Goal: Task Accomplishment & Management: Complete application form

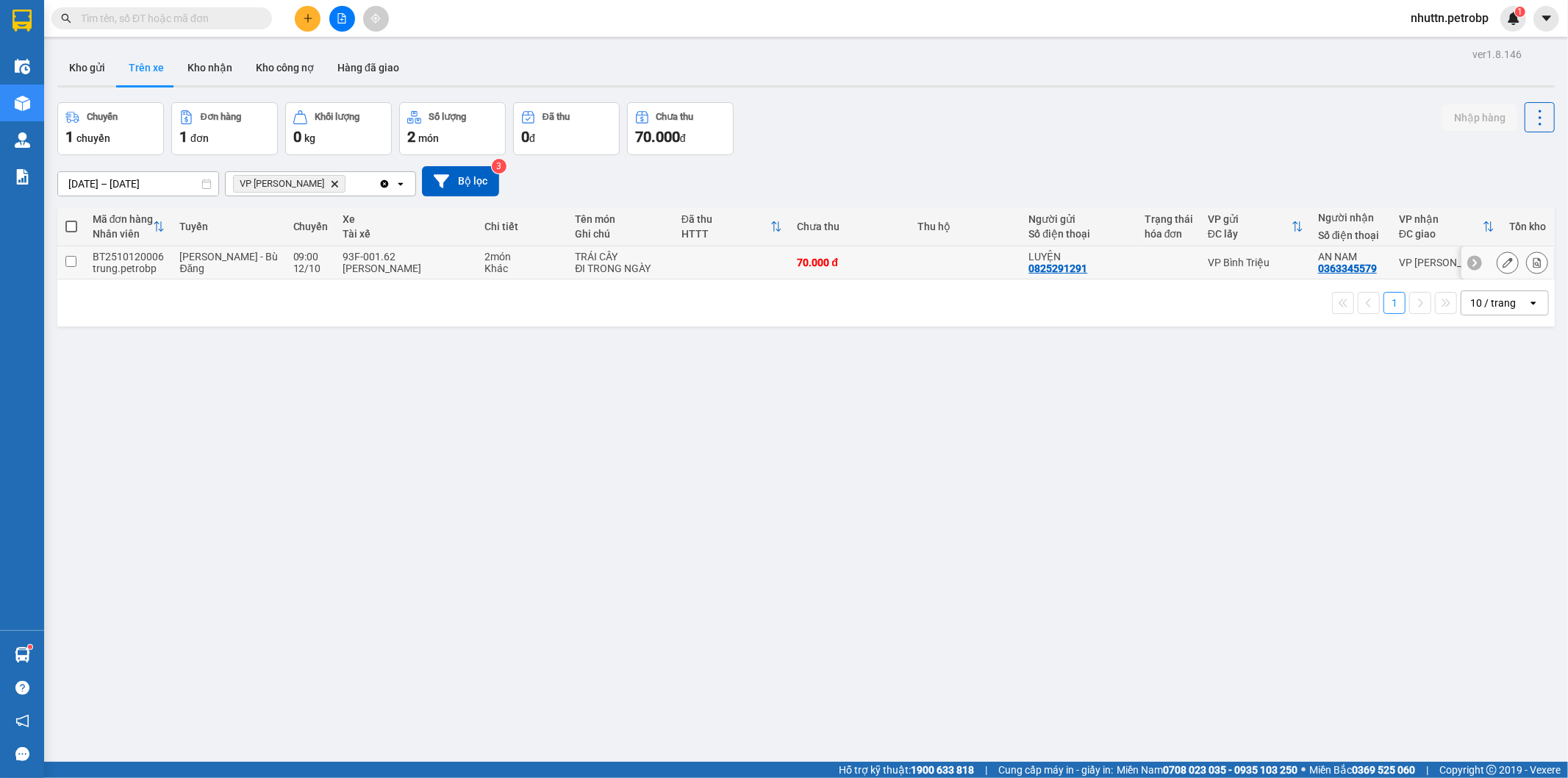
click at [68, 261] on input "checkbox" at bounding box center [71, 261] width 11 height 11
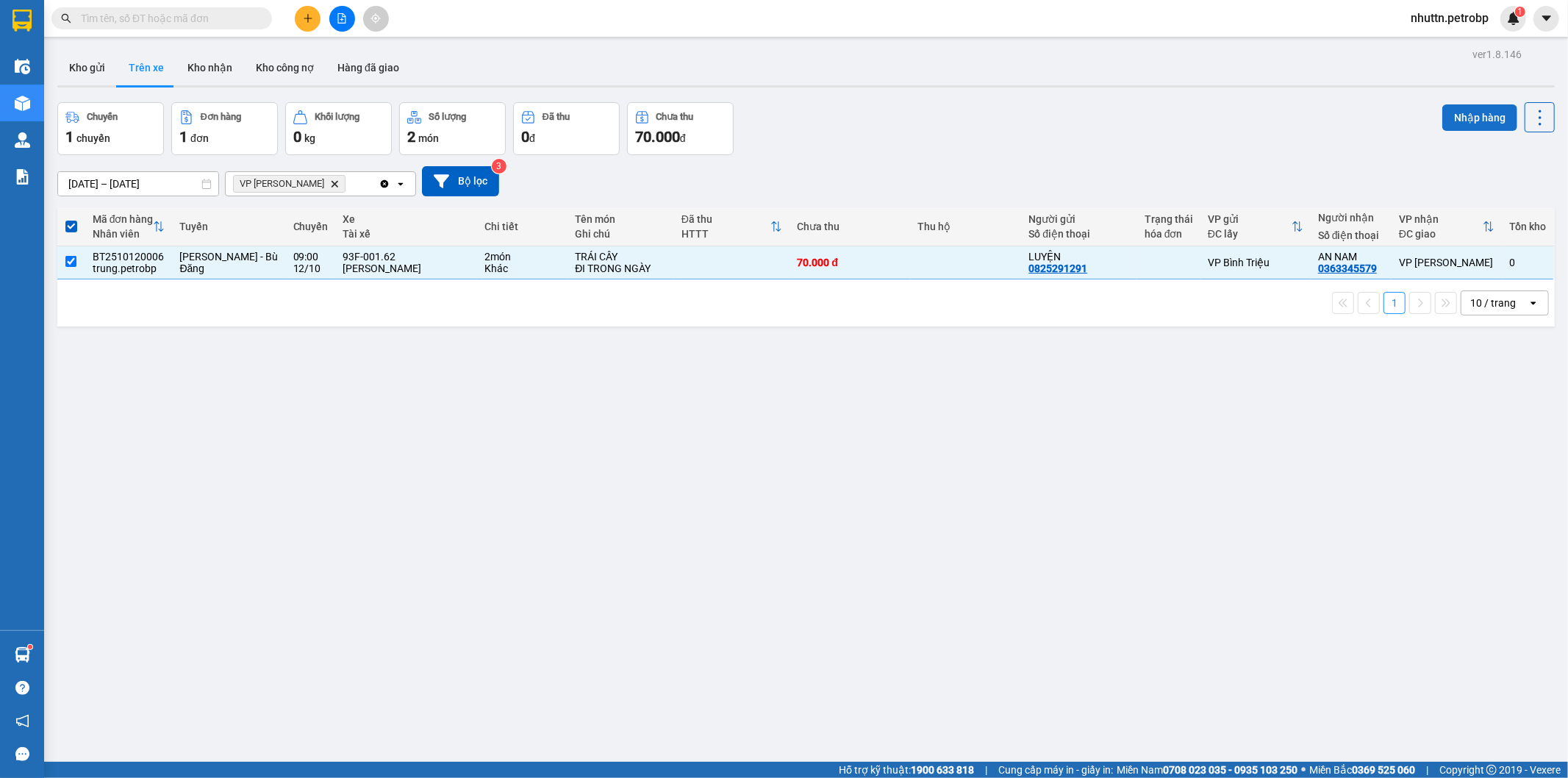
click at [1466, 112] on button "Nhập hàng" at bounding box center [1479, 117] width 75 height 26
checkbox input "false"
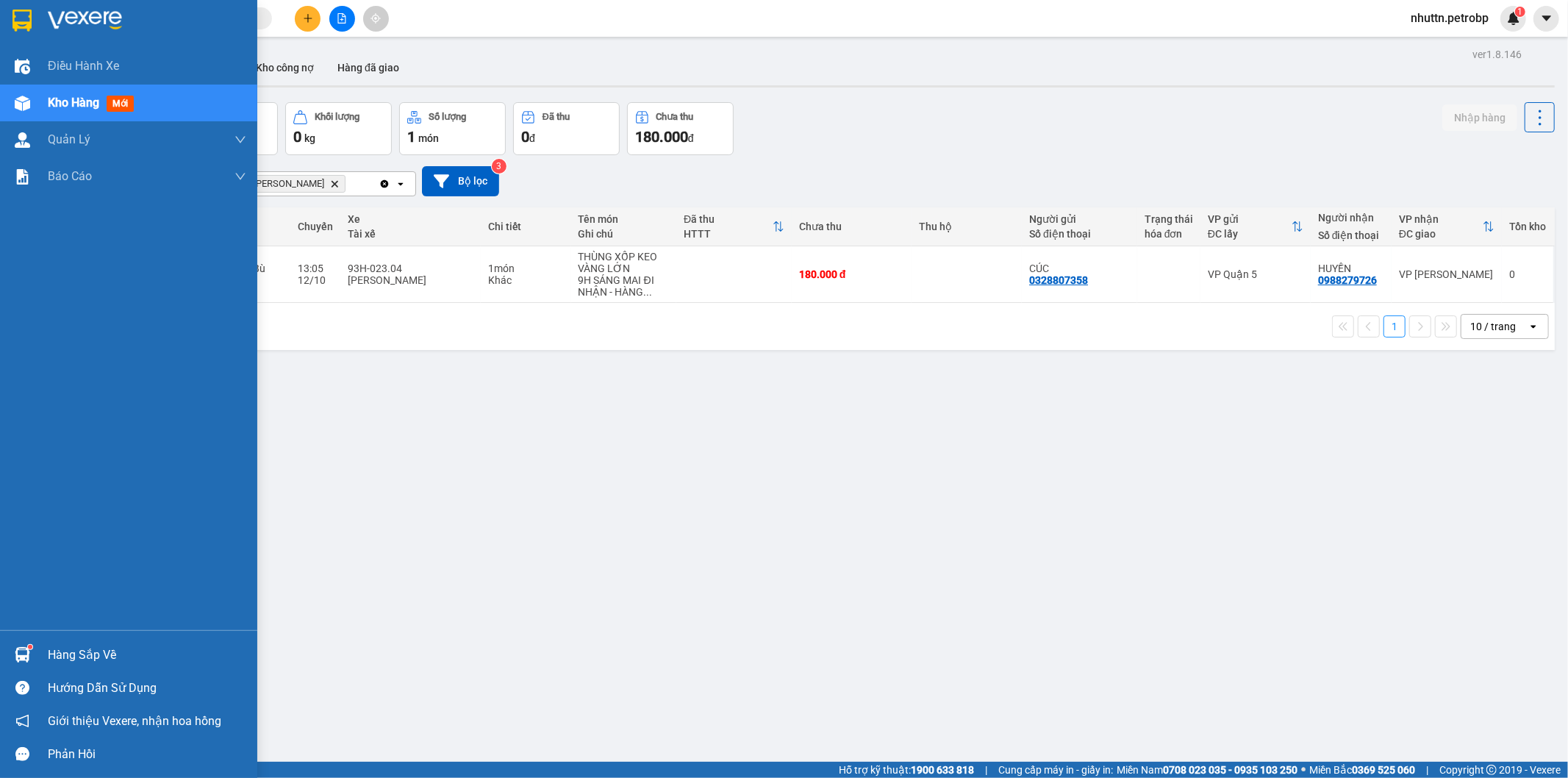
click at [22, 652] on img at bounding box center [22, 655] width 16 height 16
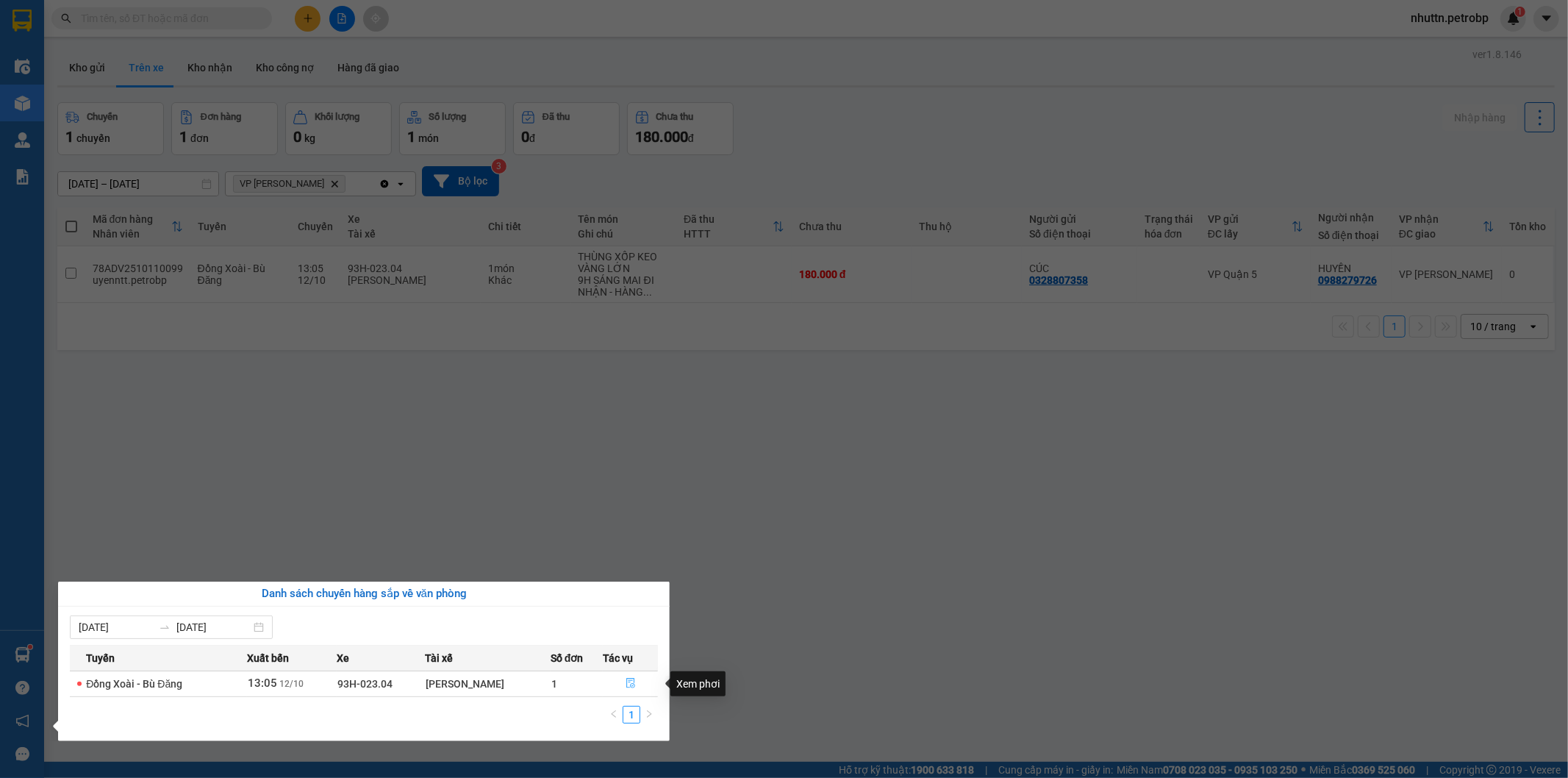
click at [632, 689] on span "file-done" at bounding box center [630, 684] width 10 height 12
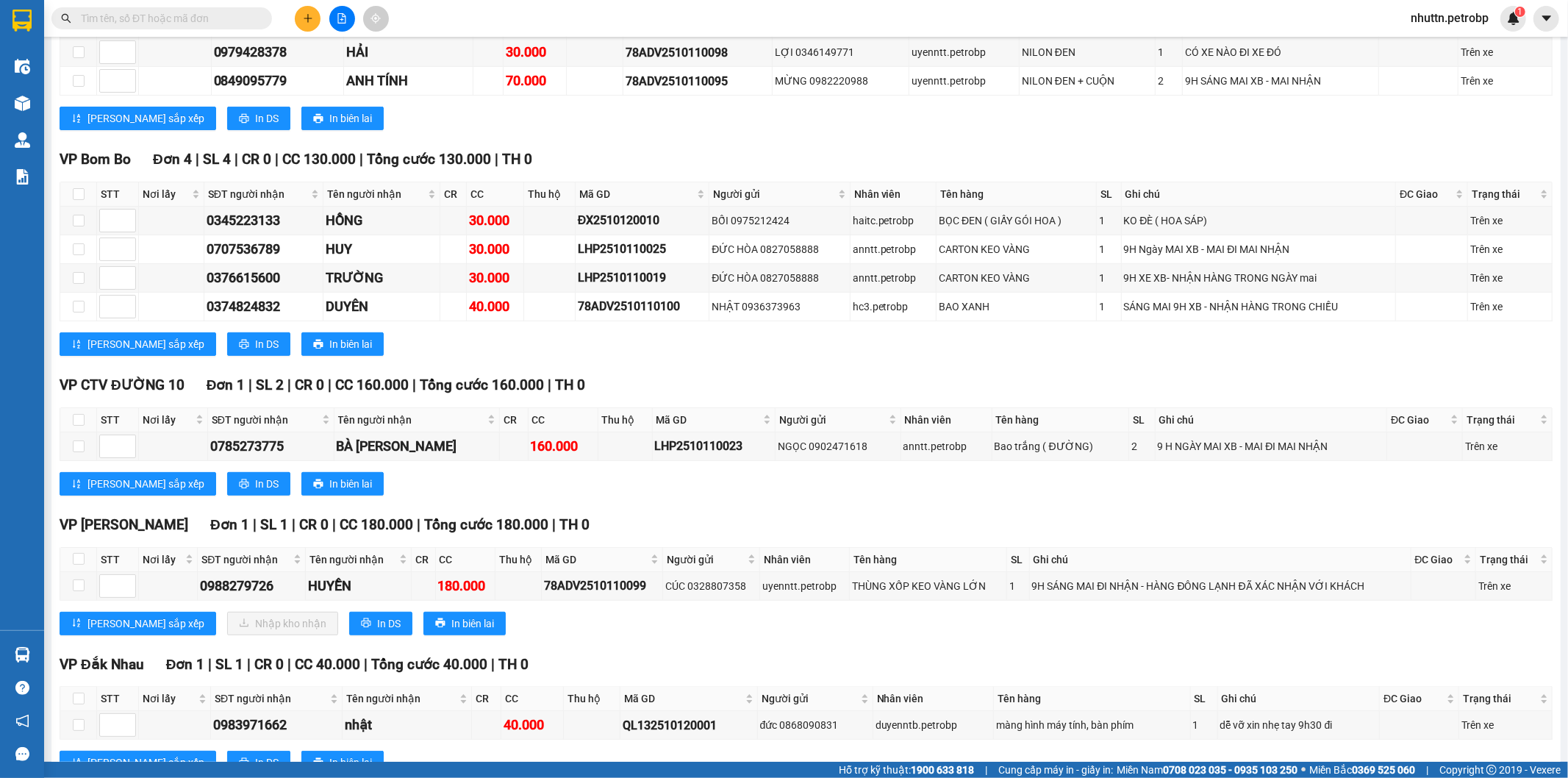
scroll to position [465, 0]
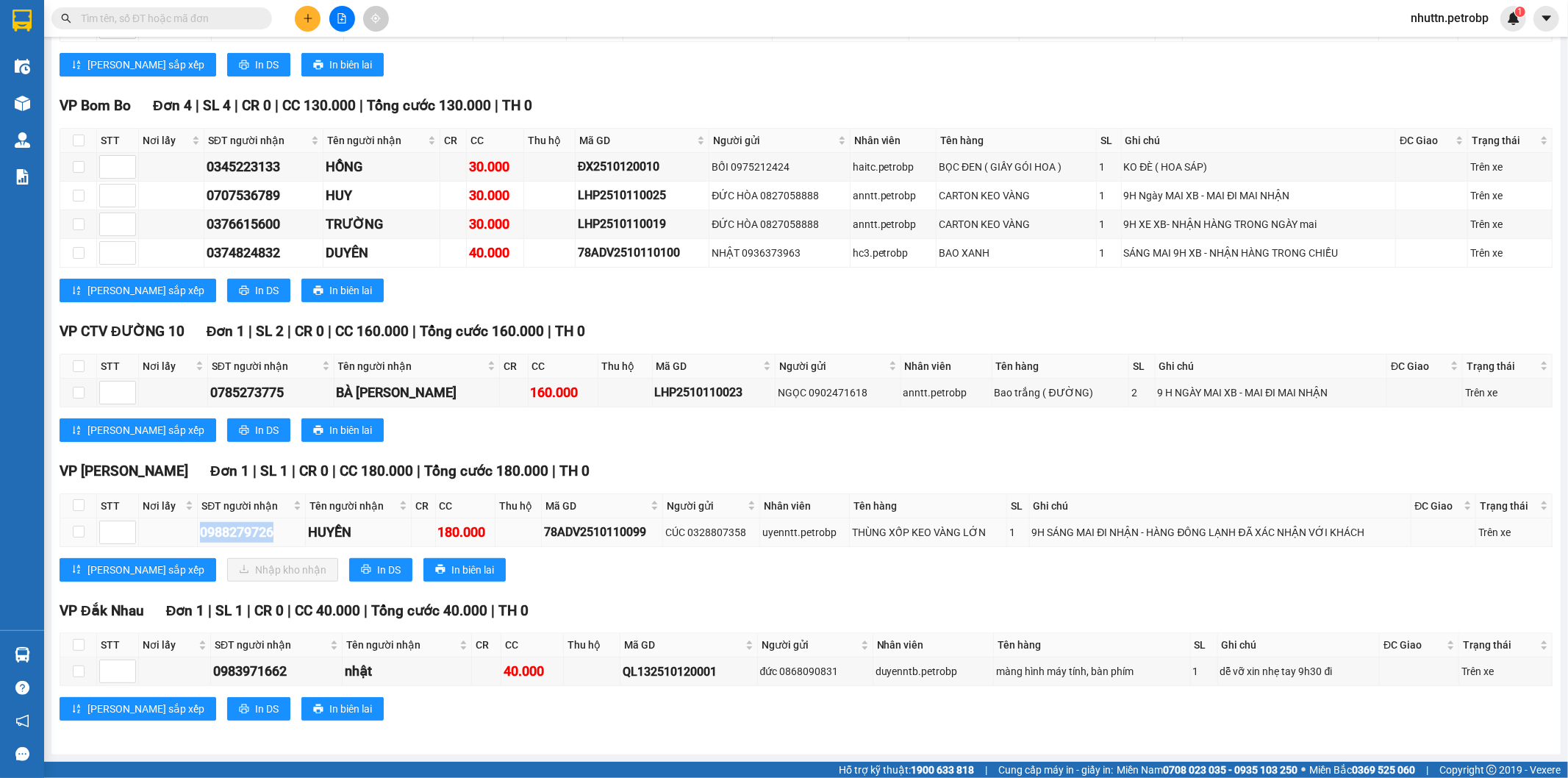
drag, startPoint x: 201, startPoint y: 531, endPoint x: 284, endPoint y: 537, distance: 83.2
click at [284, 537] on div "0988279726" at bounding box center [251, 532] width 103 height 21
copy div "0988279726"
drag, startPoint x: 685, startPoint y: 532, endPoint x: 748, endPoint y: 531, distance: 63.0
click at [748, 531] on div "CÚC 0328807358" at bounding box center [711, 532] width 92 height 16
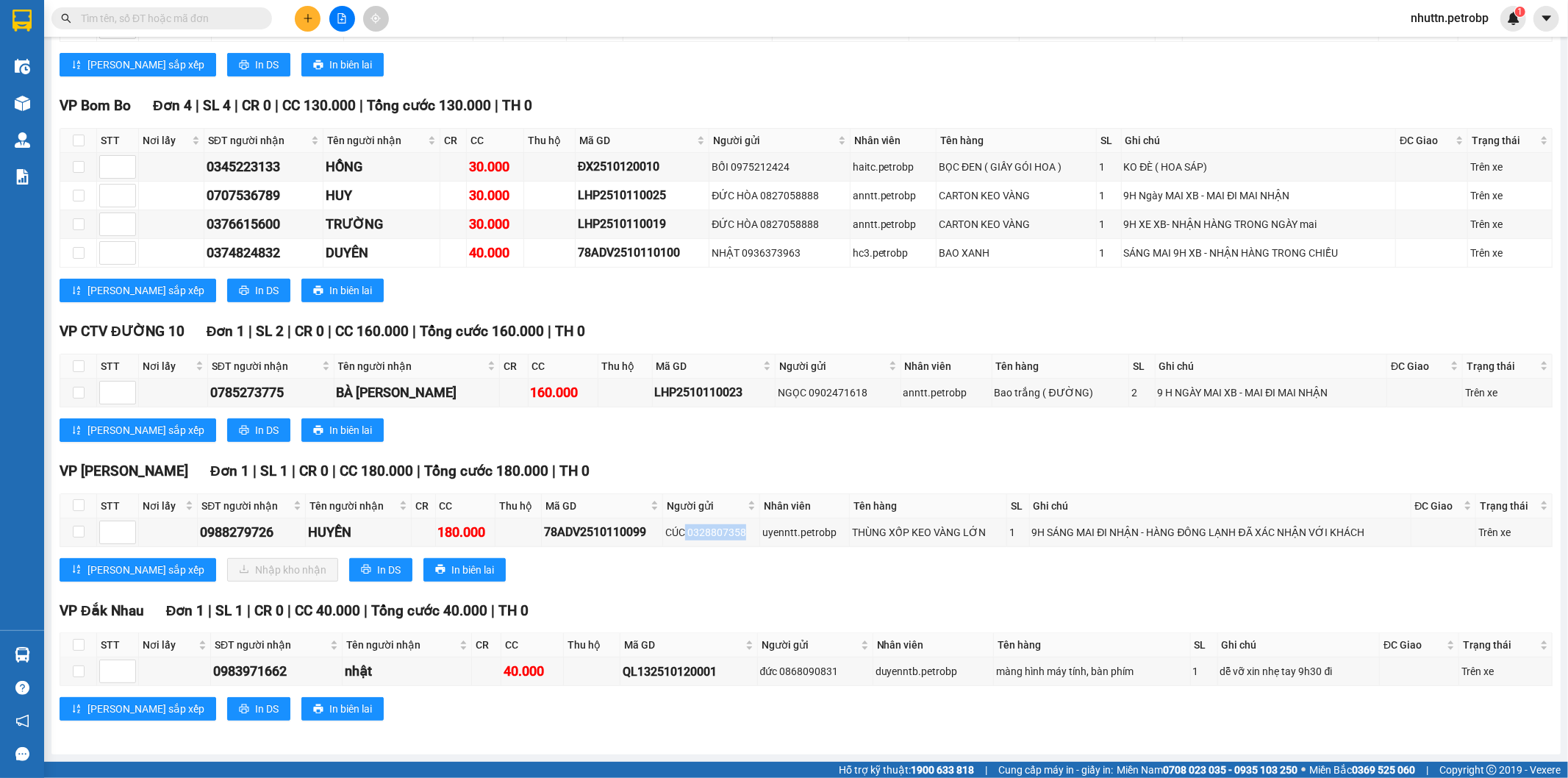
copy div "0328807358"
drag, startPoint x: 551, startPoint y: 531, endPoint x: 648, endPoint y: 546, distance: 98.2
click at [648, 546] on td "78ADV2510110099" at bounding box center [602, 532] width 121 height 28
copy div "78ADV2510110099"
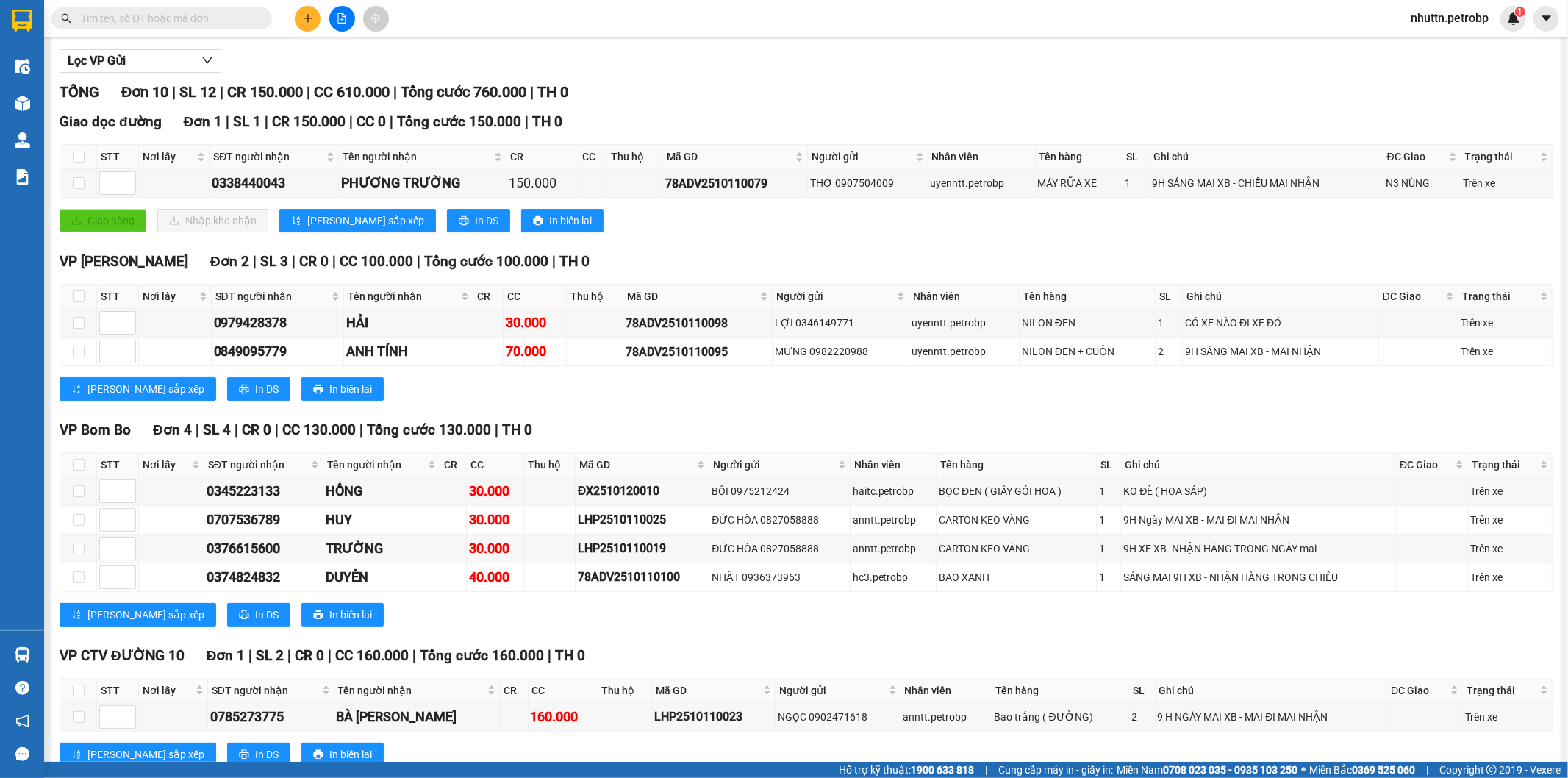
scroll to position [384, 0]
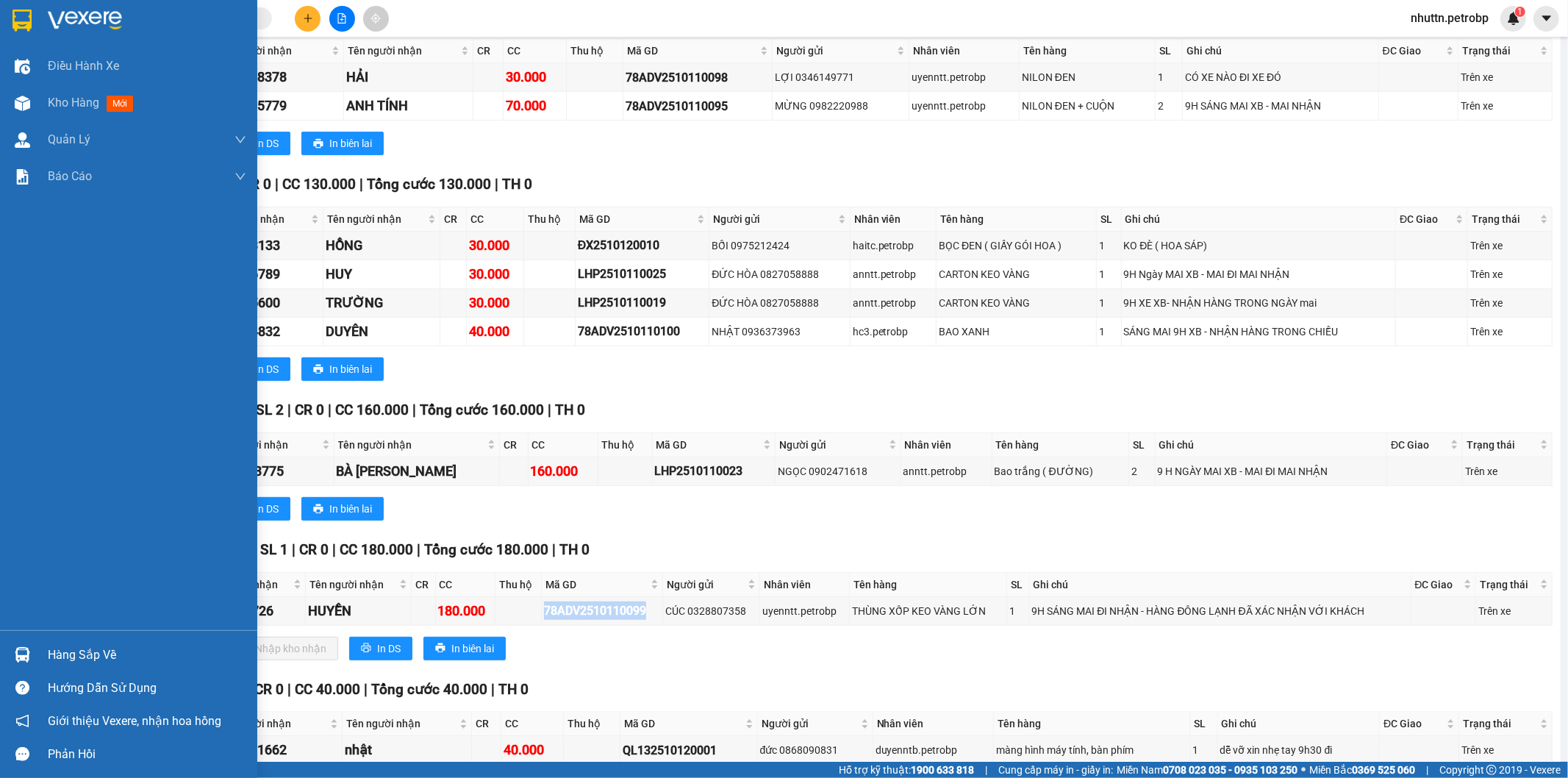
click at [22, 656] on img at bounding box center [22, 655] width 16 height 16
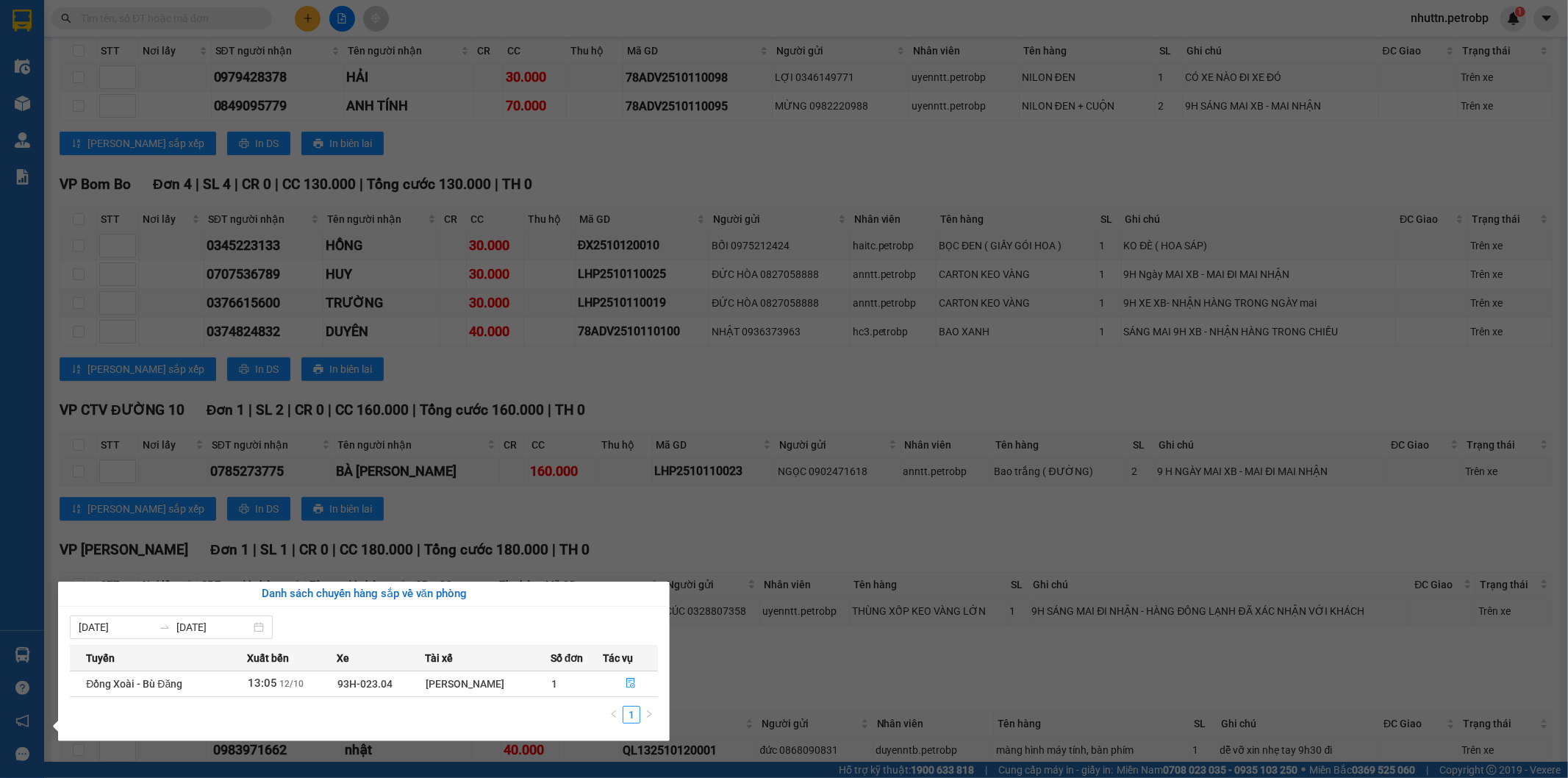
click at [754, 682] on section "Kết quả tìm kiếm ( 0 ) Bộ lọc No Data nhuttn.petrobp 1 Điều hành xe Kho hàng mớ…" at bounding box center [784, 389] width 1568 height 778
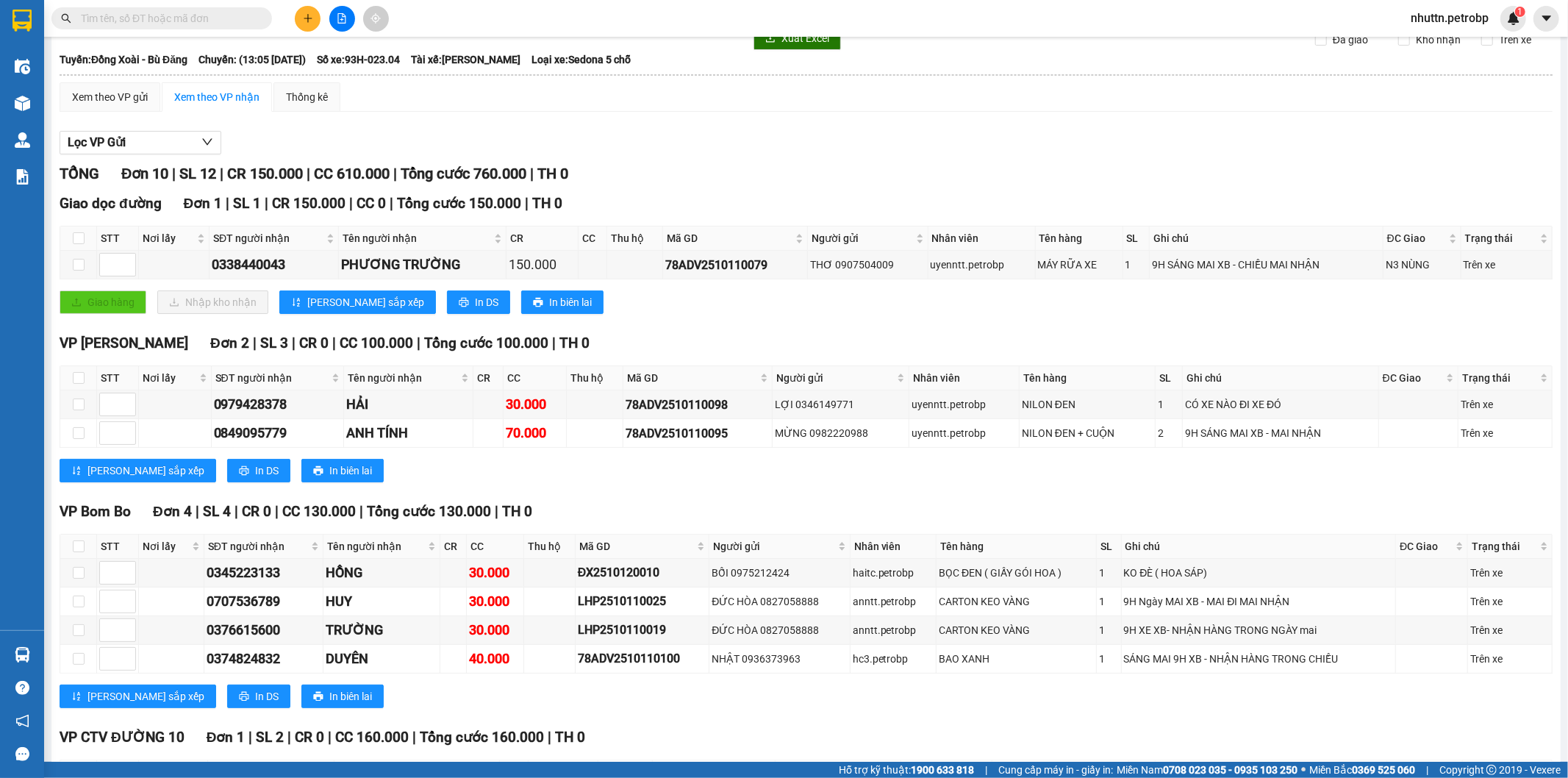
scroll to position [0, 0]
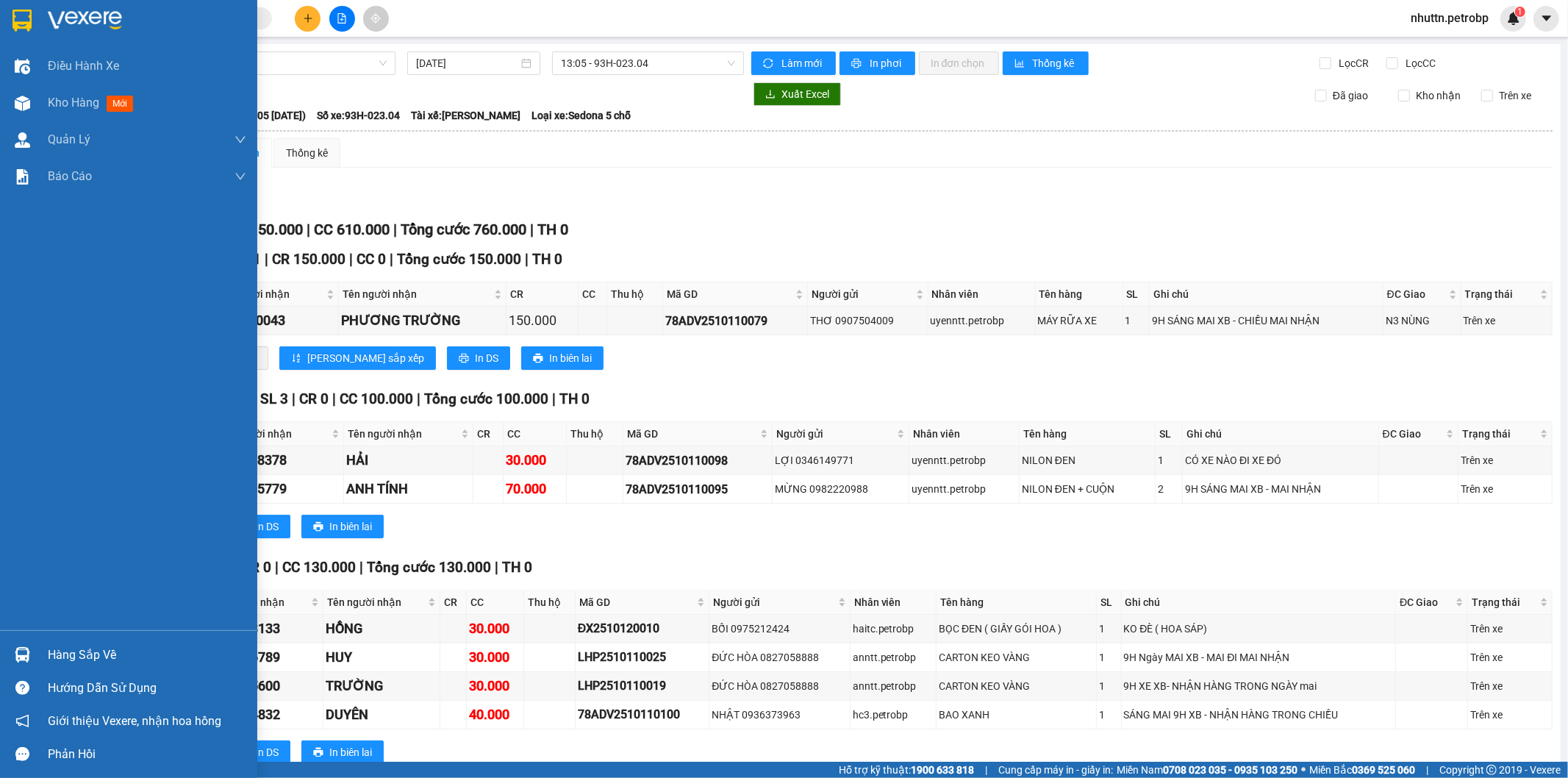
click at [78, 656] on div "Hàng sắp về" at bounding box center [146, 656] width 198 height 22
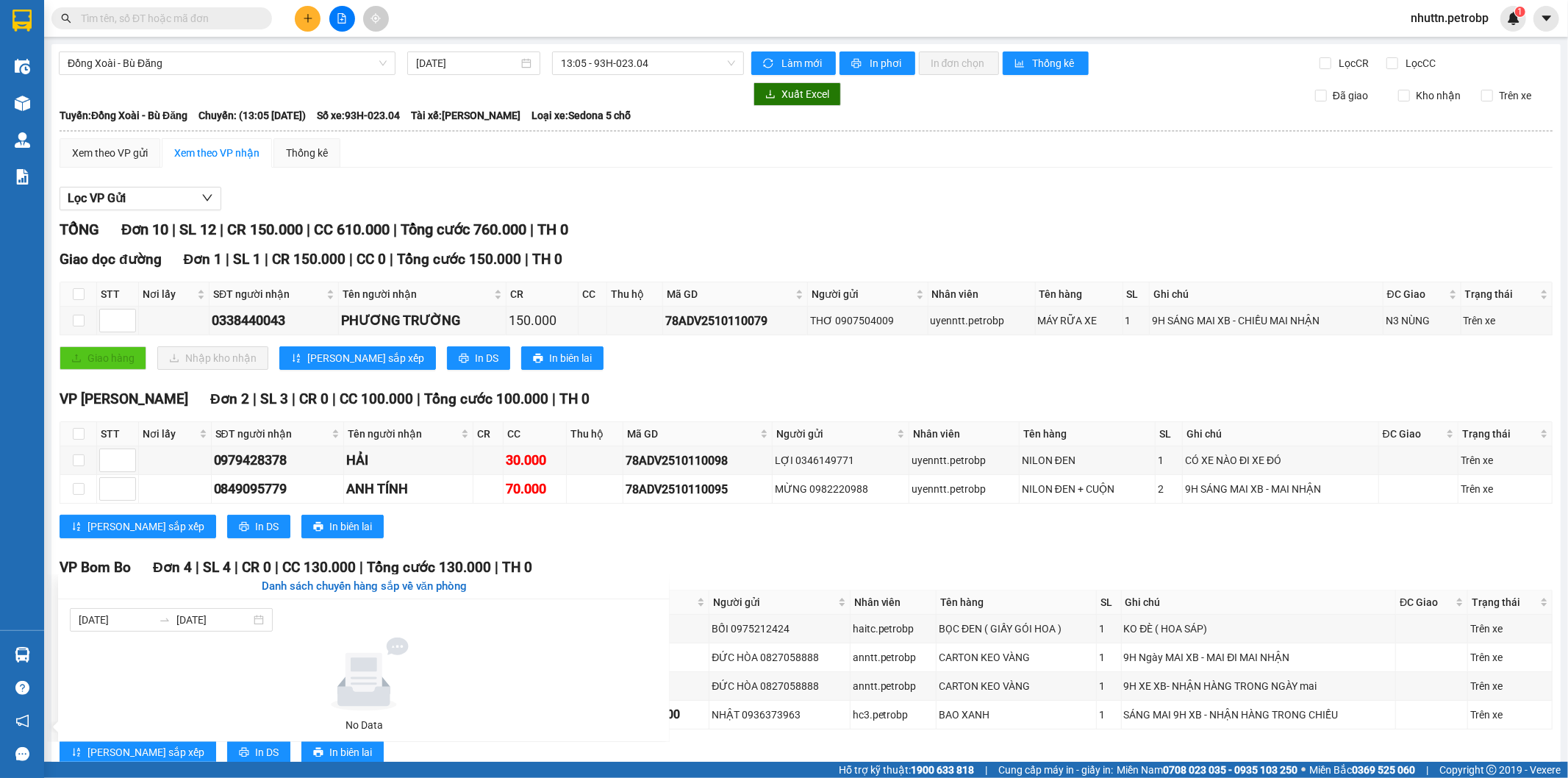
click at [569, 524] on section "Kết quả tìm kiếm ( 0 ) Bộ lọc No Data nhuttn.petrobp 1 Điều hành xe Kho hàng mớ…" at bounding box center [784, 389] width 1568 height 778
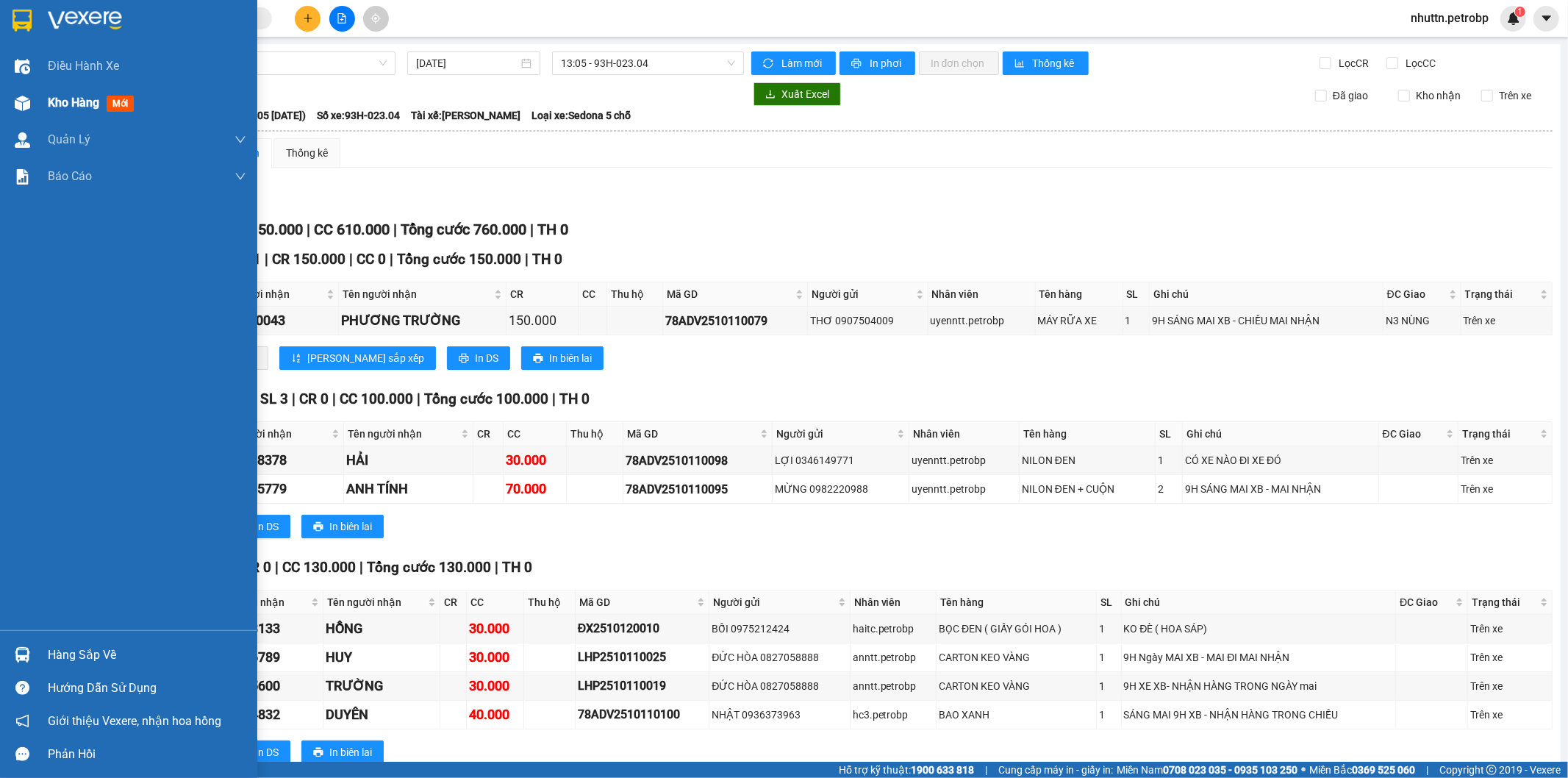
click at [57, 104] on span "Kho hàng" at bounding box center [73, 102] width 51 height 14
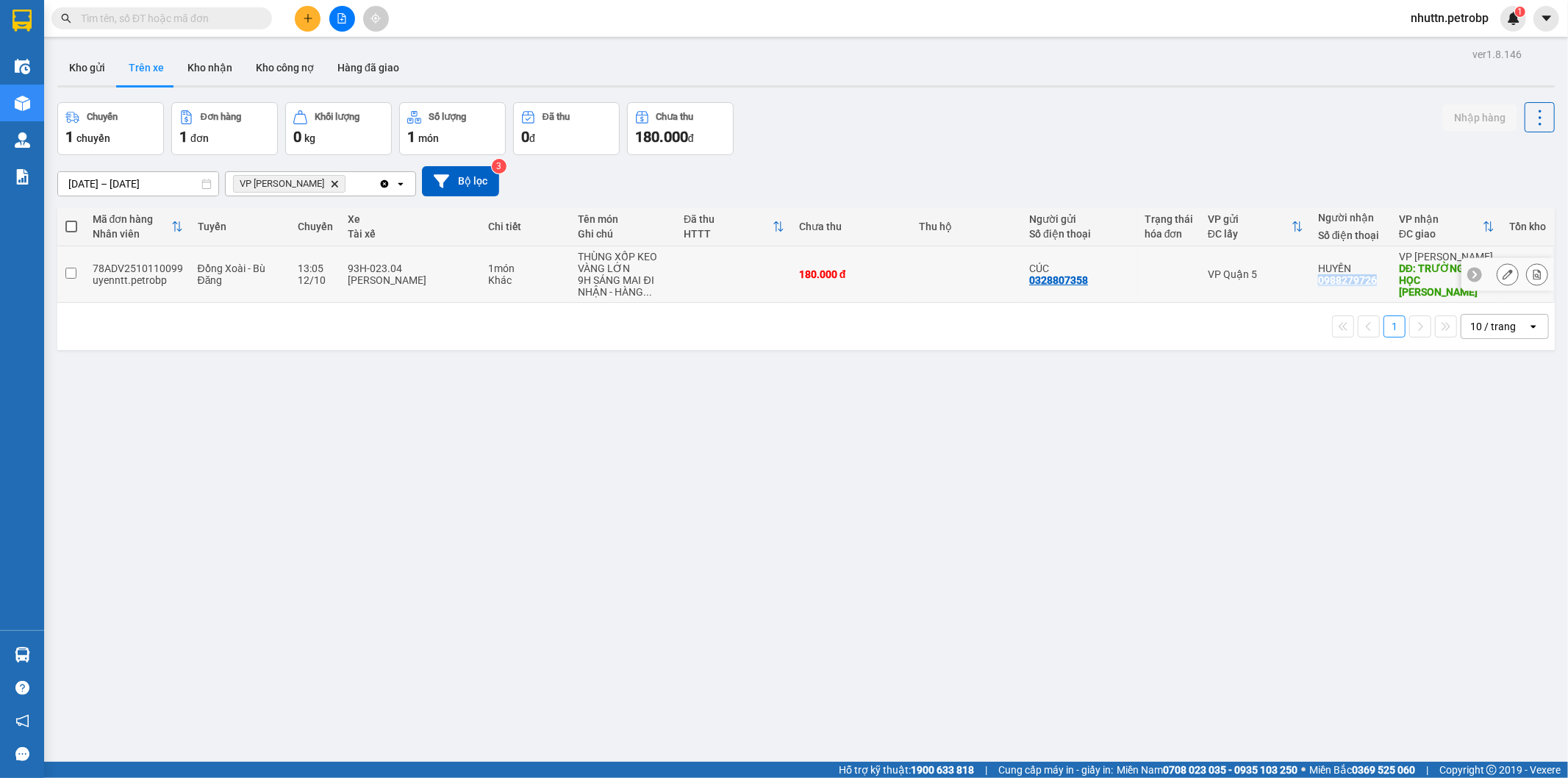
drag, startPoint x: 1305, startPoint y: 280, endPoint x: 1364, endPoint y: 280, distance: 59.0
click at [1364, 280] on div "HUYỀN 0988279726" at bounding box center [1351, 275] width 66 height 24
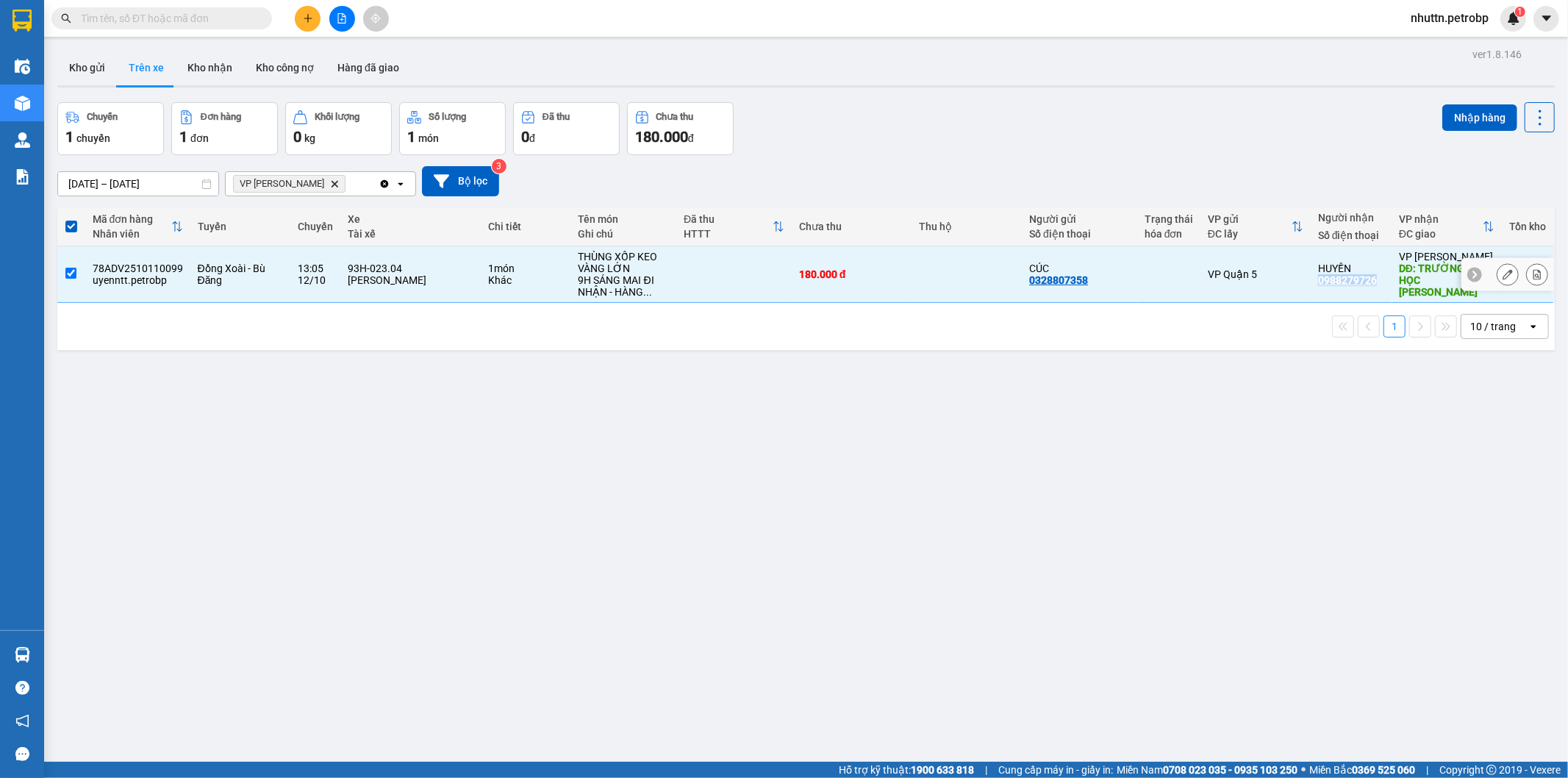
copy div "0988279726"
click at [312, 433] on div "ver 1.8.146 Kho gửi Trên xe Kho nhận Kho công nợ Hàng đã giao Chuyến 1 chuyến Đ…" at bounding box center [805, 433] width 1509 height 778
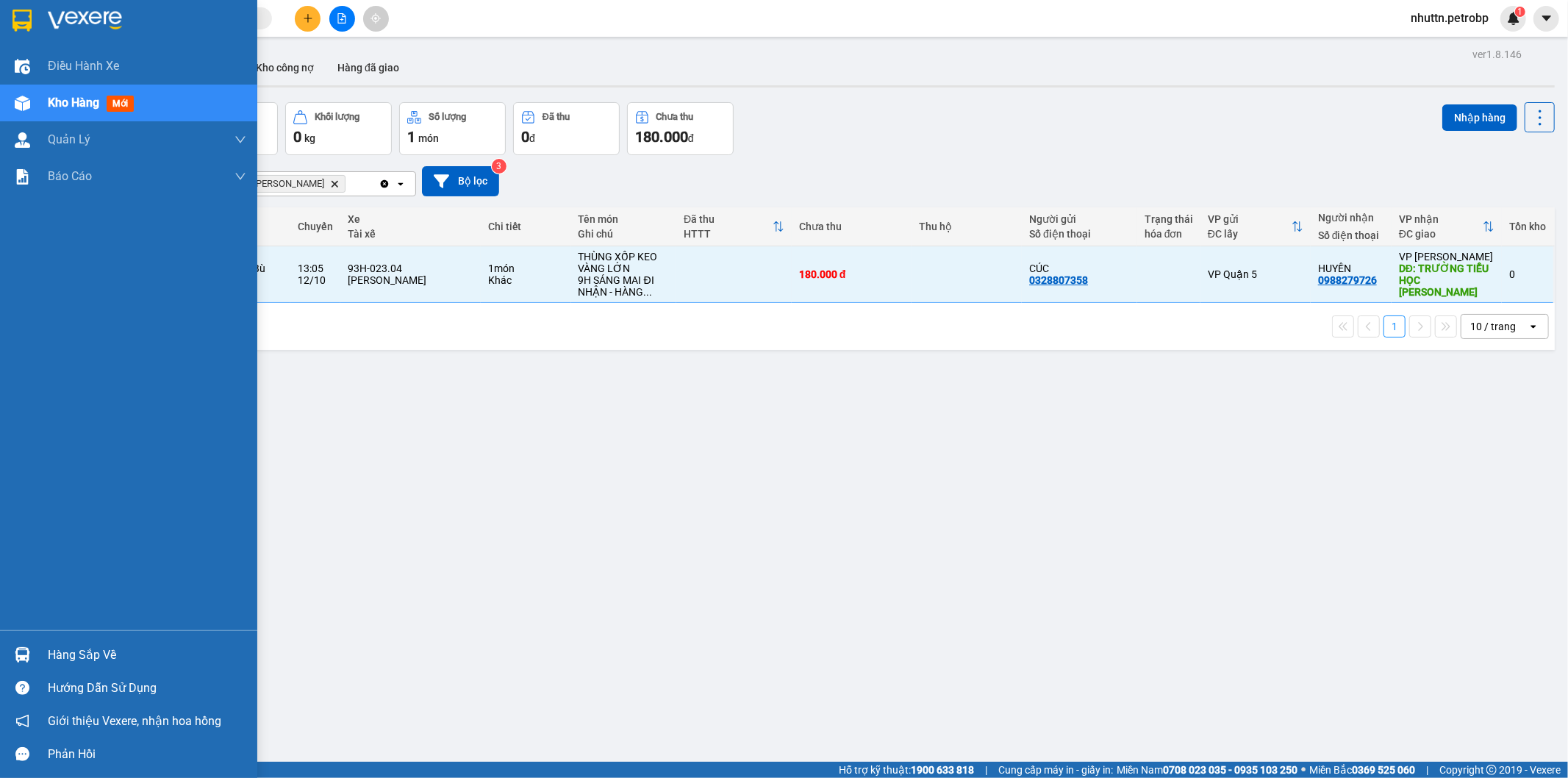
click at [26, 648] on img at bounding box center [22, 655] width 16 height 16
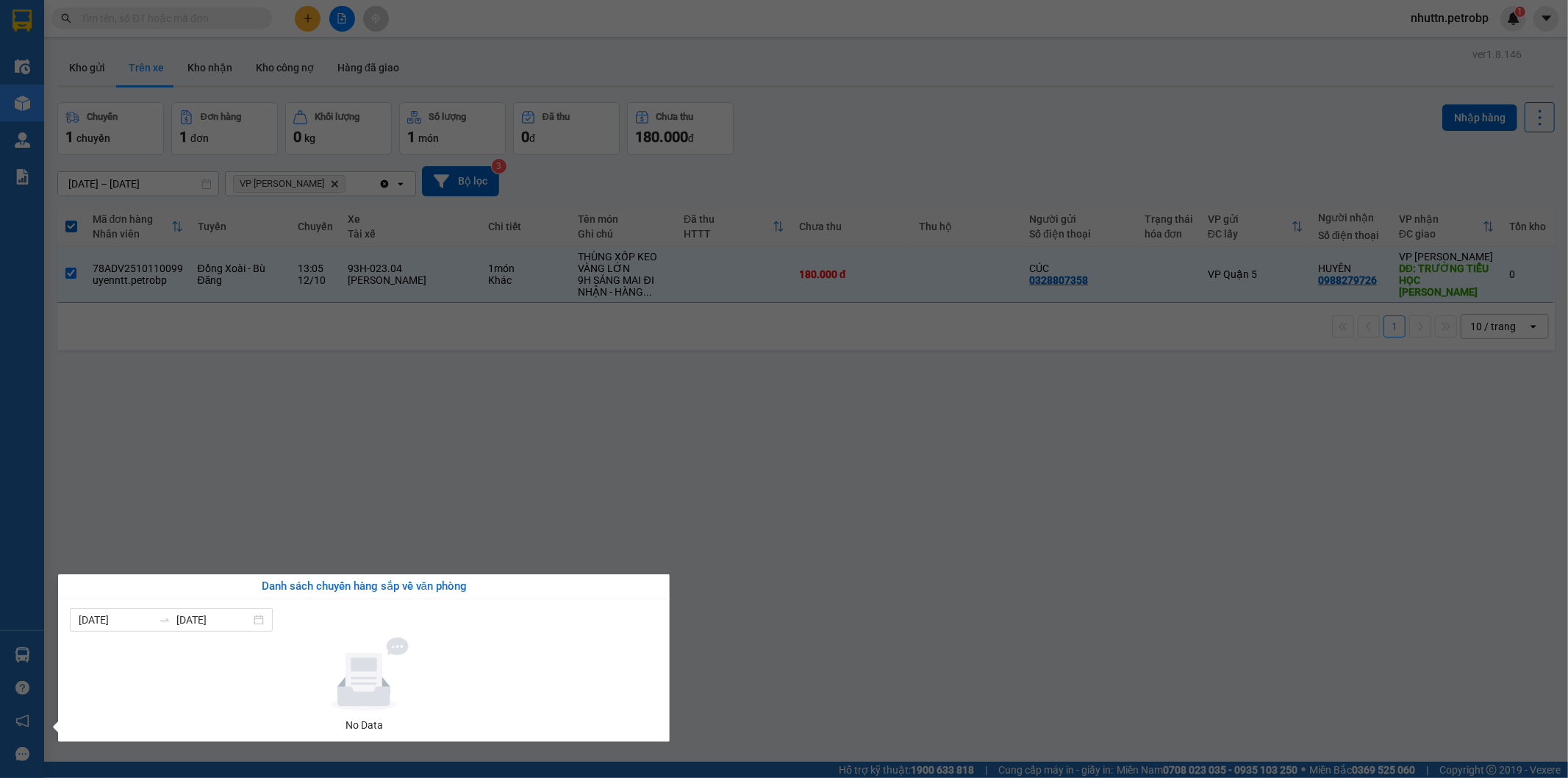
click at [780, 531] on section "Kết quả tìm kiếm ( 0 ) Bộ lọc No Data nhuttn.petrobp 1 Điều hành xe Kho hàng mớ…" at bounding box center [784, 389] width 1568 height 778
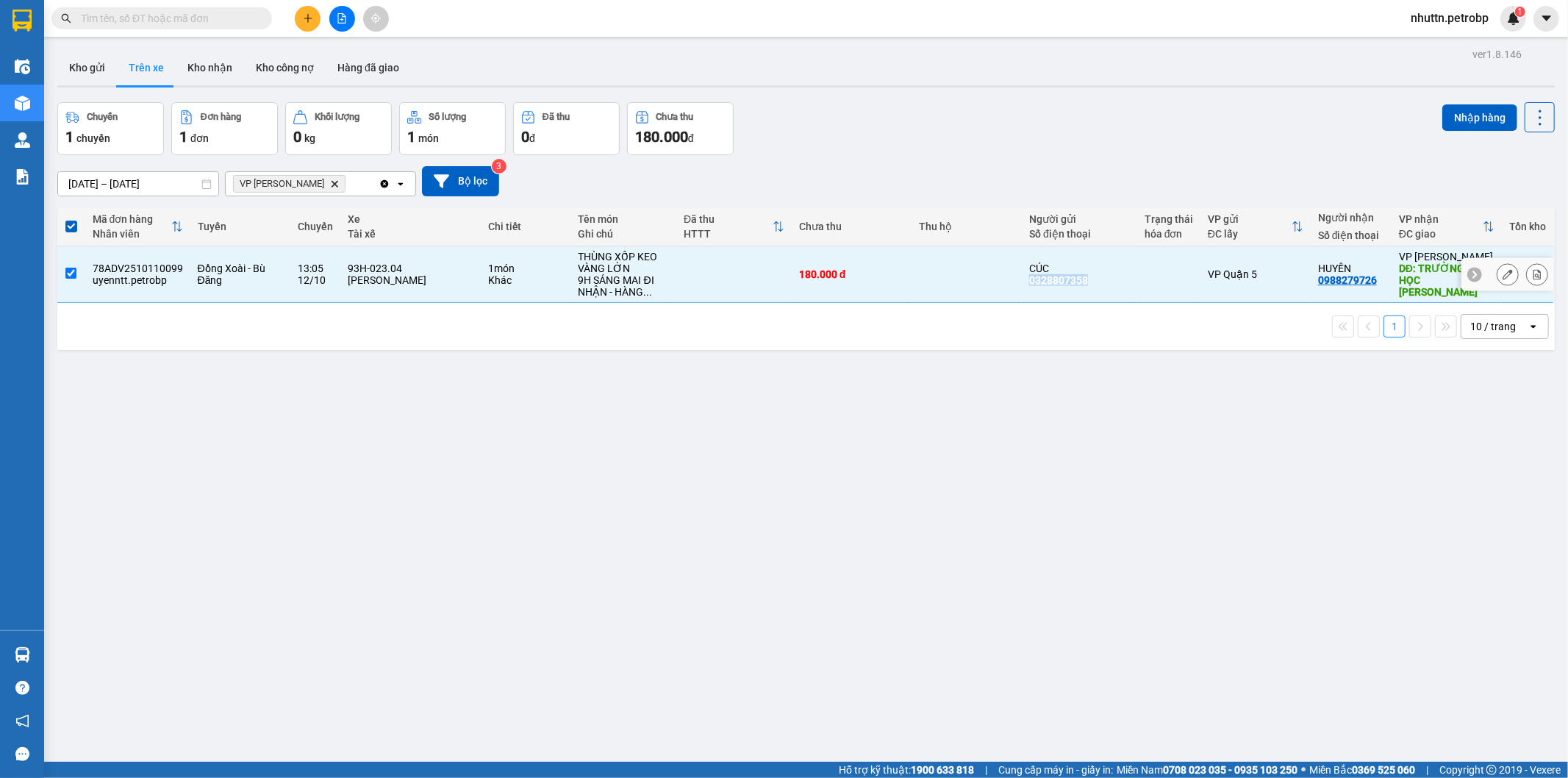
drag, startPoint x: 1018, startPoint y: 282, endPoint x: 1088, endPoint y: 298, distance: 71.8
click at [1088, 298] on td "CÚC 0328807358" at bounding box center [1079, 275] width 115 height 57
checkbox input "false"
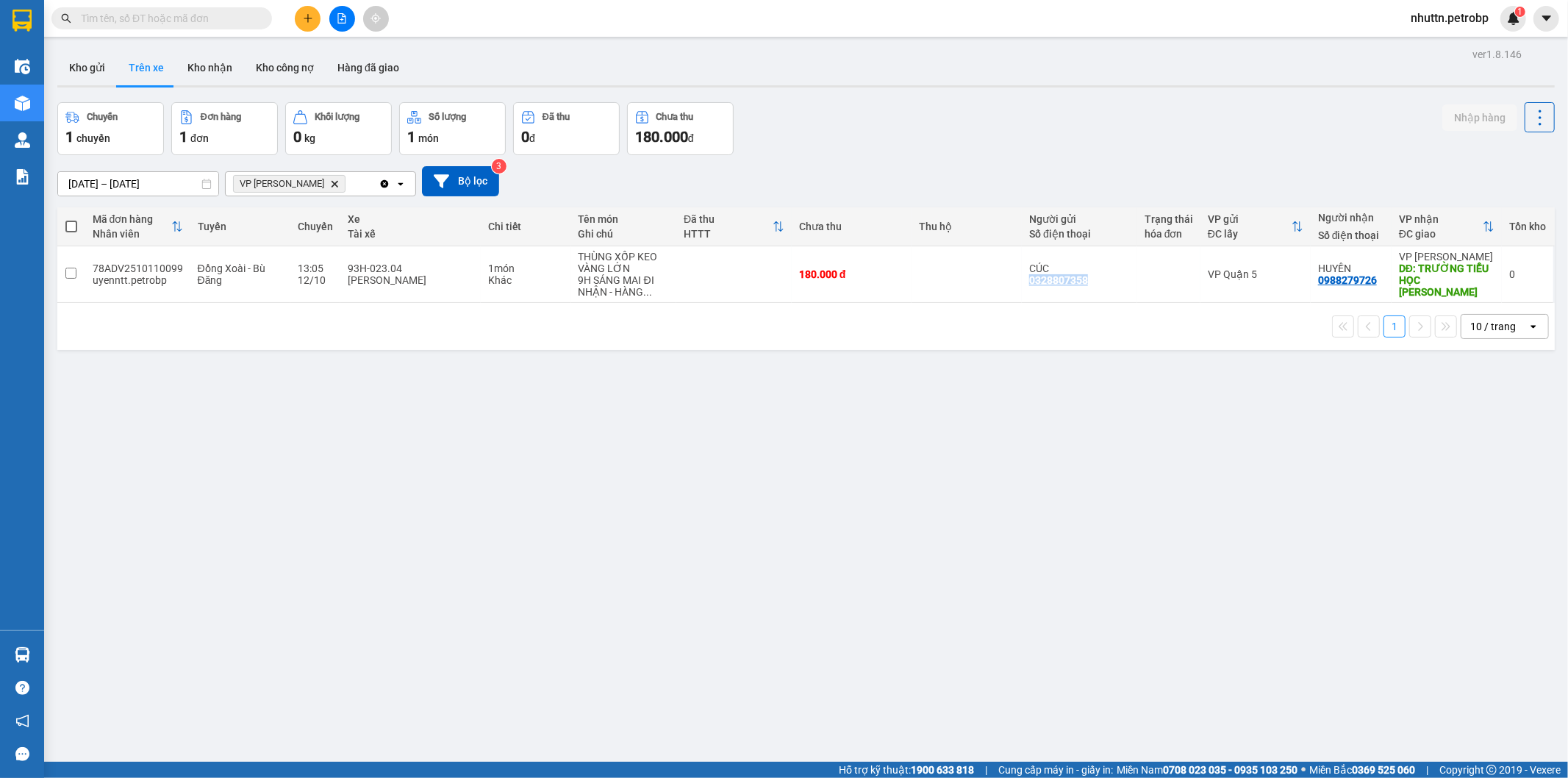
copy div "0328807358"
click at [1281, 531] on div "ver 1.8.146 Kho gửi Trên xe Kho nhận Kho công nợ Hàng đã giao Chuyến 1 chuyến Đ…" at bounding box center [805, 433] width 1509 height 778
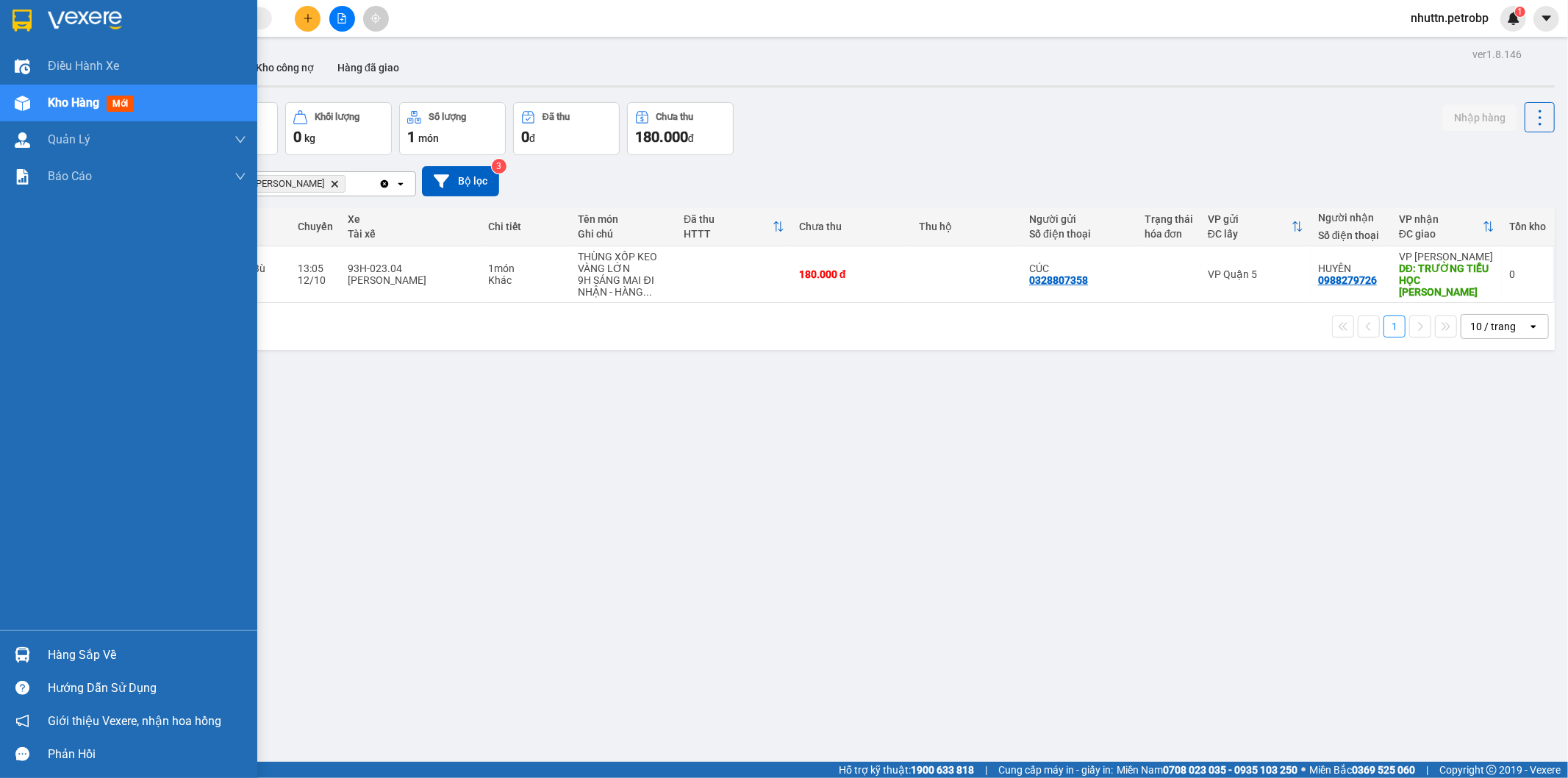
click at [63, 656] on div "Hàng sắp về" at bounding box center [146, 656] width 198 height 22
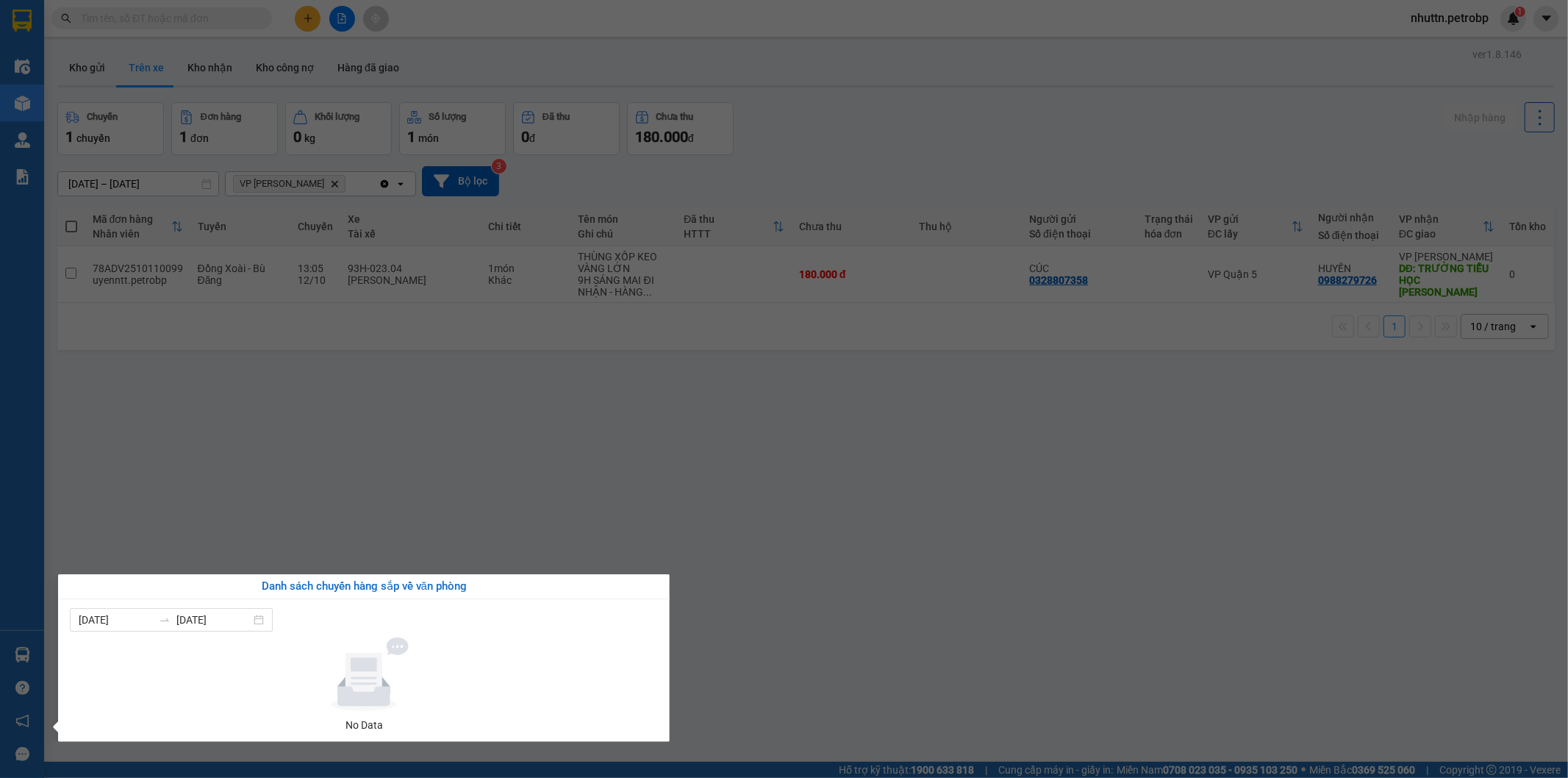
click at [709, 606] on section "Kết quả tìm kiếm ( 0 ) Bộ lọc No Data nhuttn.petrobp 1 Điều hành xe Kho hàng mớ…" at bounding box center [784, 389] width 1568 height 778
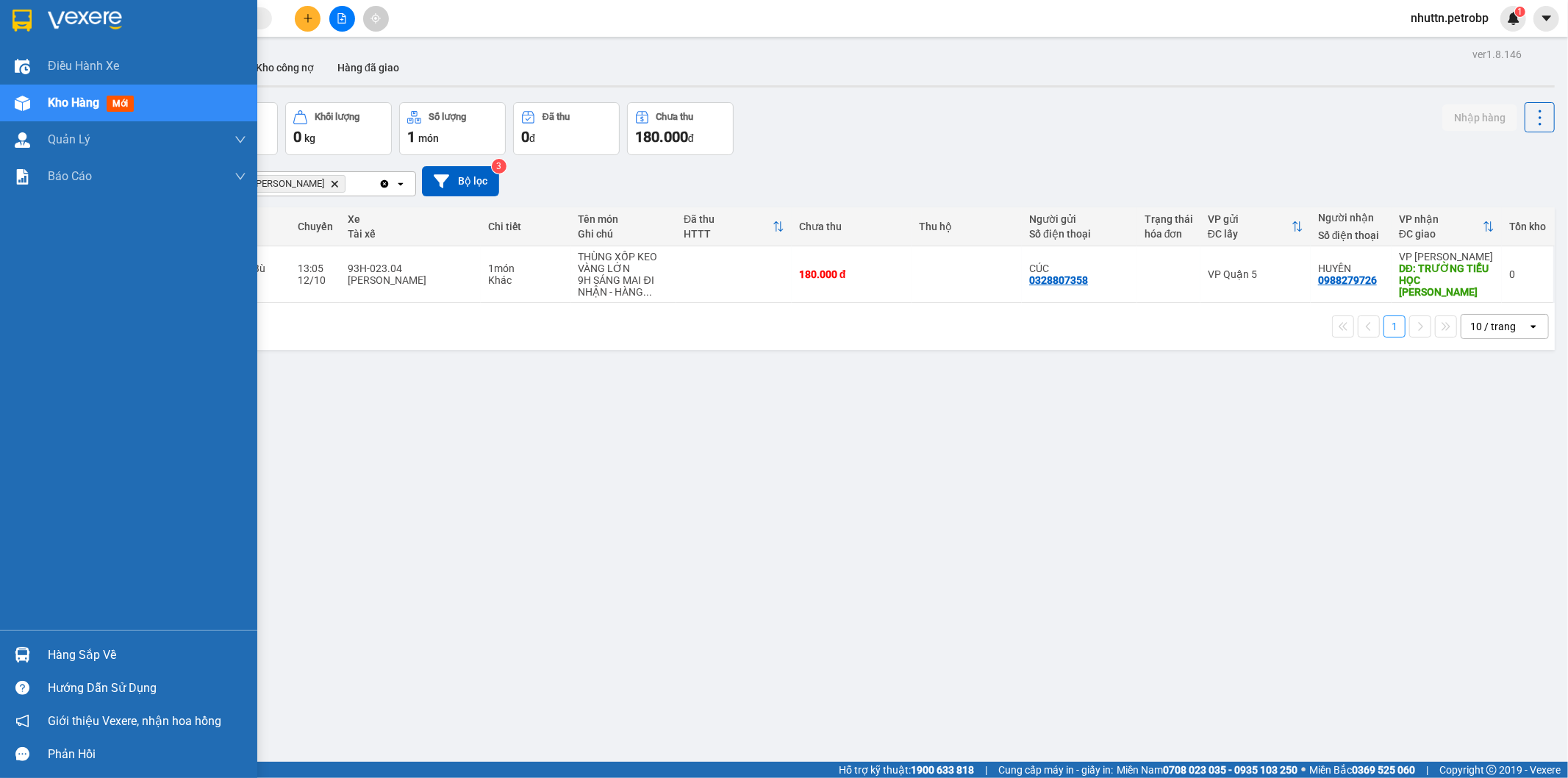
click at [31, 652] on div at bounding box center [22, 655] width 26 height 26
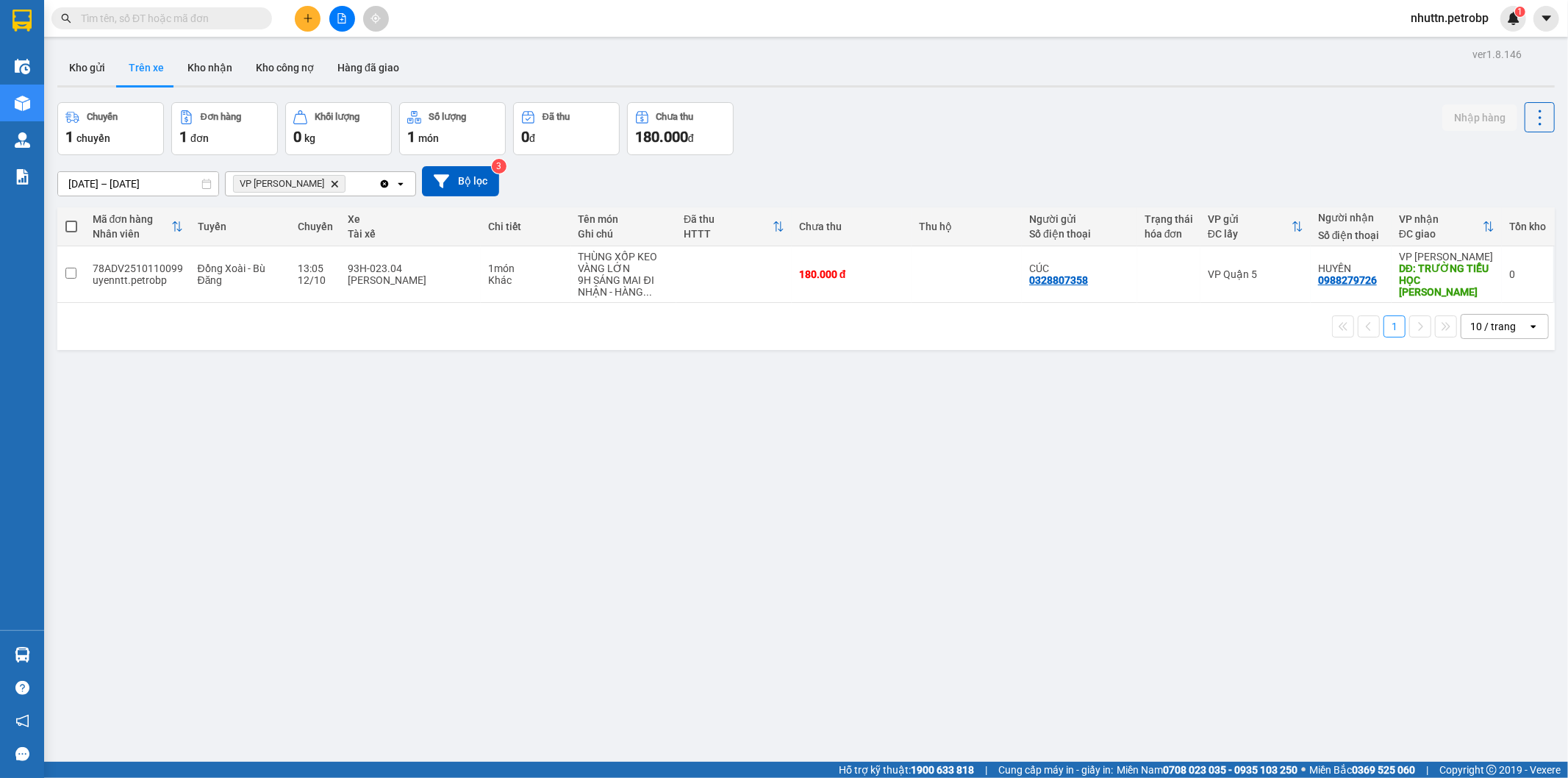
click at [770, 555] on section "Kết quả tìm kiếm ( 0 ) Bộ lọc No Data nhuttn.petrobp 1 Điều hành xe Kho hàng mớ…" at bounding box center [784, 389] width 1568 height 778
click at [1502, 277] on icon at bounding box center [1507, 274] width 10 height 10
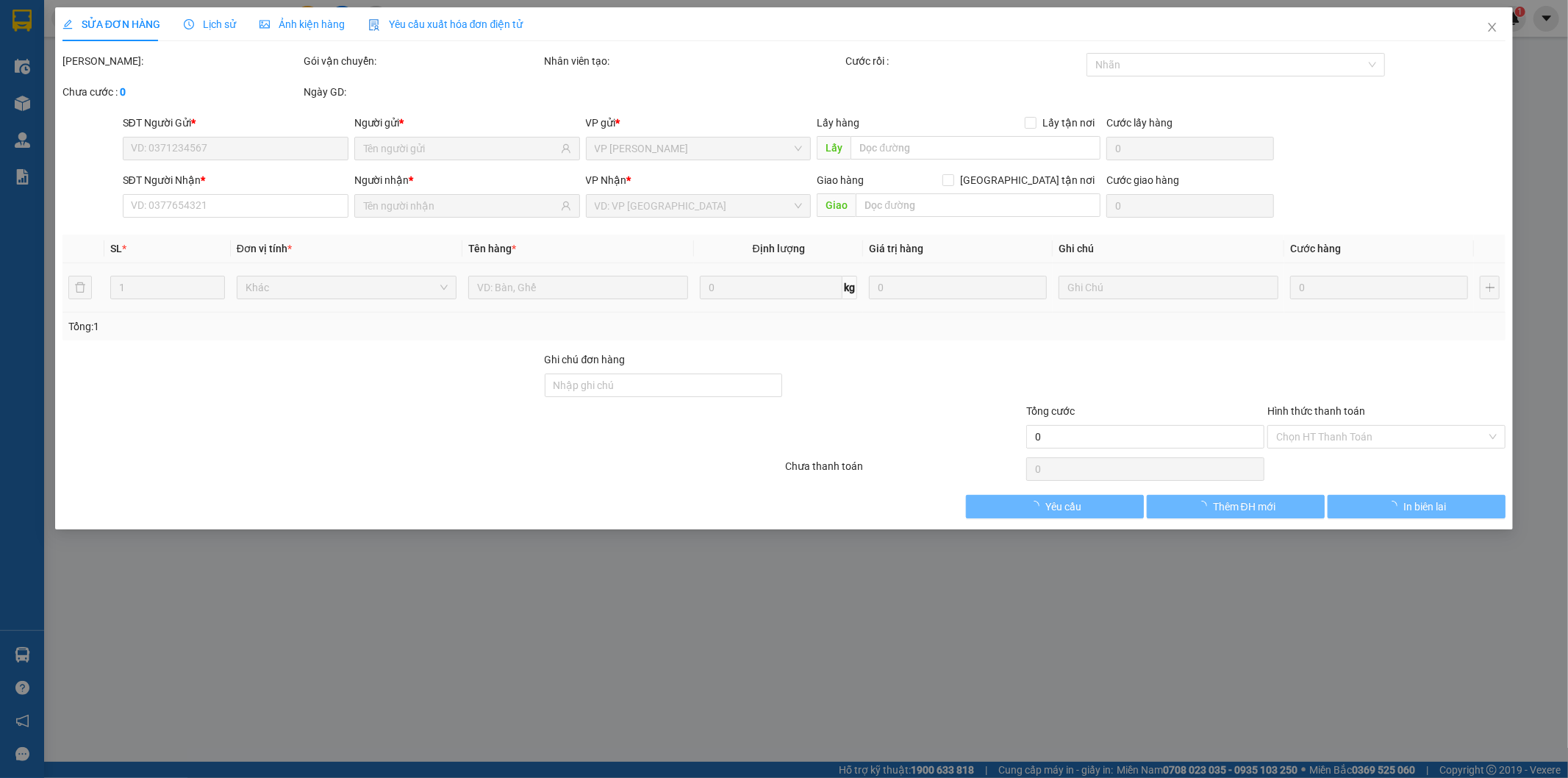
type input "0328807358"
type input "CÚC"
type input "0988279726"
type input "HUYỀN"
type input "TRƯỜNG TIỂU HỌC [PERSON_NAME]"
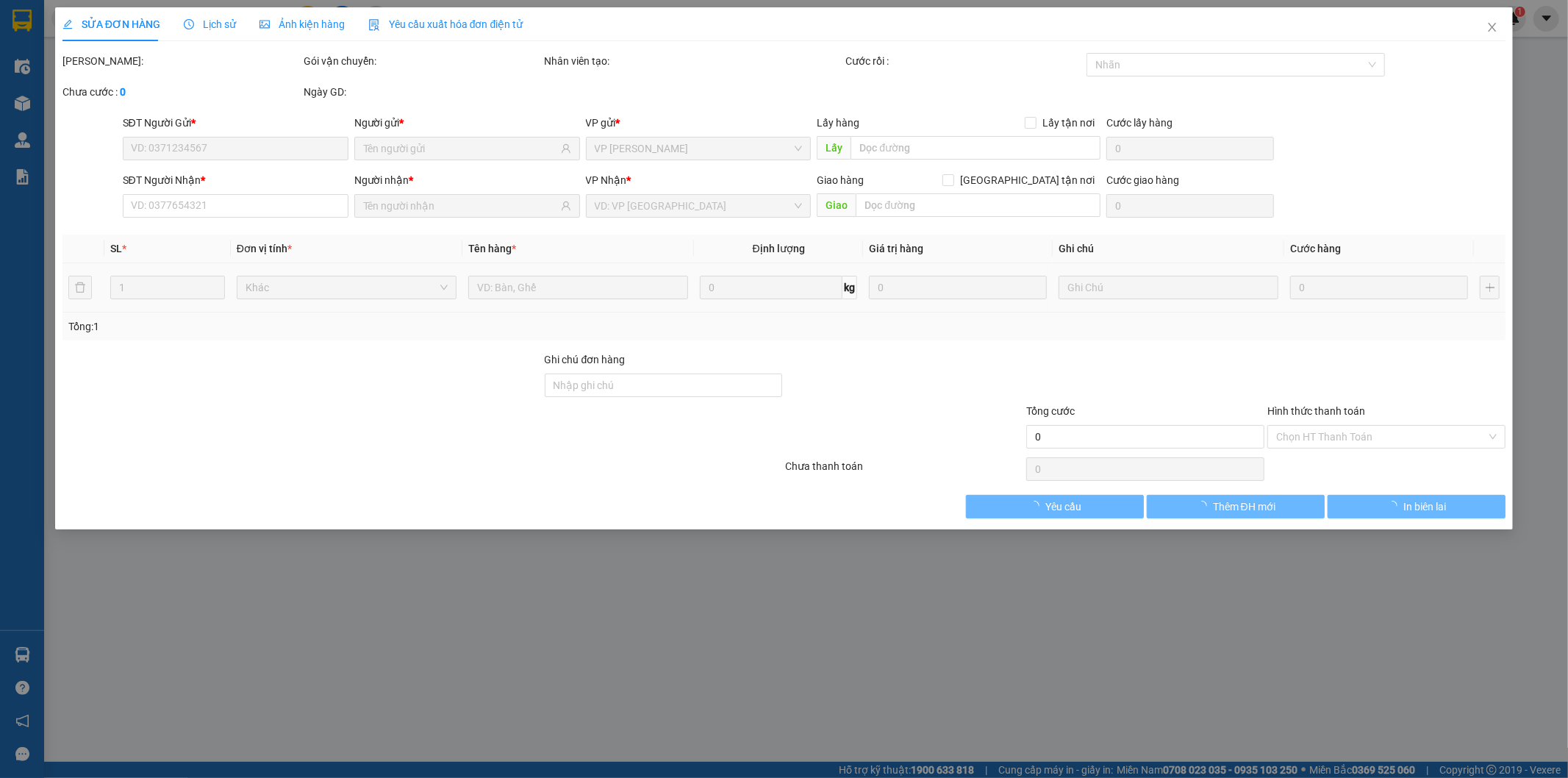
type input "180.000"
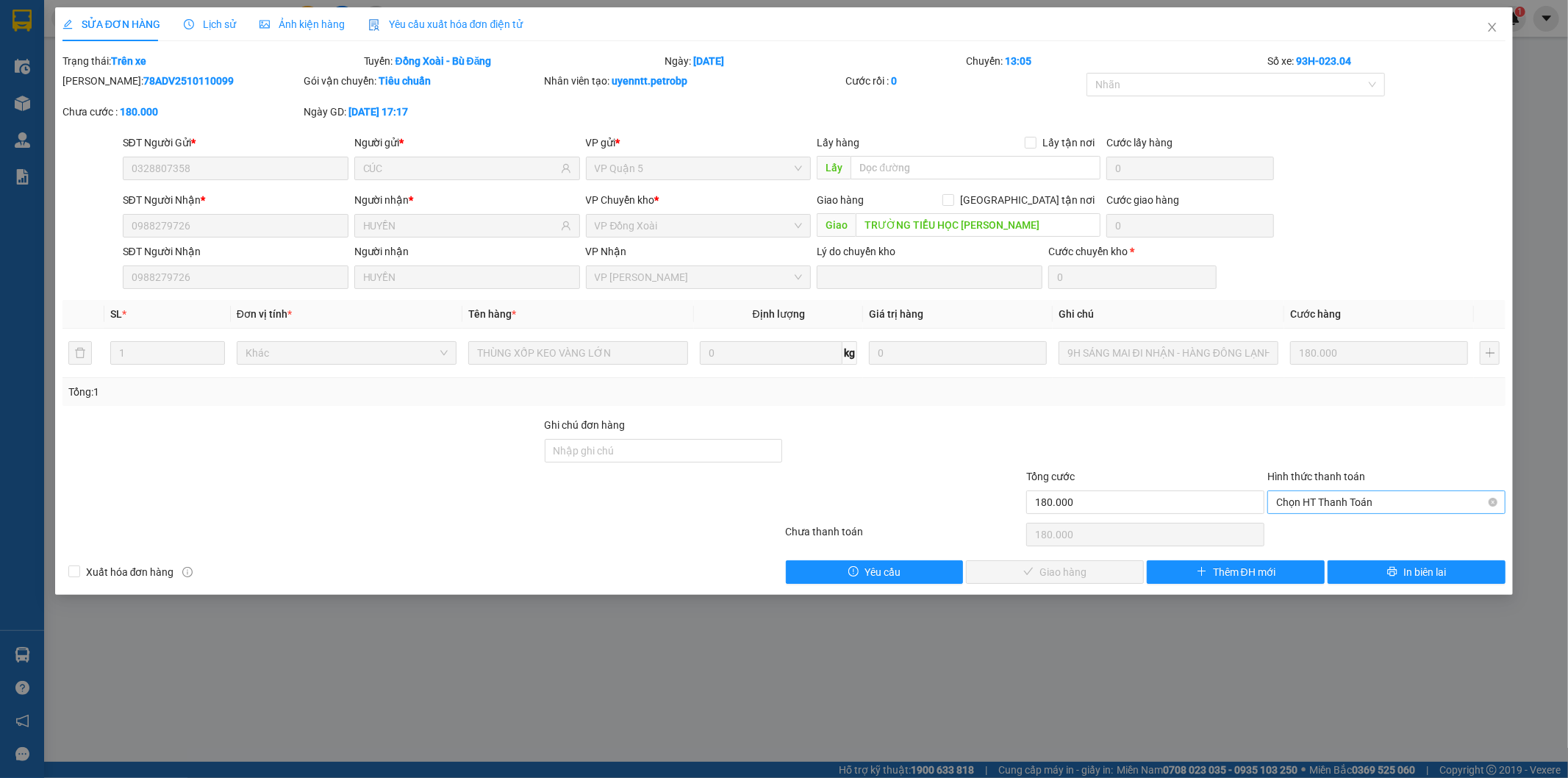
click at [1396, 512] on span "Chọn HT Thanh Toán" at bounding box center [1386, 502] width 221 height 22
click at [1343, 530] on div "Tại văn phòng" at bounding box center [1387, 531] width 221 height 16
type input "0"
click at [1071, 572] on span "Giao hàng" at bounding box center [1063, 573] width 47 height 16
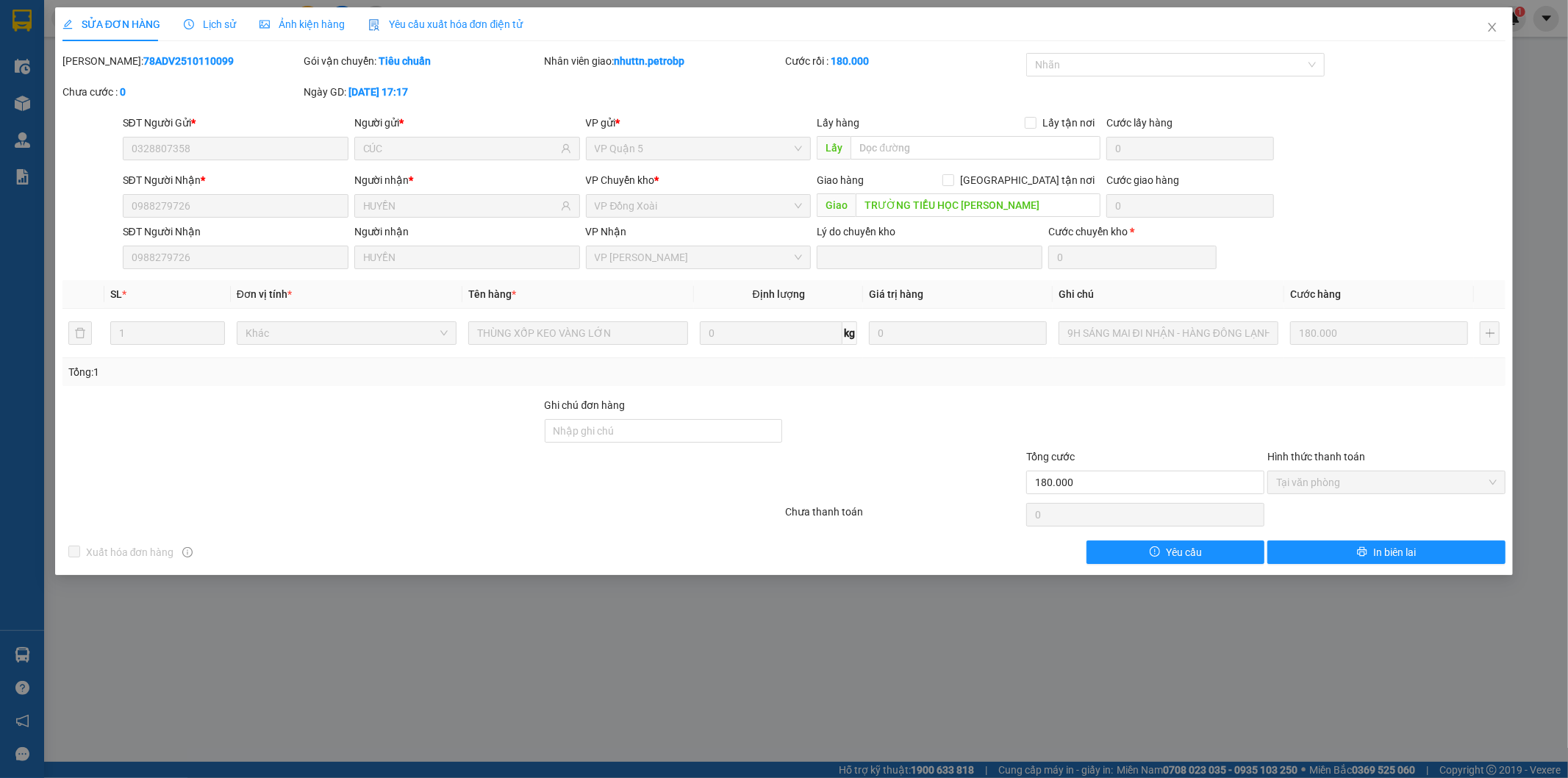
drag, startPoint x: 97, startPoint y: 59, endPoint x: 214, endPoint y: 70, distance: 117.5
click at [214, 70] on div "Mã ĐH: 78ADV2510110099" at bounding box center [182, 68] width 241 height 31
copy b "78ADV2510110099"
click at [1490, 28] on icon "close" at bounding box center [1491, 26] width 12 height 12
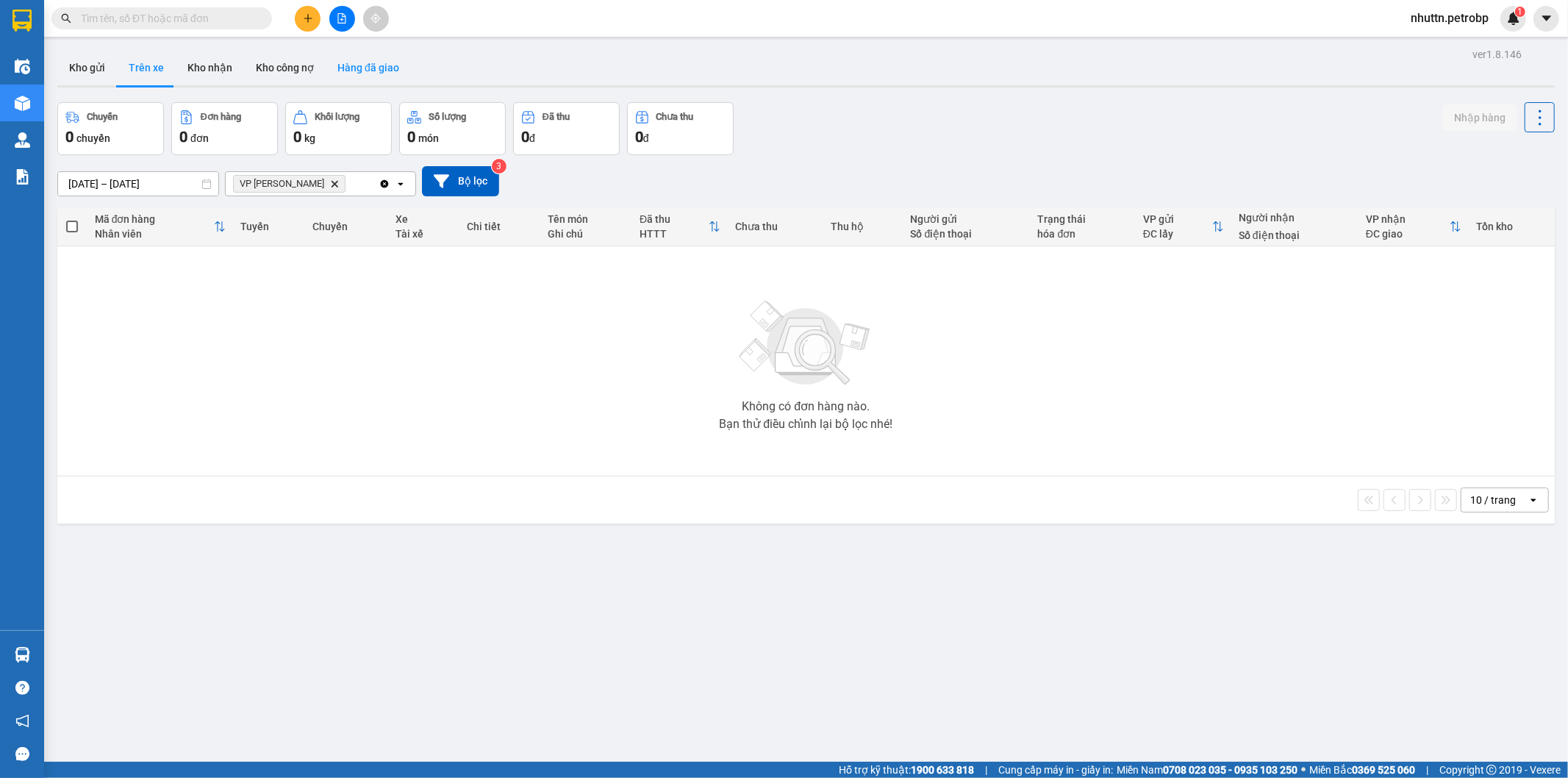
click at [338, 62] on button "Hàng đã giao" at bounding box center [368, 68] width 85 height 36
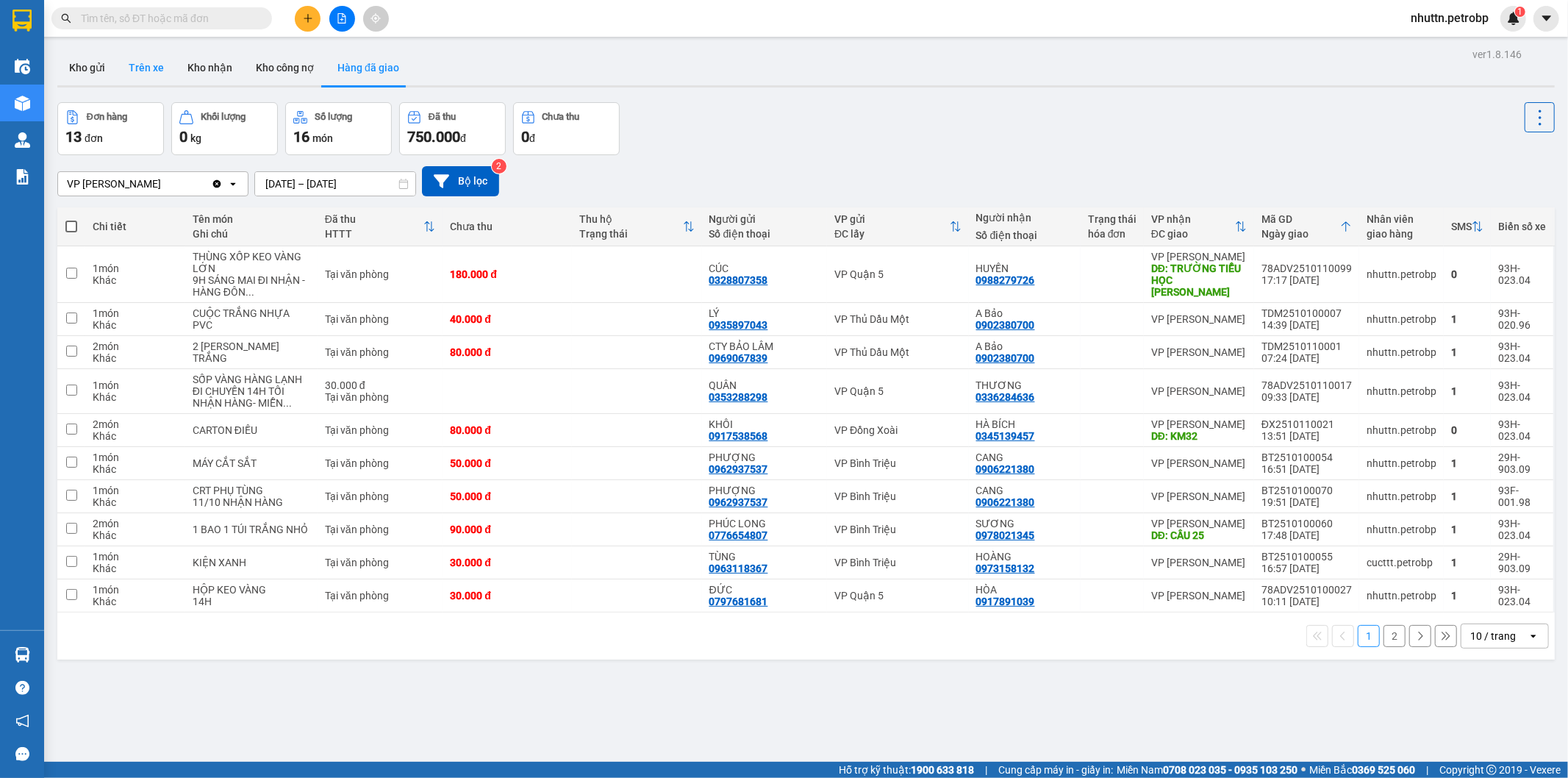
click at [149, 71] on button "Trên xe" at bounding box center [146, 68] width 58 height 36
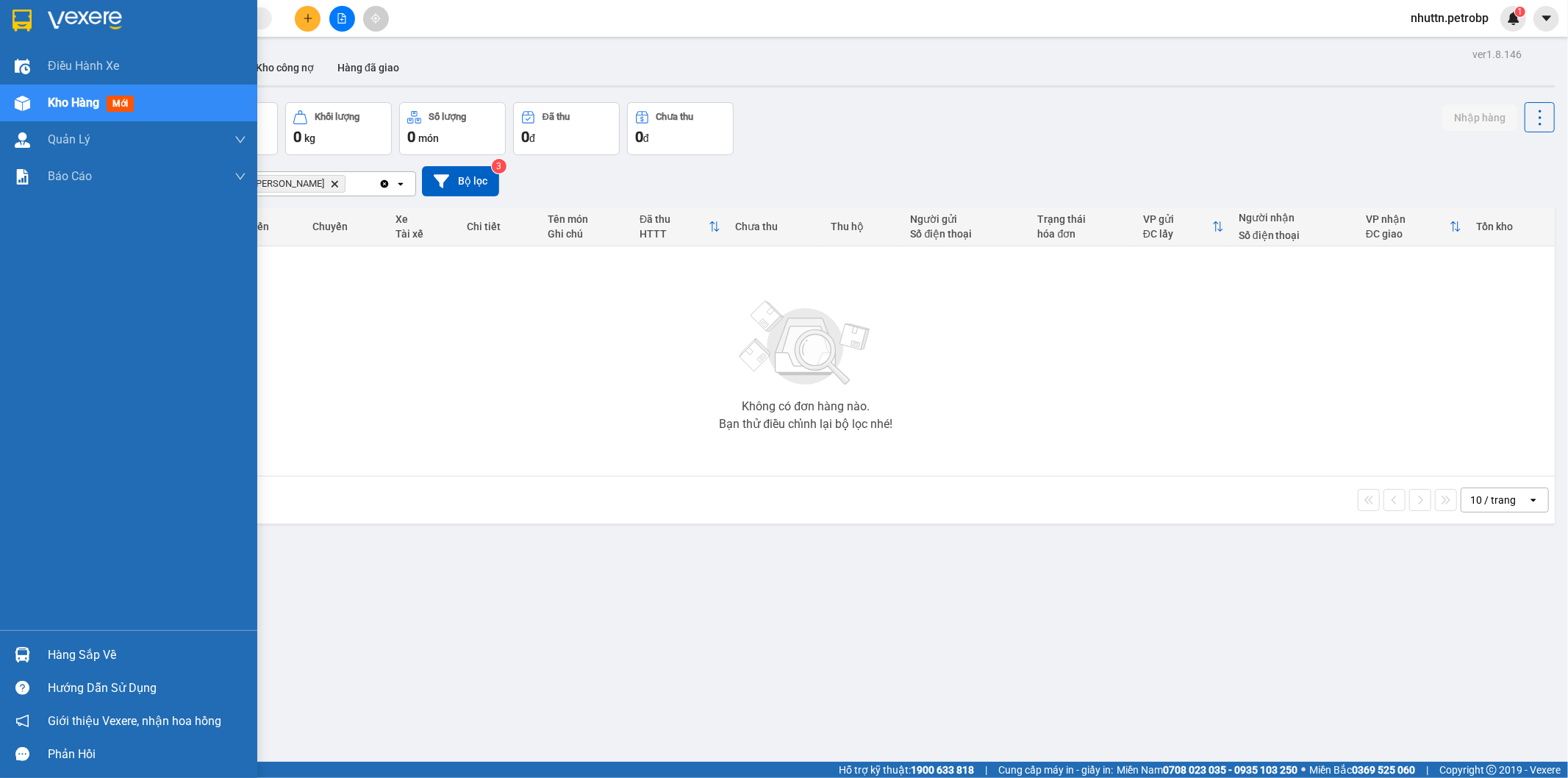
click at [25, 659] on img at bounding box center [22, 655] width 16 height 16
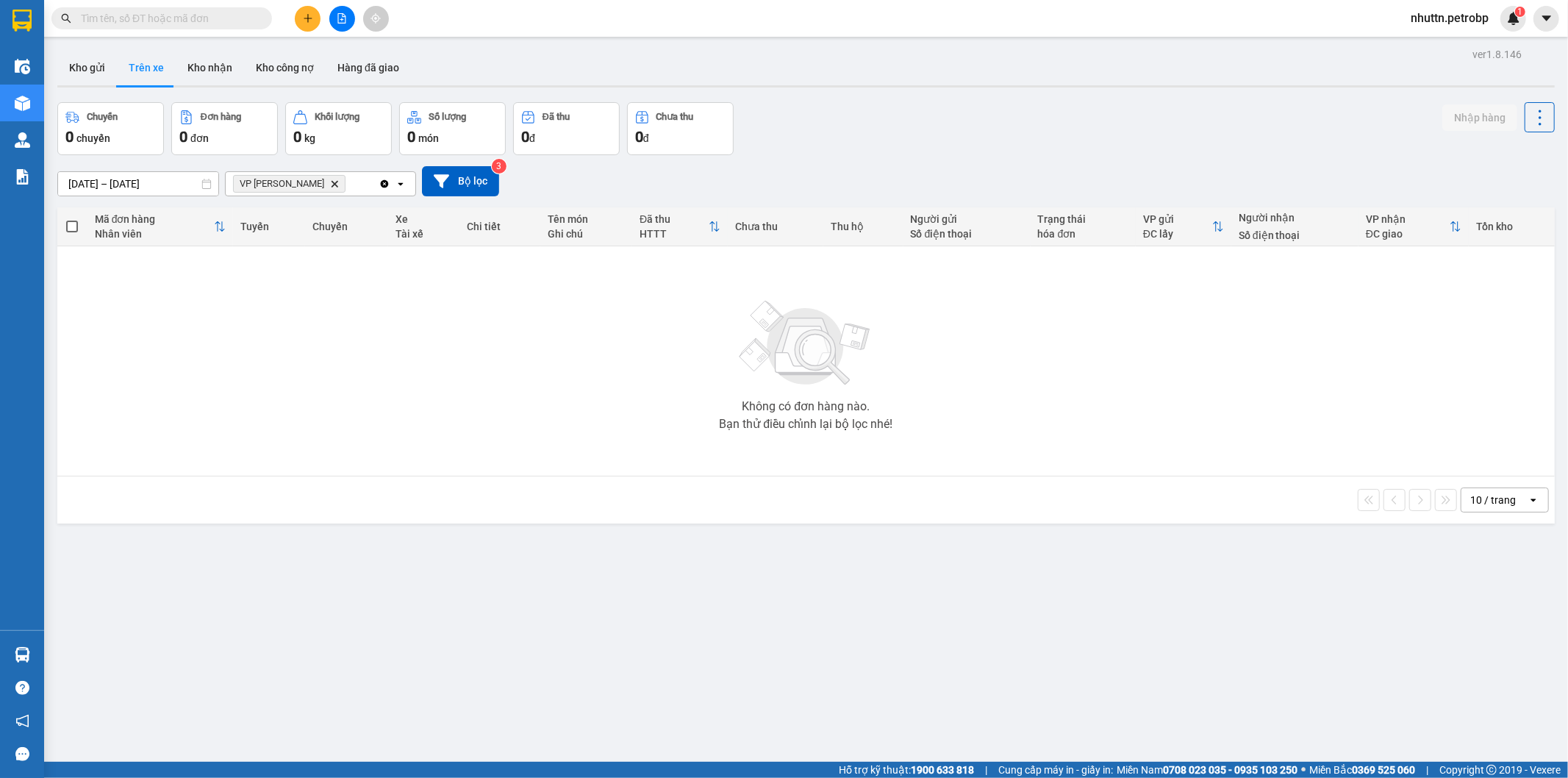
click at [799, 607] on section "Kết quả tìm kiếm ( 0 ) Bộ lọc No Data nhuttn.petrobp 1 Điều hành xe Kho hàng mớ…" at bounding box center [784, 389] width 1568 height 778
click at [201, 58] on button "Kho nhận" at bounding box center [209, 68] width 68 height 36
type input "[DATE] – [DATE]"
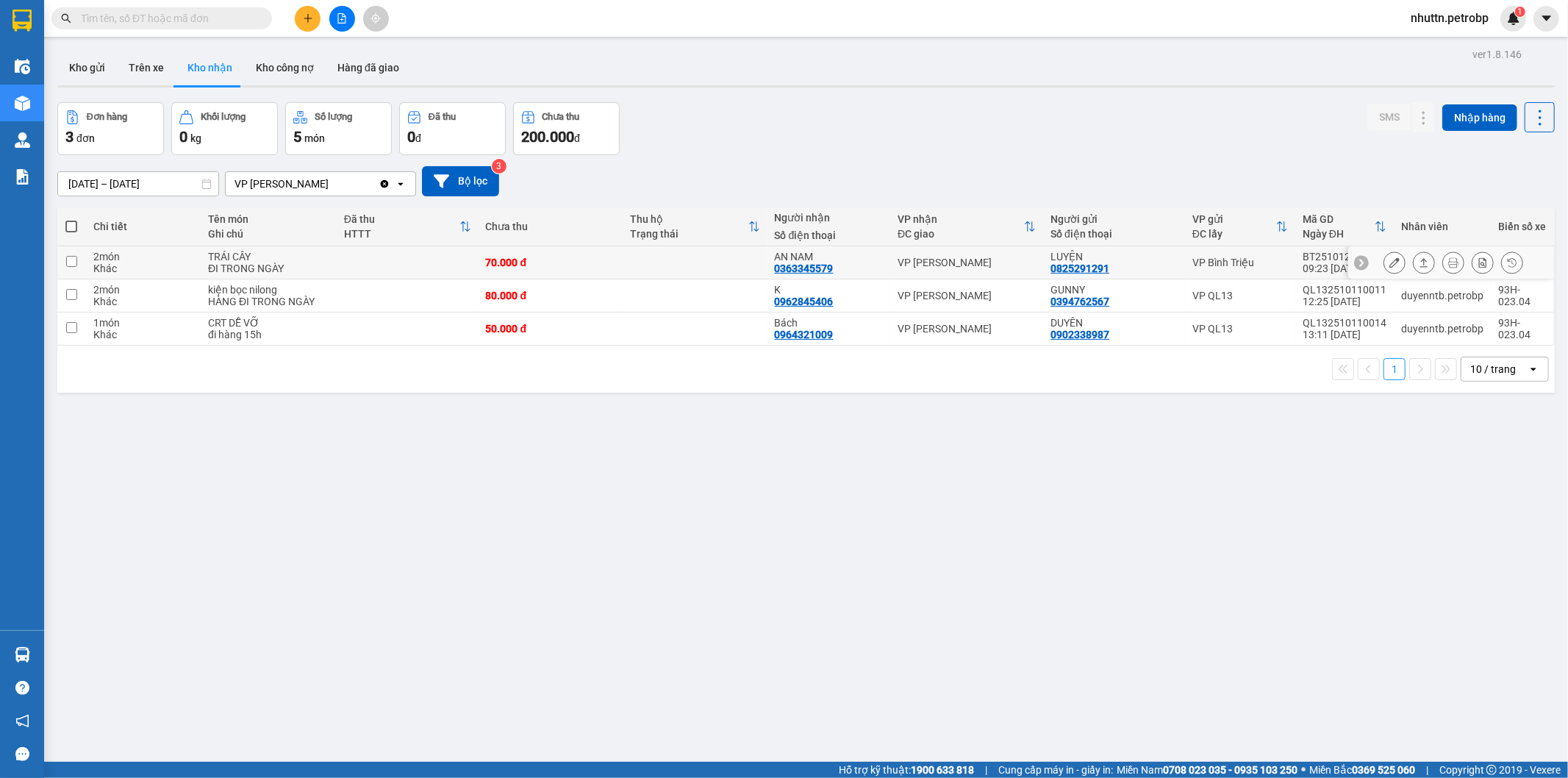
click at [68, 261] on input "checkbox" at bounding box center [71, 261] width 11 height 11
checkbox input "true"
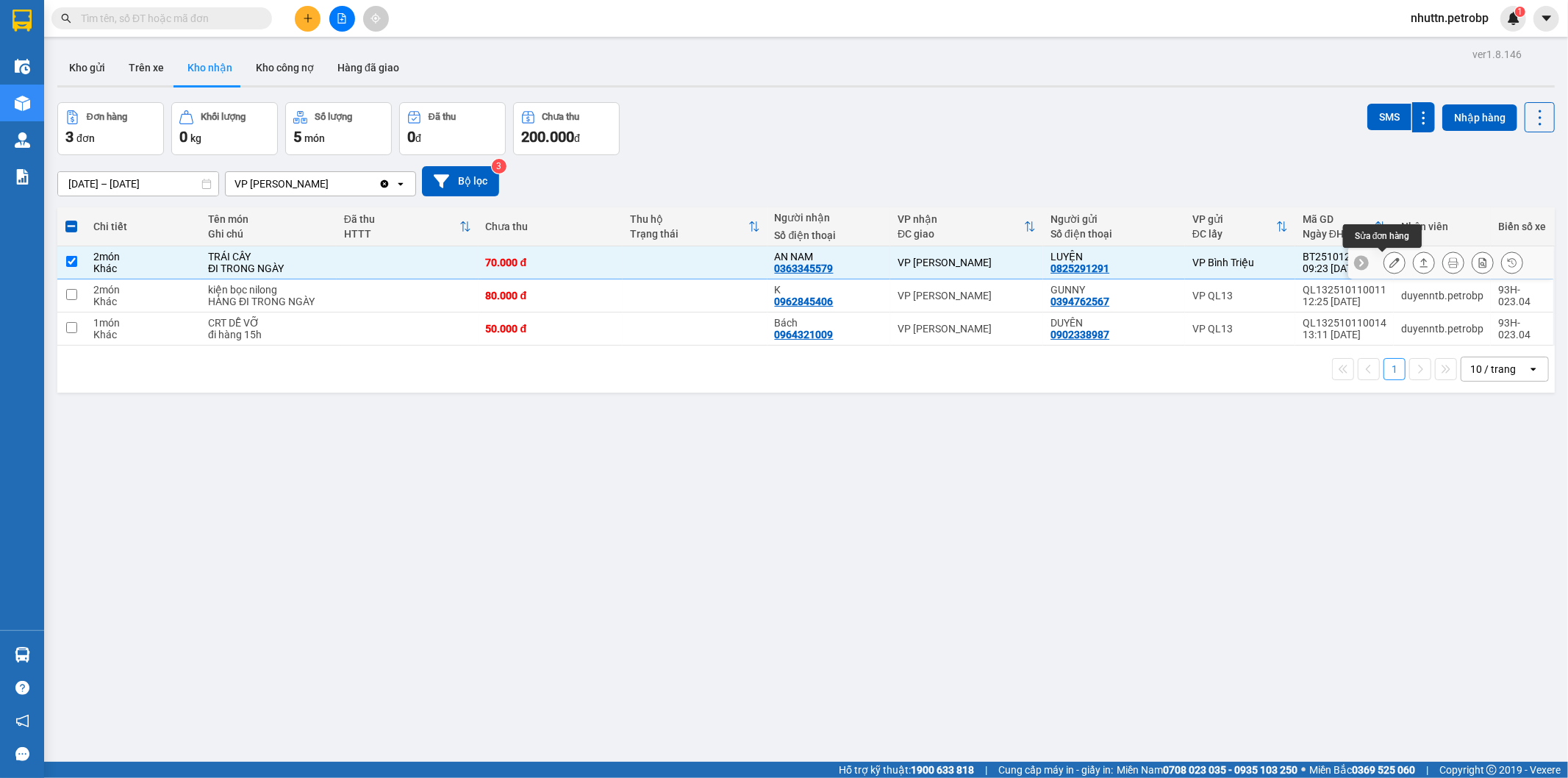
click at [1385, 270] on button at bounding box center [1395, 263] width 21 height 26
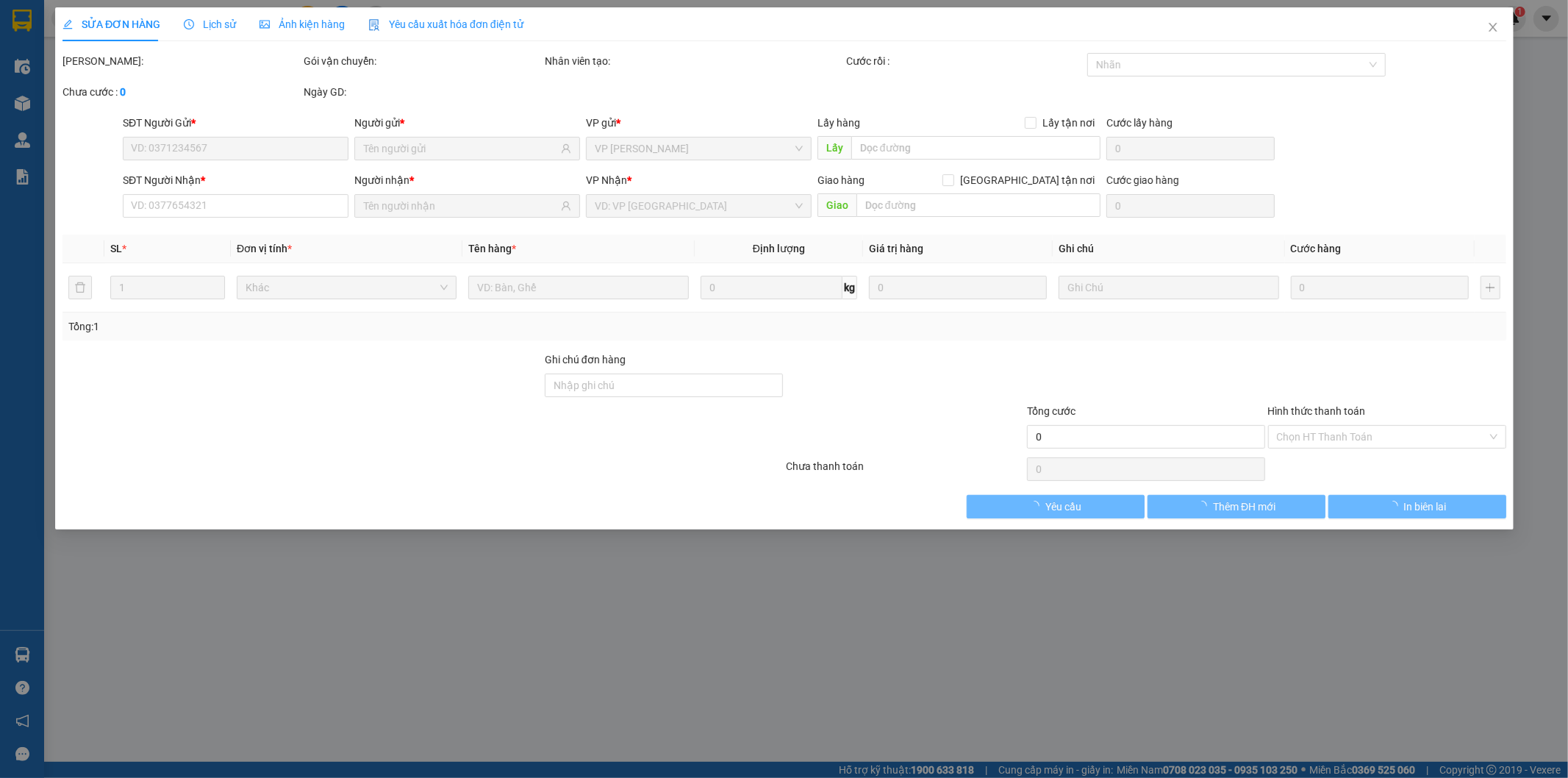
type input "0825291291"
type input "LUYỆN"
type input "0363345579"
type input "AN NAM"
type input "70.000"
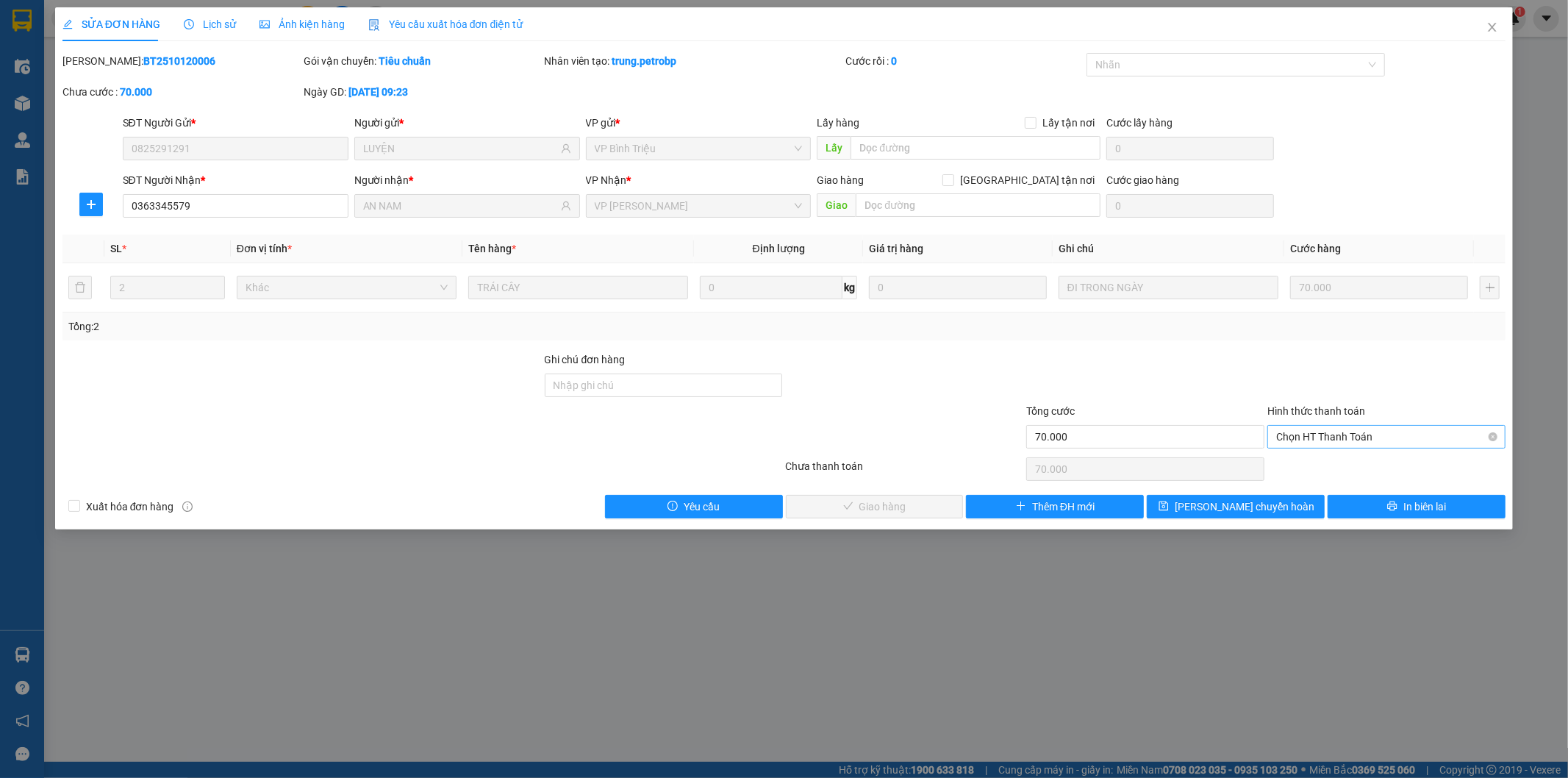
click at [1339, 437] on span "Chọn HT Thanh Toán" at bounding box center [1386, 436] width 221 height 22
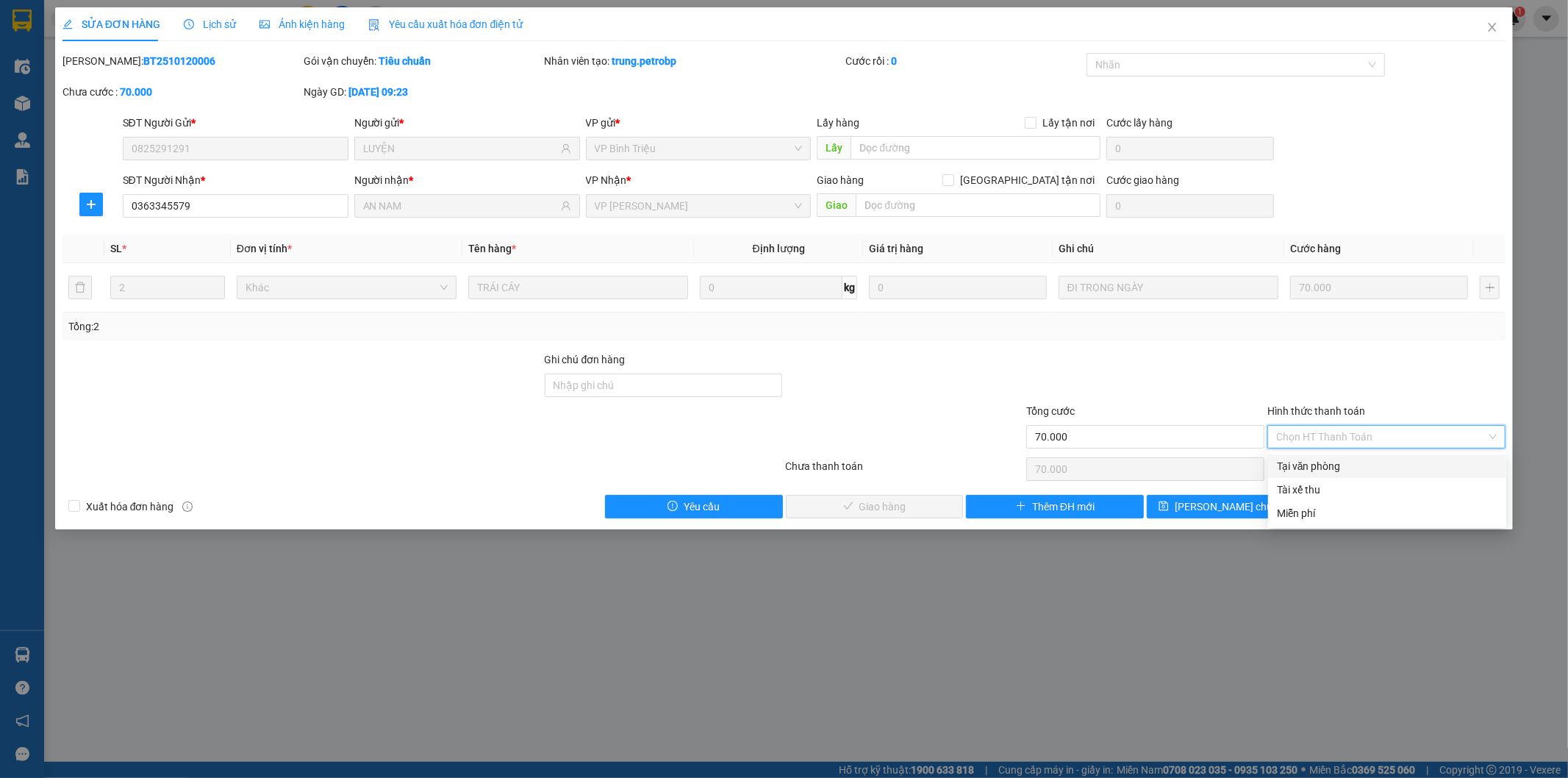
click at [1341, 459] on div "Tại văn phòng" at bounding box center [1387, 467] width 221 height 16
type input "0"
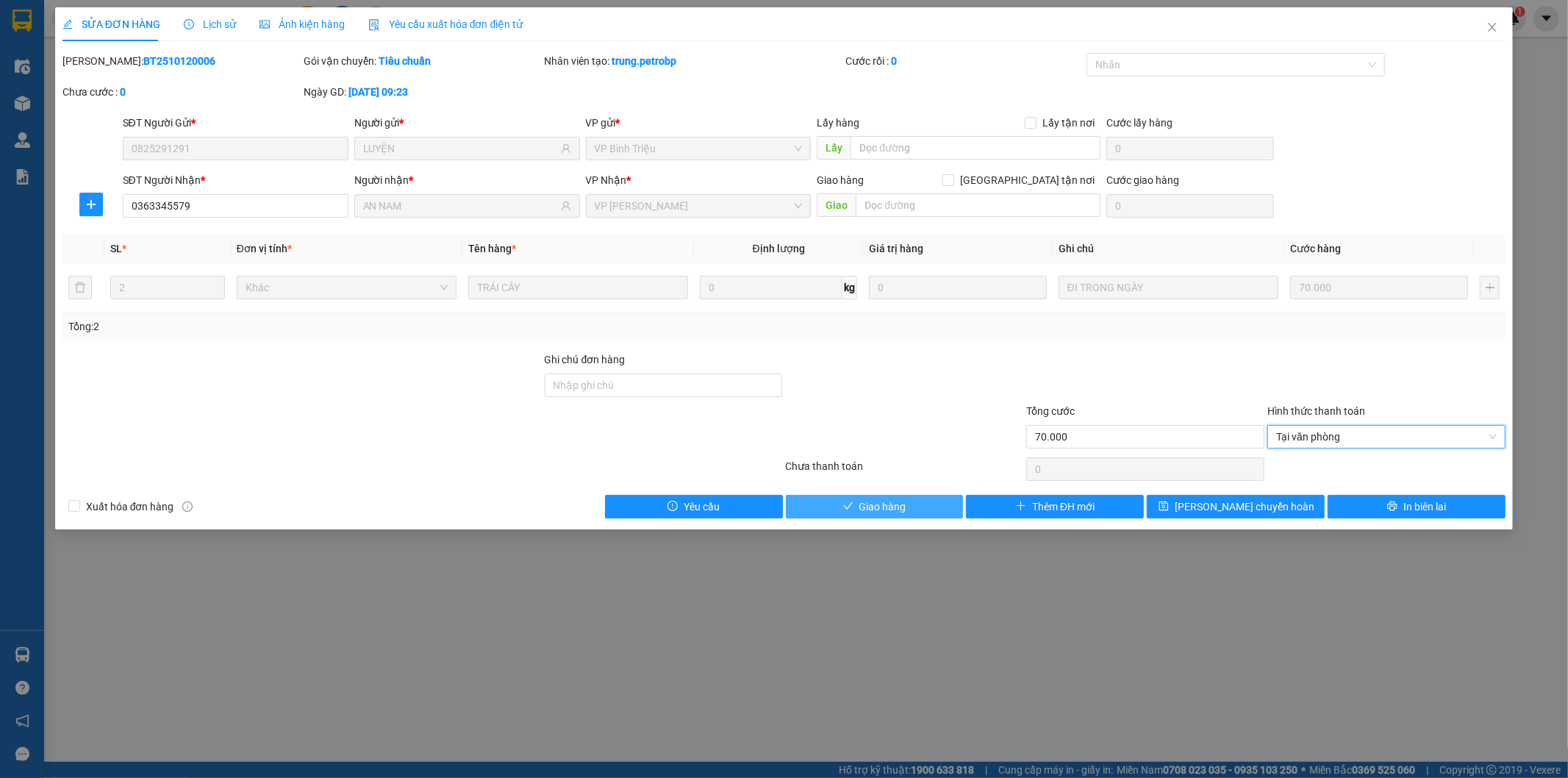
click at [886, 515] on span "Giao hàng" at bounding box center [883, 507] width 47 height 16
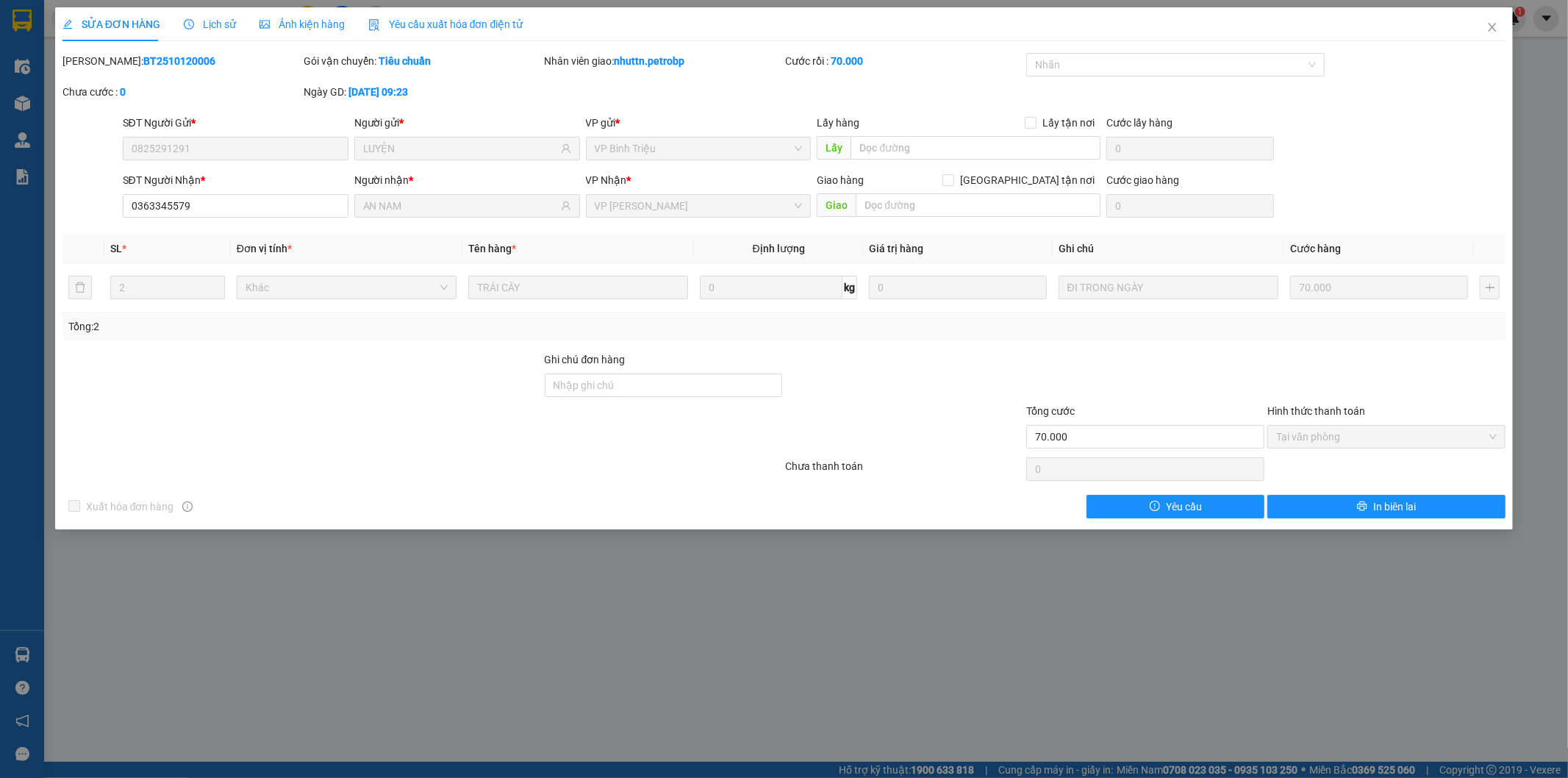
drag, startPoint x: 97, startPoint y: 58, endPoint x: 214, endPoint y: 62, distance: 117.1
click at [214, 62] on div "Mã ĐH: BT2510120006" at bounding box center [181, 61] width 238 height 16
copy b "BT2510120006"
click at [1492, 26] on icon "close" at bounding box center [1491, 26] width 12 height 12
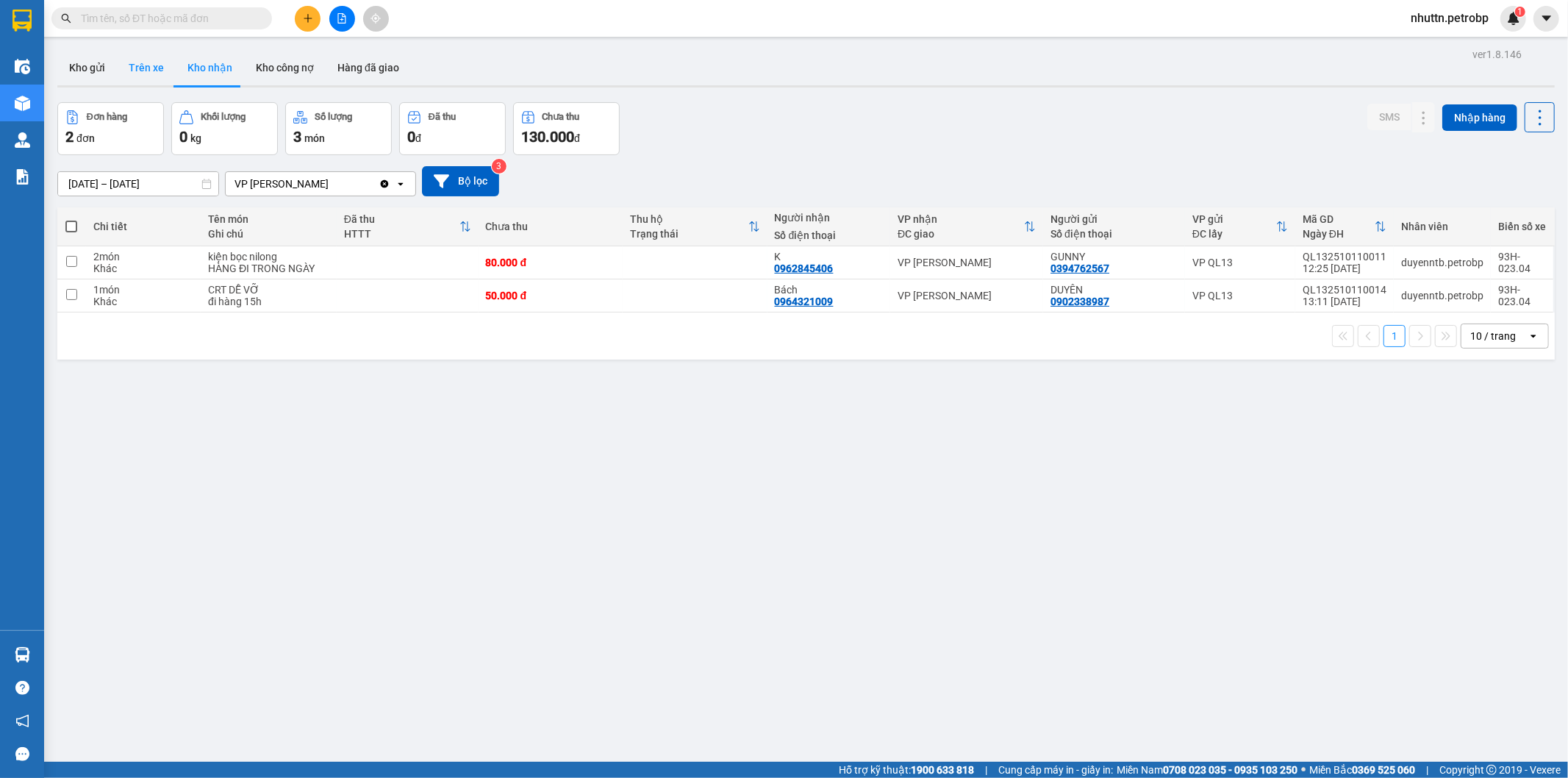
click at [134, 59] on button "Trên xe" at bounding box center [146, 68] width 58 height 36
type input "[DATE] – [DATE]"
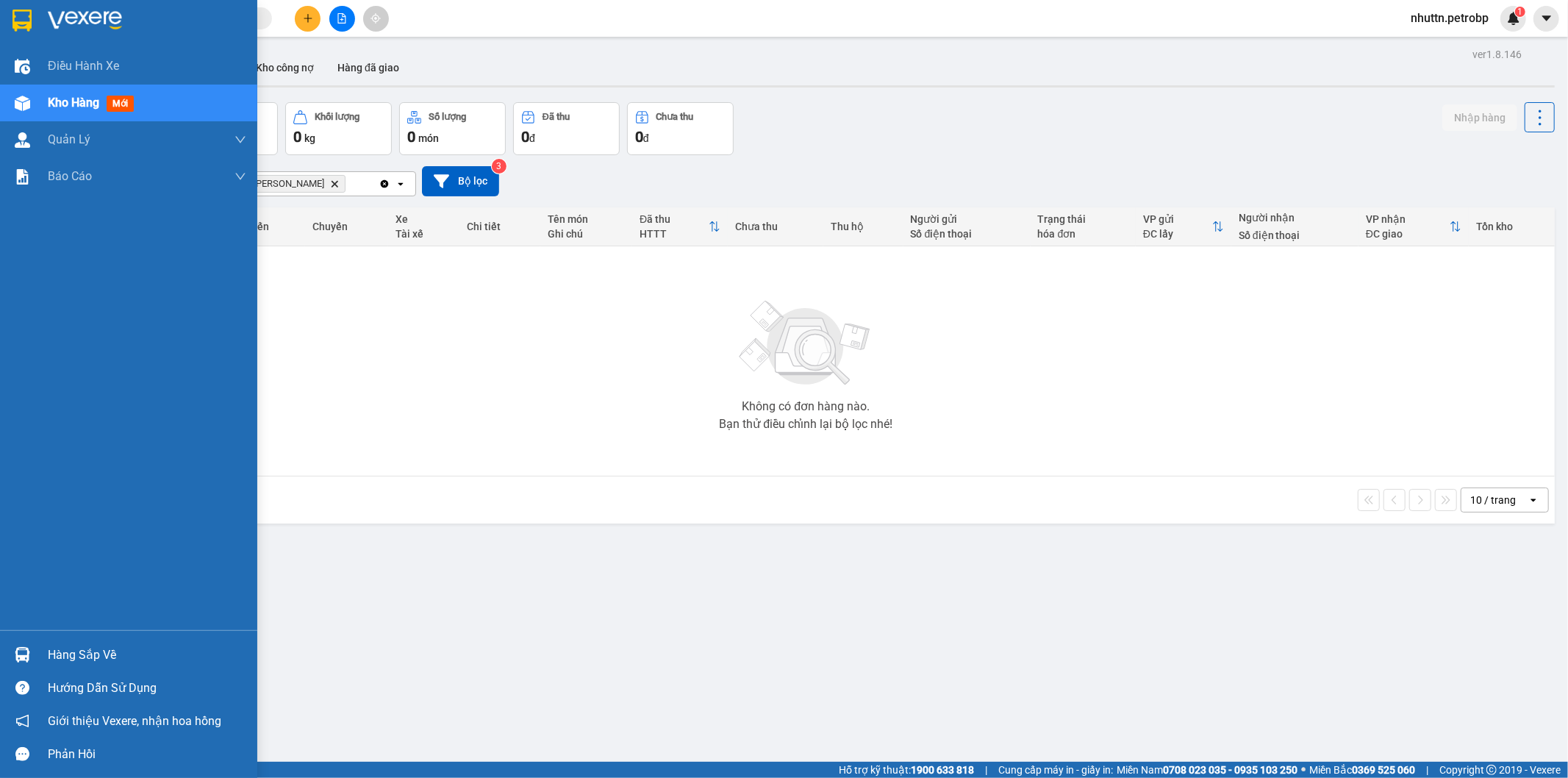
click at [78, 652] on div "Hàng sắp về" at bounding box center [146, 656] width 198 height 22
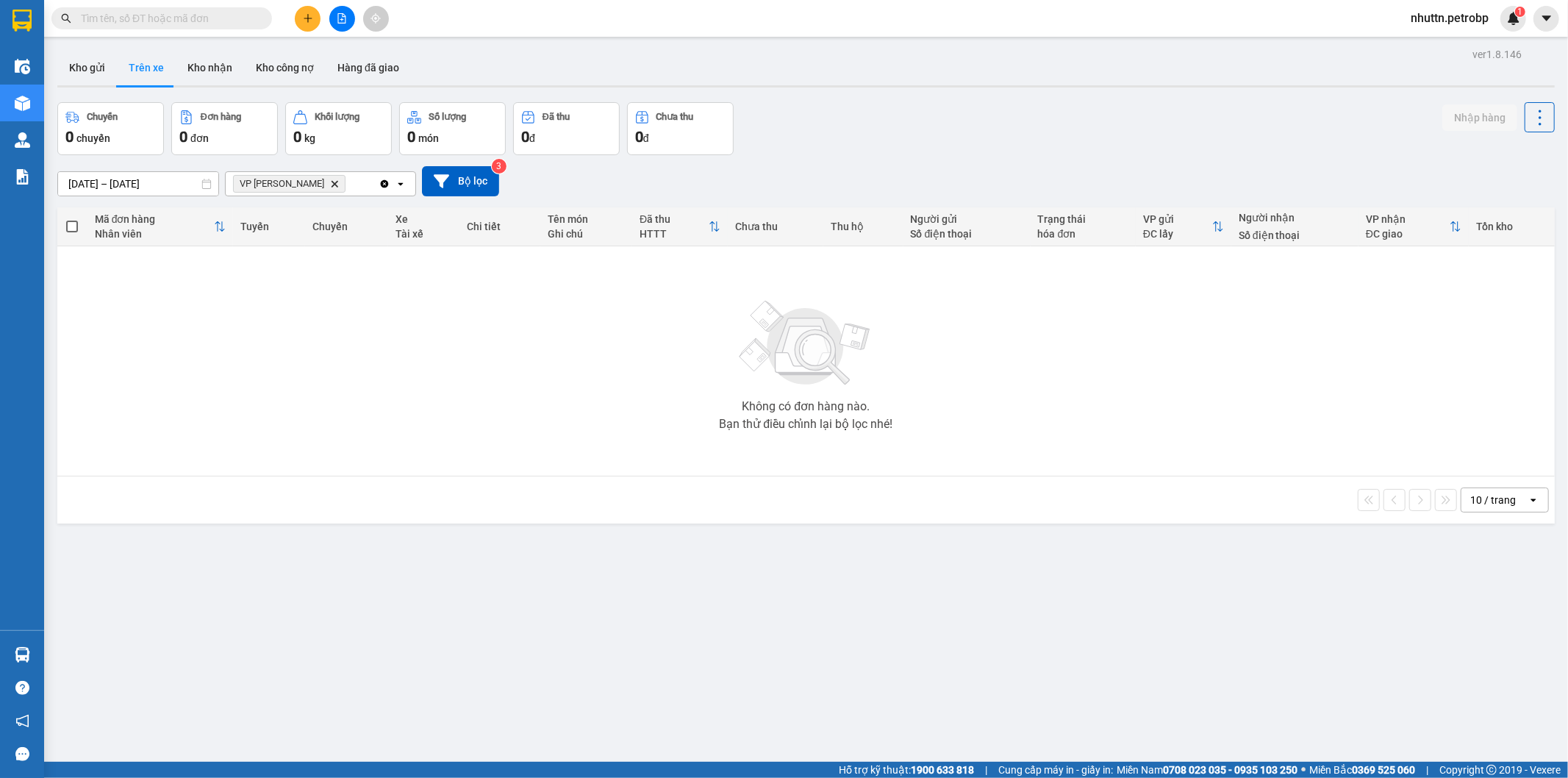
click at [486, 436] on section "Kết quả tìm kiếm ( 0 ) Bộ lọc No Data nhuttn.petrobp 1 Điều hành xe Kho hàng mớ…" at bounding box center [784, 389] width 1568 height 778
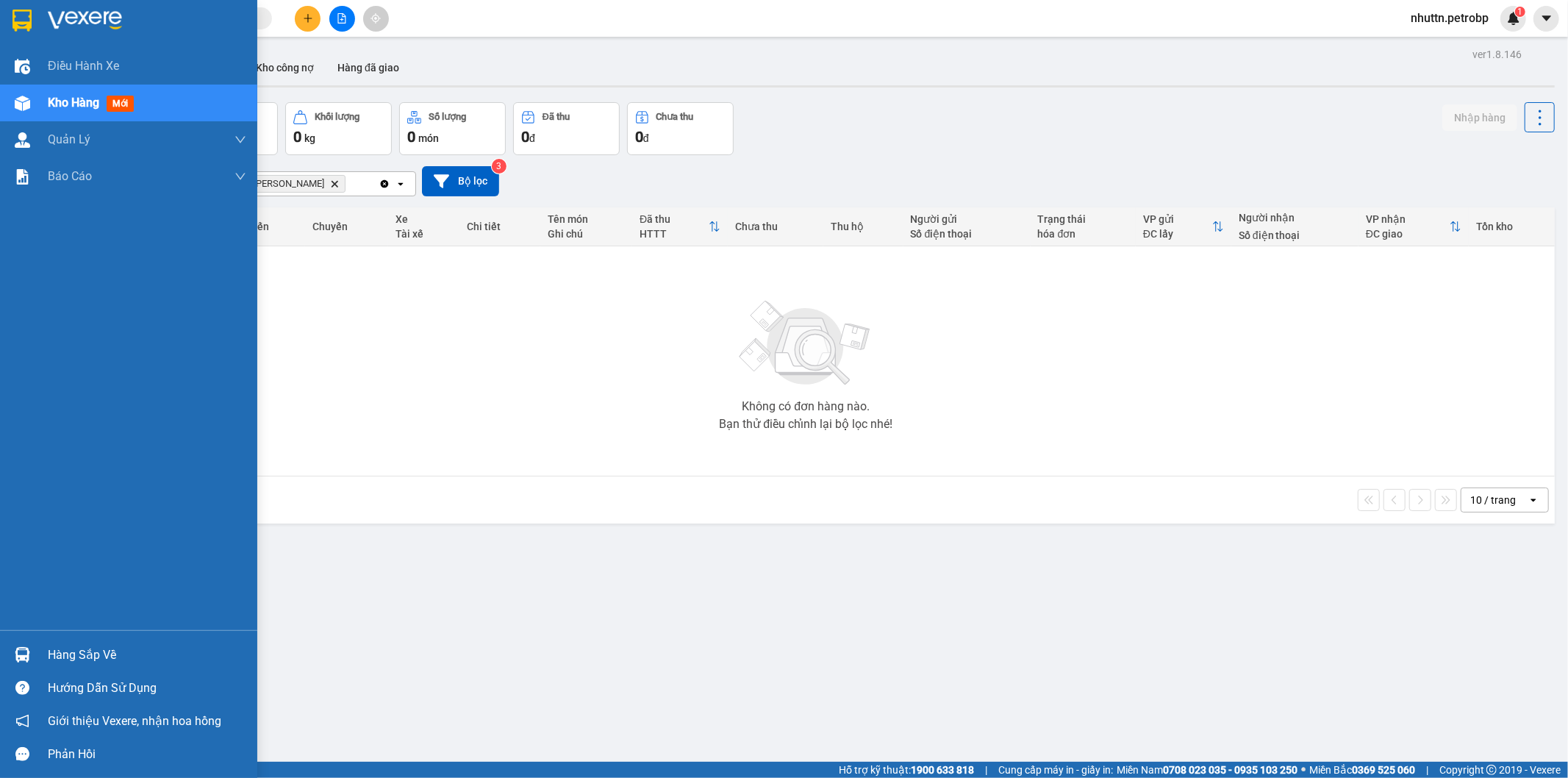
click at [82, 652] on div "Hàng sắp về" at bounding box center [146, 656] width 198 height 22
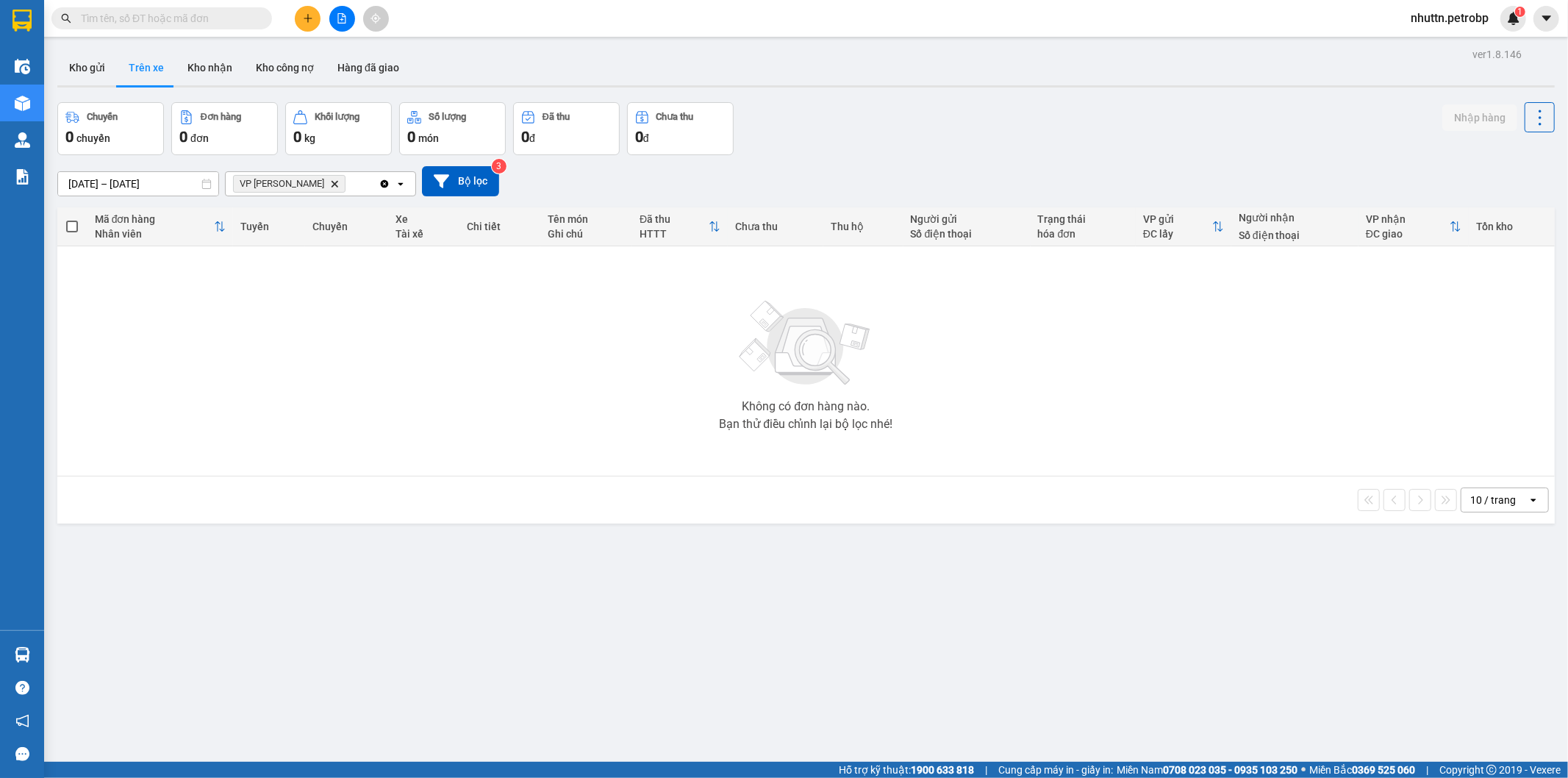
drag, startPoint x: 1006, startPoint y: 689, endPoint x: 149, endPoint y: 745, distance: 858.8
click at [1005, 687] on section "Kết quả tìm kiếm ( 0 ) Bộ lọc No Data nhuttn.petrobp 1 Điều hành xe Kho hàng mớ…" at bounding box center [784, 389] width 1568 height 778
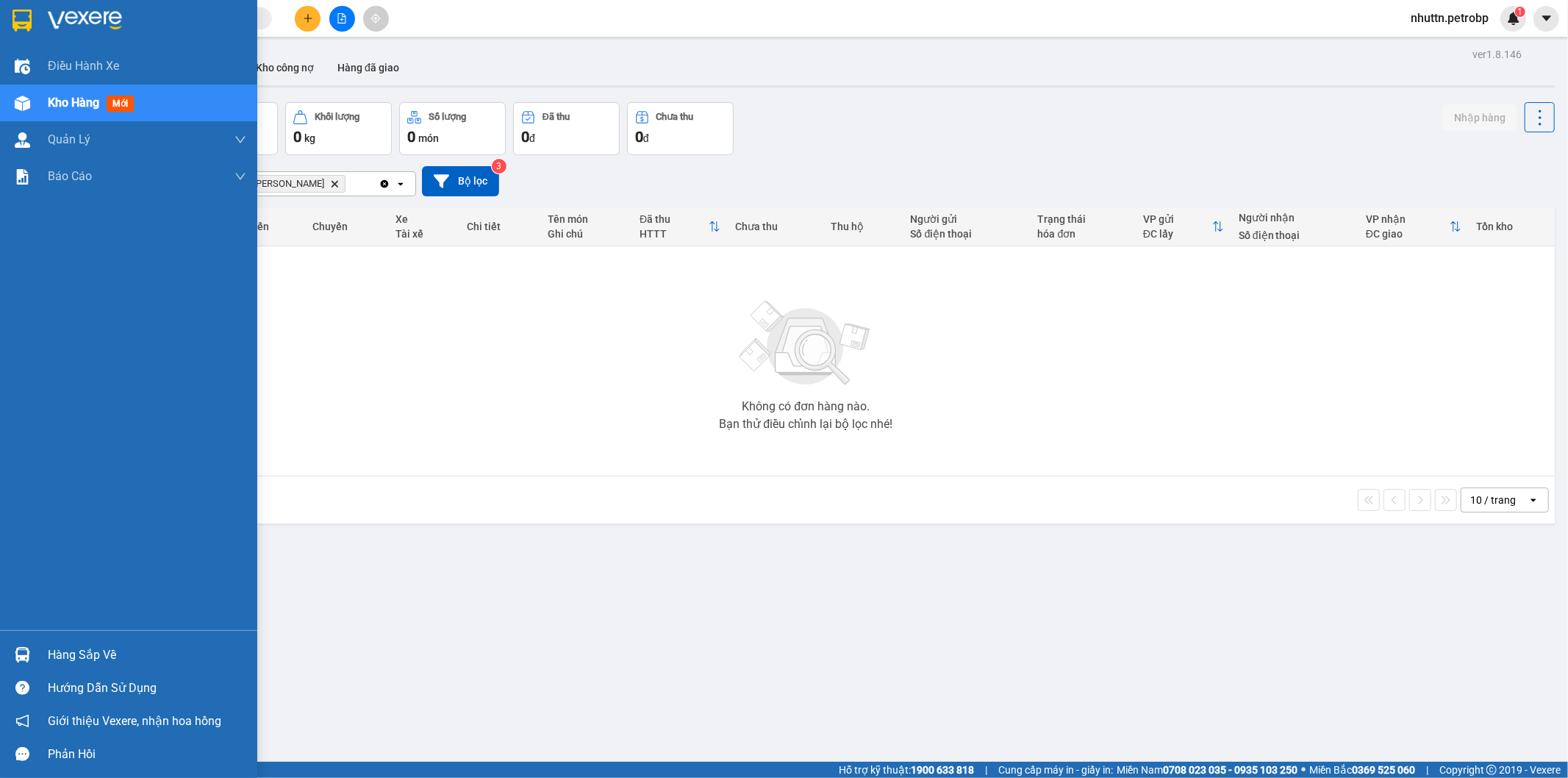
click at [81, 652] on div "Hàng sắp về" at bounding box center [146, 656] width 198 height 22
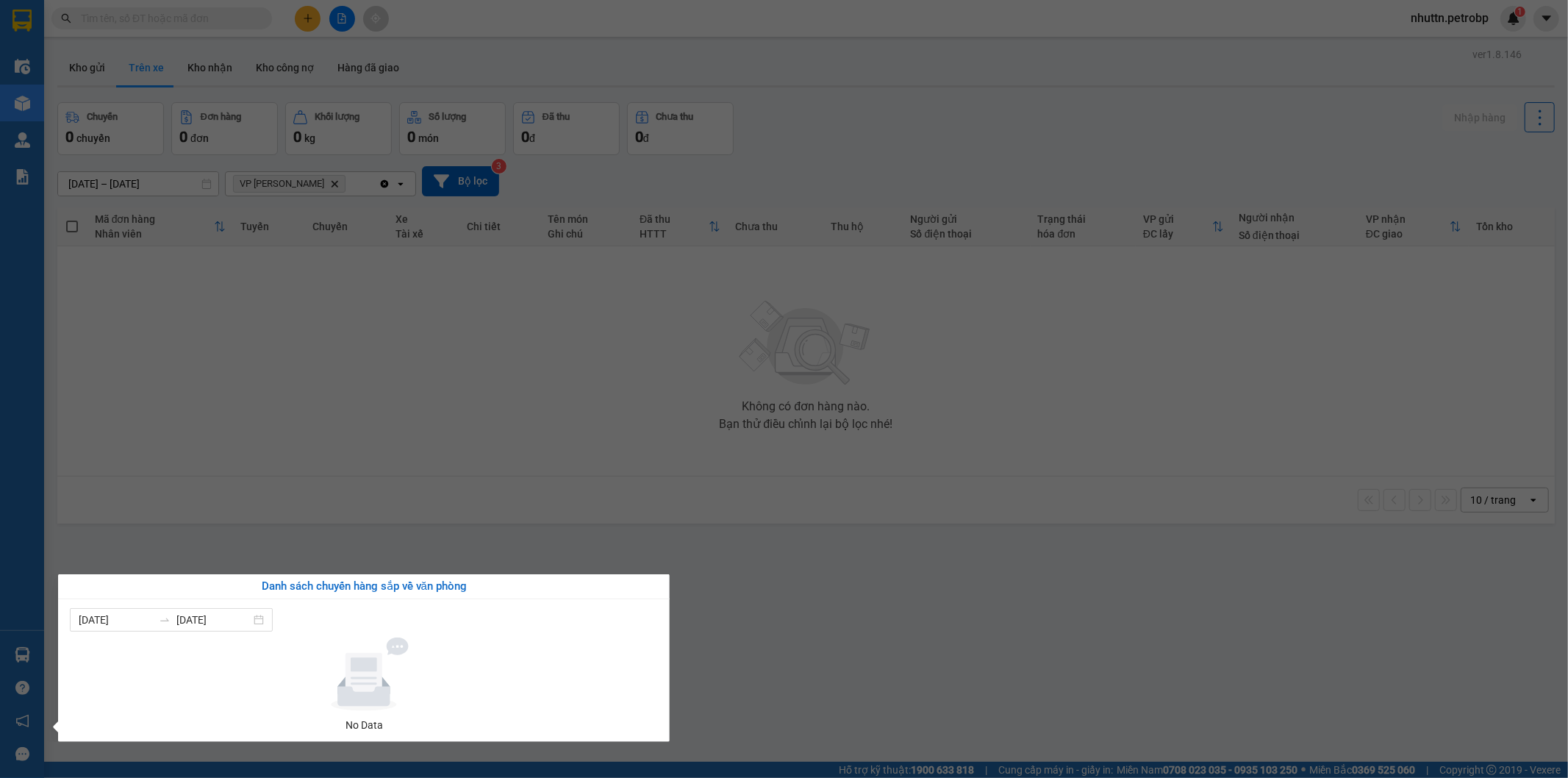
click at [785, 637] on section "Kết quả tìm kiếm ( 0 ) Bộ lọc No Data nhuttn.petrobp 1 Điều hành xe Kho hàng mớ…" at bounding box center [784, 389] width 1568 height 778
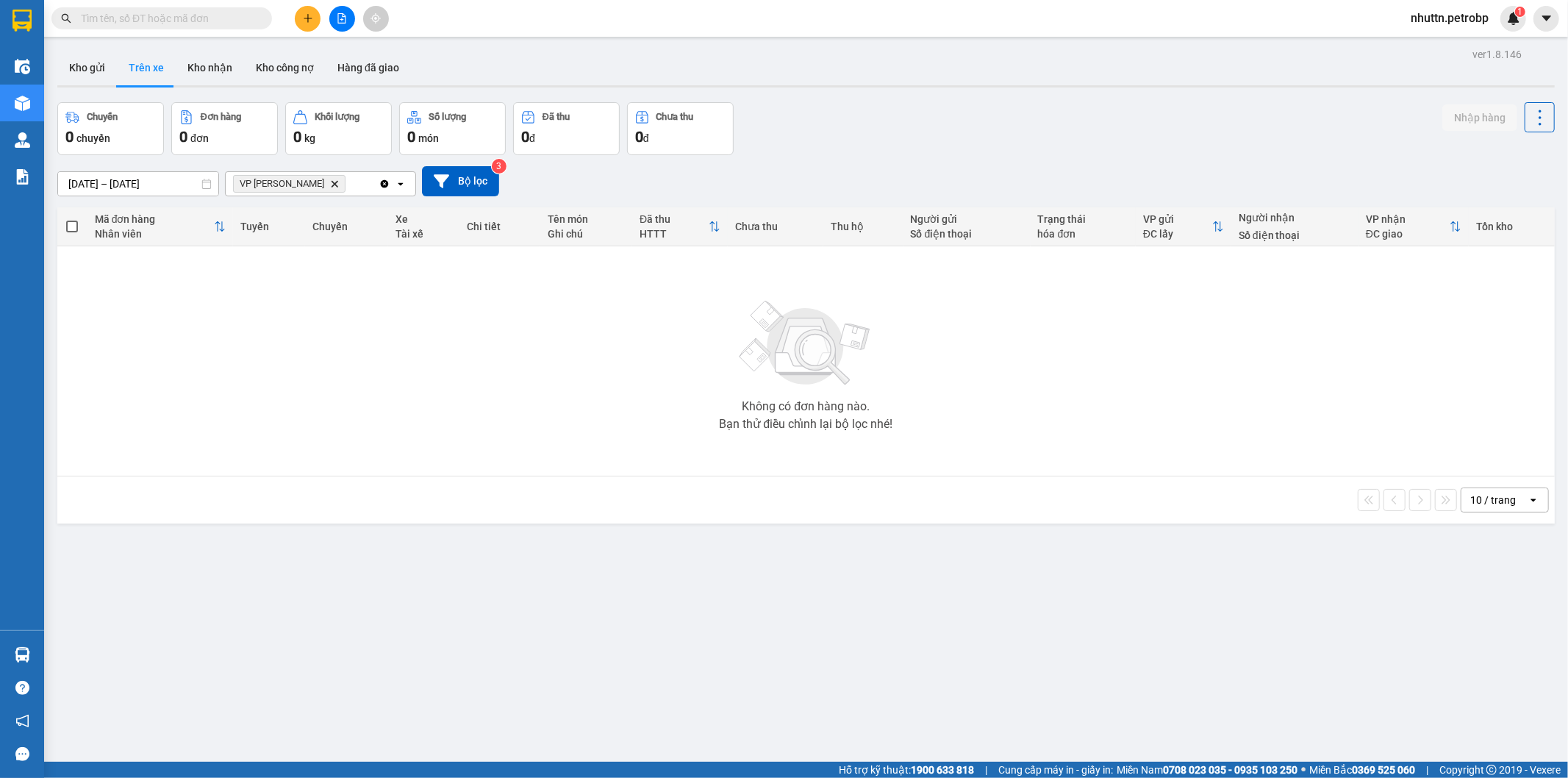
drag, startPoint x: 1416, startPoint y: 606, endPoint x: 1361, endPoint y: 622, distance: 57.3
click at [1372, 622] on div "ver 1.8.146 Kho gửi Trên xe Kho nhận Kho công nợ Hàng đã giao Chuyến 0 chuyến Đ…" at bounding box center [805, 433] width 1509 height 778
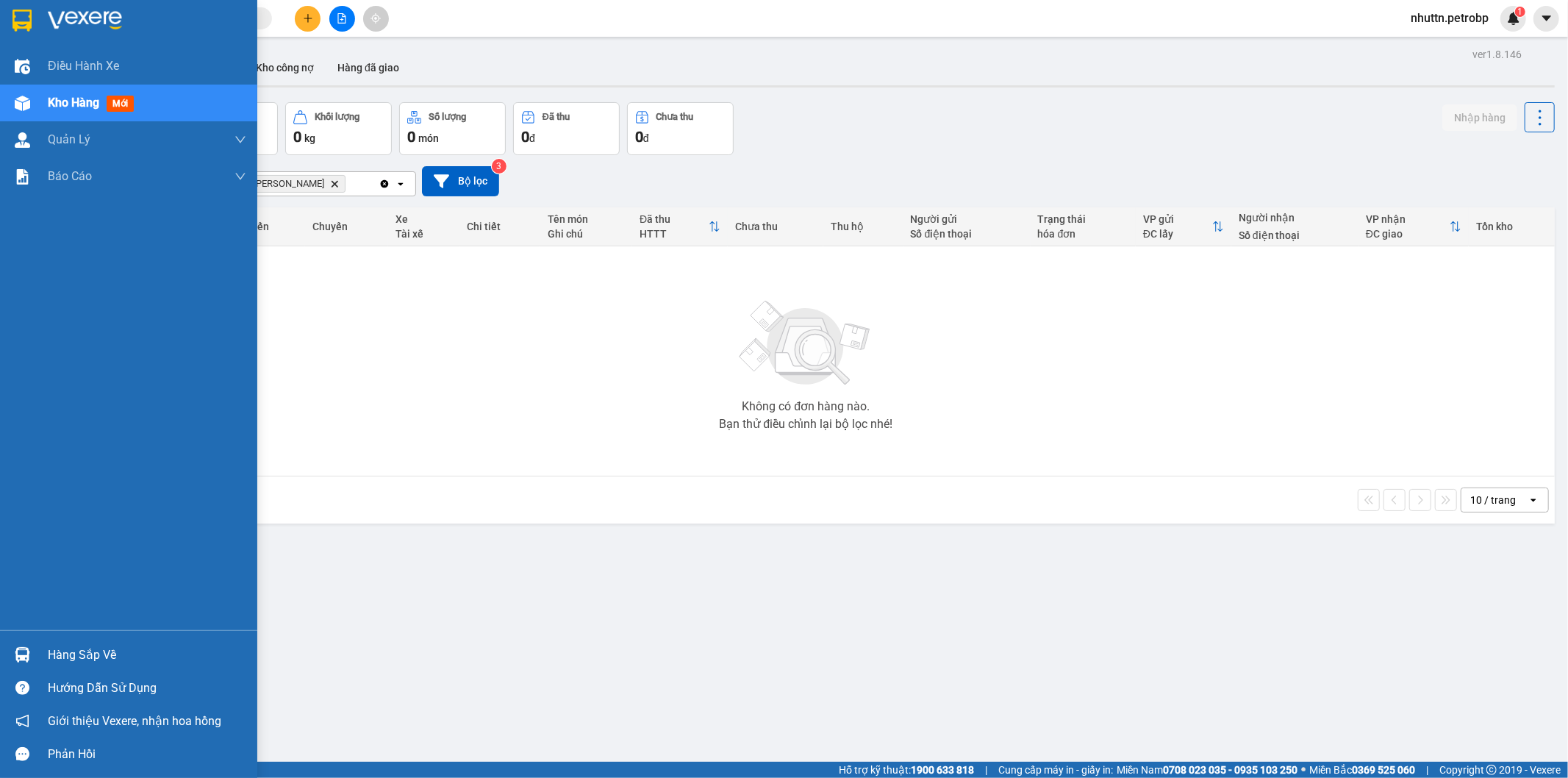
click at [63, 655] on div "Hàng sắp về" at bounding box center [146, 656] width 198 height 22
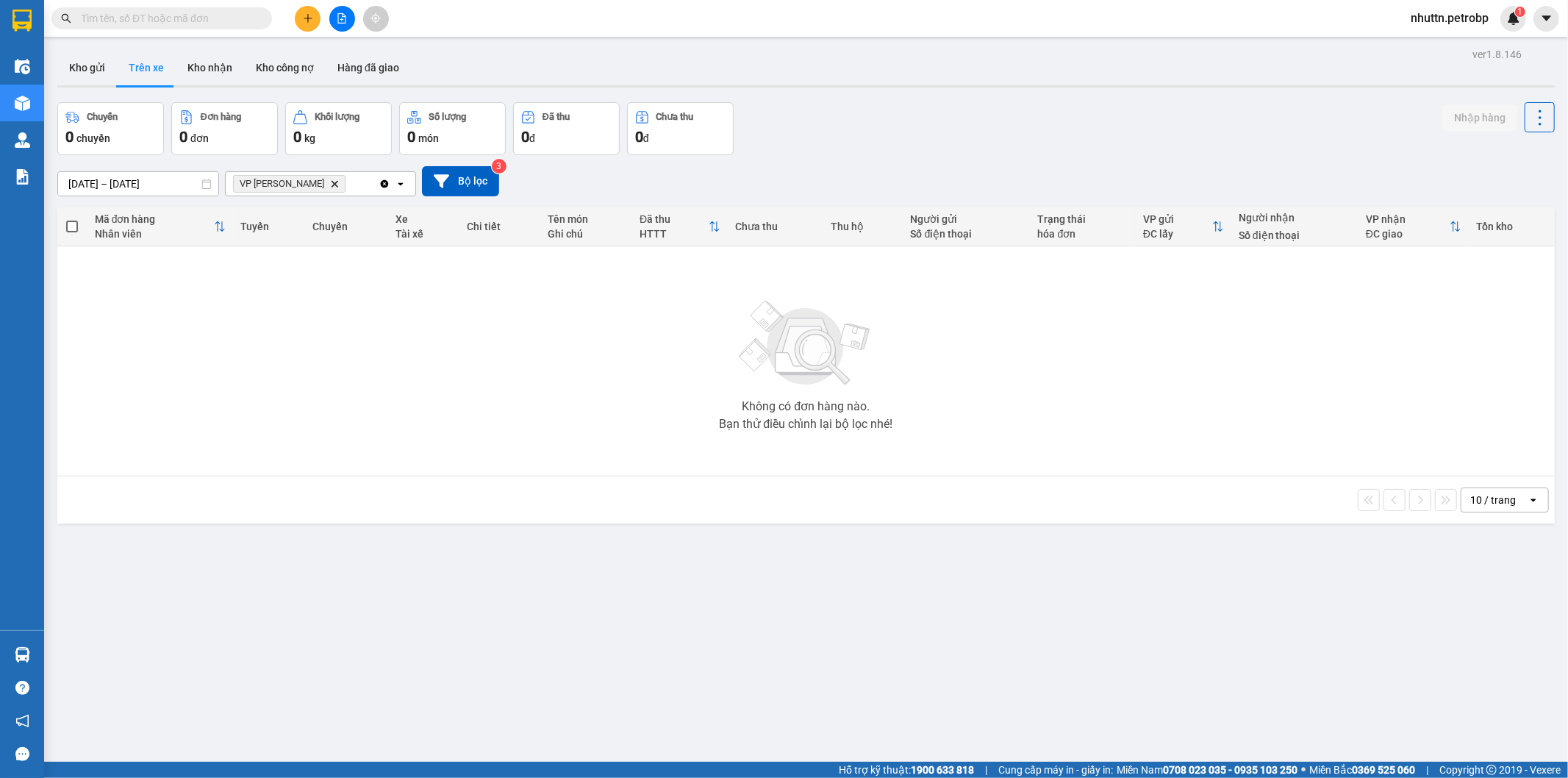
click at [904, 633] on section "Kết quả tìm kiếm ( 0 ) Bộ lọc No Data nhuttn.petrobp 1 Điều hành xe Kho hàng mớ…" at bounding box center [784, 389] width 1568 height 778
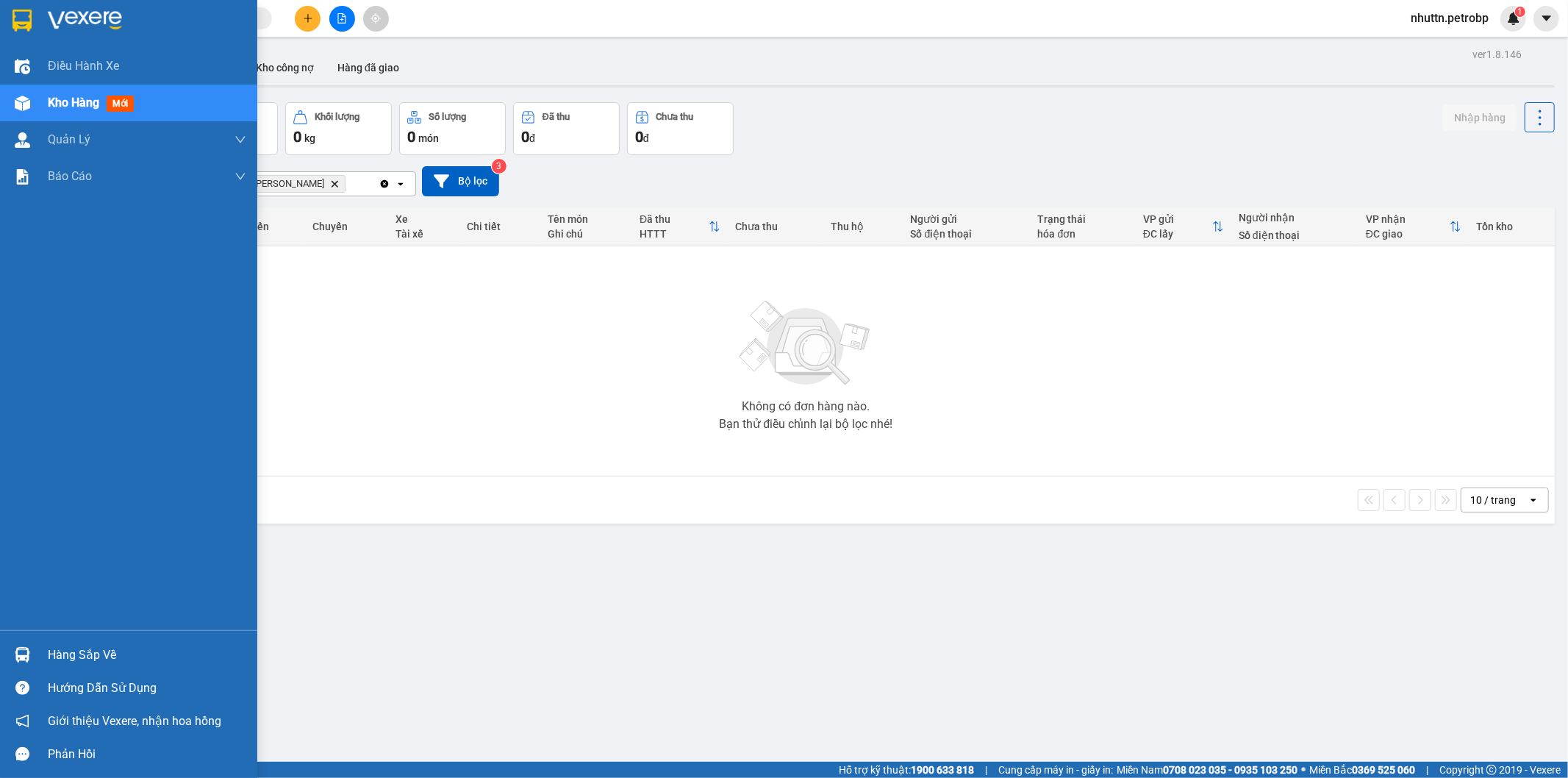
click at [92, 658] on div "Hàng sắp về" at bounding box center [146, 656] width 198 height 22
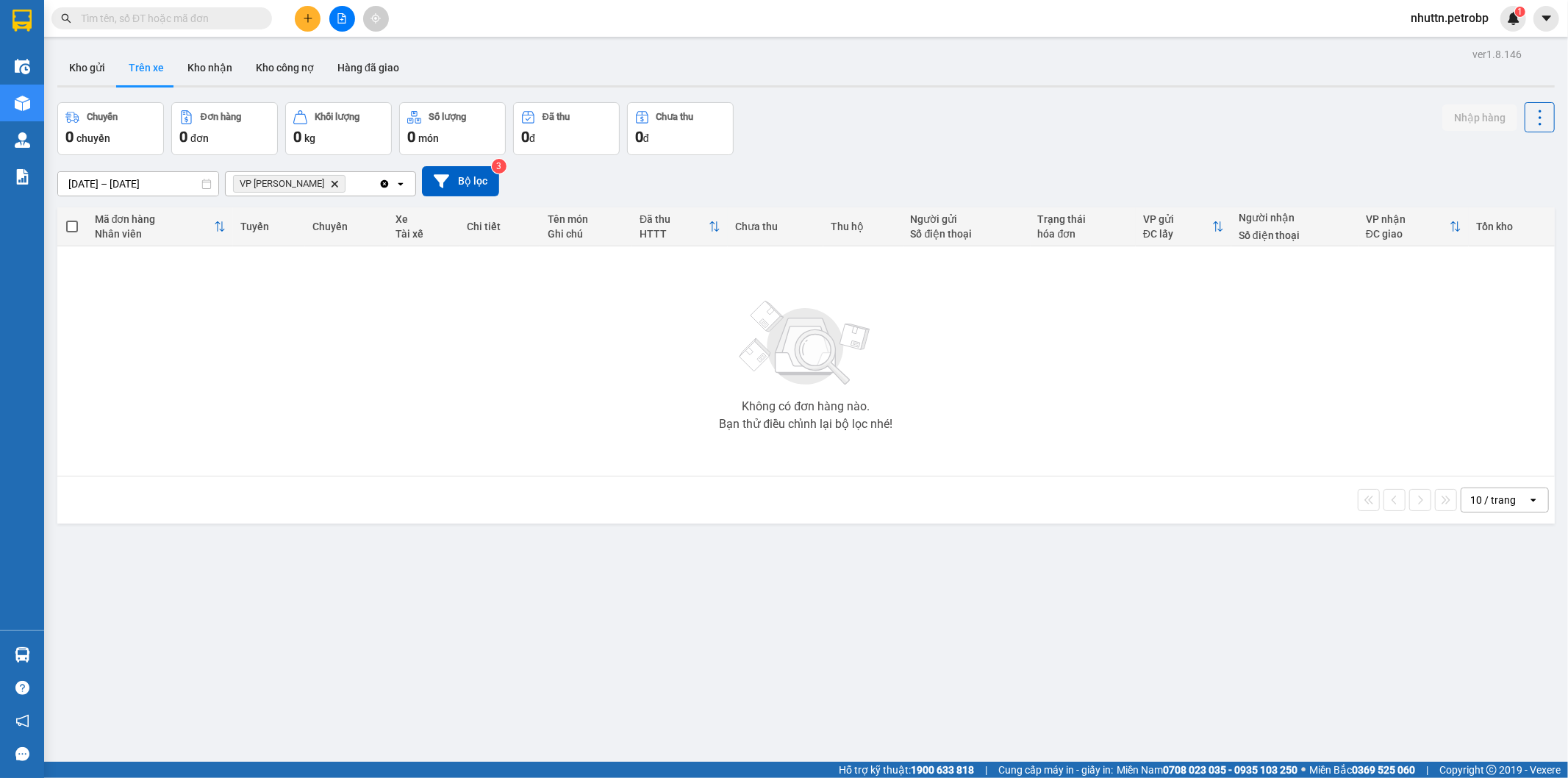
click at [821, 605] on section "Kết quả tìm kiếm ( 0 ) Bộ lọc No Data nhuttn.petrobp 1 Điều hành xe Kho hàng mớ…" at bounding box center [784, 389] width 1568 height 778
click at [127, 65] on button "Trên xe" at bounding box center [146, 68] width 58 height 36
click at [144, 66] on button "Trên xe" at bounding box center [146, 68] width 58 height 36
click at [92, 58] on button "Kho gửi" at bounding box center [87, 68] width 59 height 36
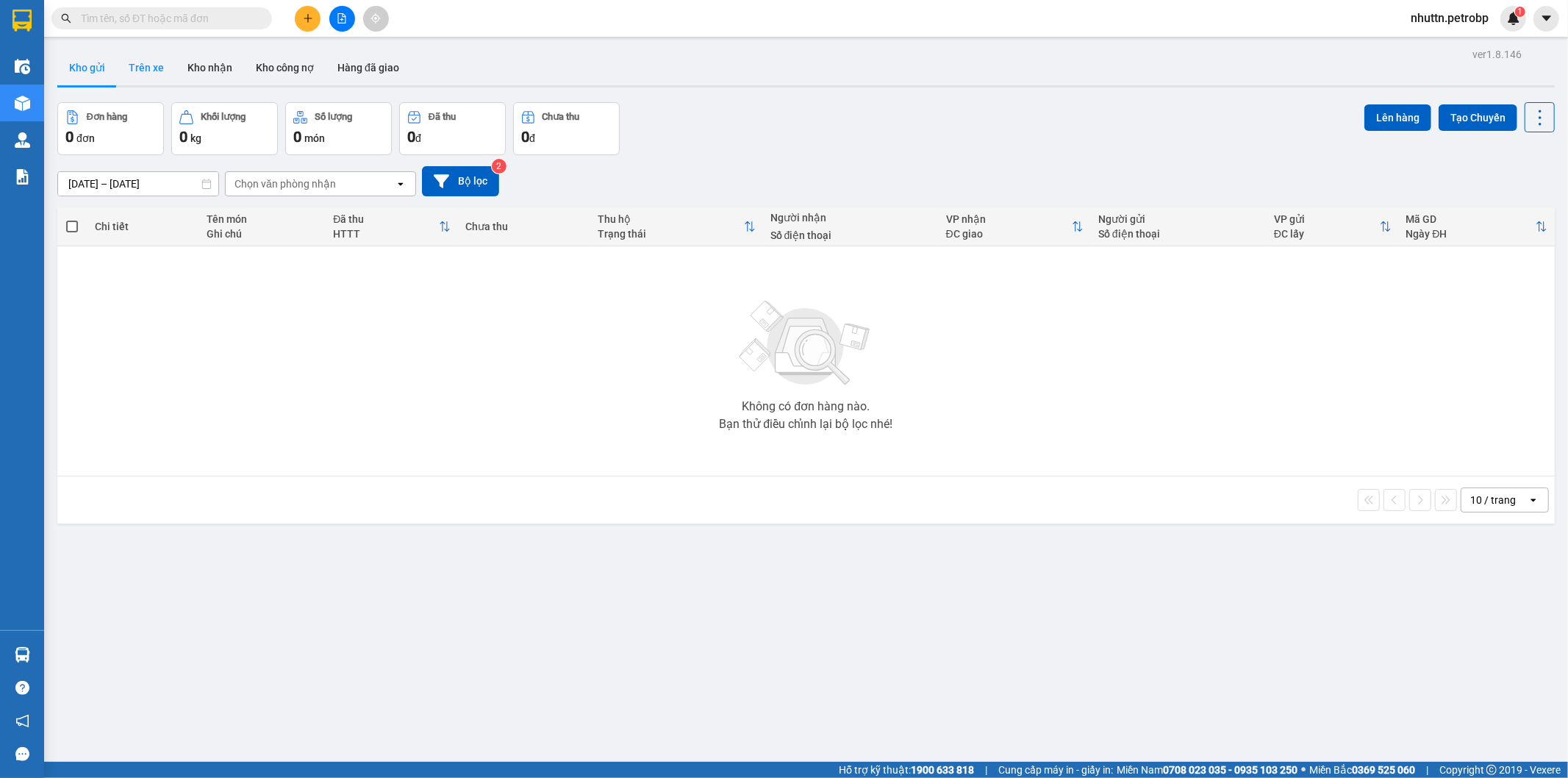
click at [156, 69] on button "Trên xe" at bounding box center [146, 68] width 58 height 36
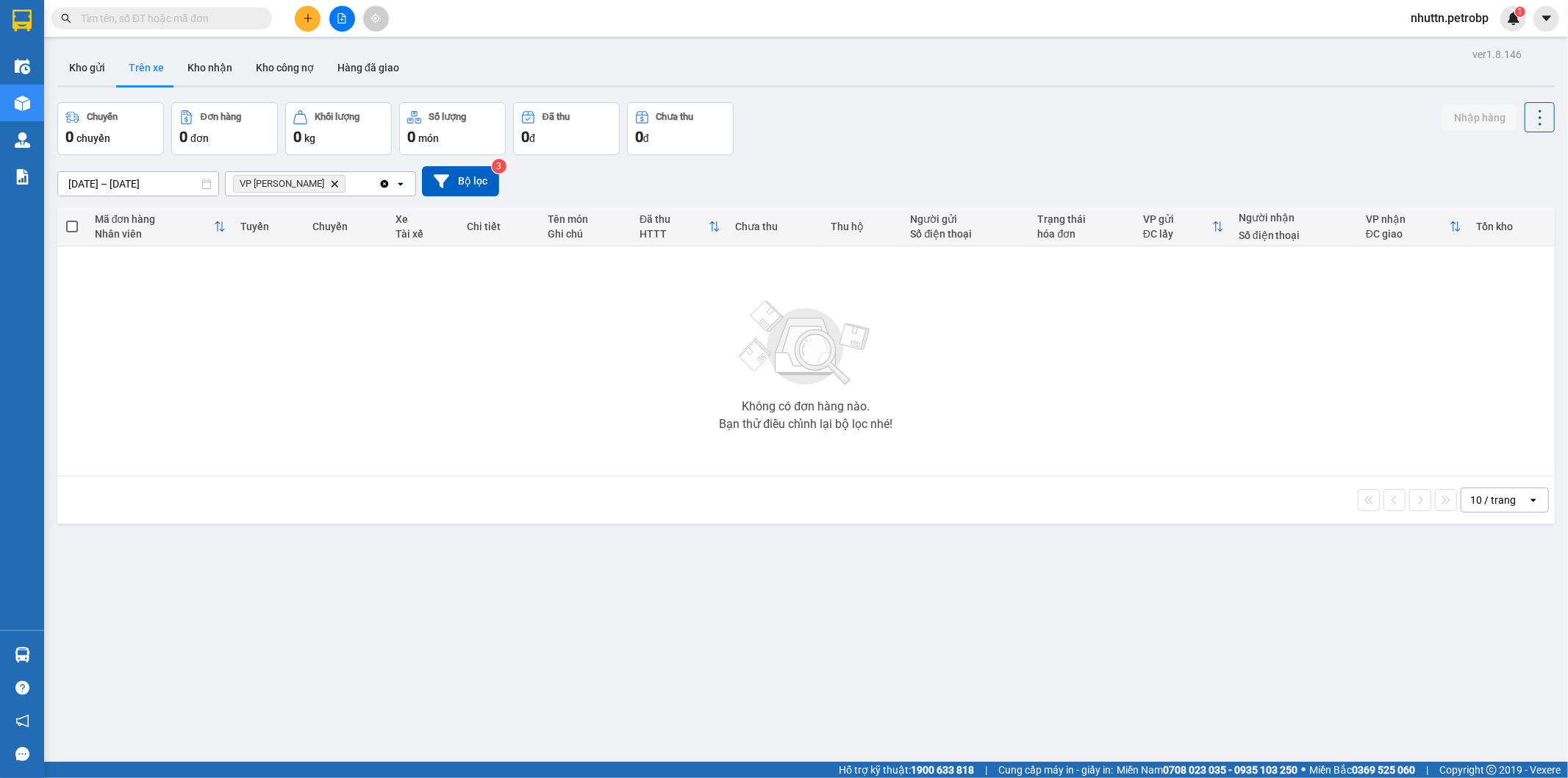
click at [838, 713] on div "ver 1.8.146 Kho gửi Trên xe Kho nhận Kho công nợ Hàng đã giao Chuyến 0 chuyến Đ…" at bounding box center [805, 433] width 1509 height 778
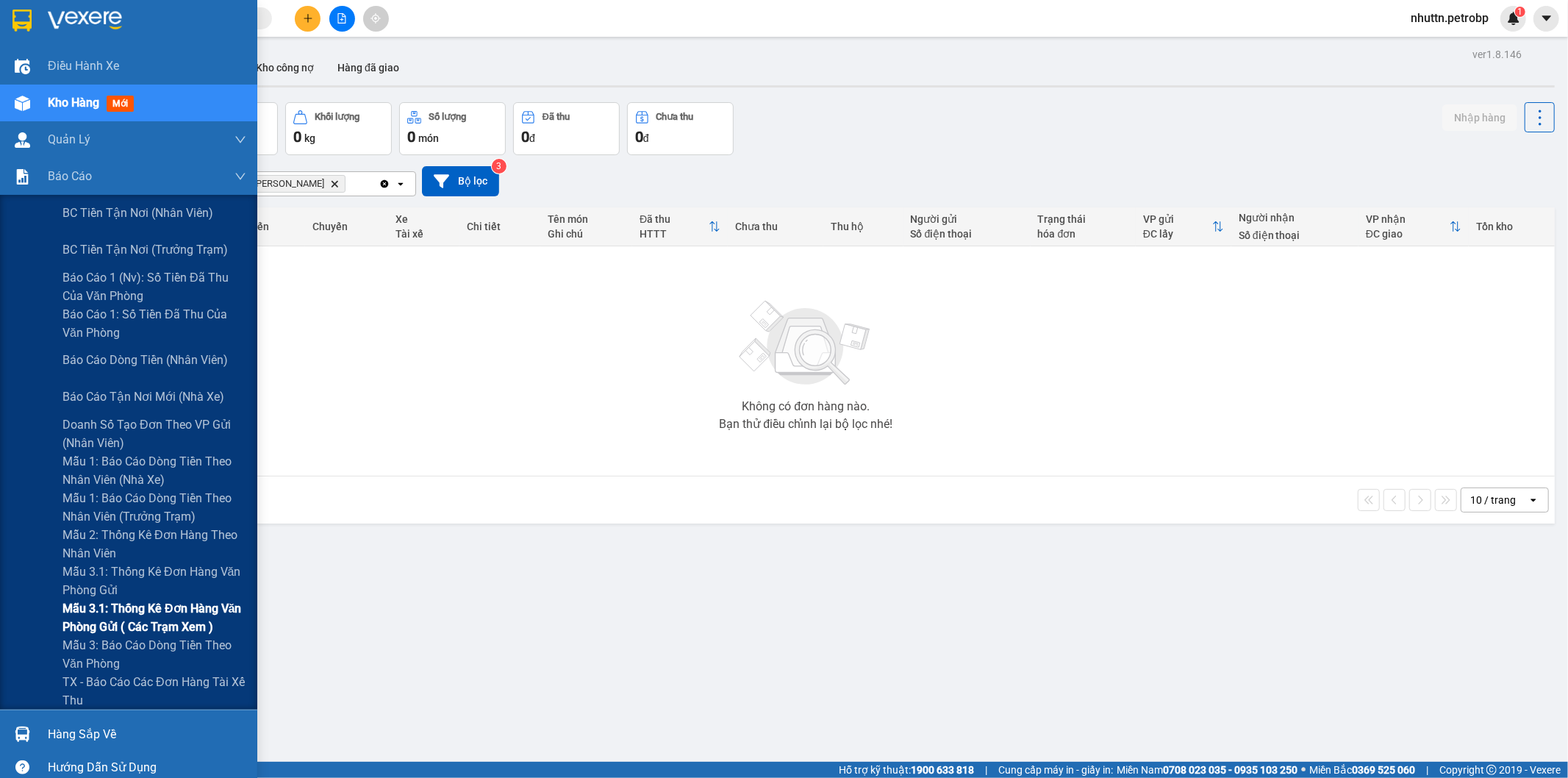
click at [138, 616] on span "Mẫu 3.1: Thống kê đơn hàng văn phòng gửi ( các trạm xem )" at bounding box center [153, 617] width 183 height 37
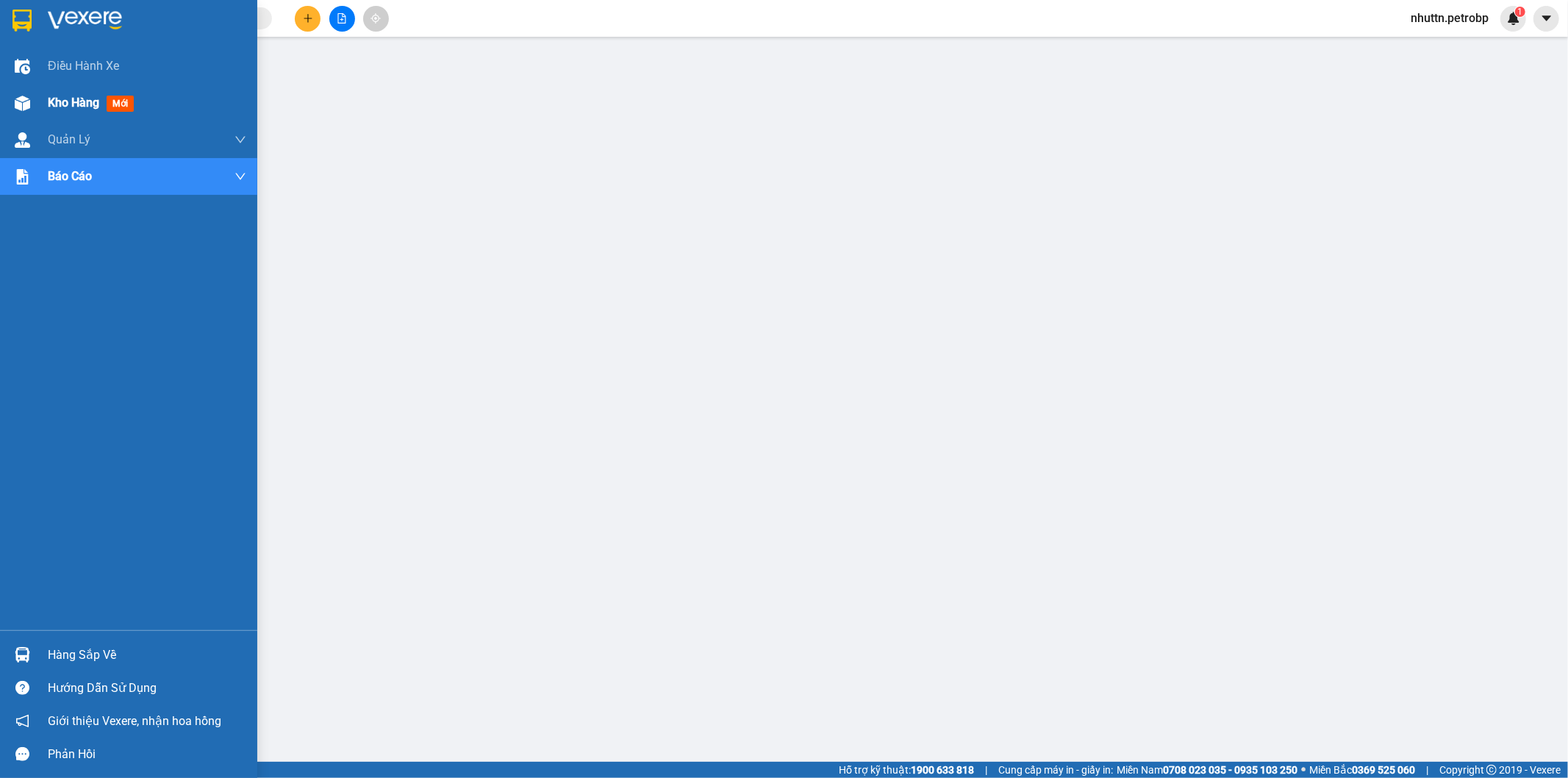
click at [82, 108] on span "Kho hàng" at bounding box center [73, 102] width 51 height 14
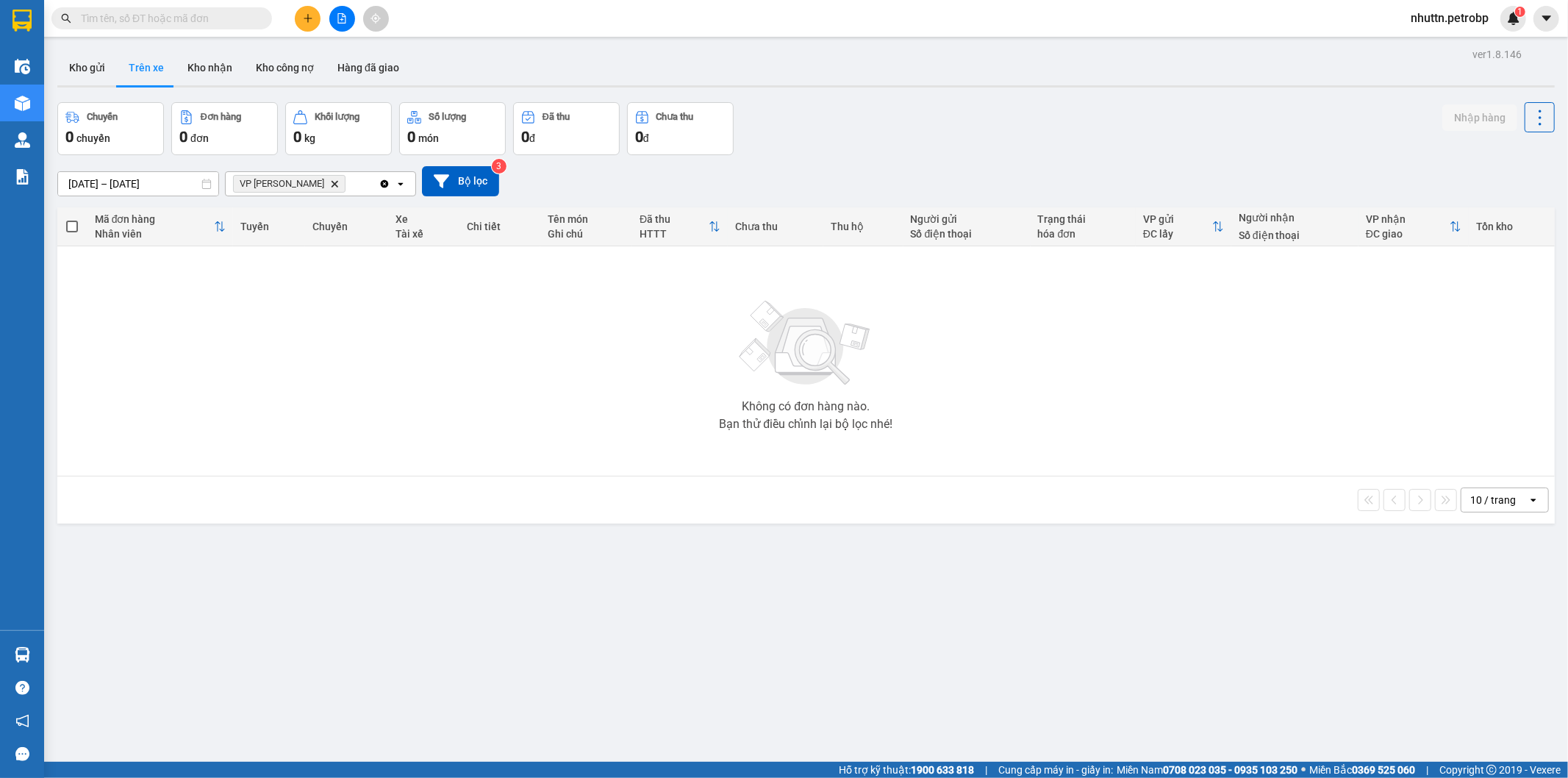
click at [393, 402] on div "Không có đơn hàng nào. Bạn thử điều chỉnh lại bộ lọc nhé!" at bounding box center [806, 362] width 1482 height 221
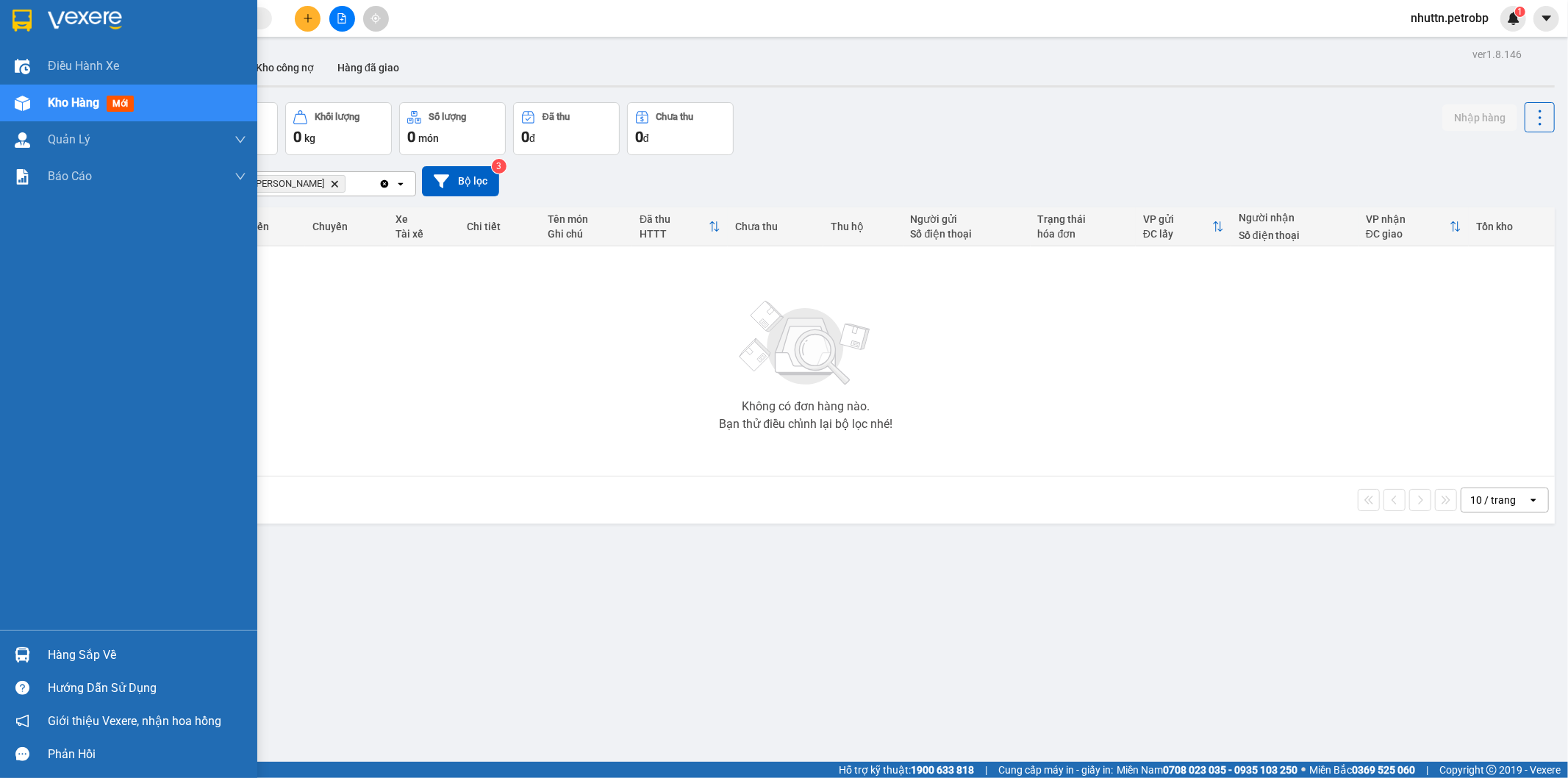
click at [99, 110] on span "Kho hàng" at bounding box center [73, 102] width 51 height 14
click at [85, 637] on div "Hàng sắp về Hướng dẫn sử dụng Giới thiệu Vexere, nhận hoa hồng Phản hồi" at bounding box center [129, 700] width 257 height 141
click at [79, 651] on div "Hàng sắp về" at bounding box center [146, 656] width 198 height 22
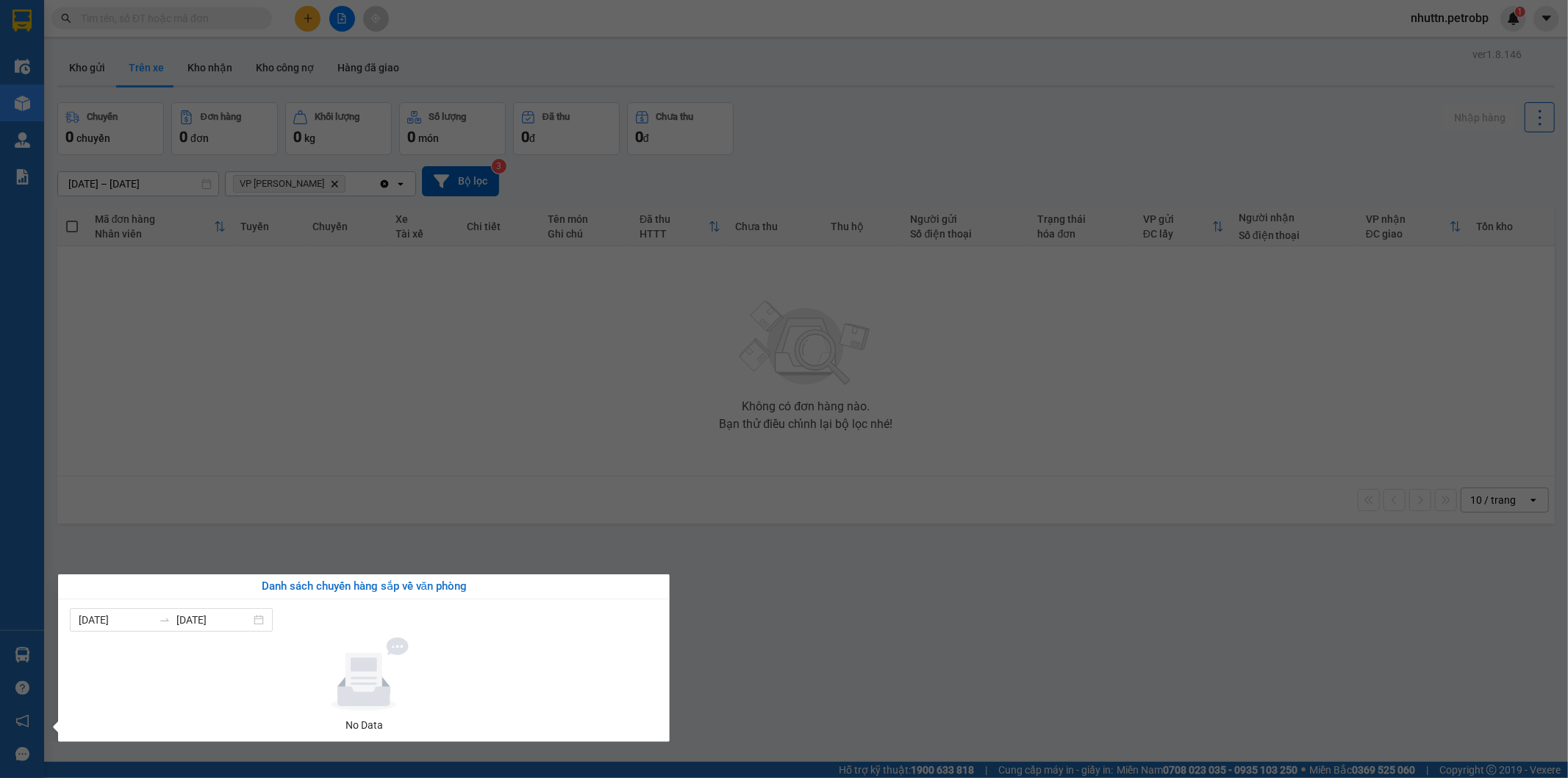
click at [851, 626] on section "Kết quả tìm kiếm ( 0 ) Bộ lọc No Data nhuttn.petrobp 1 Điều hành xe Kho hàng mớ…" at bounding box center [784, 389] width 1568 height 778
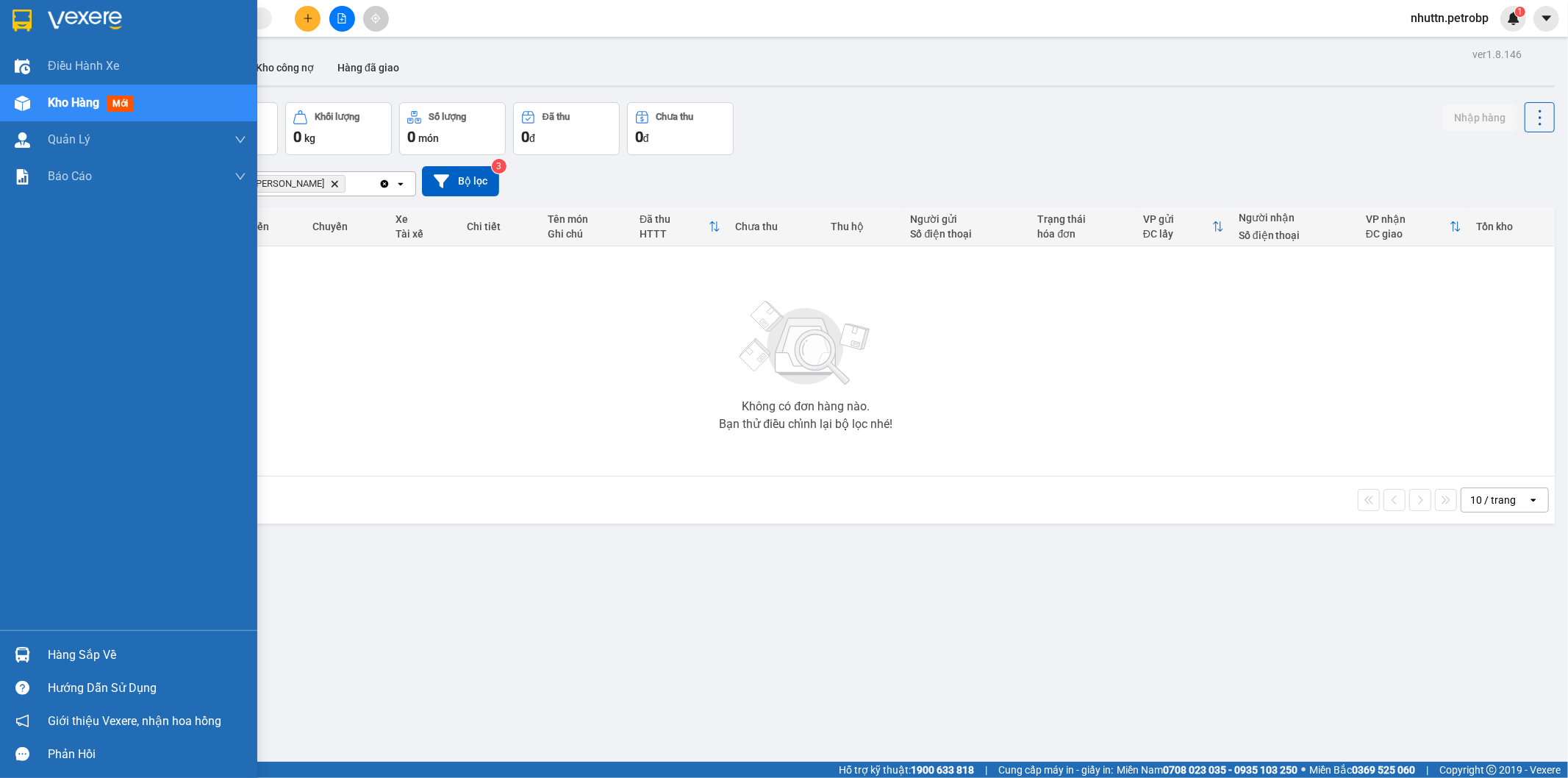
click at [89, 653] on div "Hàng sắp về" at bounding box center [146, 656] width 198 height 22
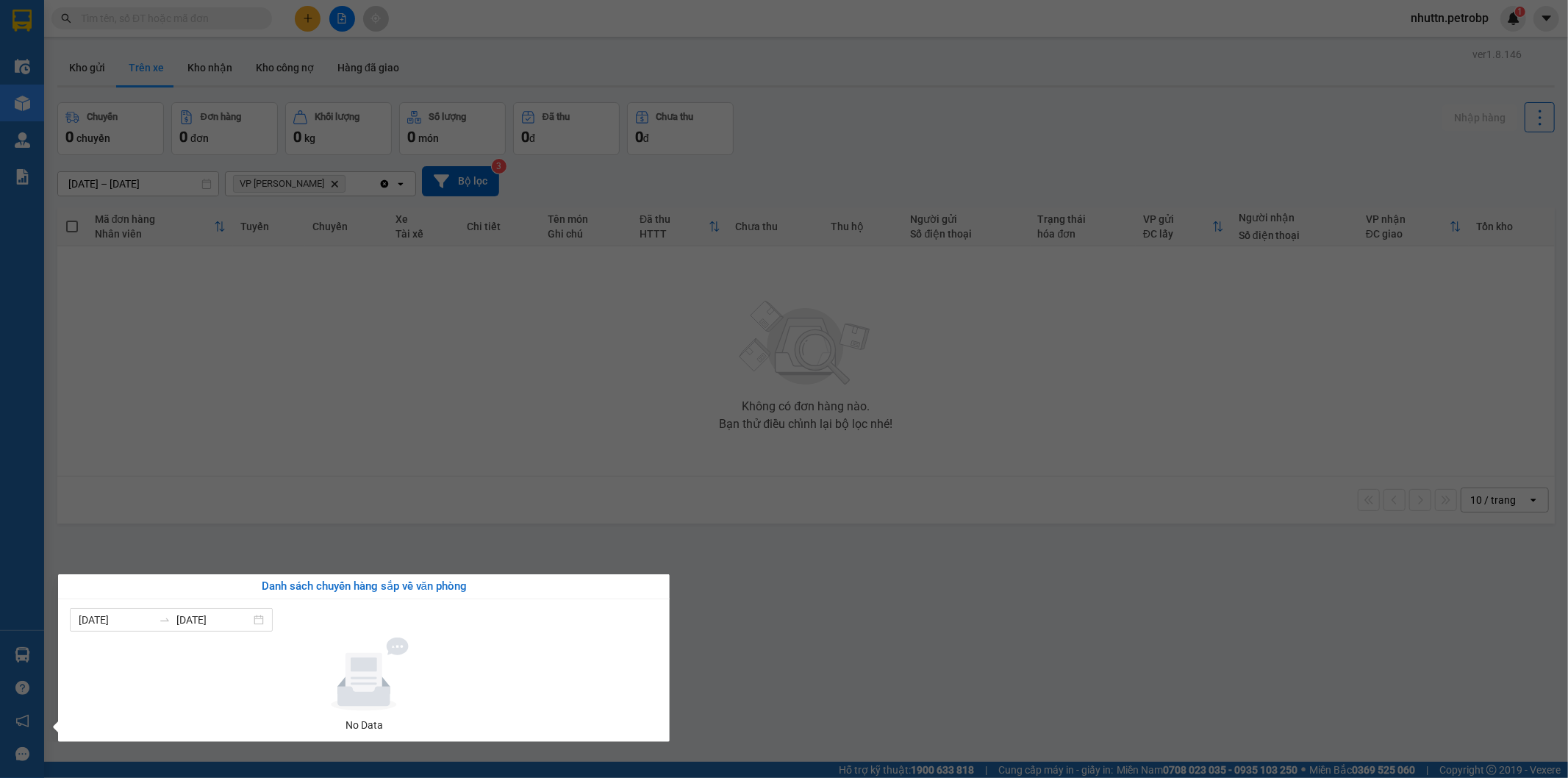
click at [804, 640] on section "Kết quả tìm kiếm ( 0 ) Bộ lọc No Data nhuttn.petrobp 1 Điều hành xe Kho hàng mớ…" at bounding box center [784, 389] width 1568 height 778
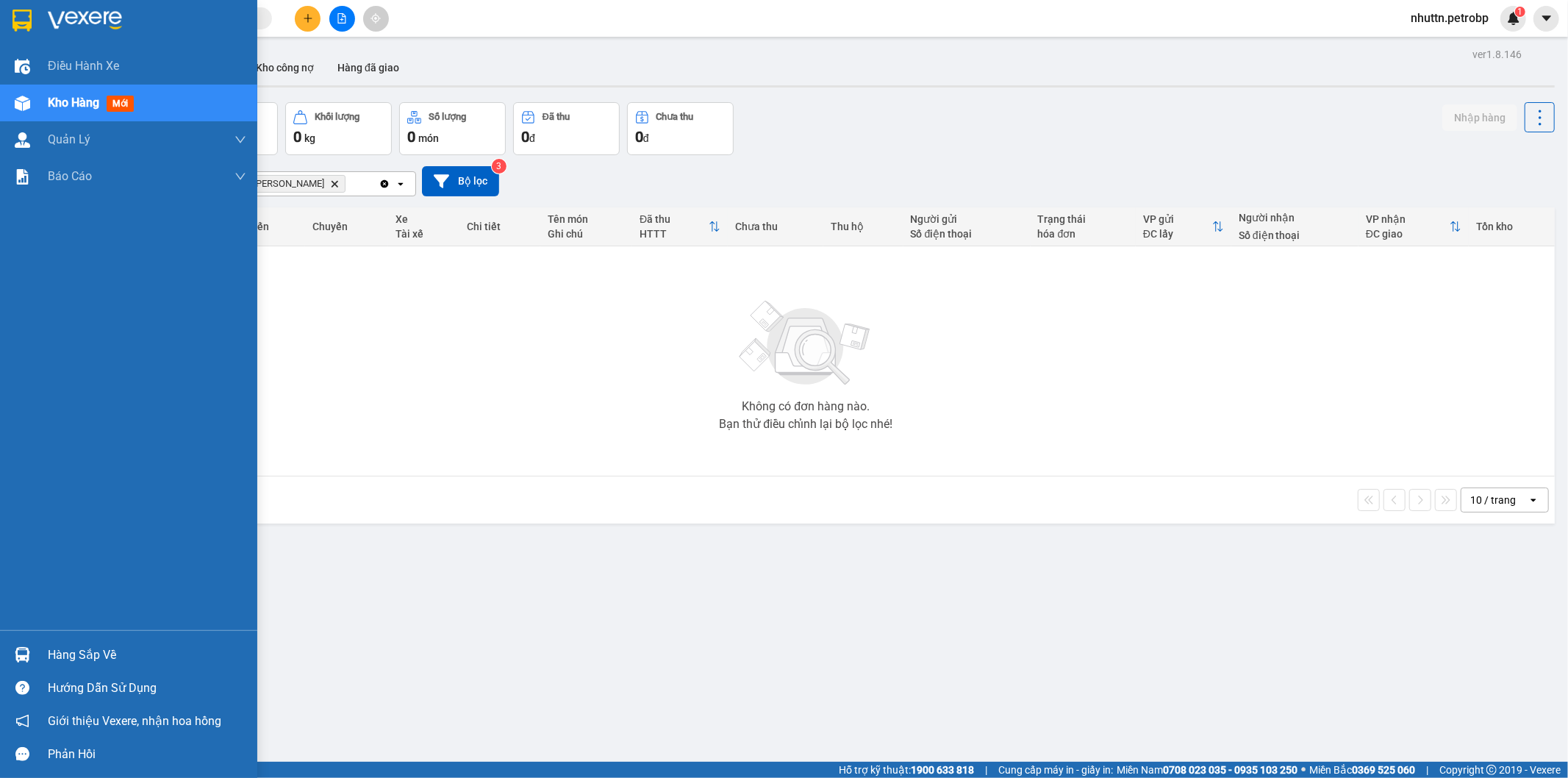
click at [69, 656] on div "Hàng sắp về" at bounding box center [146, 656] width 198 height 22
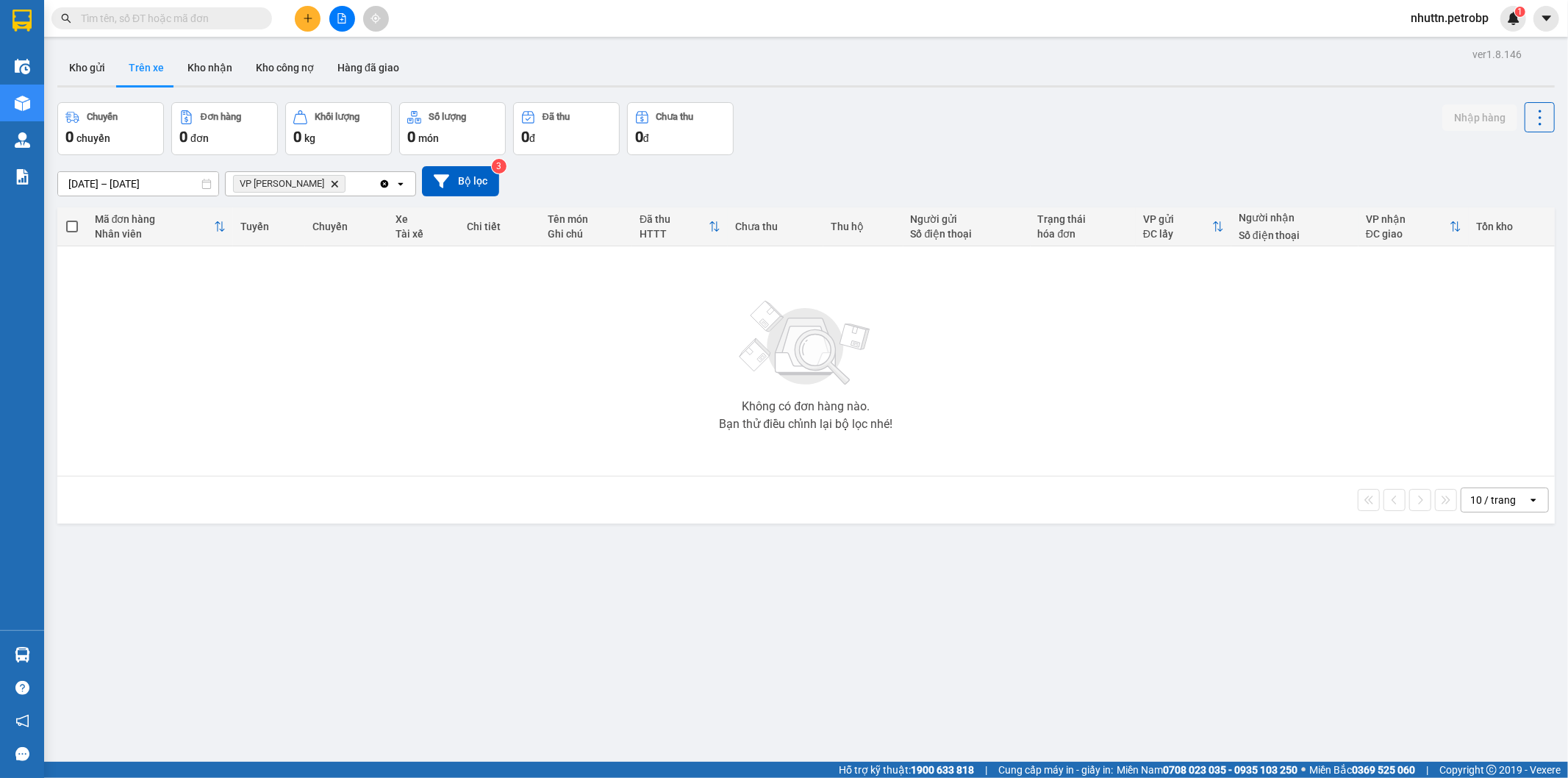
click at [873, 663] on section "Kết quả tìm kiếm ( 0 ) Bộ lọc No Data nhuttn.petrobp 1 Điều hành xe Kho hàng mớ…" at bounding box center [784, 389] width 1568 height 778
click at [175, 12] on input "text" at bounding box center [168, 18] width 173 height 16
paste input "0815023892"
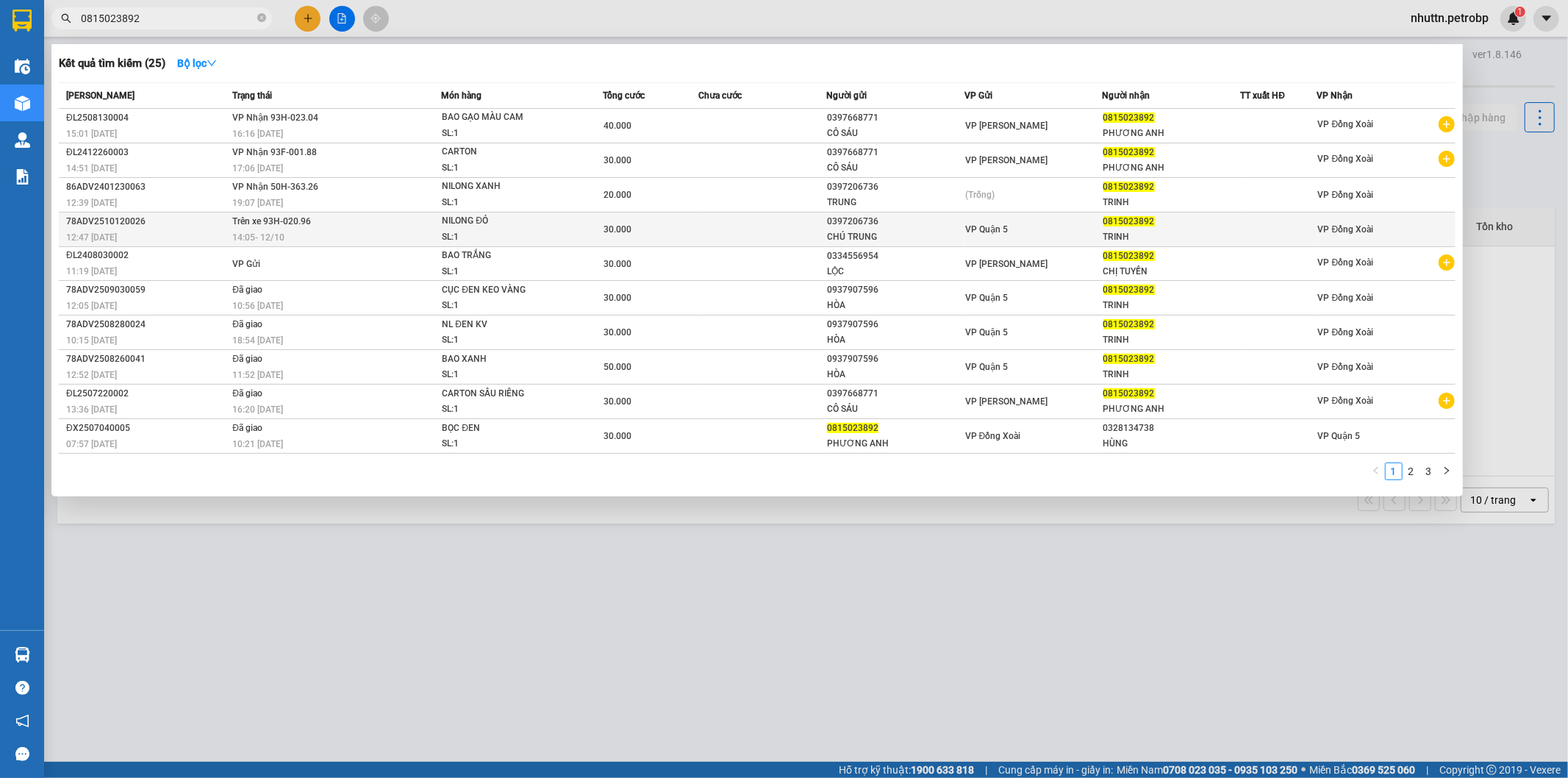
type input "0815023892"
click at [1286, 238] on td at bounding box center [1279, 230] width 77 height 35
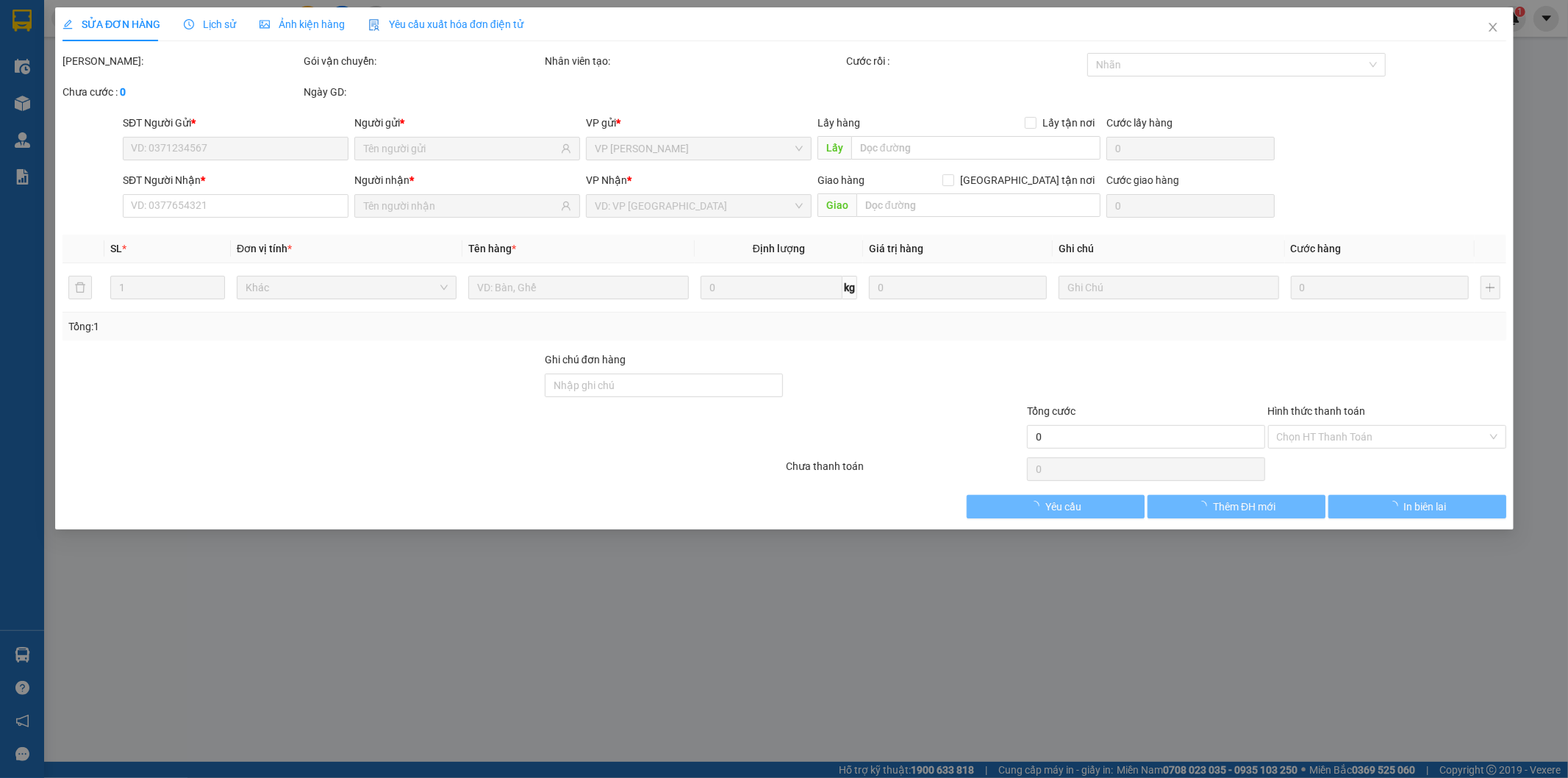
type input "0397206736"
type input "CHÚ TRUNG"
type input "0815023892"
type input "TRINH"
type input "30.000"
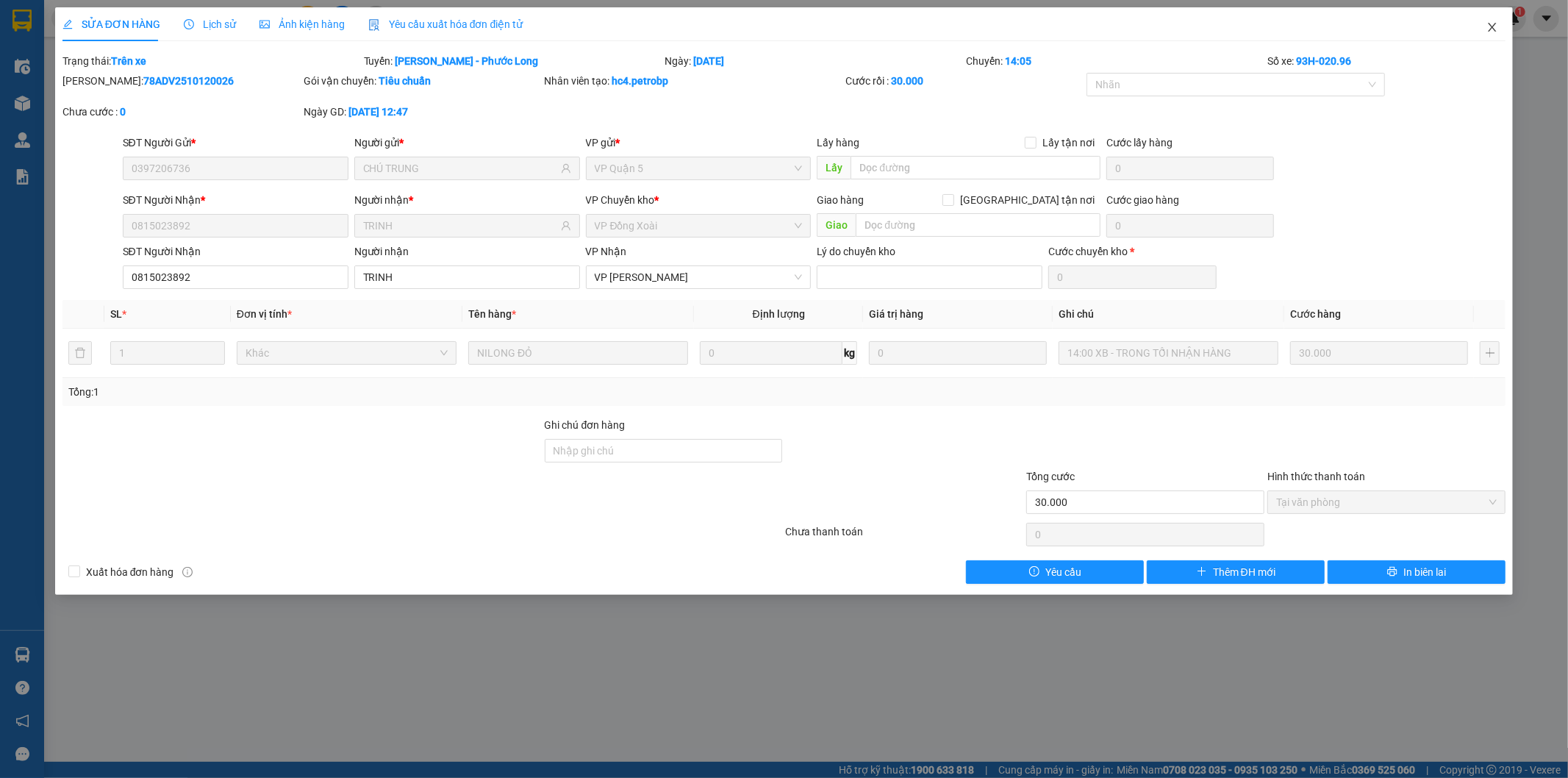
click at [1490, 25] on icon "close" at bounding box center [1492, 27] width 8 height 9
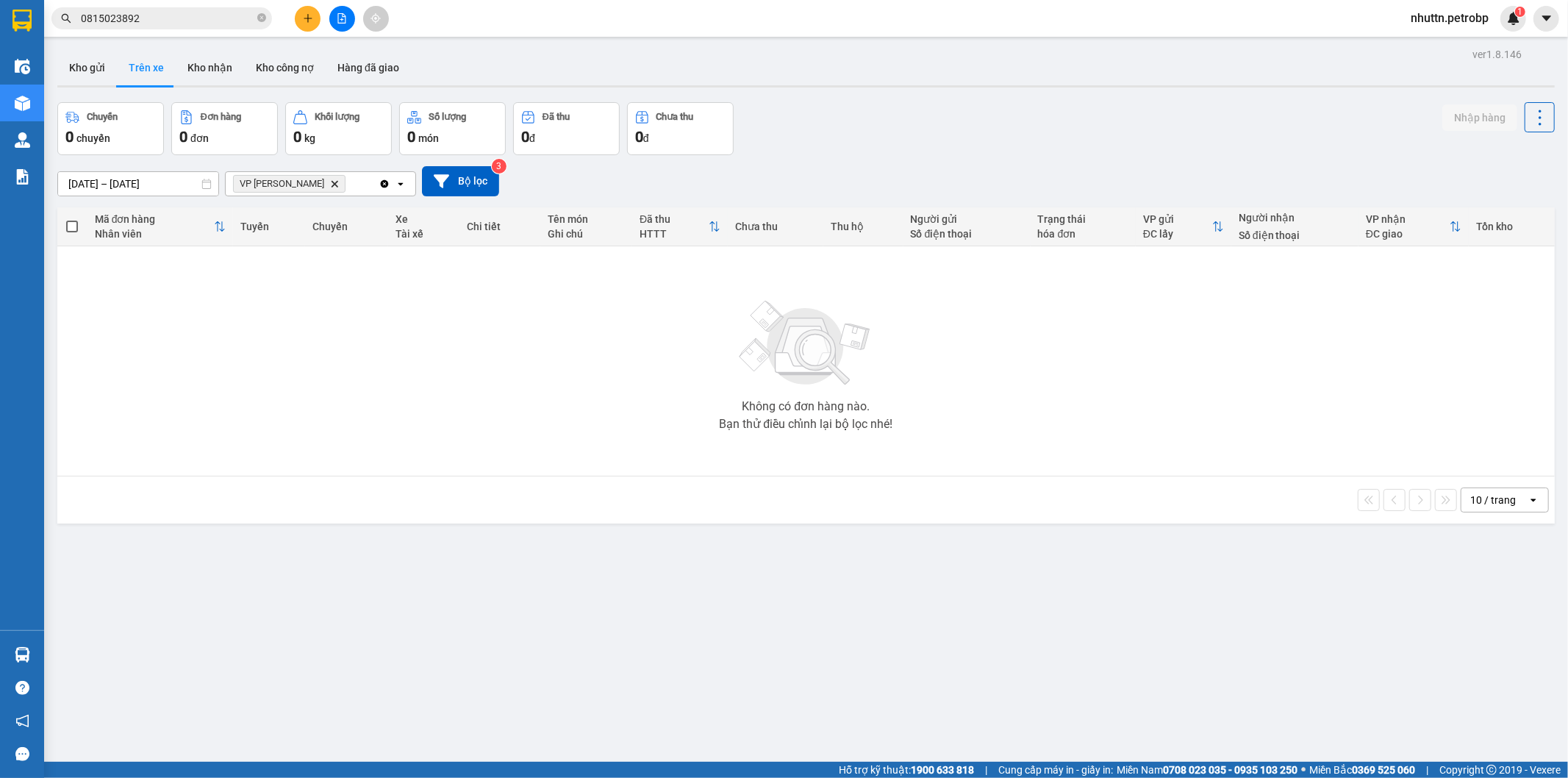
scroll to position [68, 0]
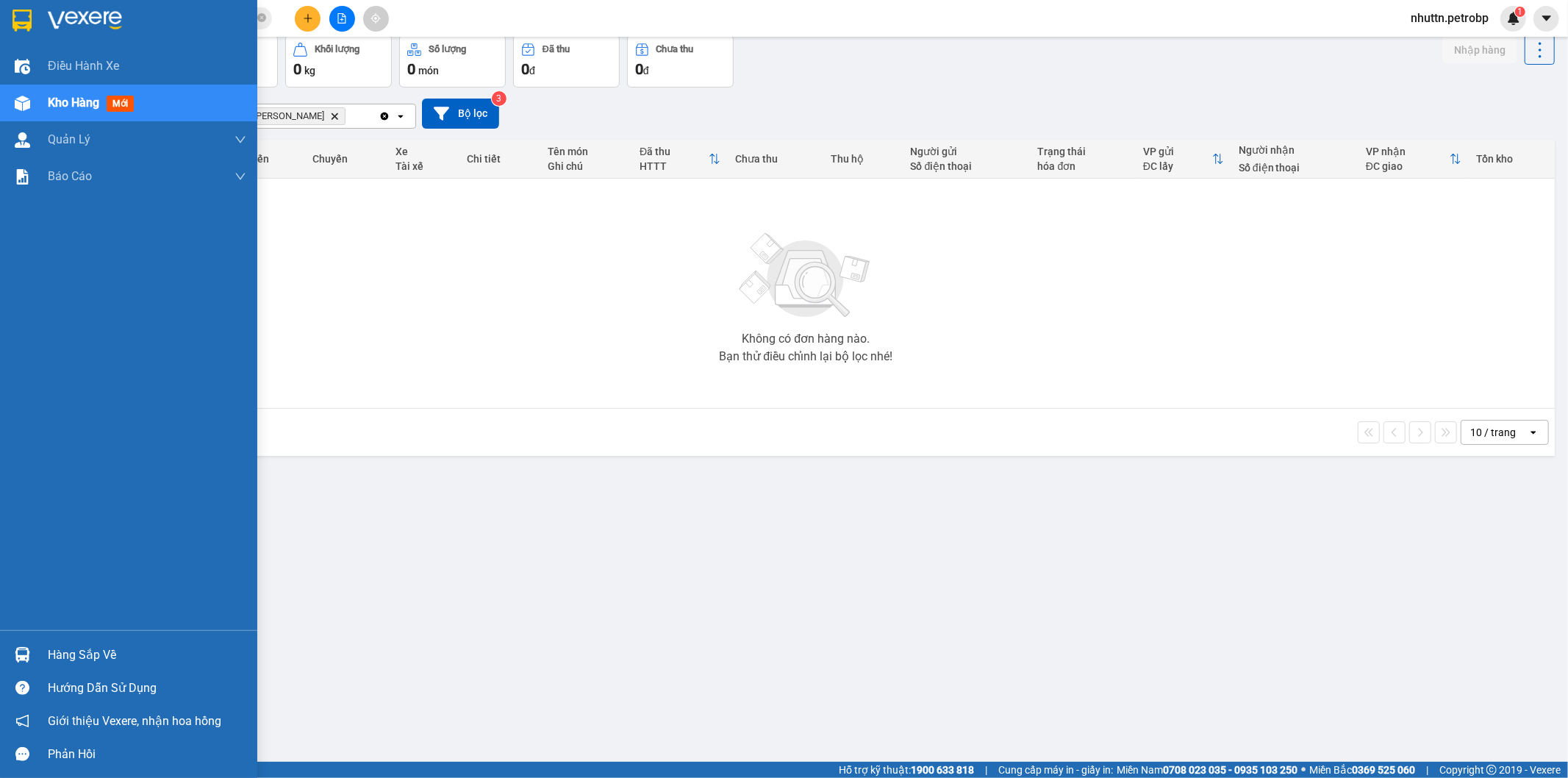
click at [82, 652] on div "Hàng sắp về" at bounding box center [146, 656] width 198 height 22
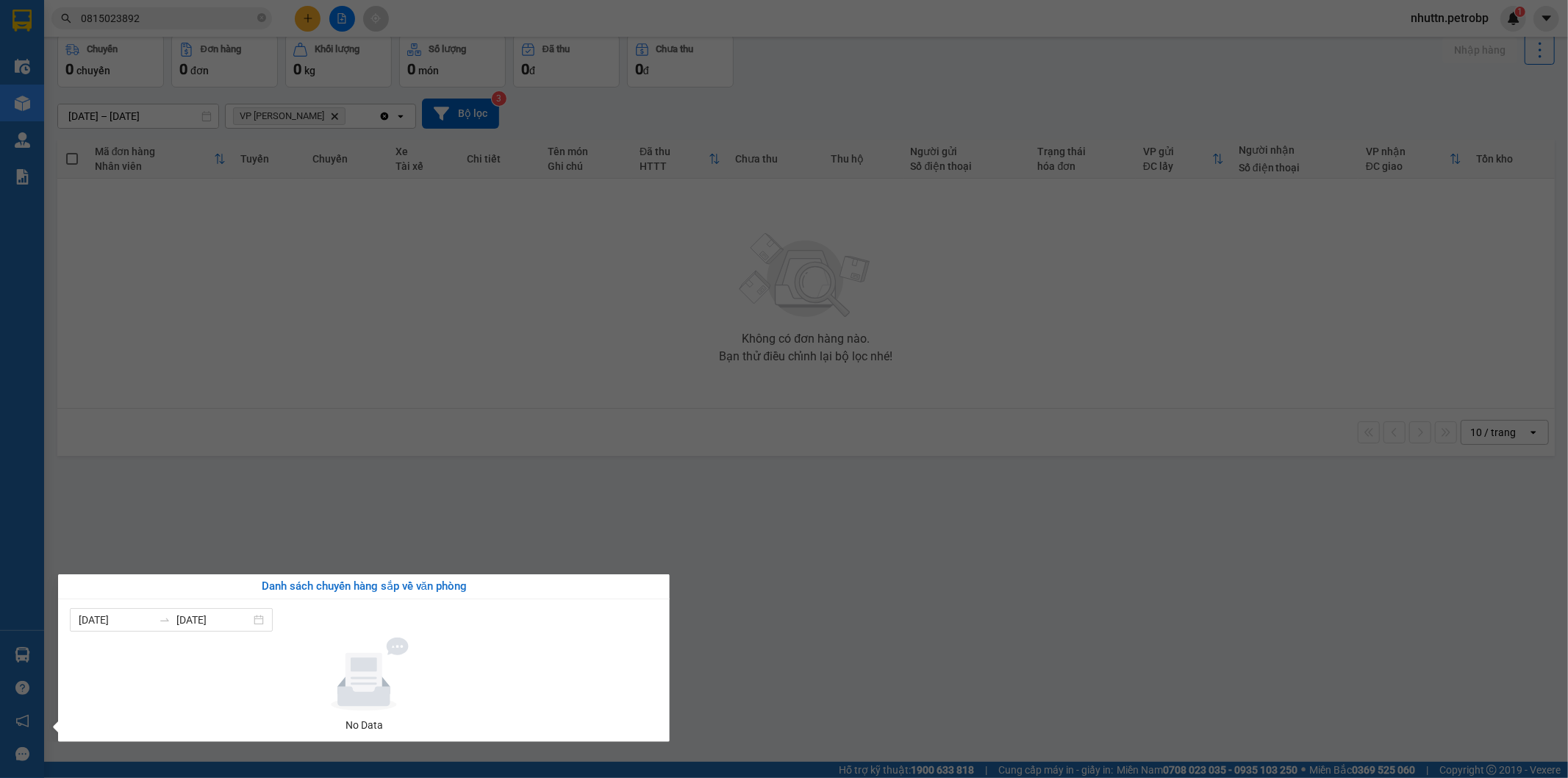
click at [560, 540] on section "Kết quả tìm kiếm ( 25 ) Bộ lọc Mã ĐH Trạng thái Món hàng Tổng cước Chưa cước Ng…" at bounding box center [784, 389] width 1568 height 778
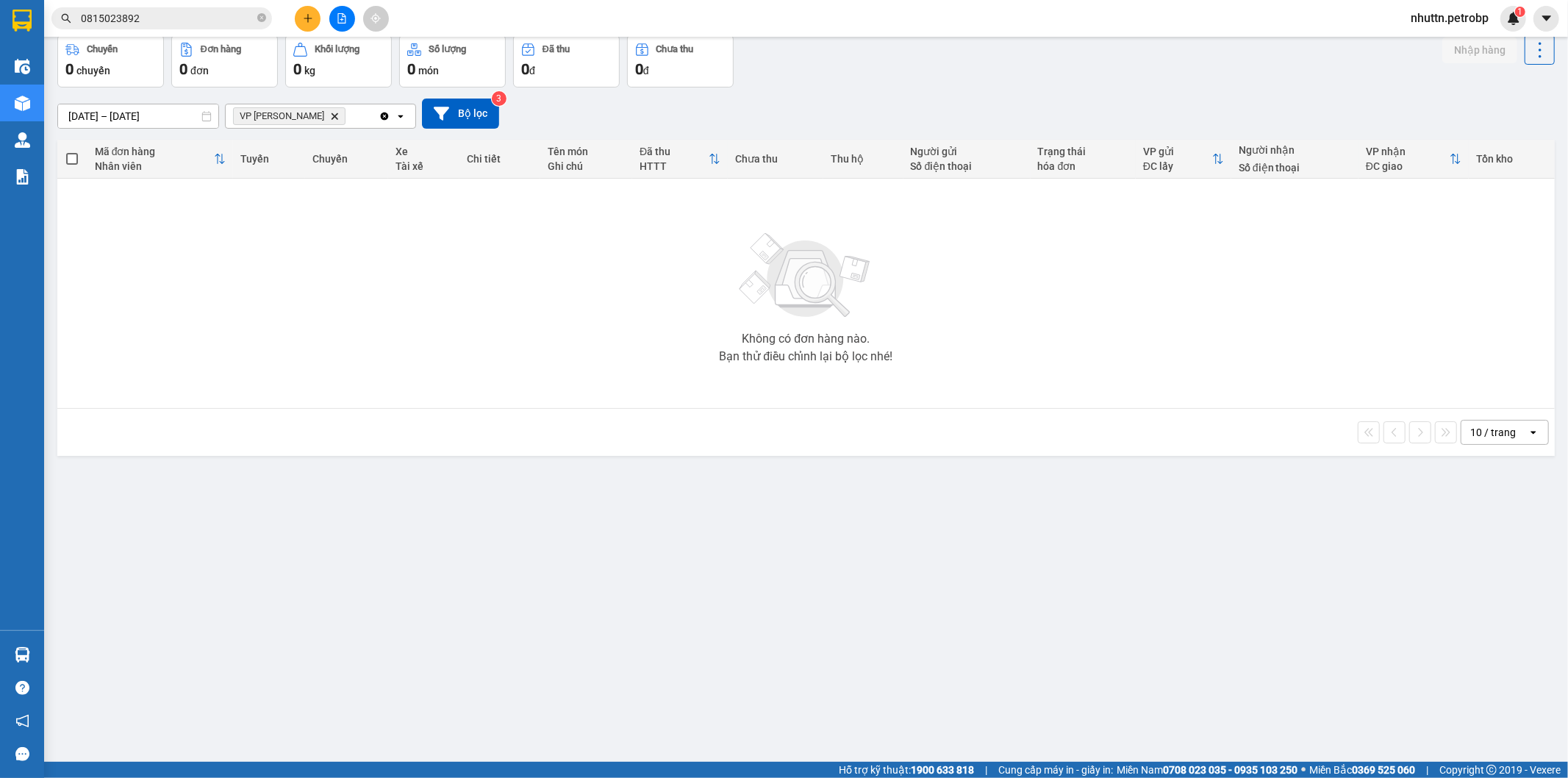
scroll to position [0, 0]
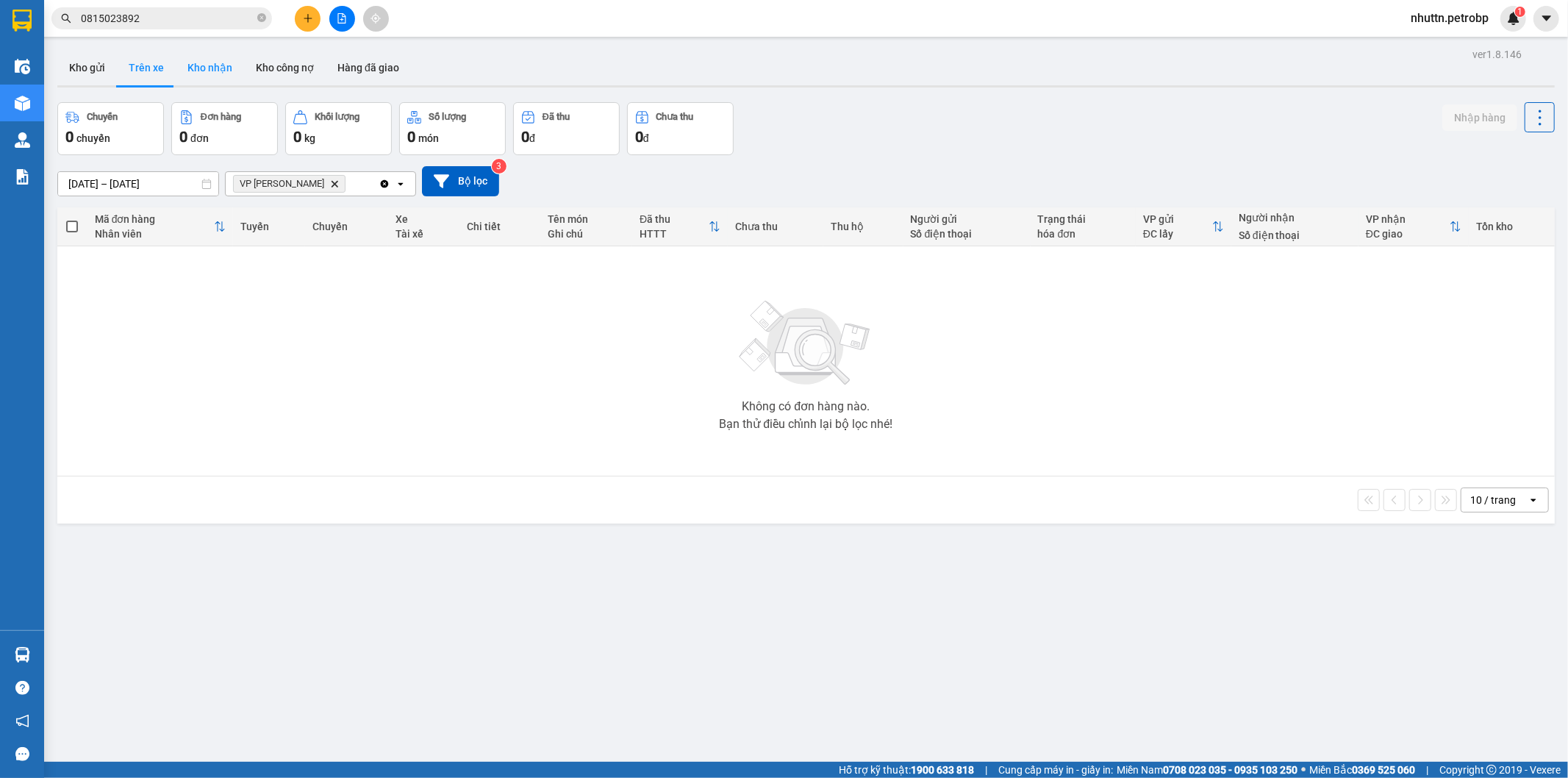
click at [210, 68] on button "Kho nhận" at bounding box center [209, 68] width 68 height 36
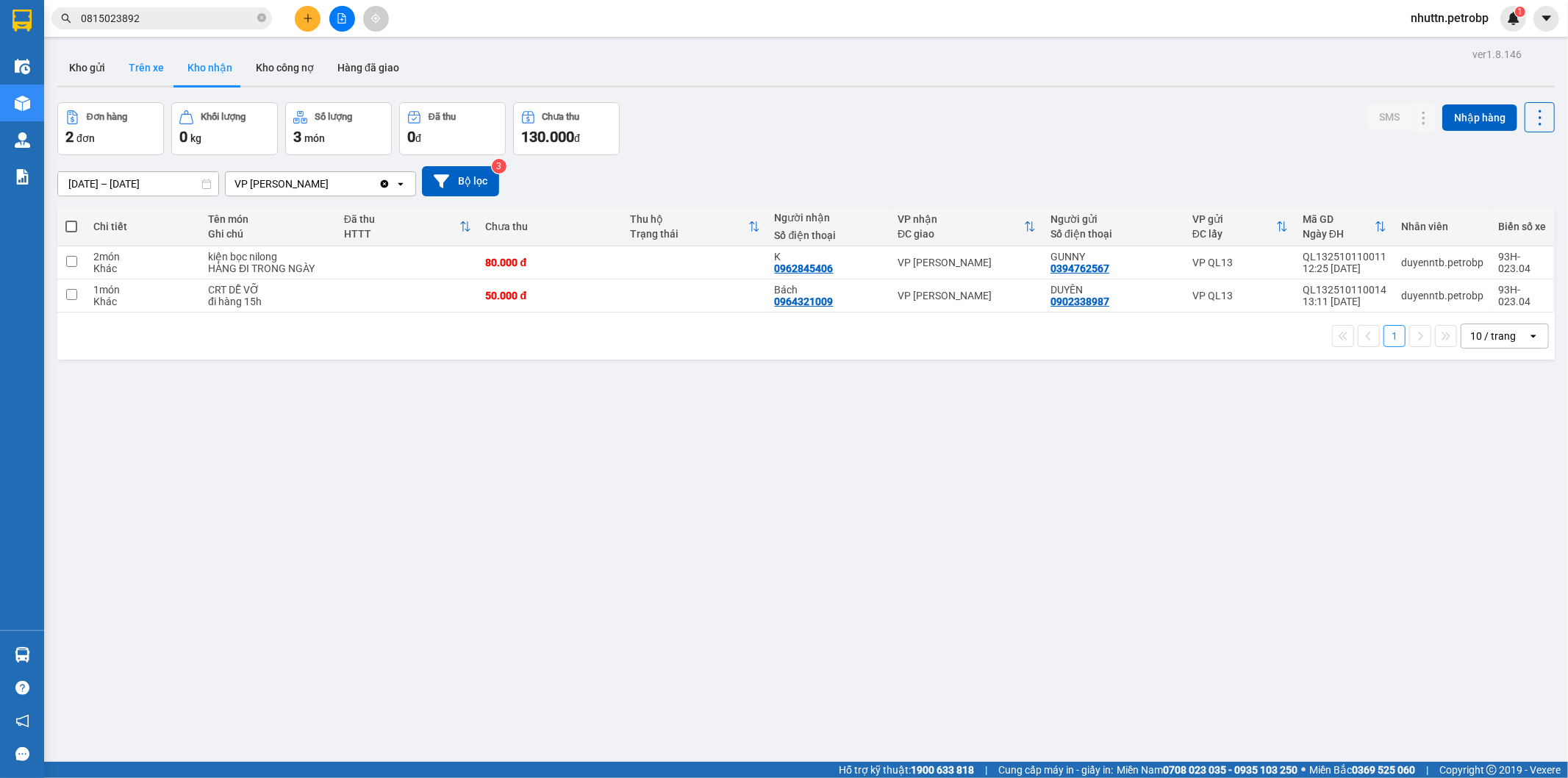
click at [140, 64] on button "Trên xe" at bounding box center [146, 68] width 58 height 36
type input "[DATE] – [DATE]"
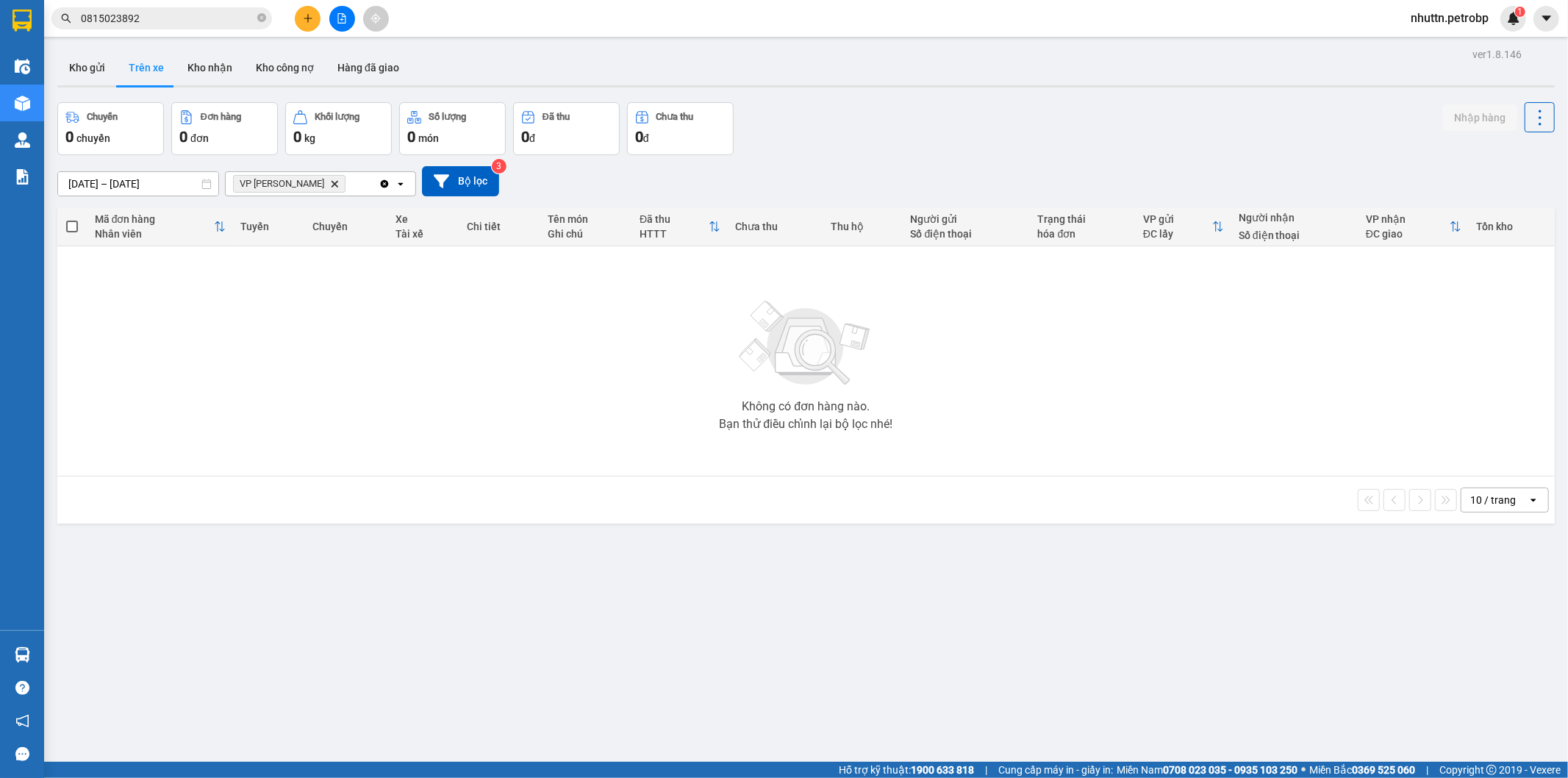
click at [308, 13] on icon "plus" at bounding box center [308, 17] width 10 height 10
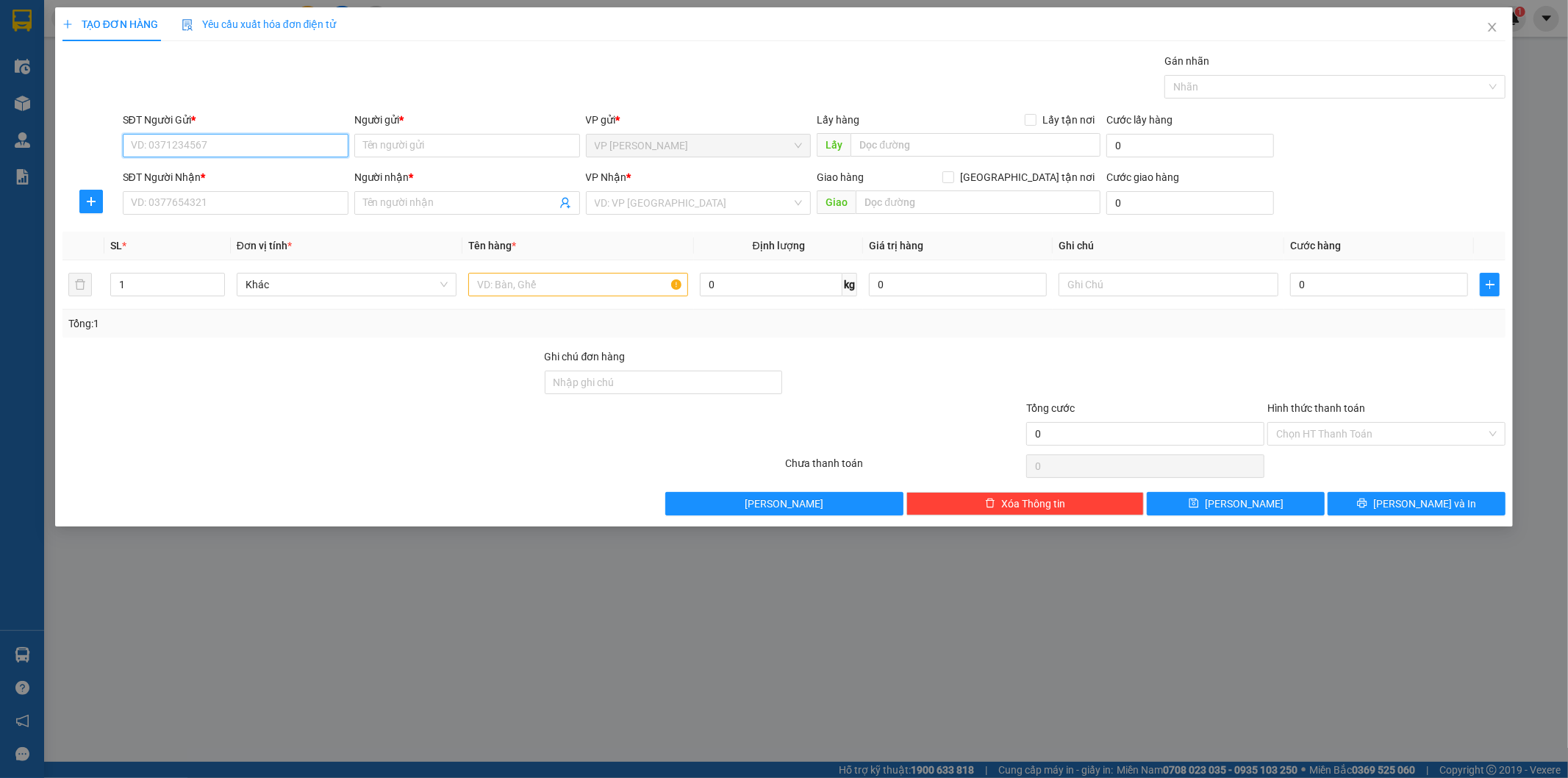
click at [238, 147] on input "SĐT Người Gửi *" at bounding box center [235, 146] width 225 height 24
paste input "0988279726"
type input "0988279726"
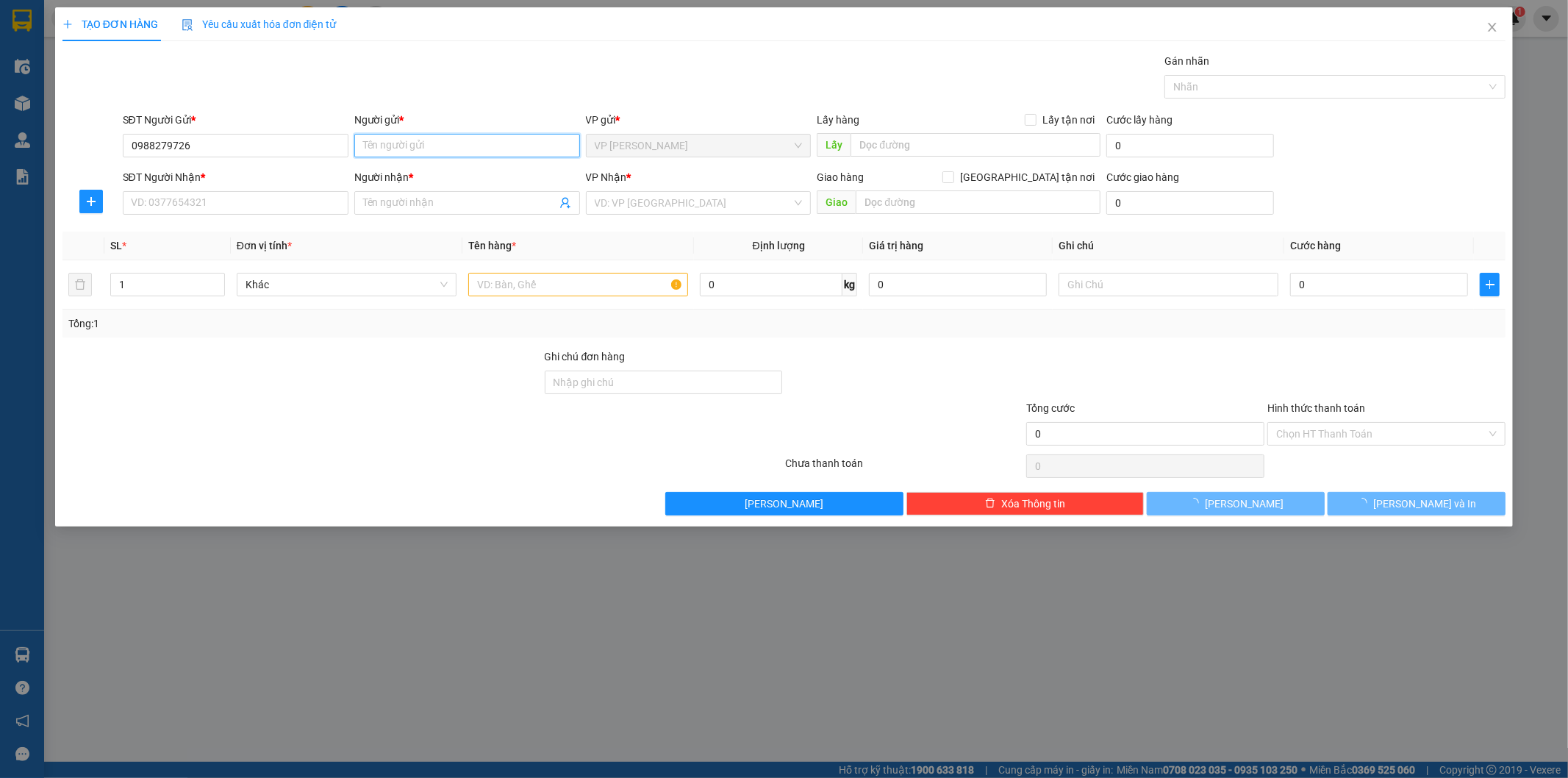
click at [393, 149] on input "Người gửi *" at bounding box center [466, 146] width 225 height 24
type input "[PERSON_NAME]"
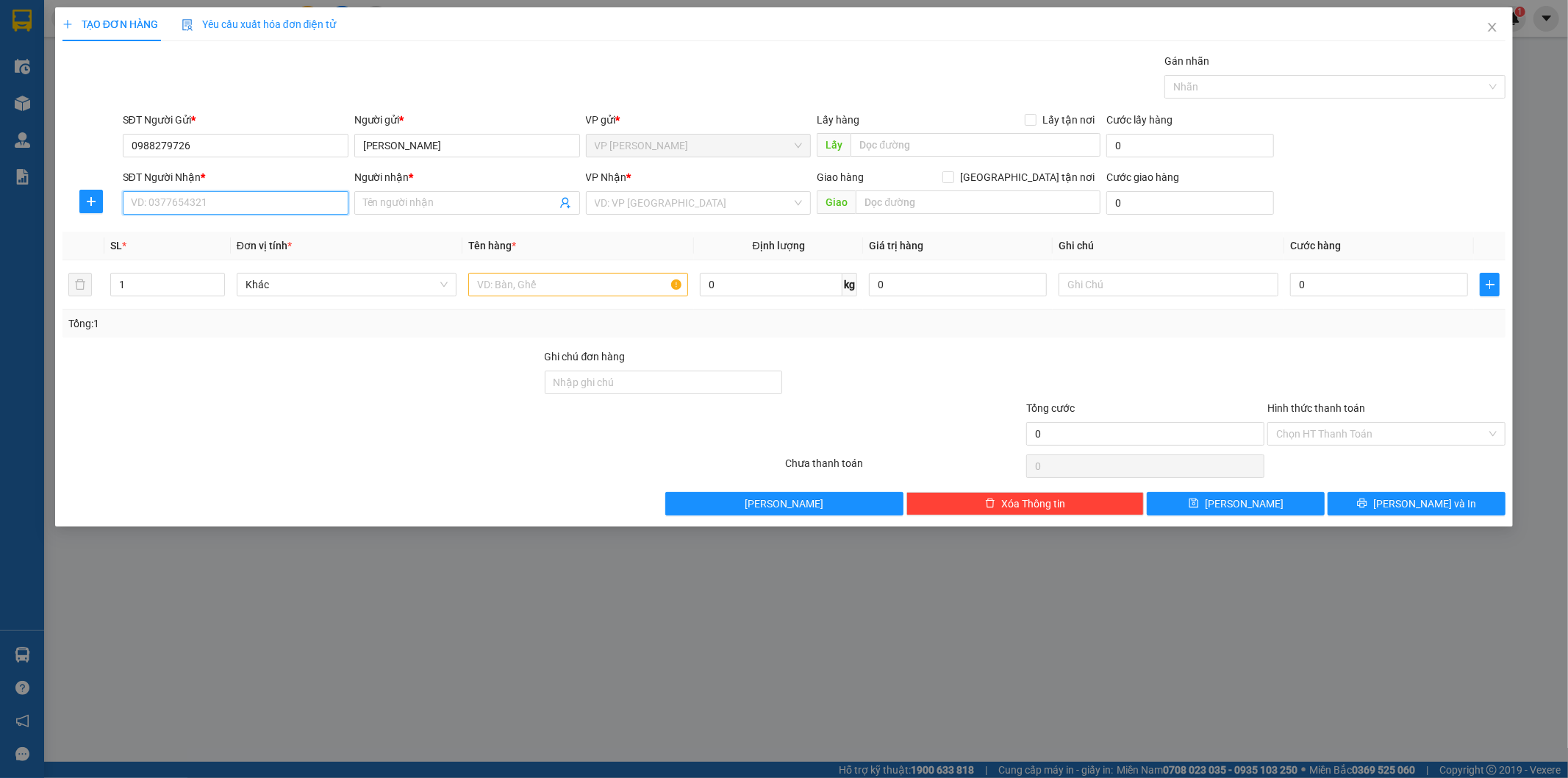
click at [247, 211] on input "SĐT Người Nhận *" at bounding box center [235, 203] width 225 height 24
click at [210, 199] on input "SĐT Người Nhận *" at bounding box center [235, 203] width 225 height 24
paste input "0918158464"
type input "0918158464"
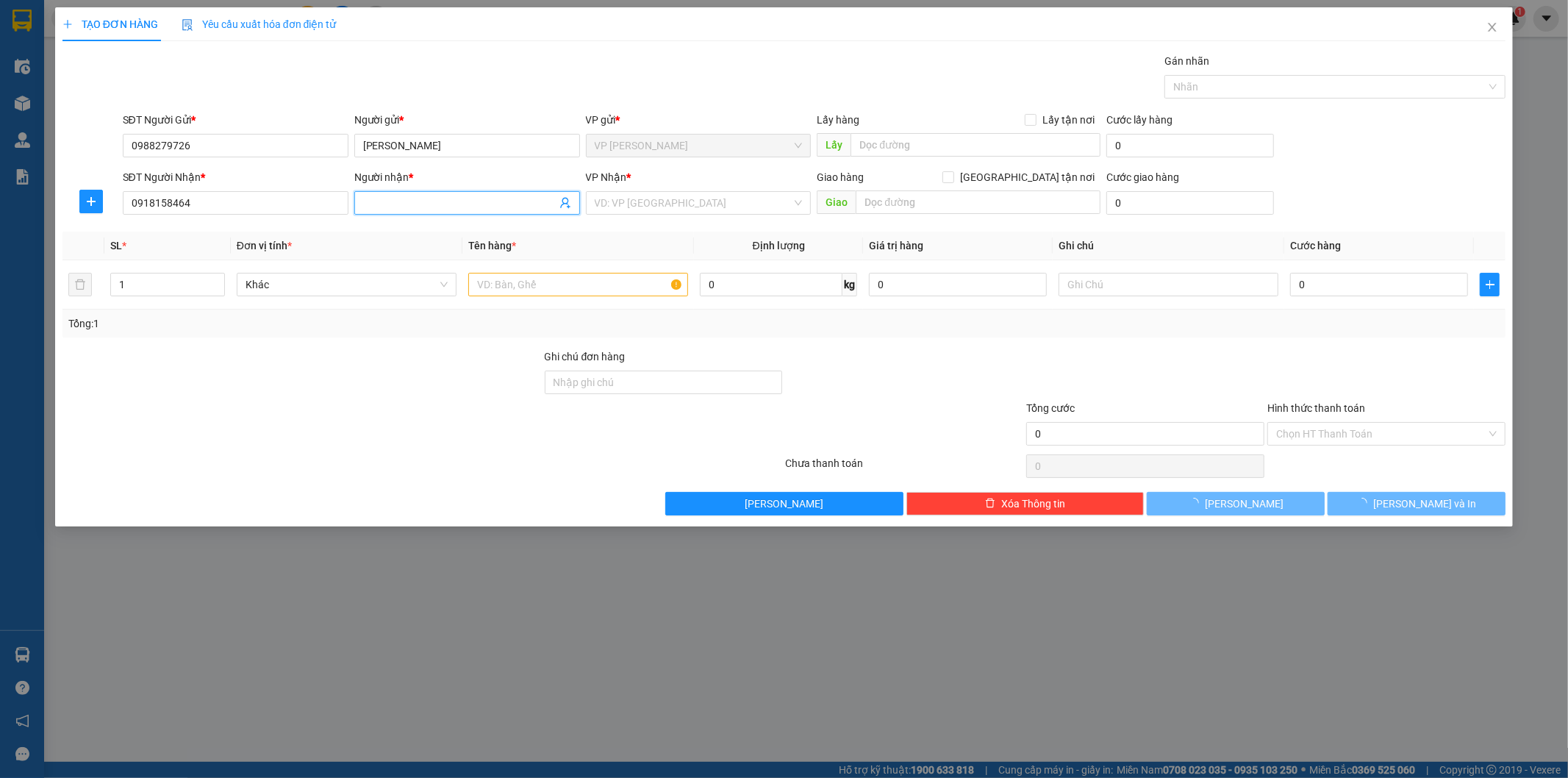
click at [423, 204] on input "Người nhận *" at bounding box center [460, 203] width 193 height 16
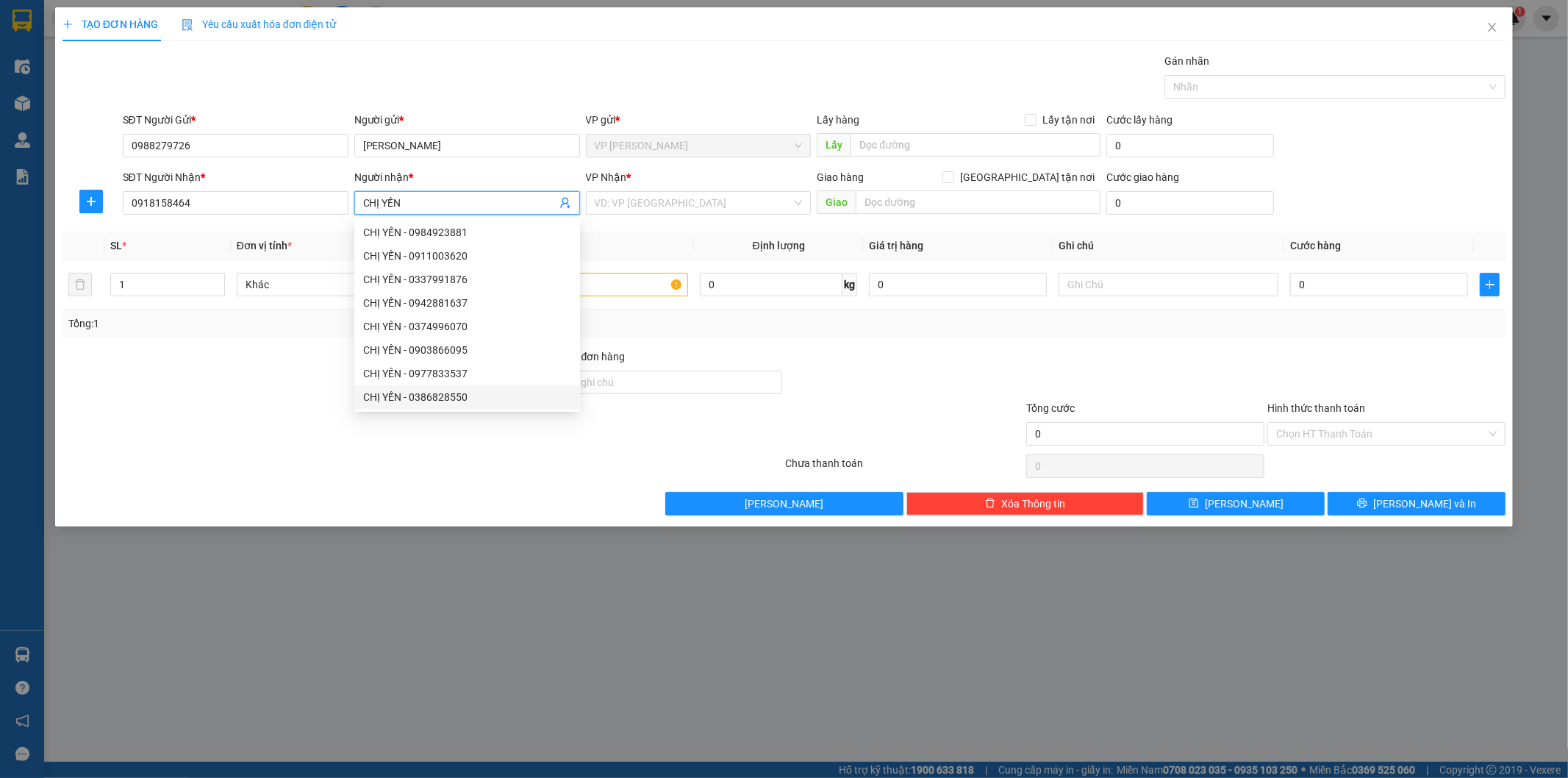
type input "CHỊ YẾN"
click at [239, 406] on div at bounding box center [302, 426] width 482 height 51
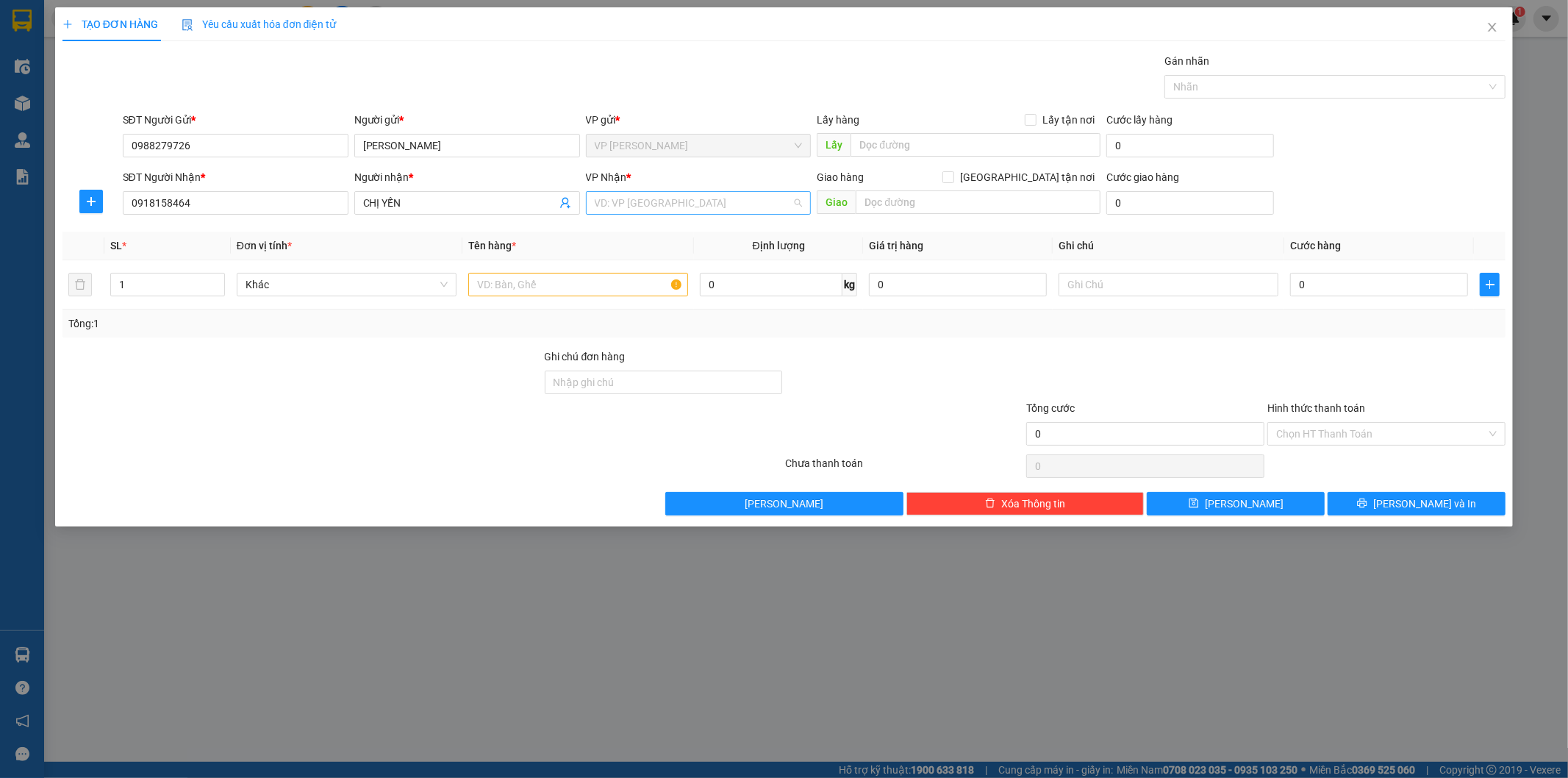
click at [701, 206] on input "search" at bounding box center [694, 203] width 198 height 22
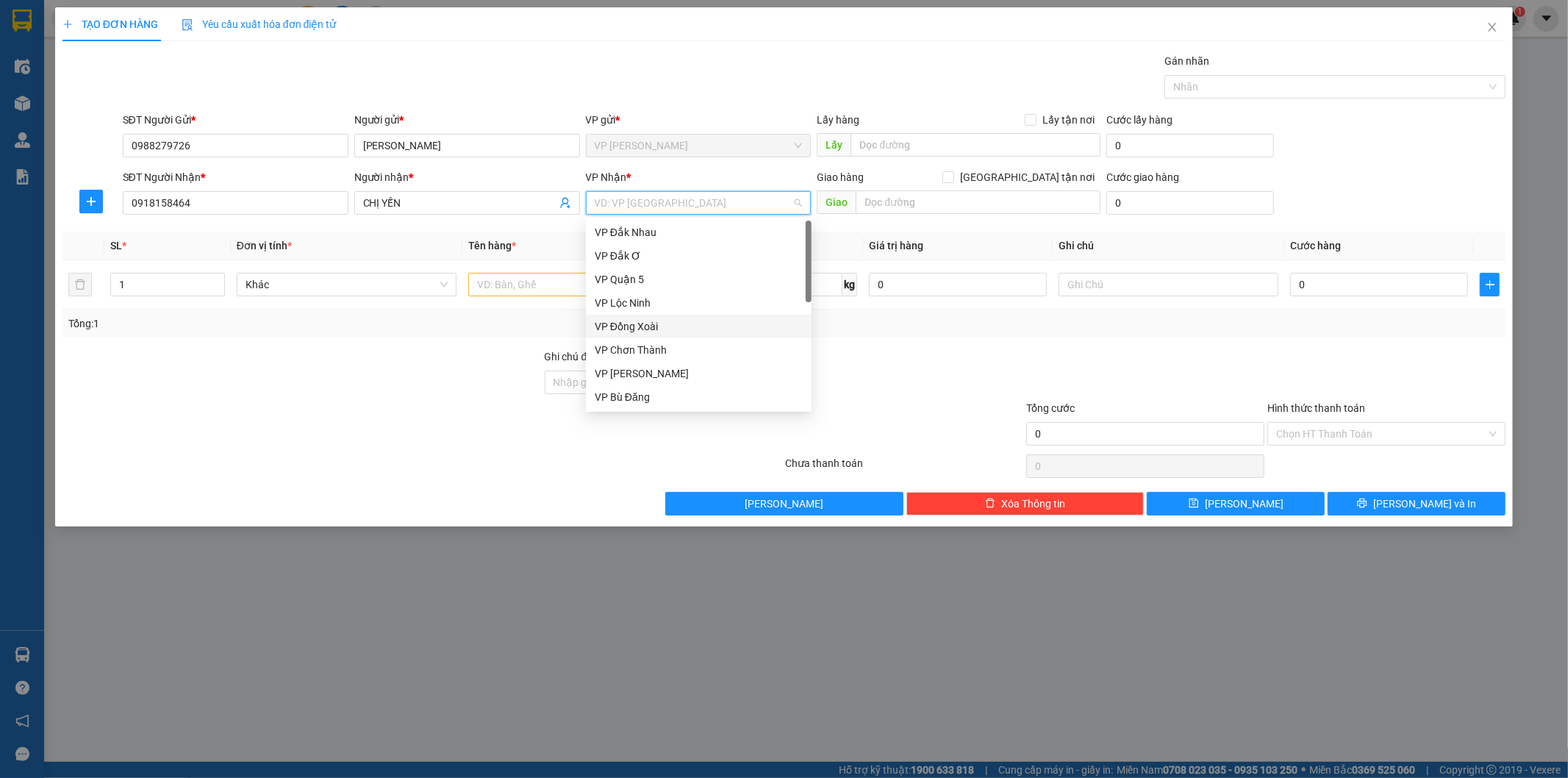
click at [644, 329] on div "VP Đồng Xoài" at bounding box center [699, 327] width 208 height 16
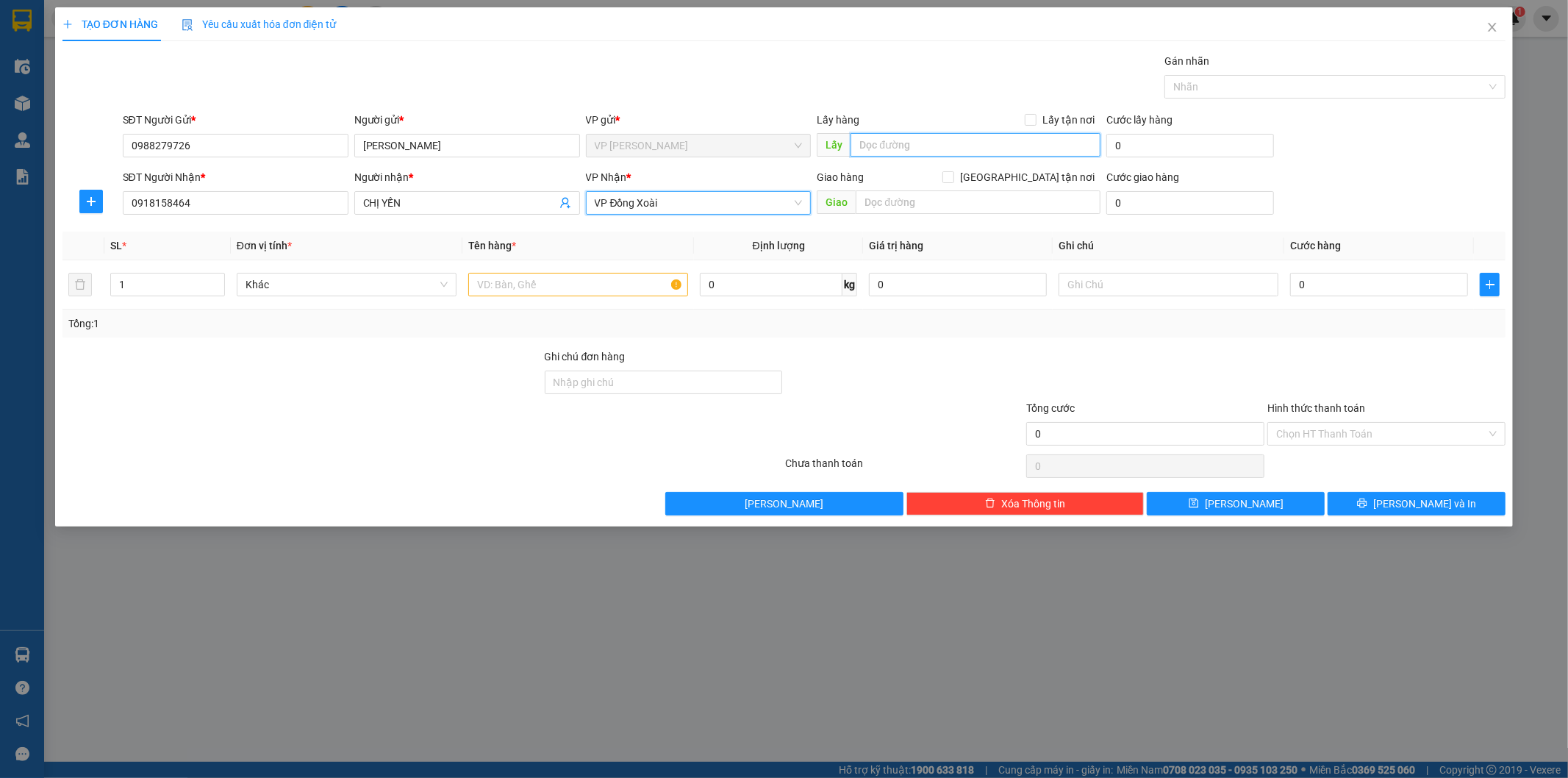
click at [931, 149] on input "text" at bounding box center [976, 145] width 250 height 24
type input "TRƯỜNG TIỂU HỌC [PERSON_NAME]"
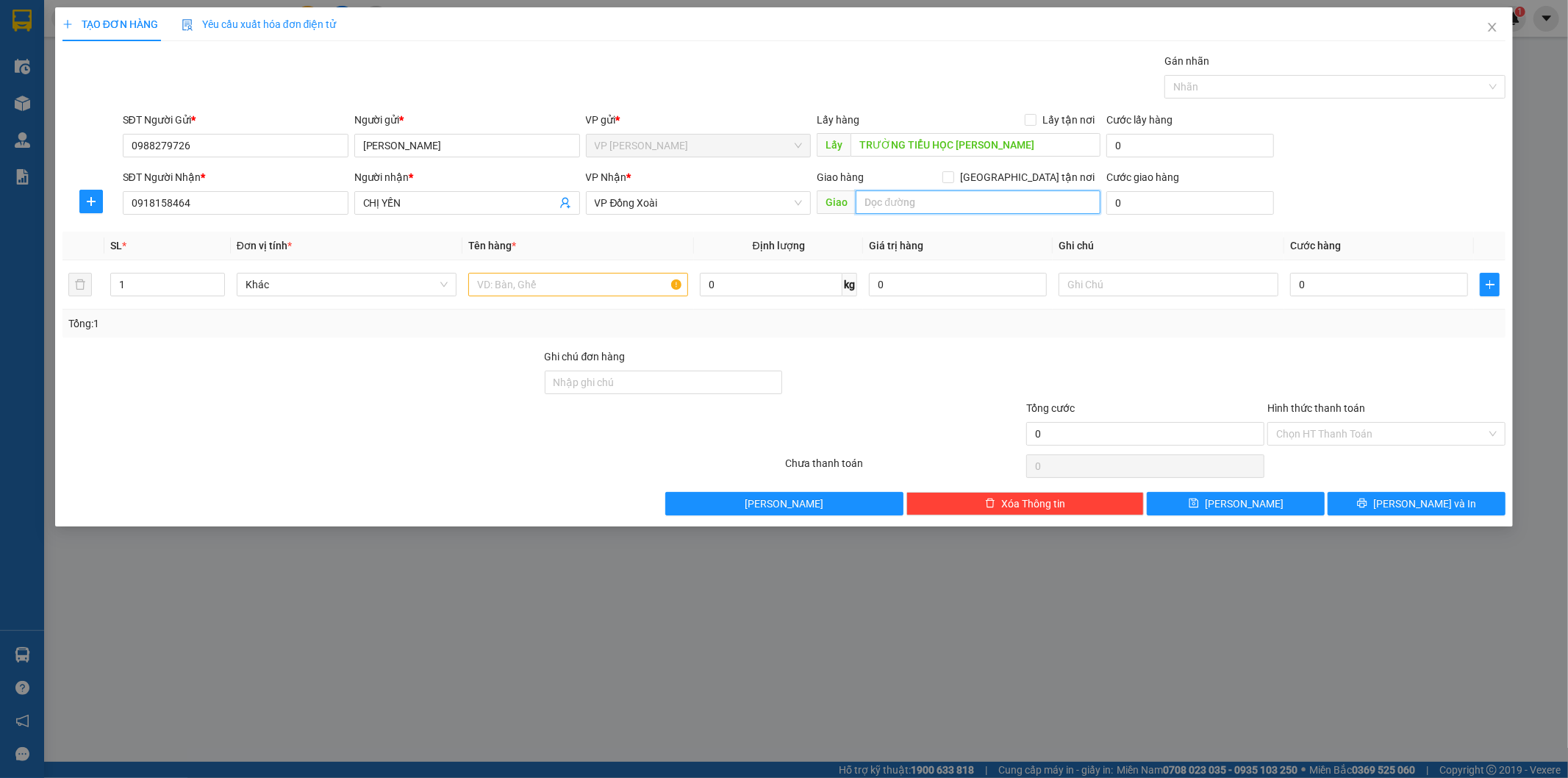
click at [937, 199] on input "text" at bounding box center [977, 203] width 245 height 24
click at [915, 210] on input "text" at bounding box center [977, 203] width 245 height 24
paste input "ngã tư đồng xoài"
type input "ngã tư đồng xoài"
click at [1336, 290] on input "0" at bounding box center [1378, 285] width 178 height 24
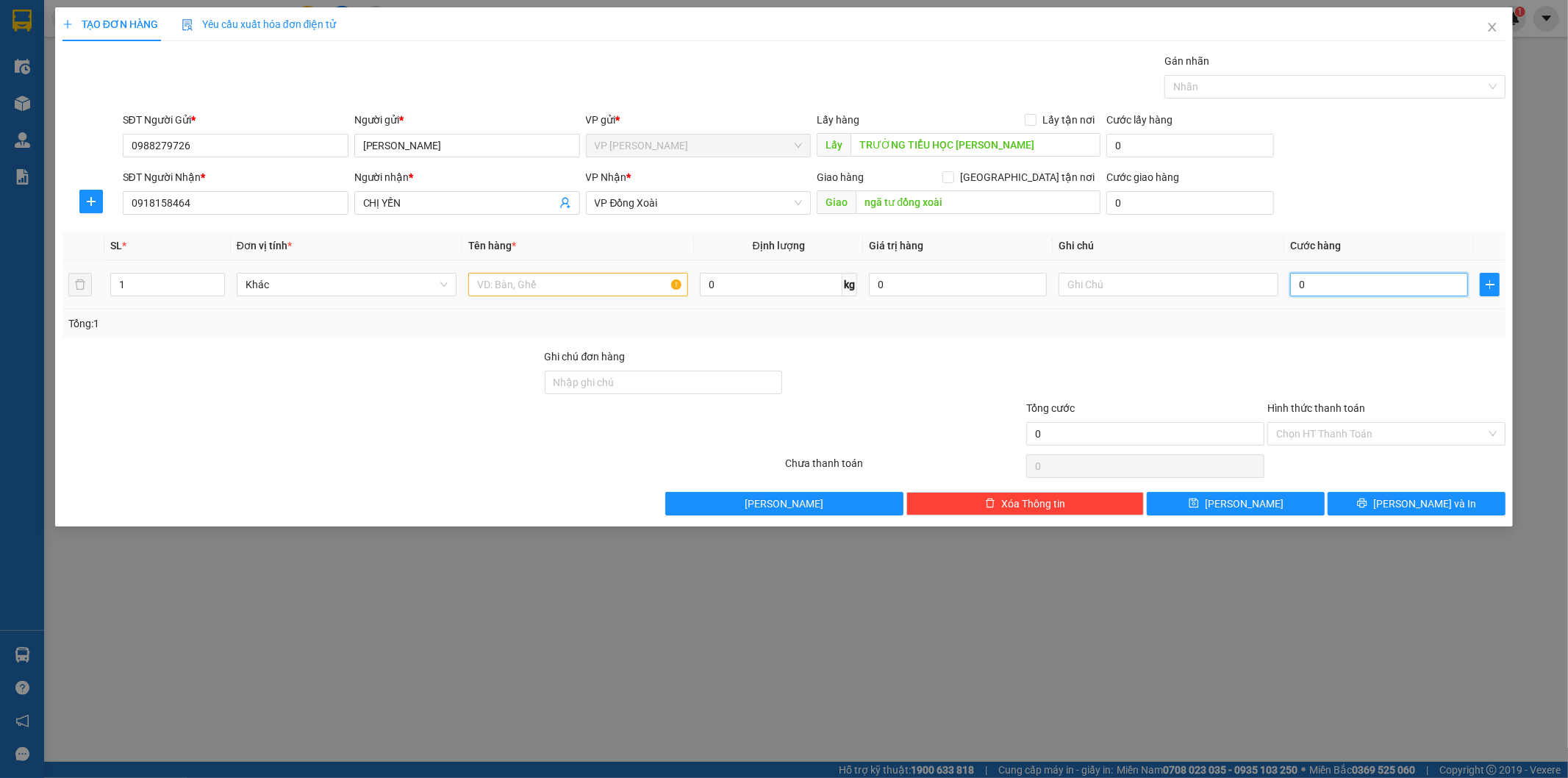
type input "3"
type input "30"
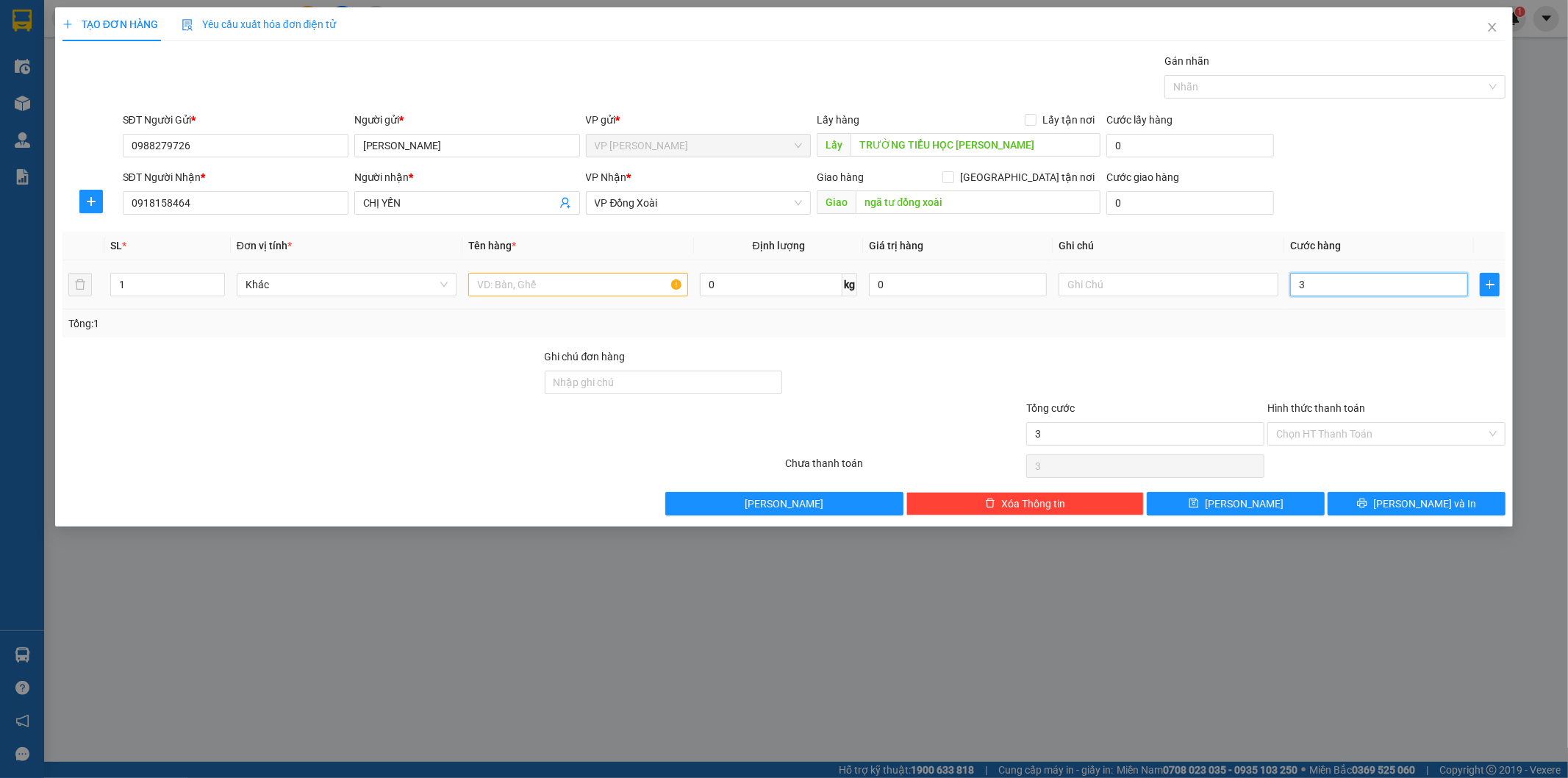
type input "30"
type input "300"
type input "3.000"
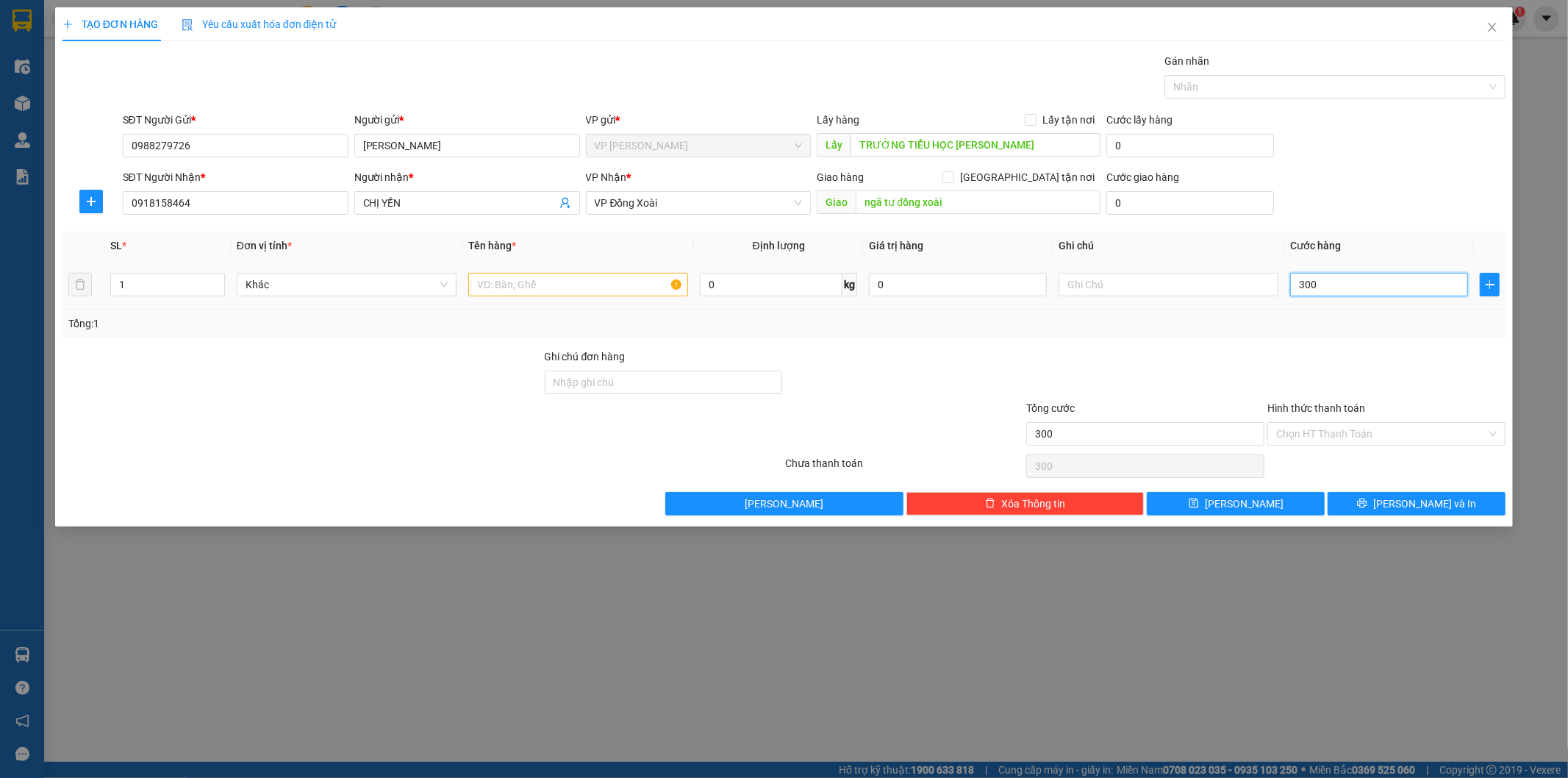
type input "3.000"
type input "30.000"
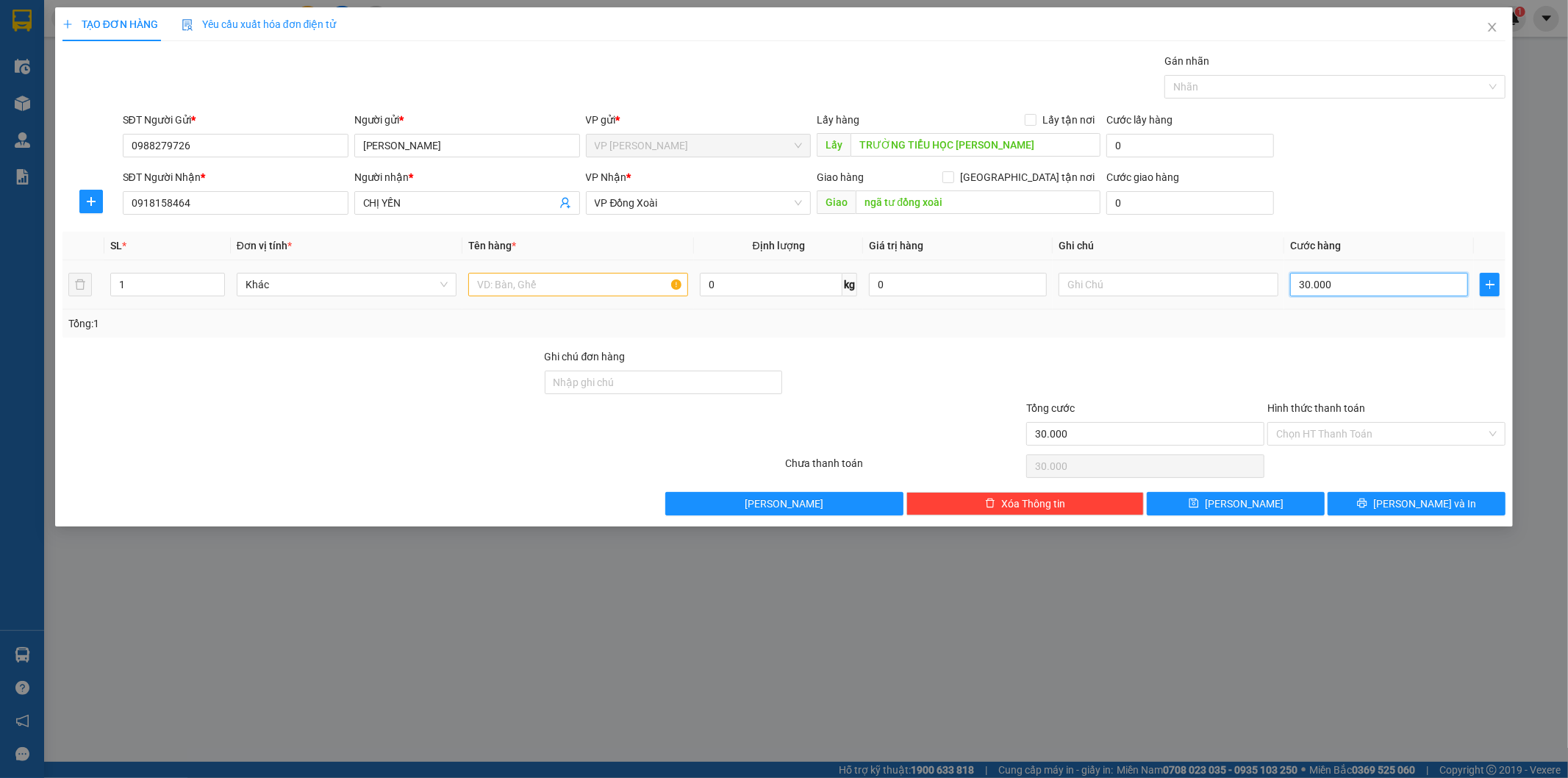
type input "30.000"
click at [591, 284] on input "text" at bounding box center [578, 285] width 220 height 24
type input "BỌC HÀNG NHỎ"
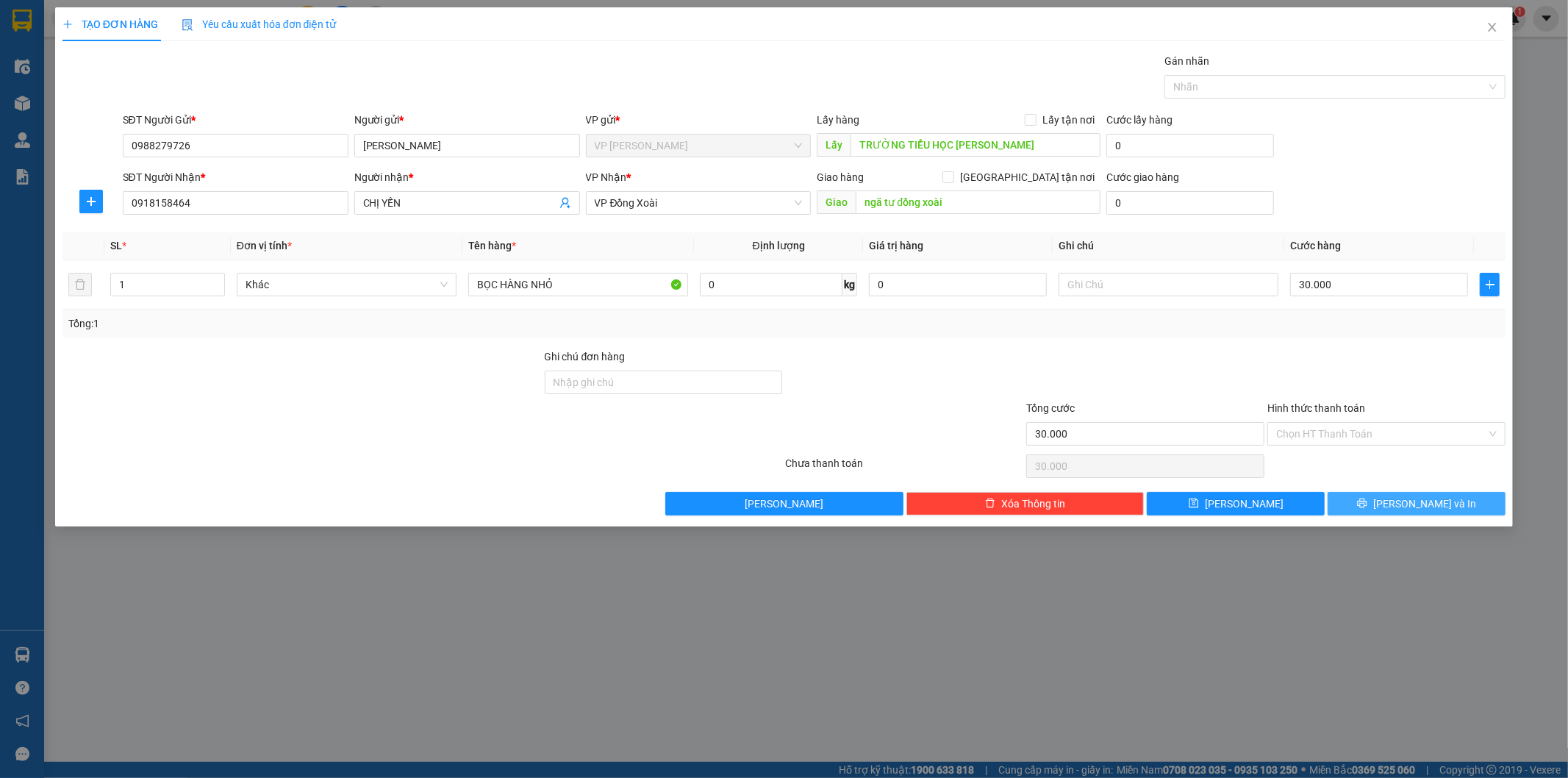
click at [1379, 506] on button "[PERSON_NAME] và In" at bounding box center [1416, 504] width 178 height 24
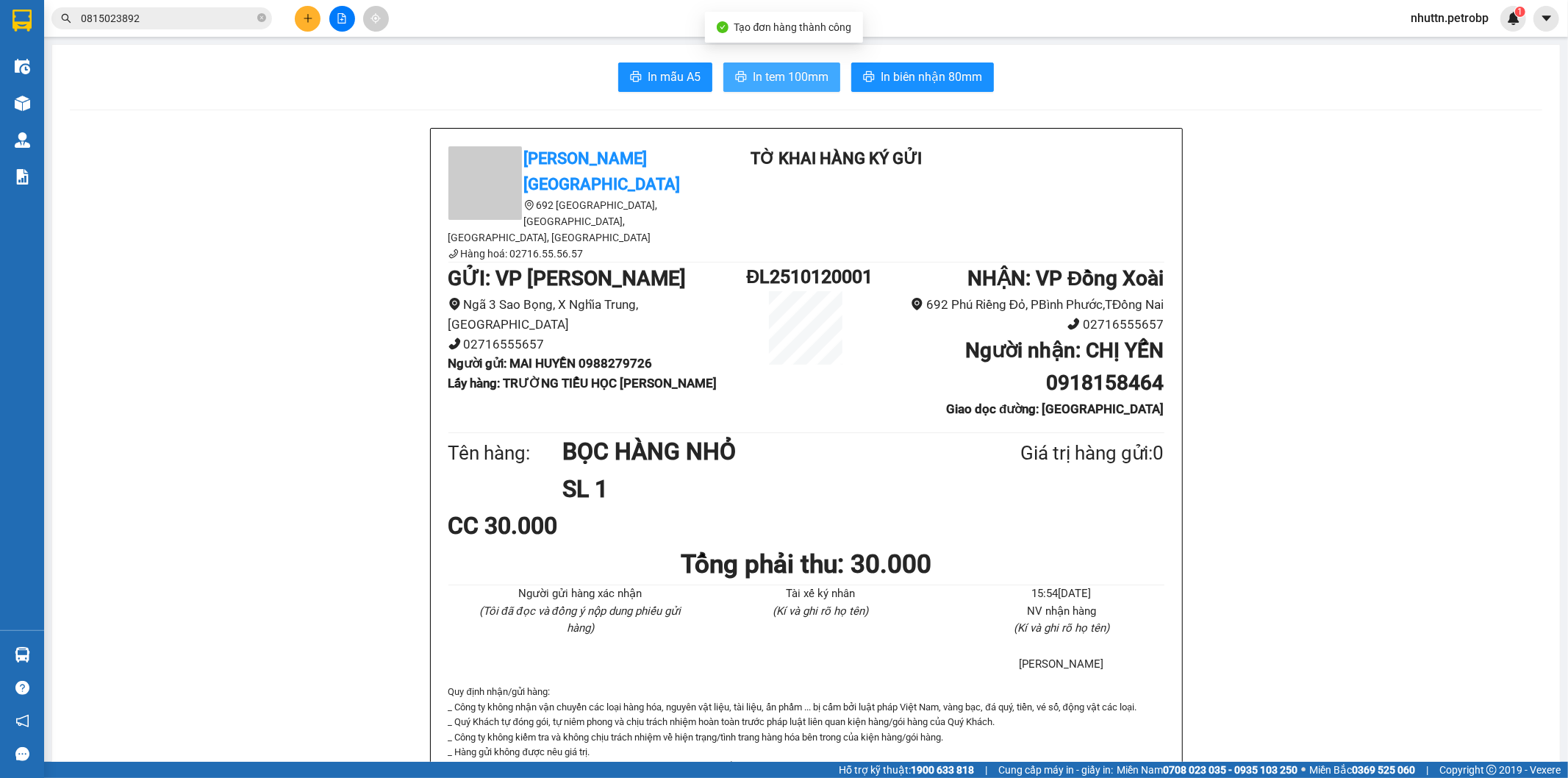
click at [761, 77] on span "In tem 100mm" at bounding box center [790, 77] width 76 height 18
click at [772, 76] on span "In tem 100mm" at bounding box center [790, 77] width 76 height 18
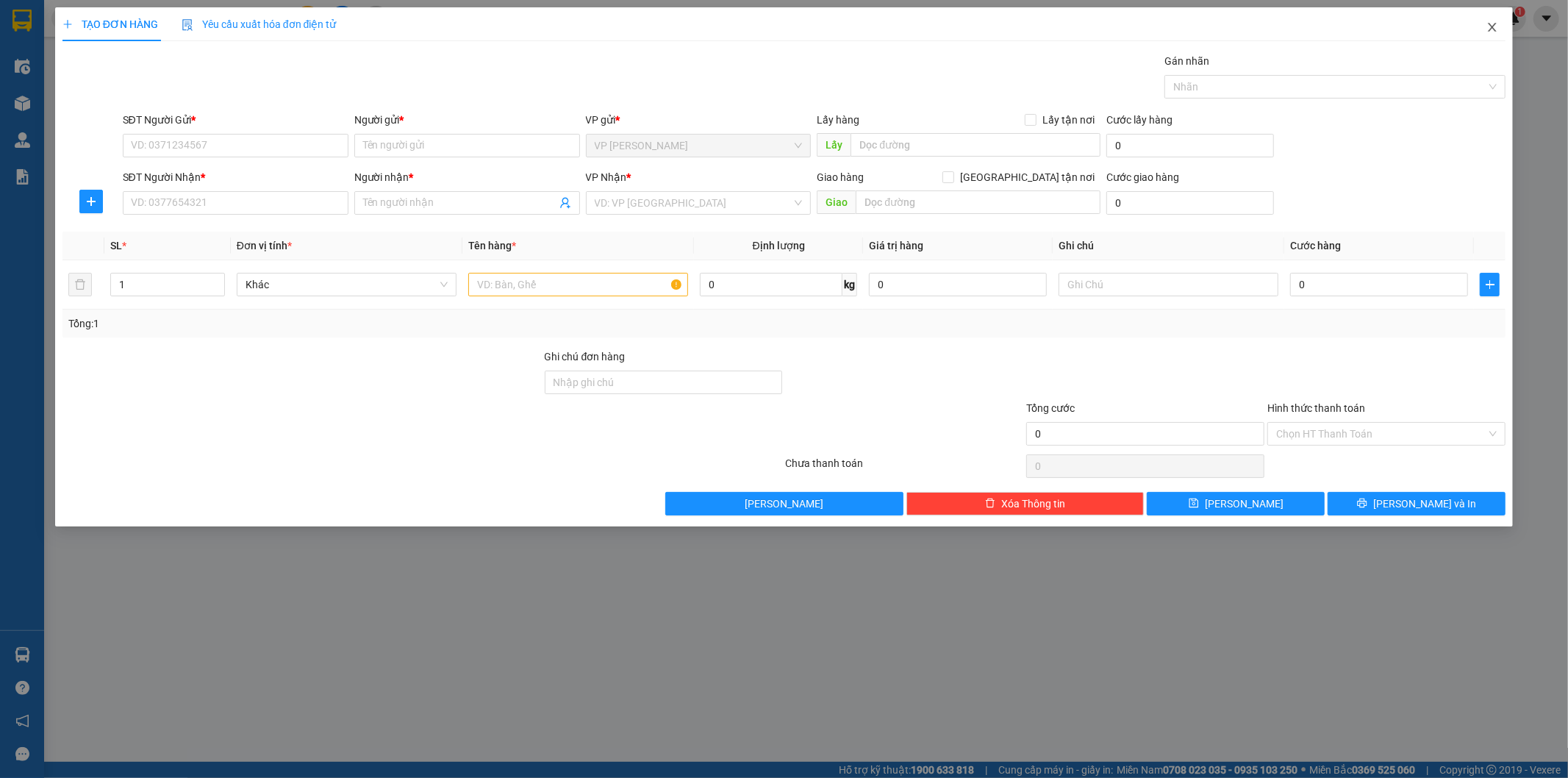
click at [1490, 29] on icon "close" at bounding box center [1491, 26] width 12 height 12
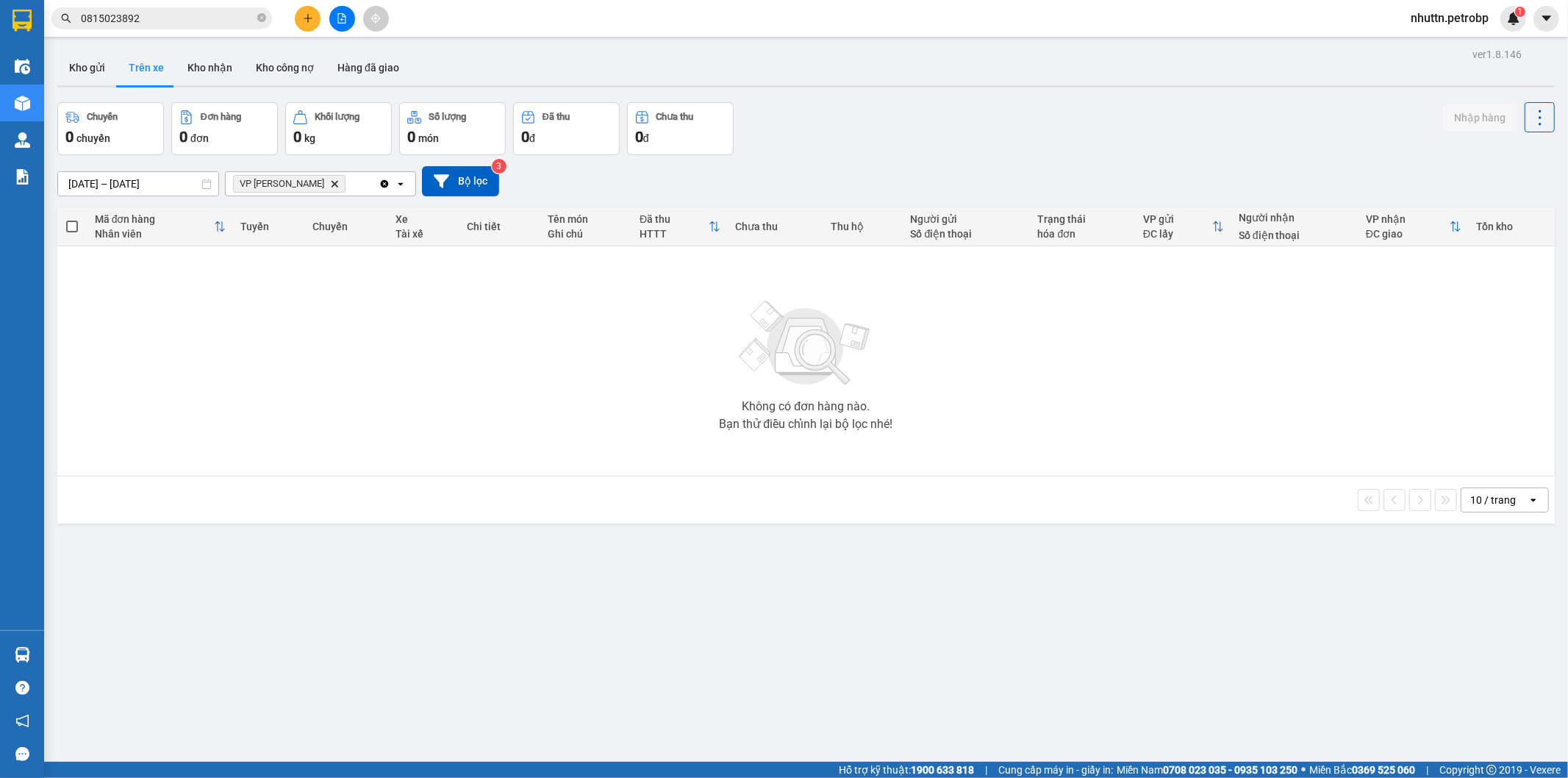
click at [312, 13] on icon "plus" at bounding box center [308, 17] width 10 height 10
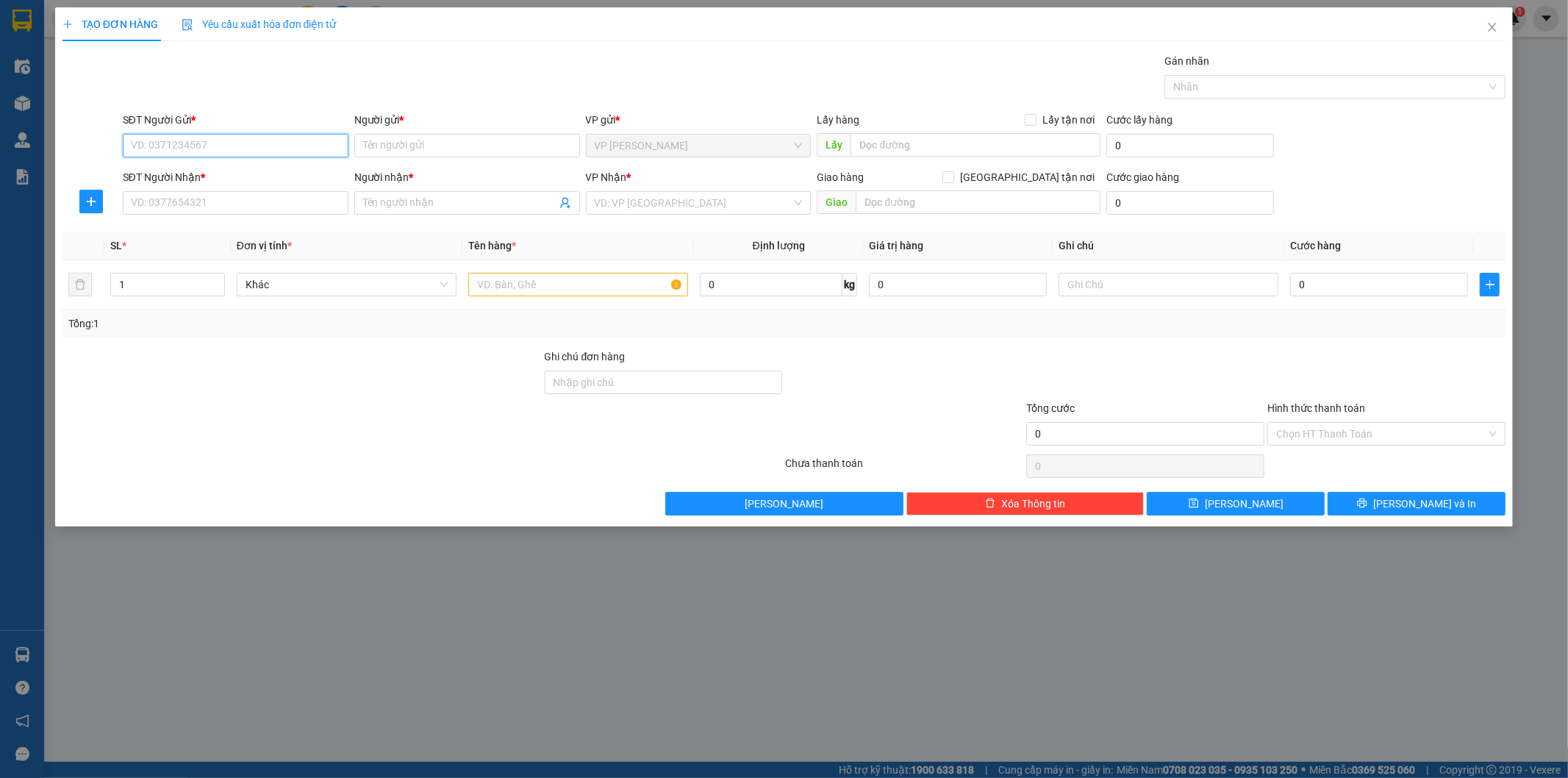
click at [244, 149] on input "SĐT Người Gửi *" at bounding box center [235, 146] width 225 height 24
click at [328, 178] on div "0345139457 - [PERSON_NAME]" at bounding box center [235, 175] width 208 height 16
type input "0345139457"
type input "HÀ BÍCH"
type input "KM 34"
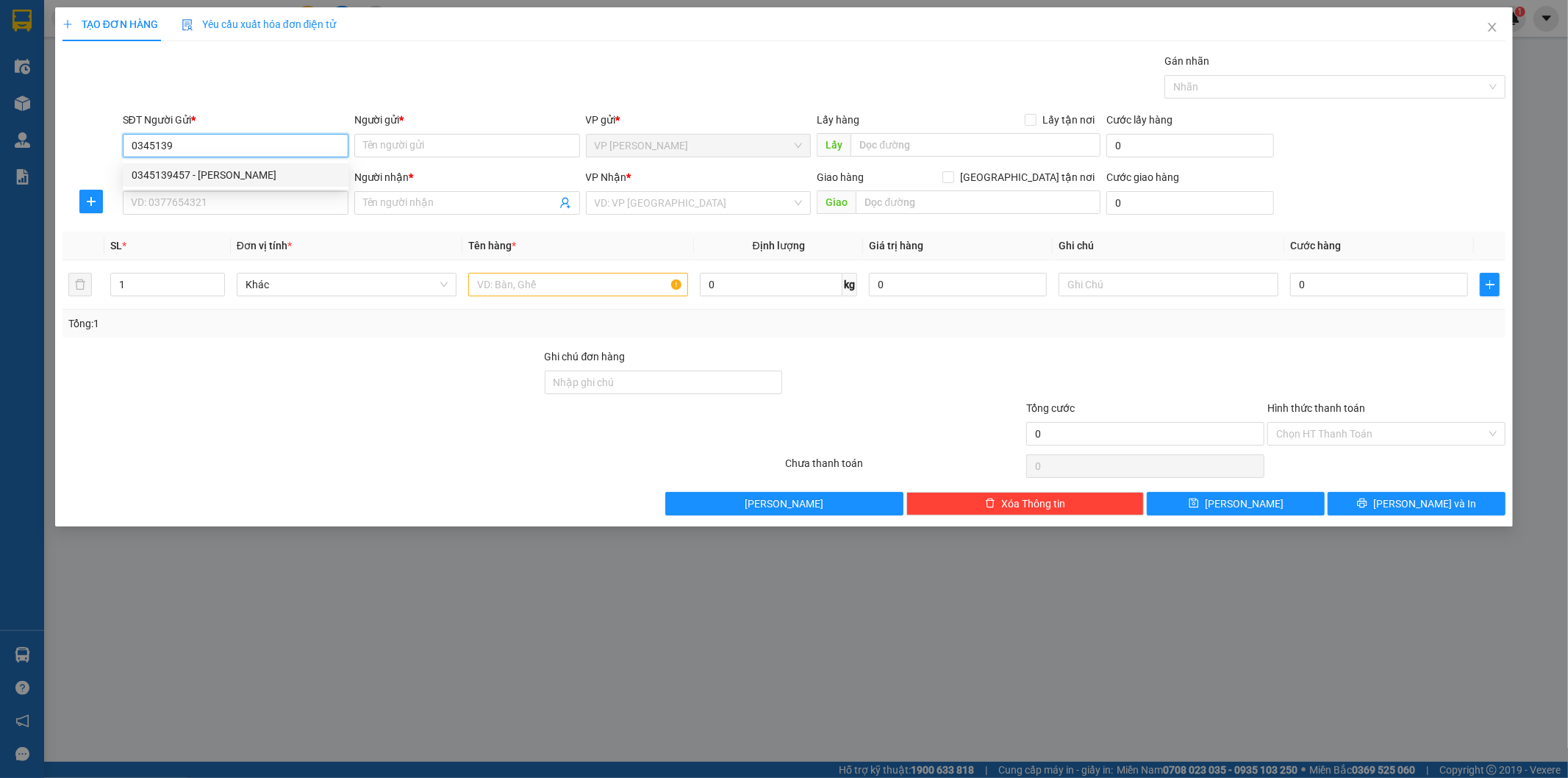
type input "0913375139"
type input "CHIẾN NGUYỄN"
type input "350.000"
type input "0345139457"
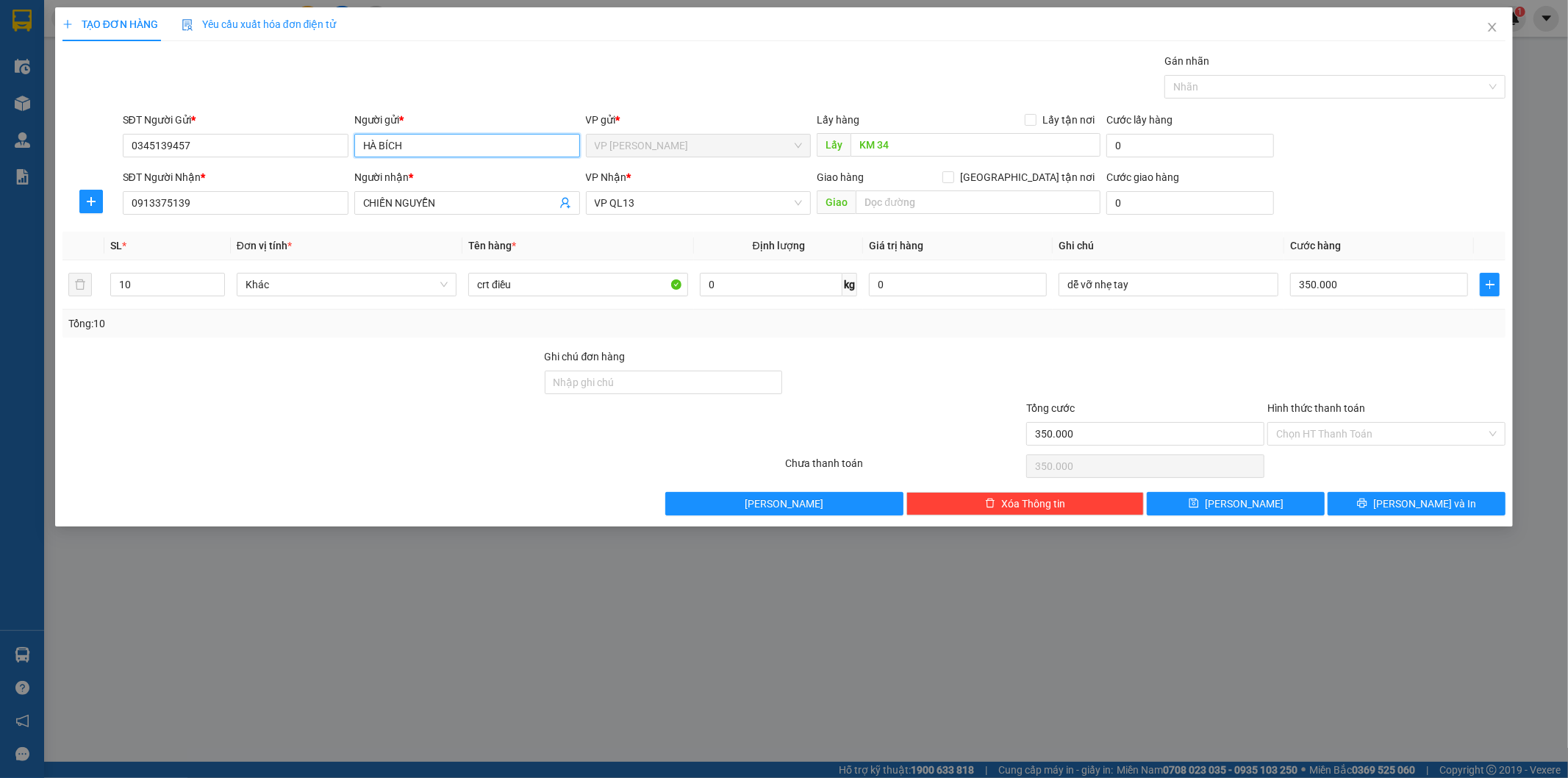
click at [410, 145] on input "HÀ BÍCH" at bounding box center [466, 146] width 225 height 24
type input "HÀ BÍNH"
click at [250, 201] on input "0913375139" at bounding box center [235, 203] width 225 height 24
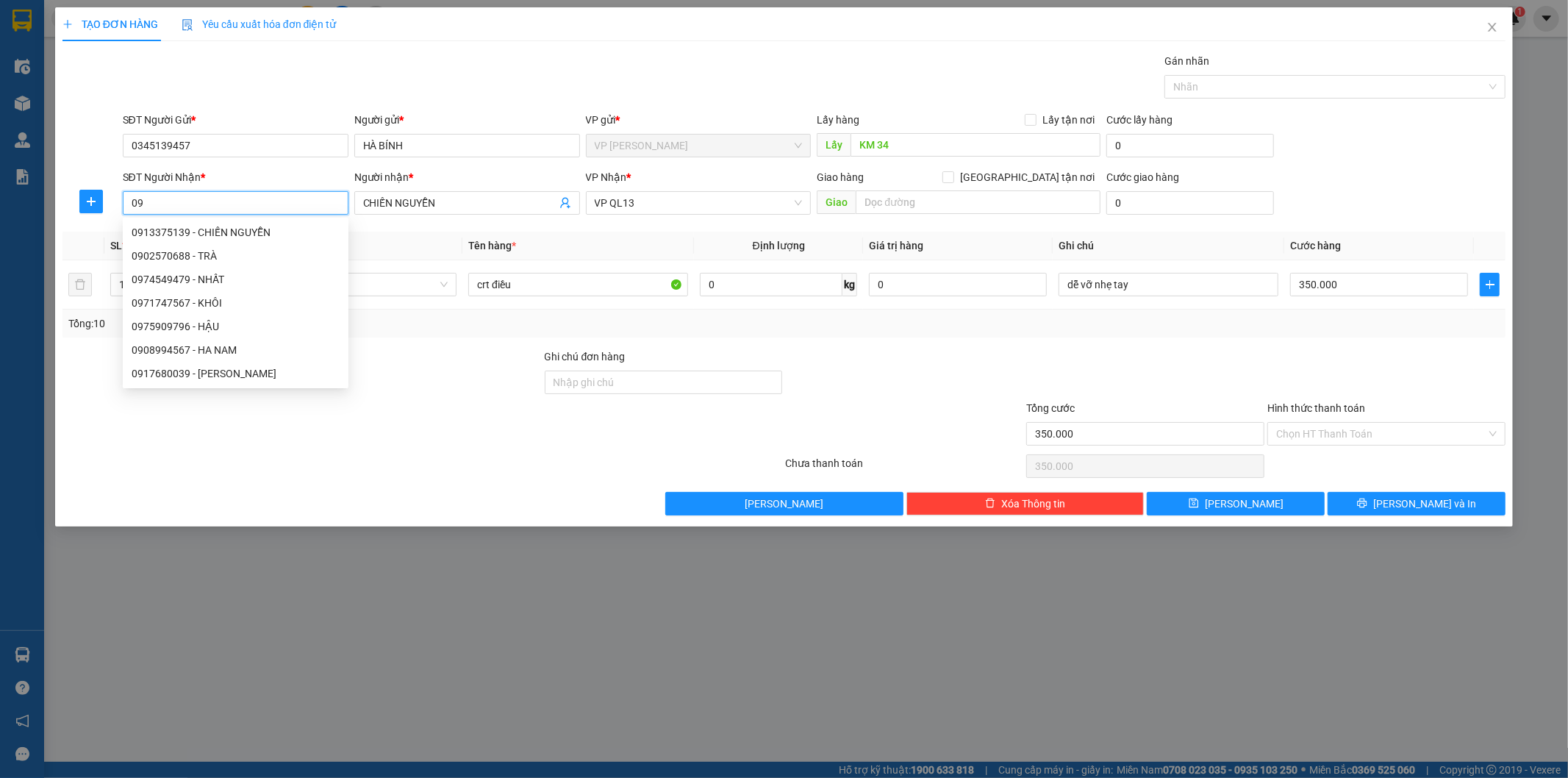
type input "0"
click at [206, 284] on div "0974549479 - NHẤT" at bounding box center [243, 279] width 223 height 16
type input "0974549479"
type input "NHẤT"
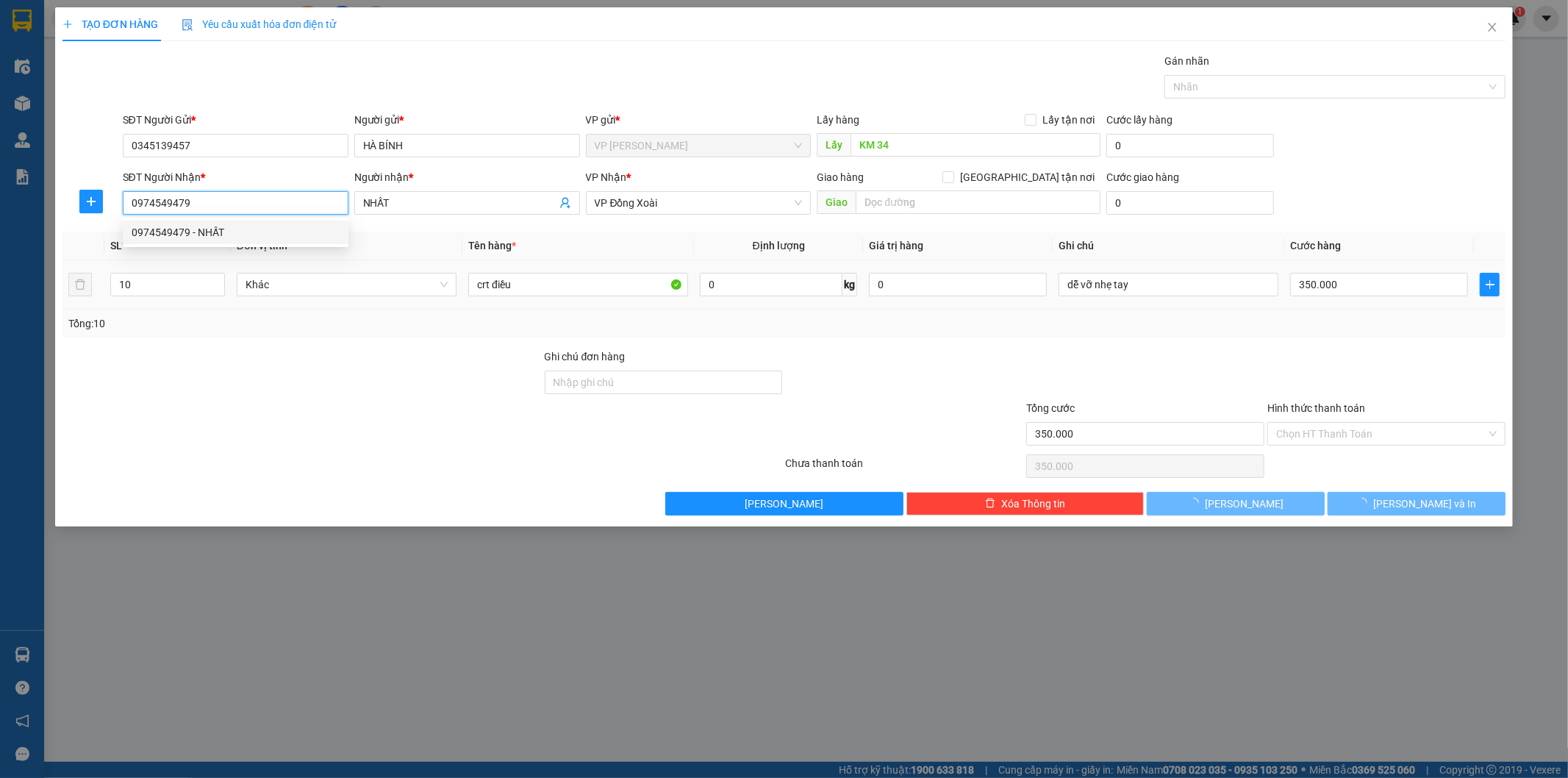
type input "50.000"
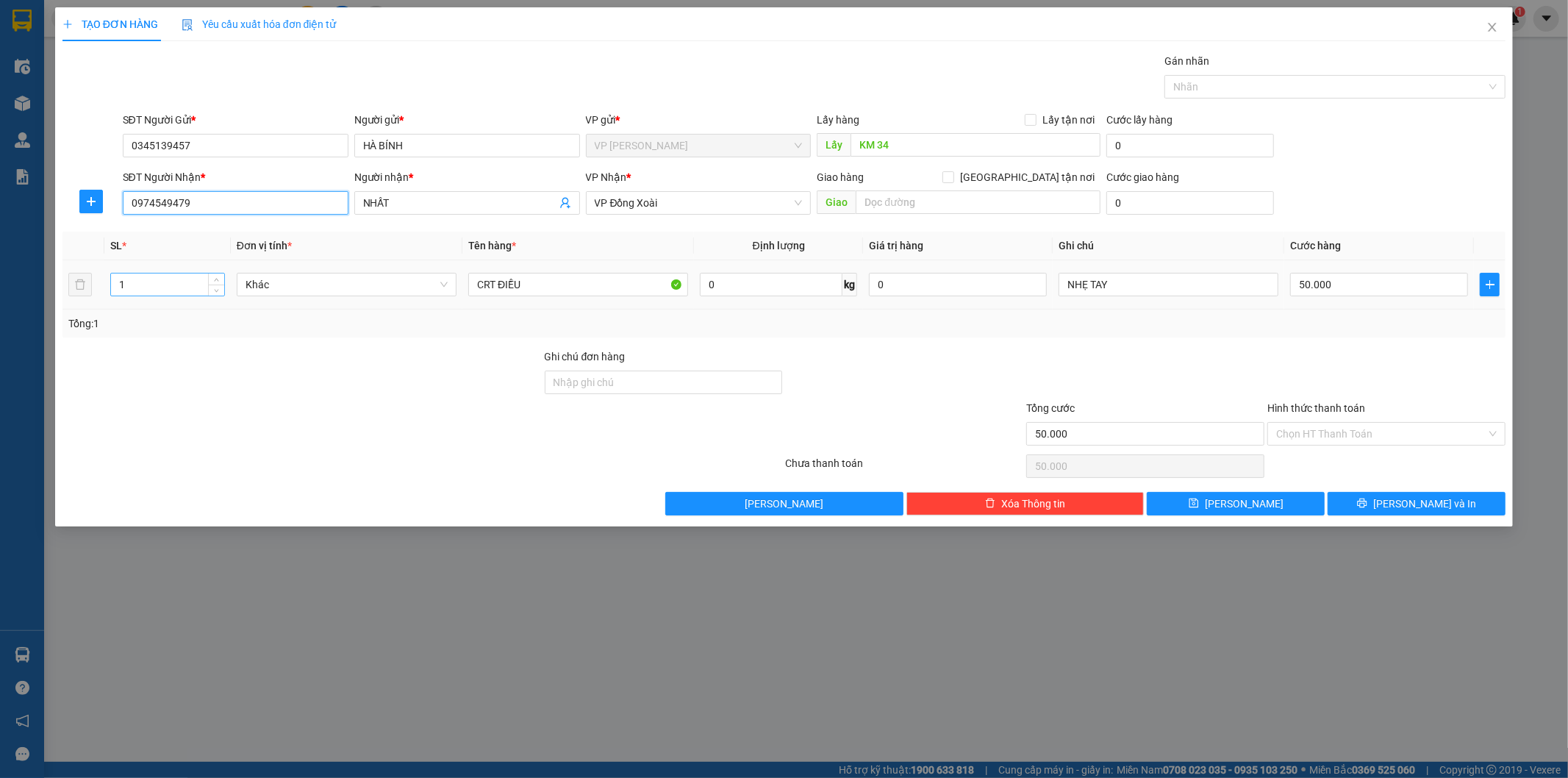
type input "0974549479"
click at [192, 285] on input "1" at bounding box center [168, 285] width 113 height 22
type input "4"
click at [1353, 288] on input "50.000" at bounding box center [1378, 285] width 178 height 24
type input "0"
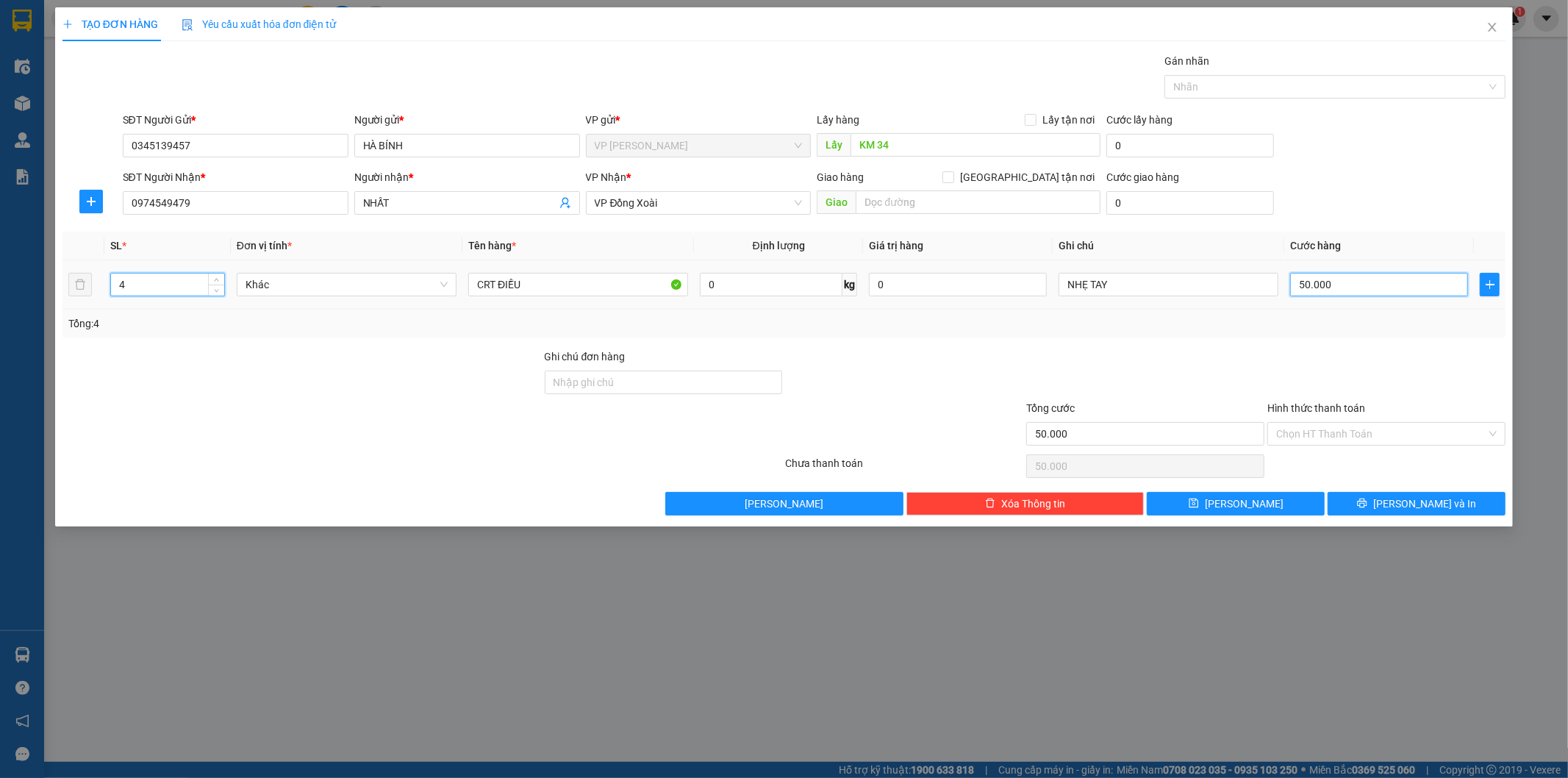
type input "0"
type input "1"
type input "01"
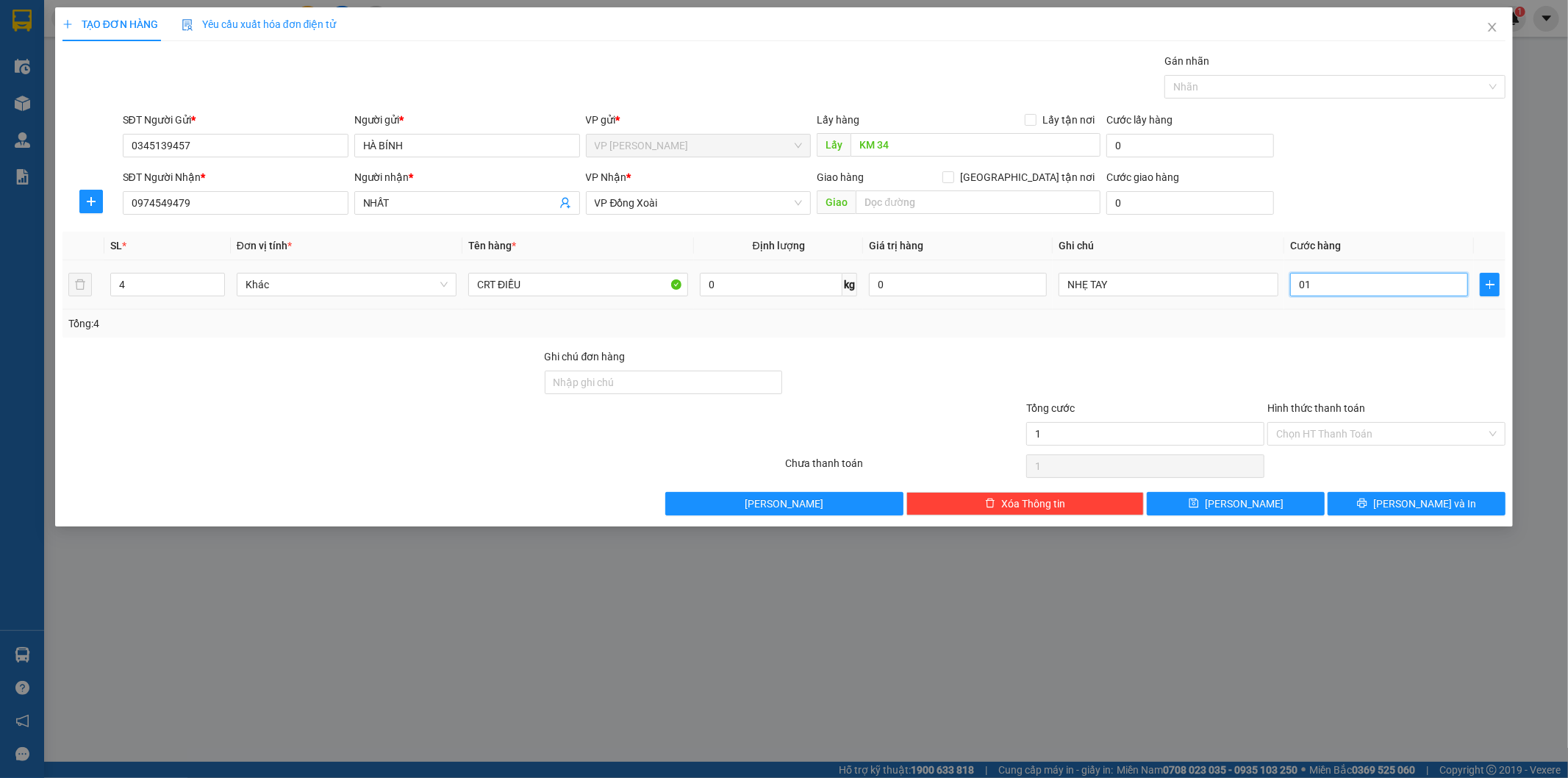
type input "16"
type input "016"
type input "160"
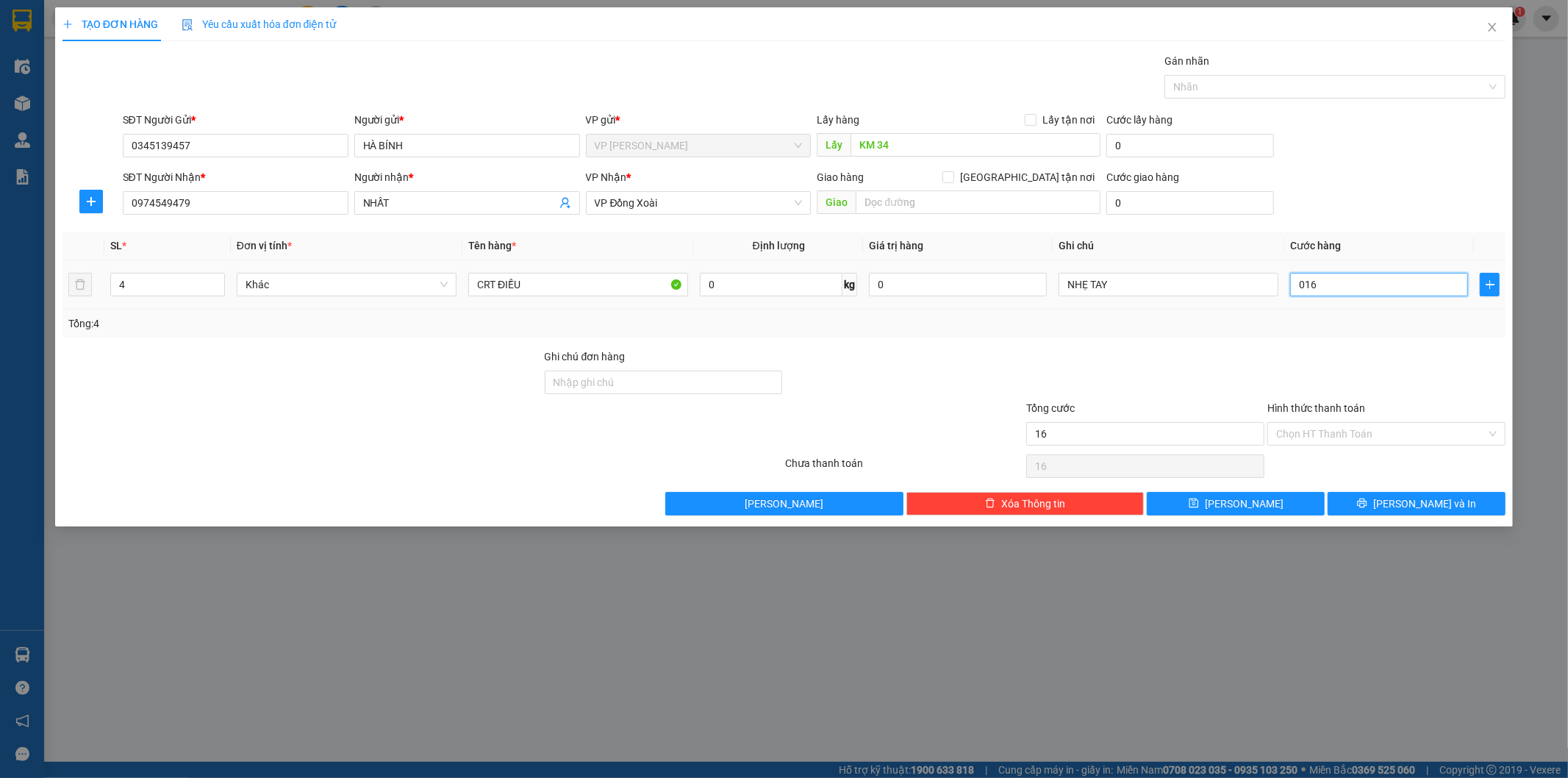
type input "0.160"
type input "1.600"
type input "01.600"
type input "16.000"
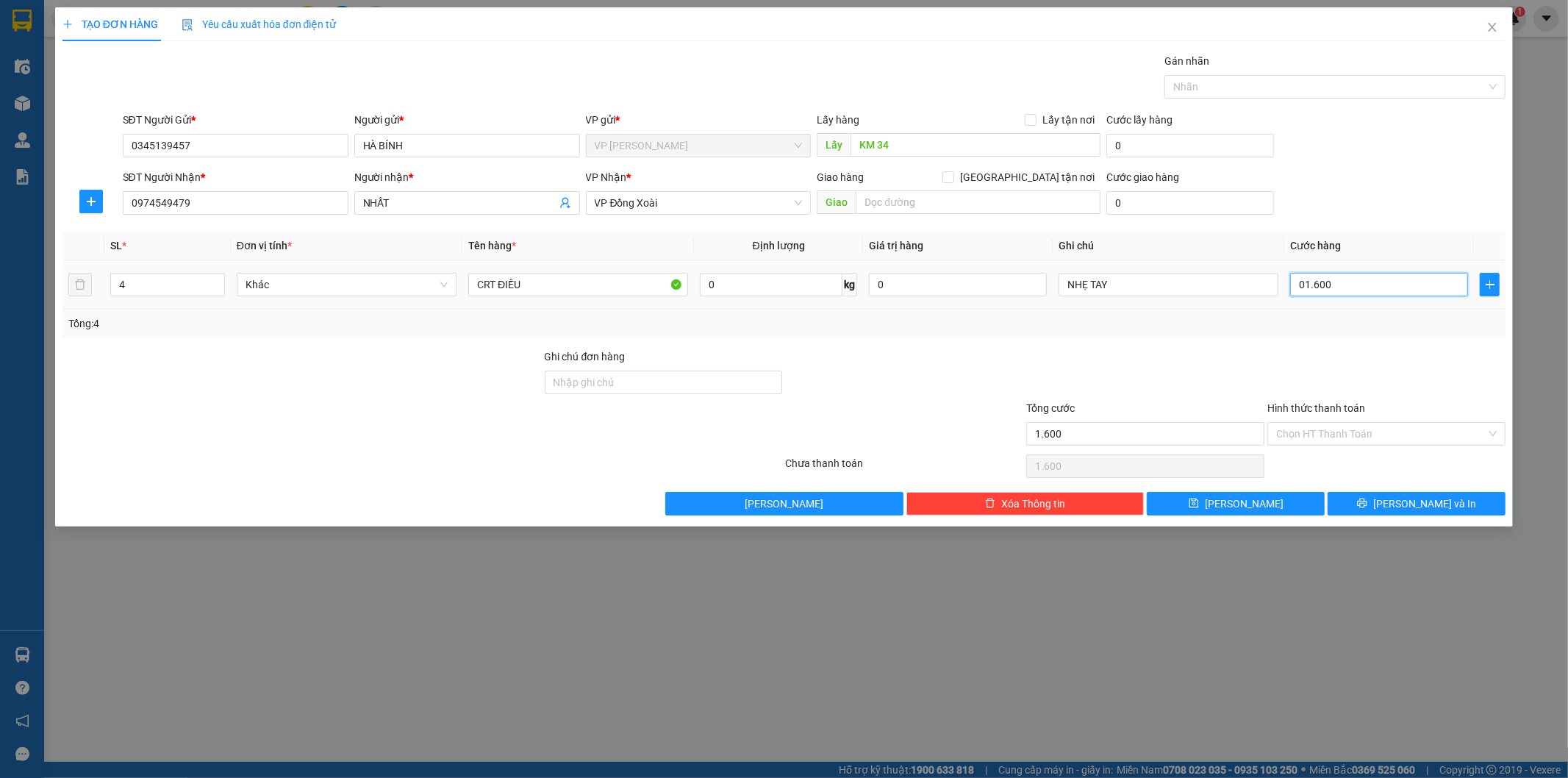
type input "16.000"
type input "016.000"
type input "1.600"
type input "01.600"
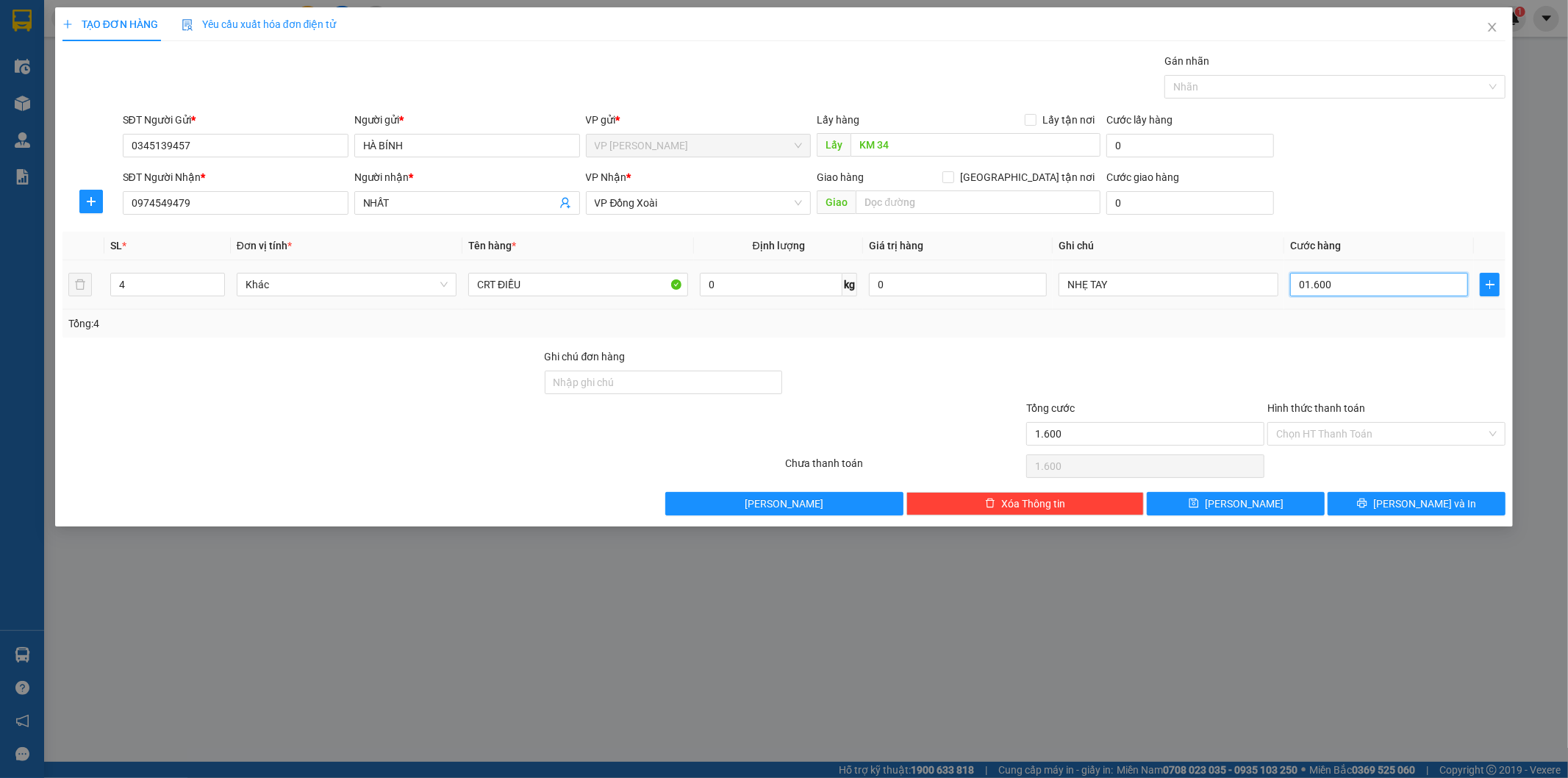
type input "160"
type input "0.160"
type input "16"
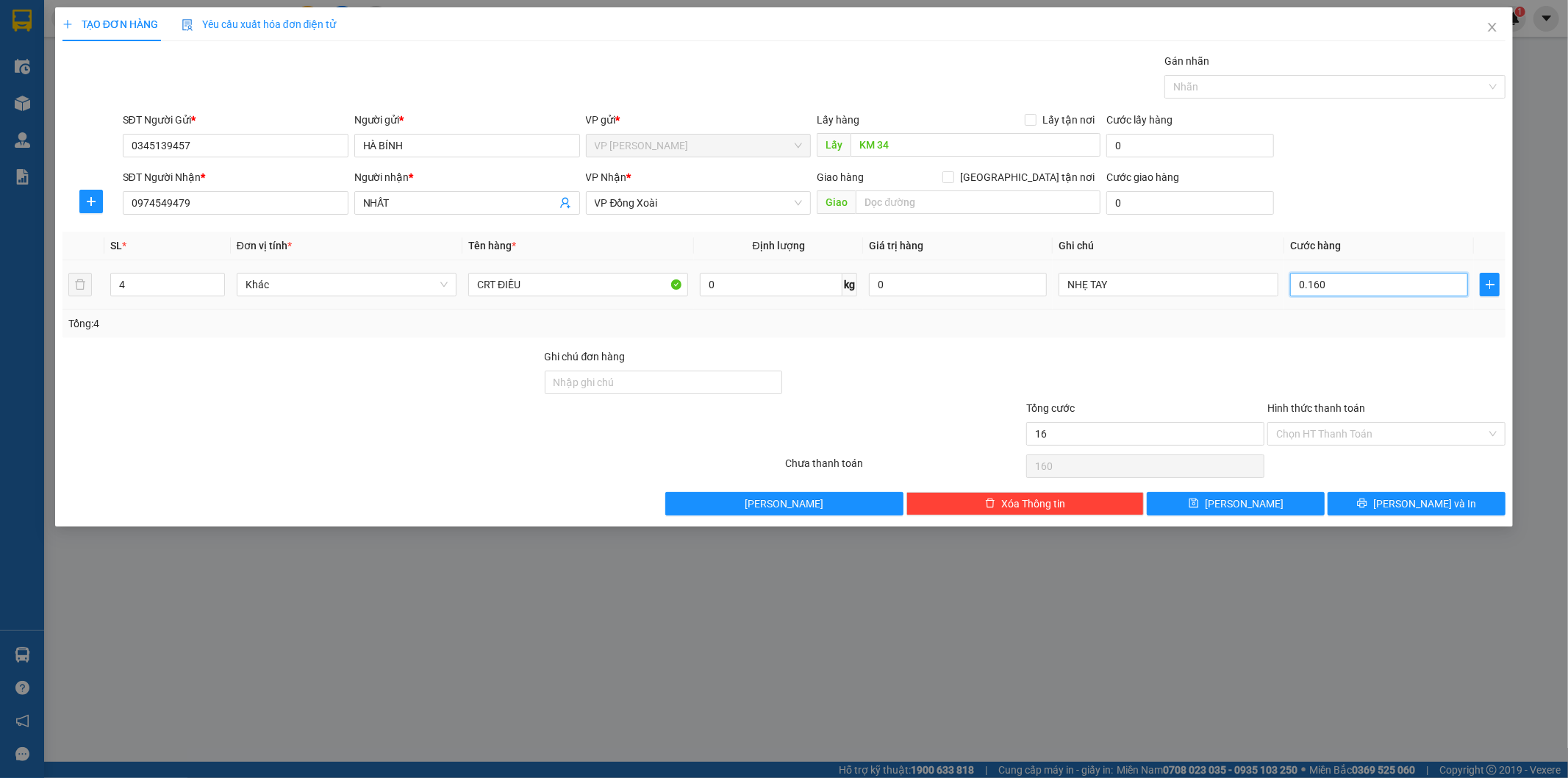
type input "016"
type input "1"
type input "01"
type input "0"
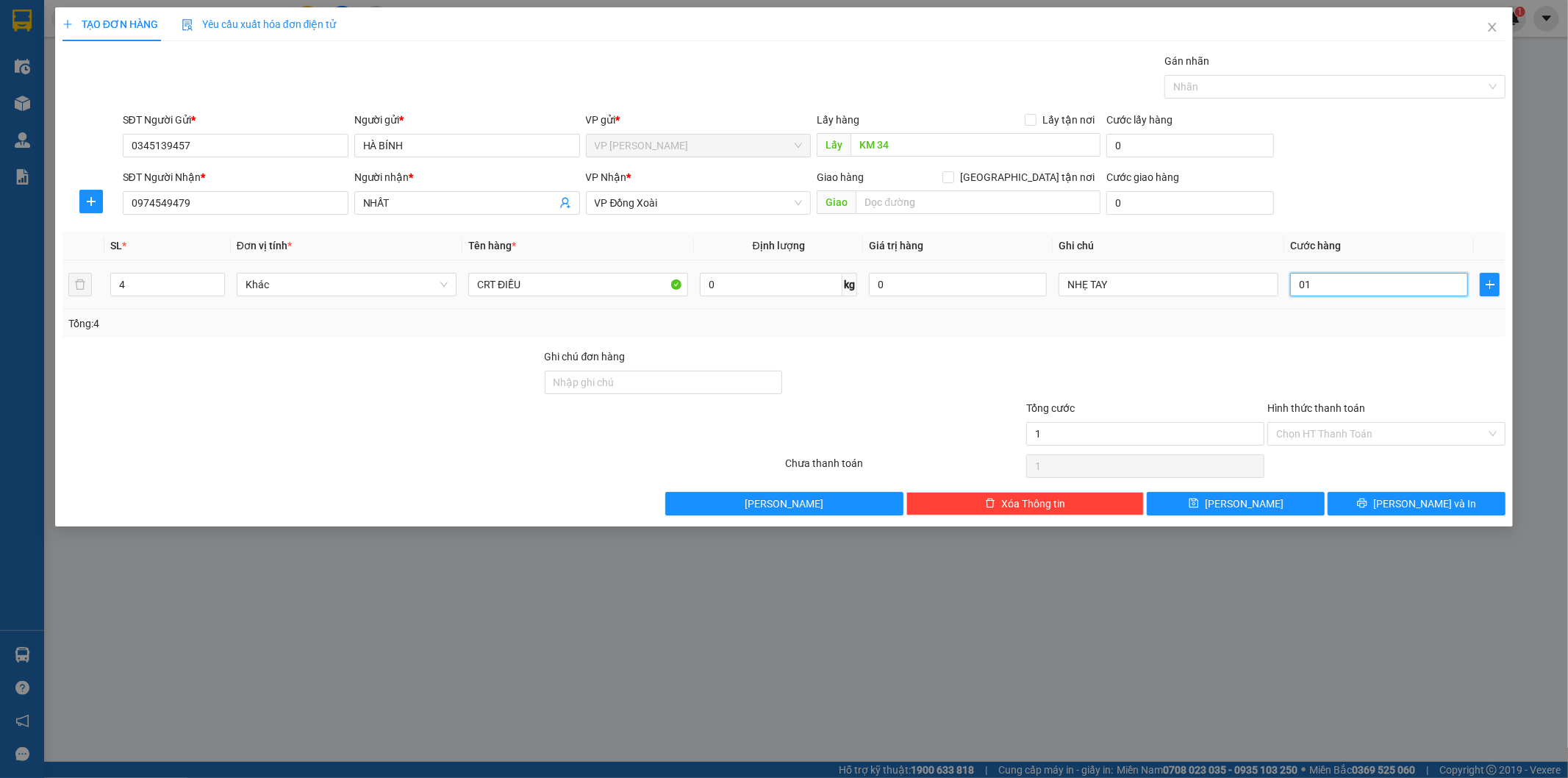
type input "0"
click at [1295, 284] on input "0" at bounding box center [1378, 285] width 178 height 24
type input "10"
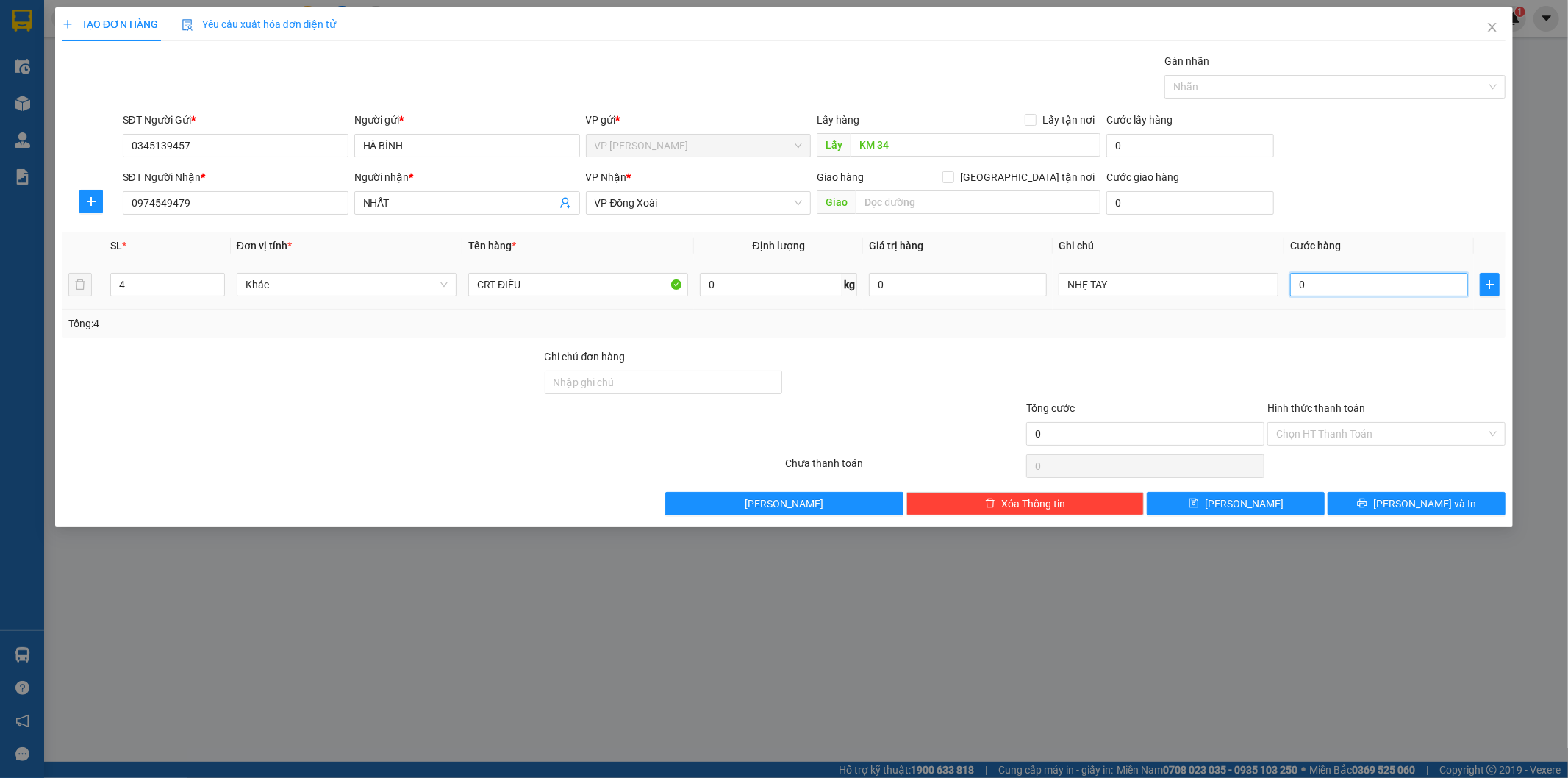
type input "10"
type input "160"
type input "1.600"
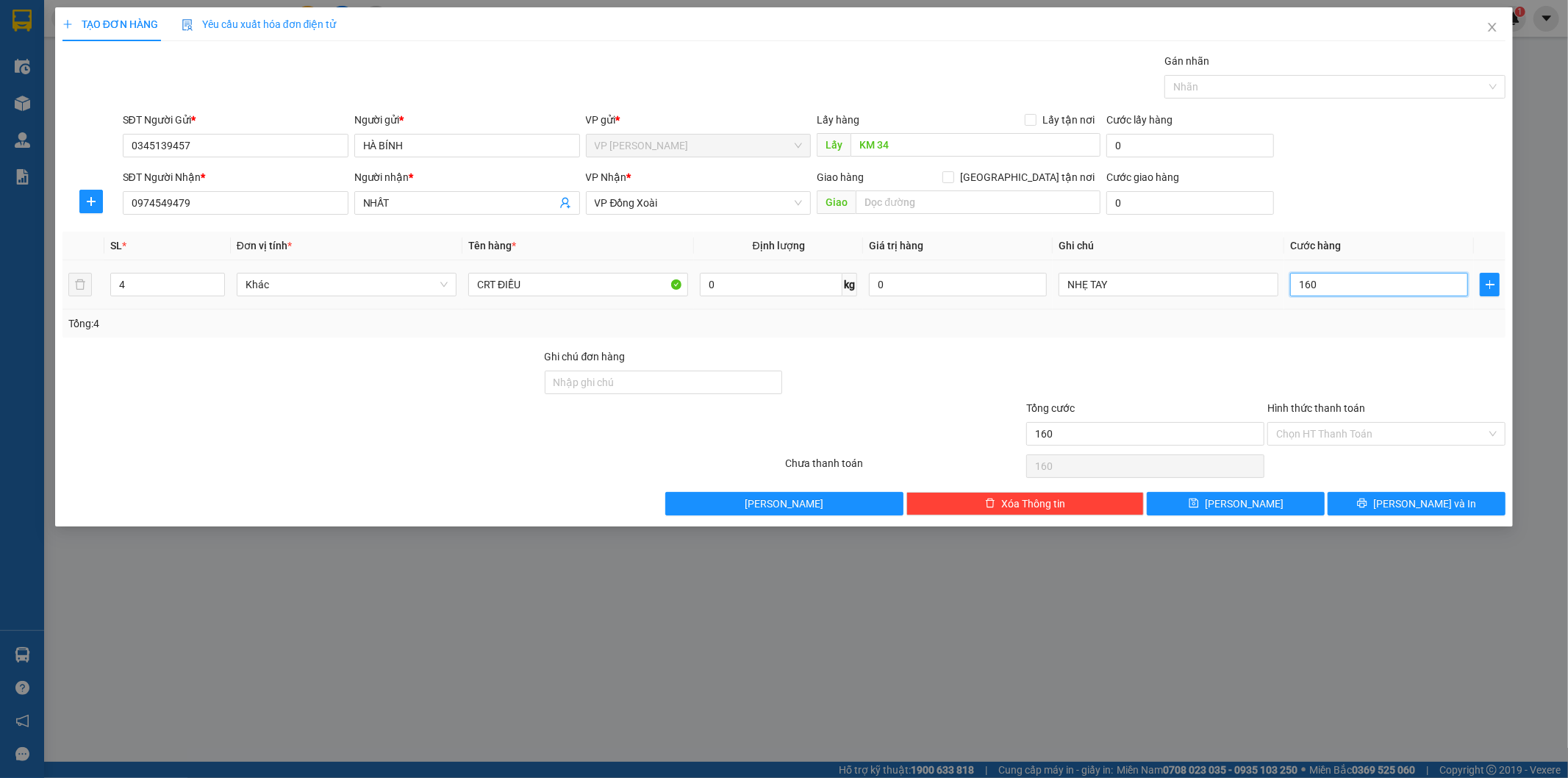
type input "1.600"
type input "16.000"
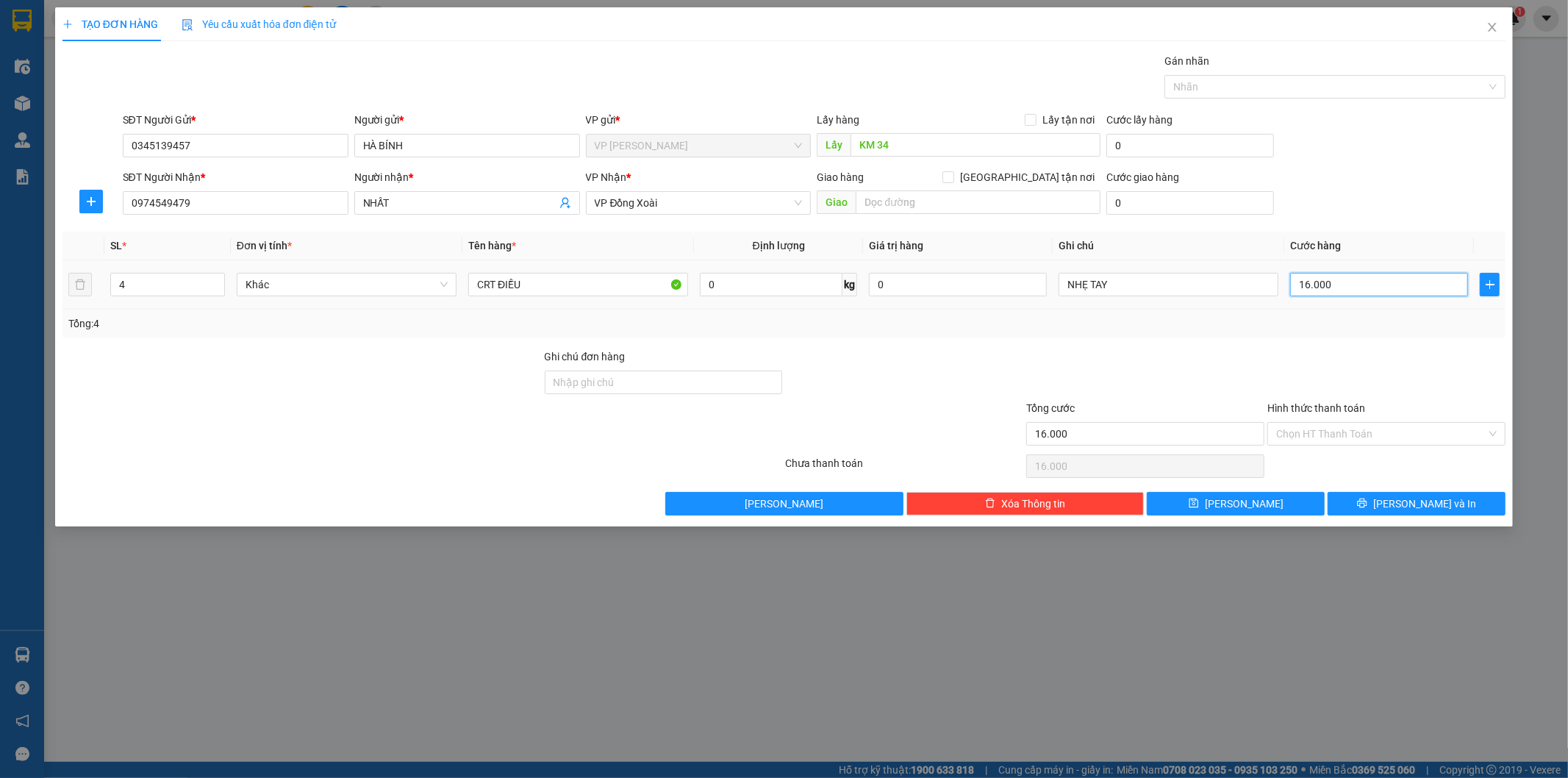
type input "160.000"
click at [1355, 509] on button "[PERSON_NAME] và In" at bounding box center [1416, 504] width 178 height 24
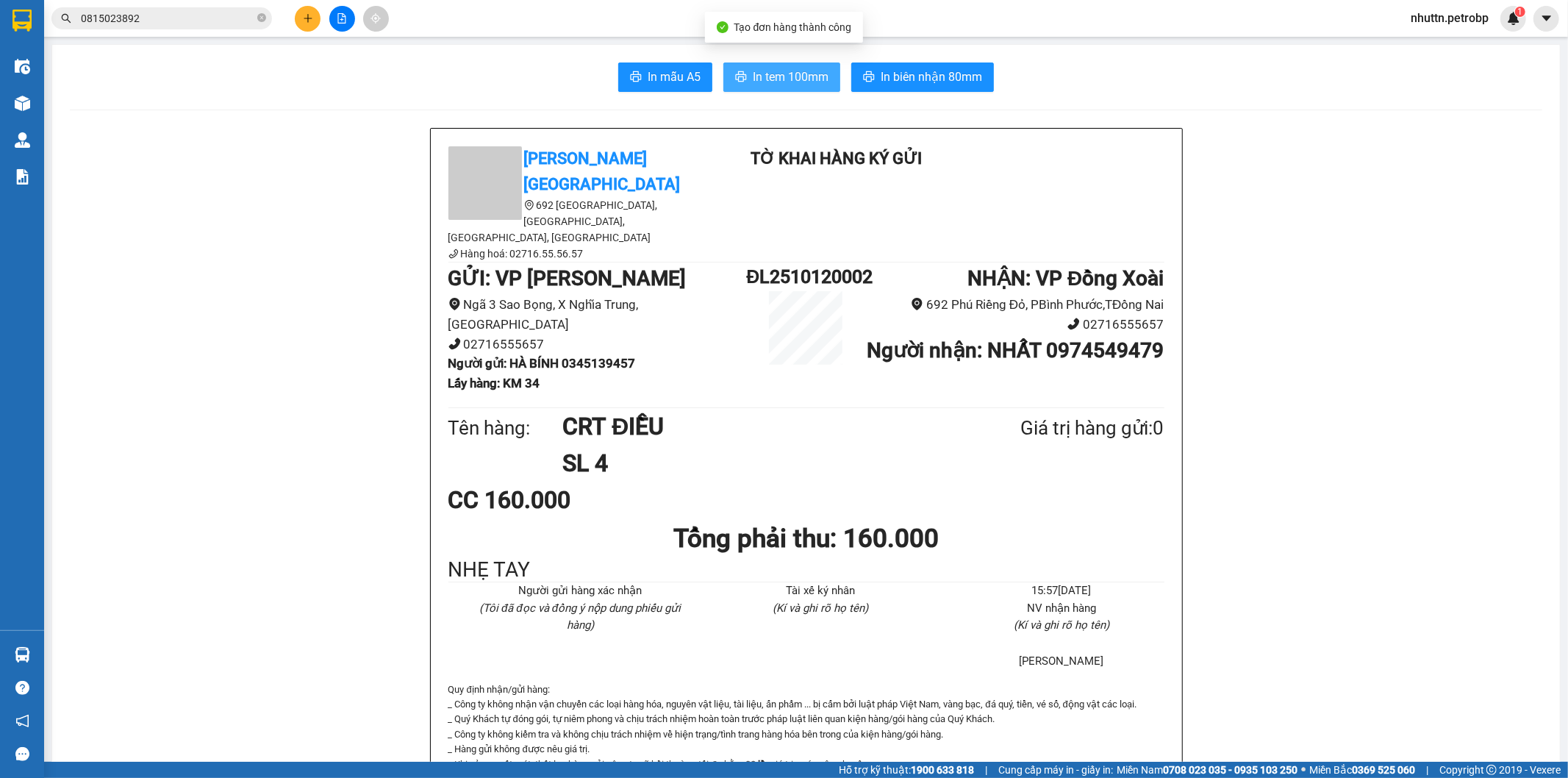
click at [801, 63] on button "In tem 100mm" at bounding box center [781, 77] width 117 height 29
click at [780, 79] on span "In tem 100mm" at bounding box center [790, 77] width 76 height 18
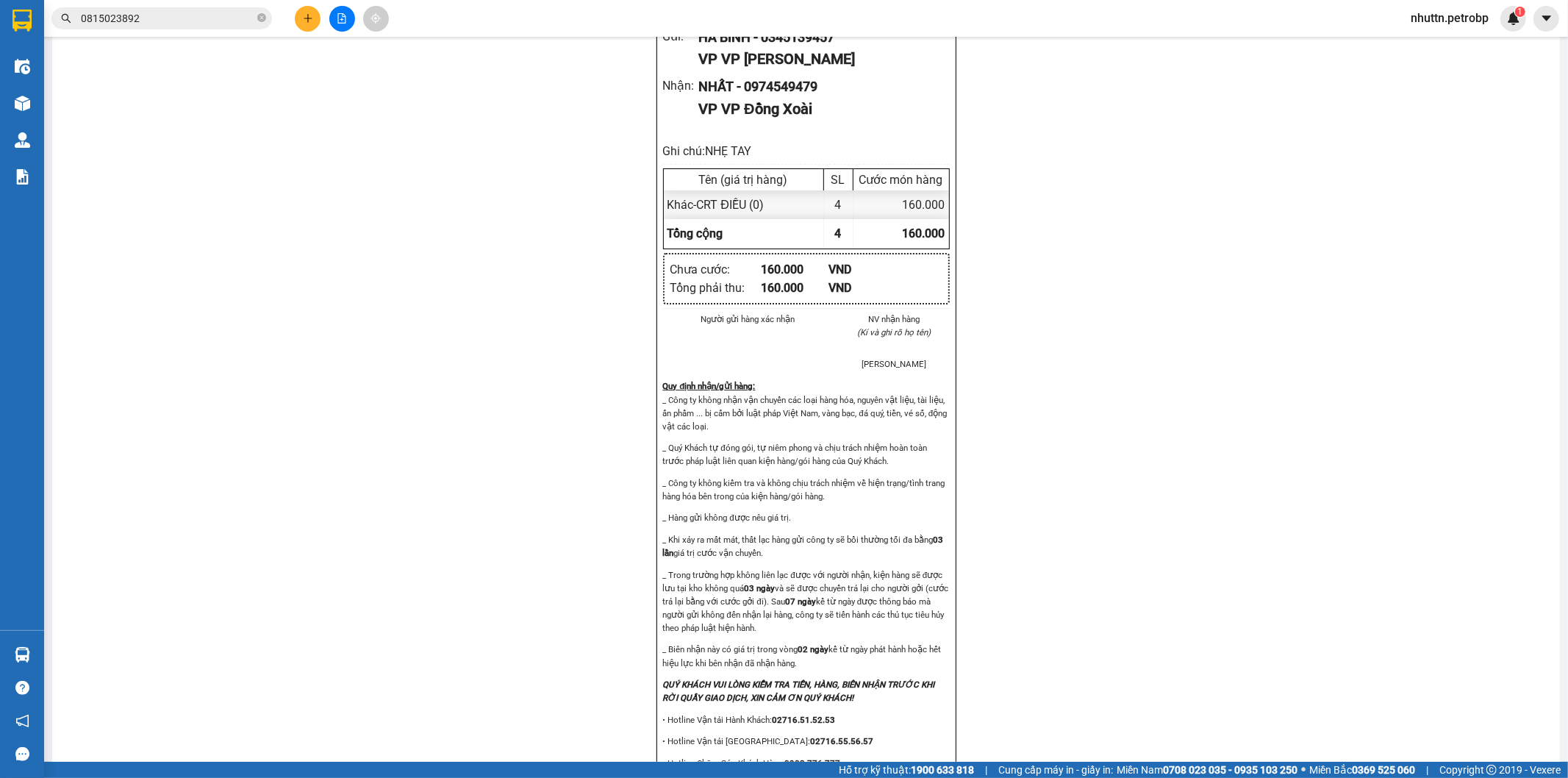
scroll to position [1552, 0]
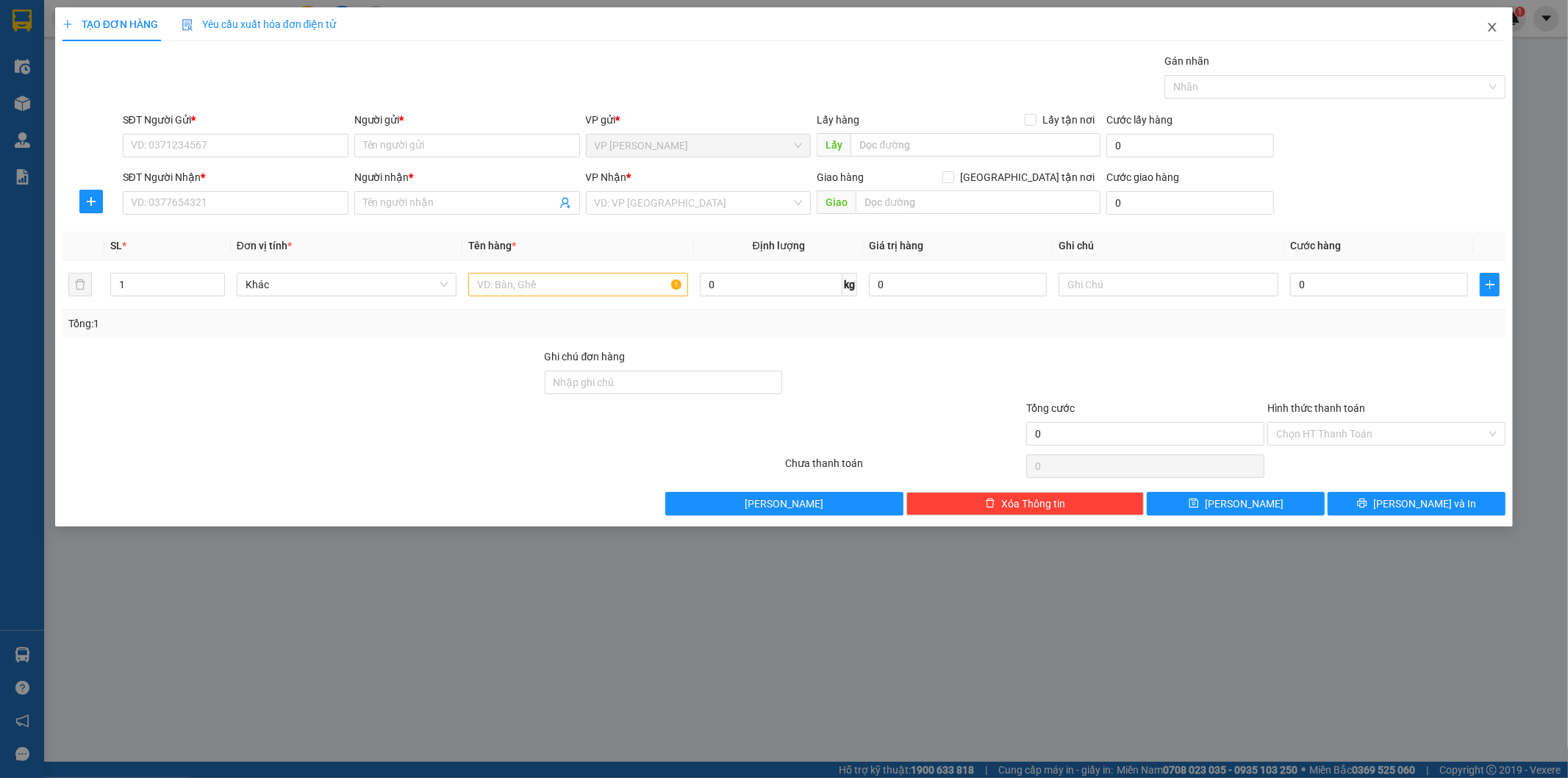
click at [1496, 21] on span "Close" at bounding box center [1491, 27] width 41 height 41
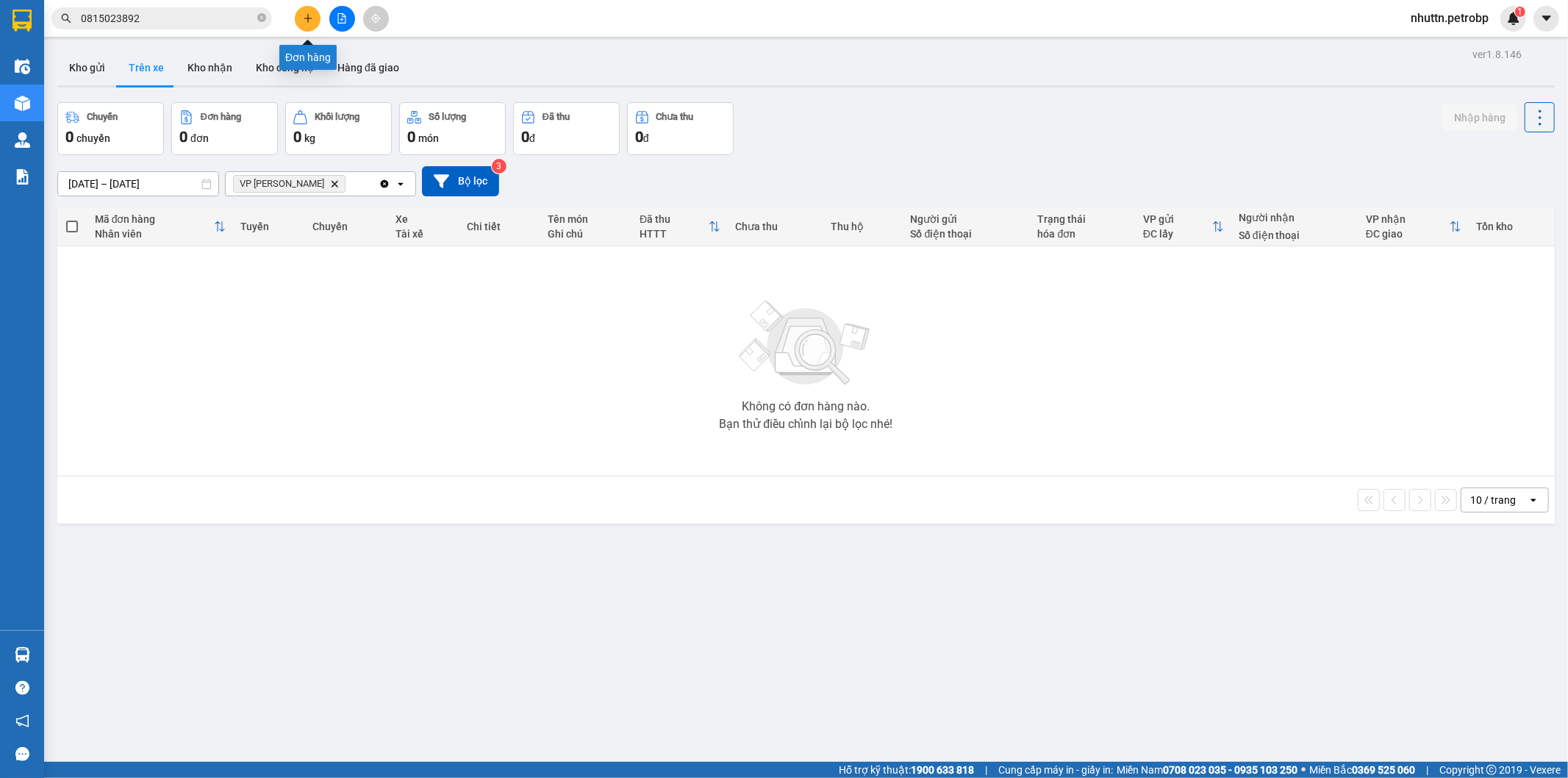
click at [313, 16] on button at bounding box center [308, 18] width 26 height 26
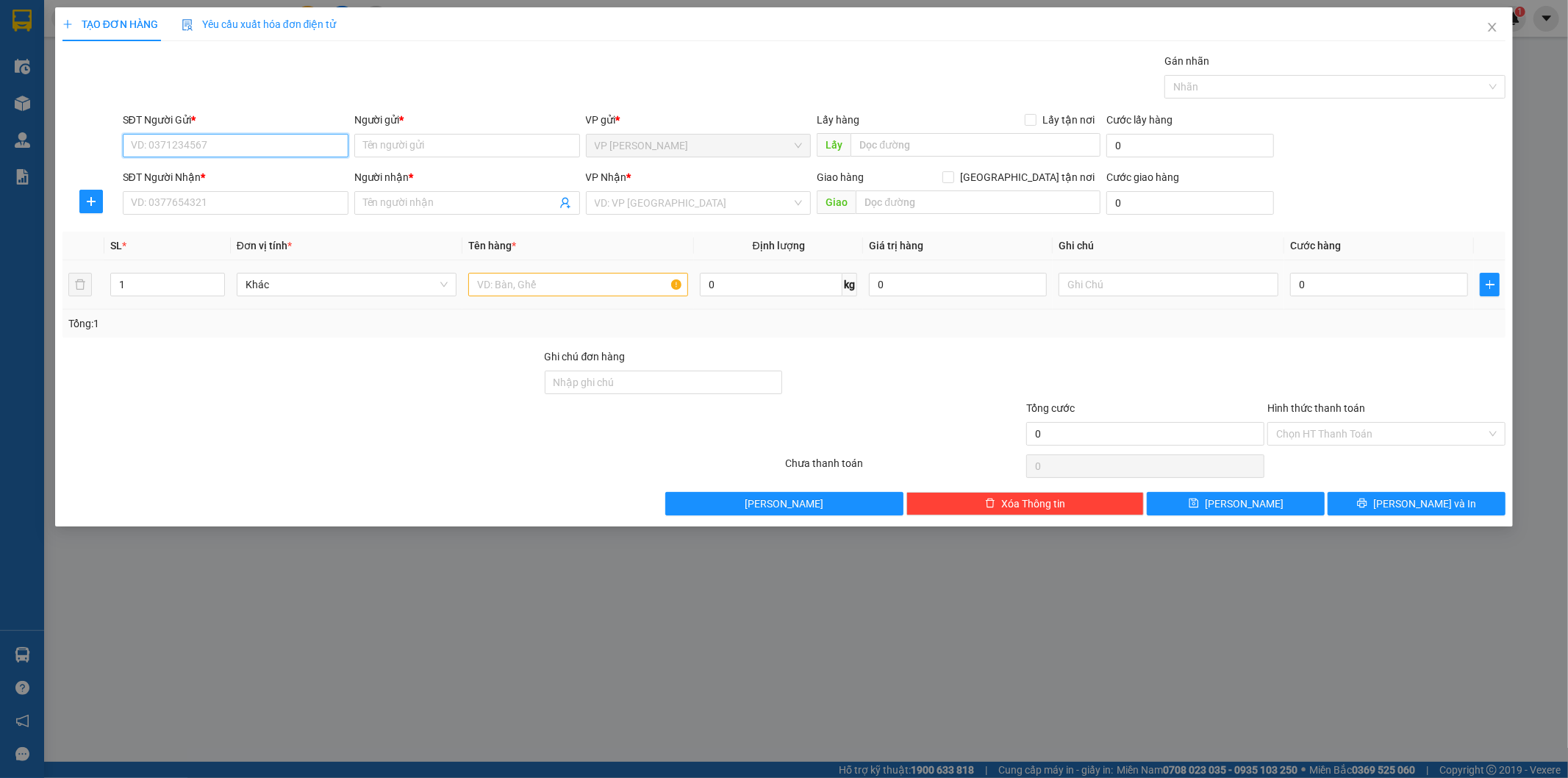
type input "0"
click at [261, 172] on div "0345139457 - [PERSON_NAME]" at bounding box center [235, 175] width 208 height 16
type input "0345139457"
type input "HÀ BÍNH"
type input "KM 34"
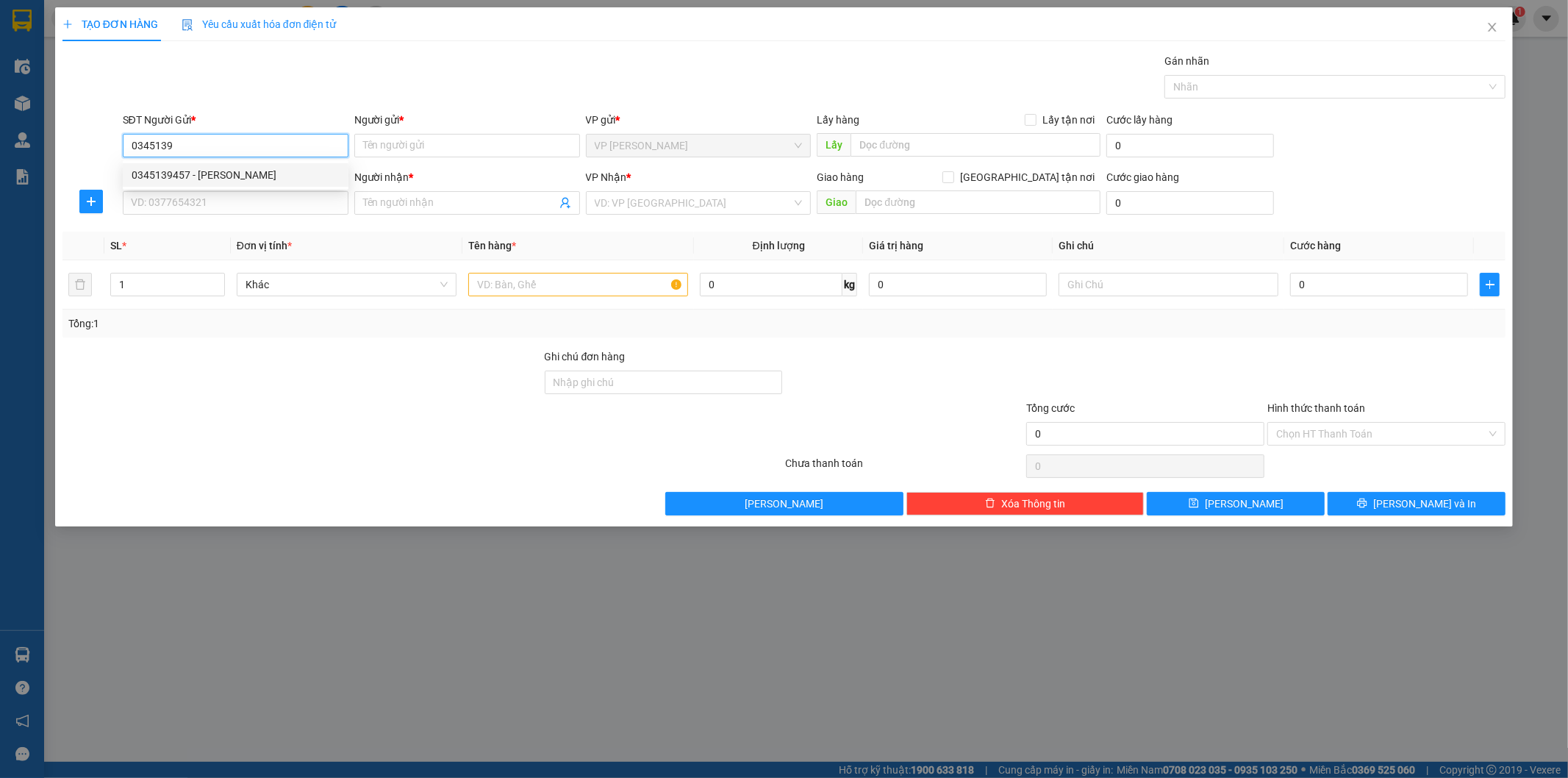
type input "0974549479"
type input "NHẤT"
type input "160.000"
type input "0345139457"
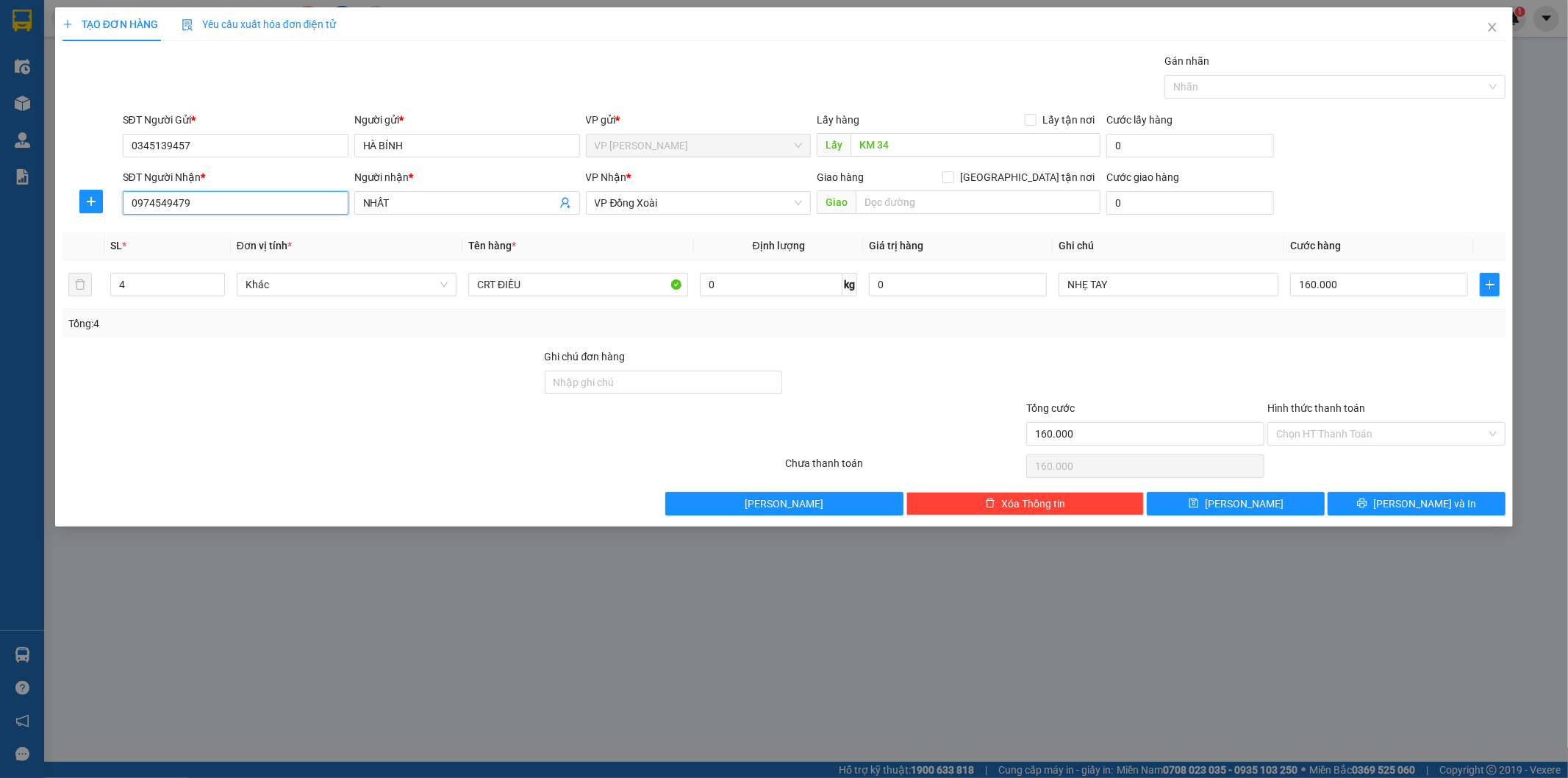
click at [223, 195] on input "0974549479" at bounding box center [235, 203] width 225 height 24
type input "0"
type input "0976073027"
click at [495, 206] on input "NHẤT" at bounding box center [460, 203] width 193 height 16
type input "N"
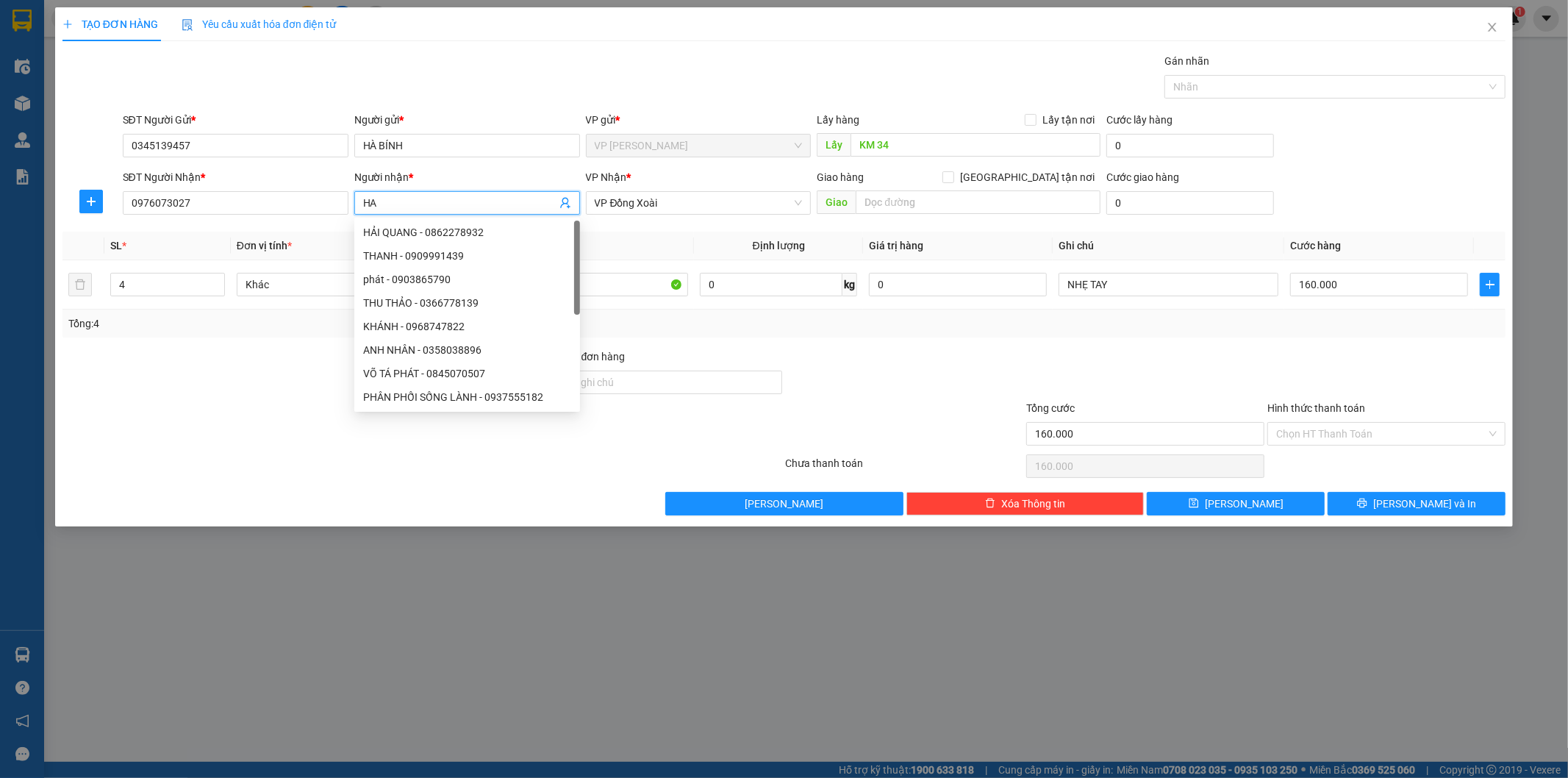
type input "H"
type input "THU HÀ"
click at [291, 225] on div "Transit Pickup Surcharge Ids Transit Deliver Surcharge Ids Transit Deliver Surc…" at bounding box center [784, 284] width 1444 height 463
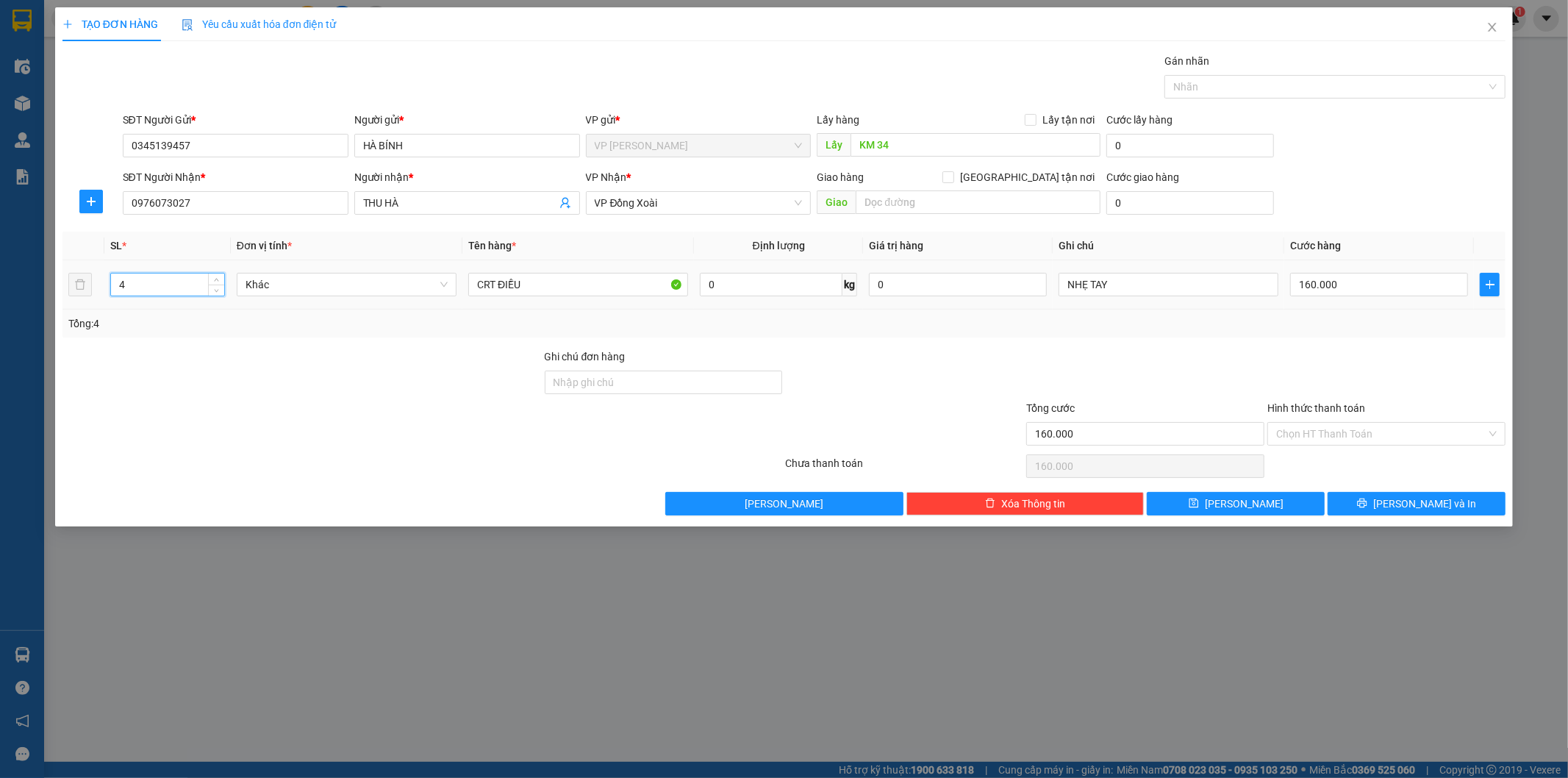
click at [166, 281] on input "4" at bounding box center [168, 285] width 113 height 22
type input "1"
click at [1335, 288] on input "160.000" at bounding box center [1378, 285] width 178 height 24
type input "0"
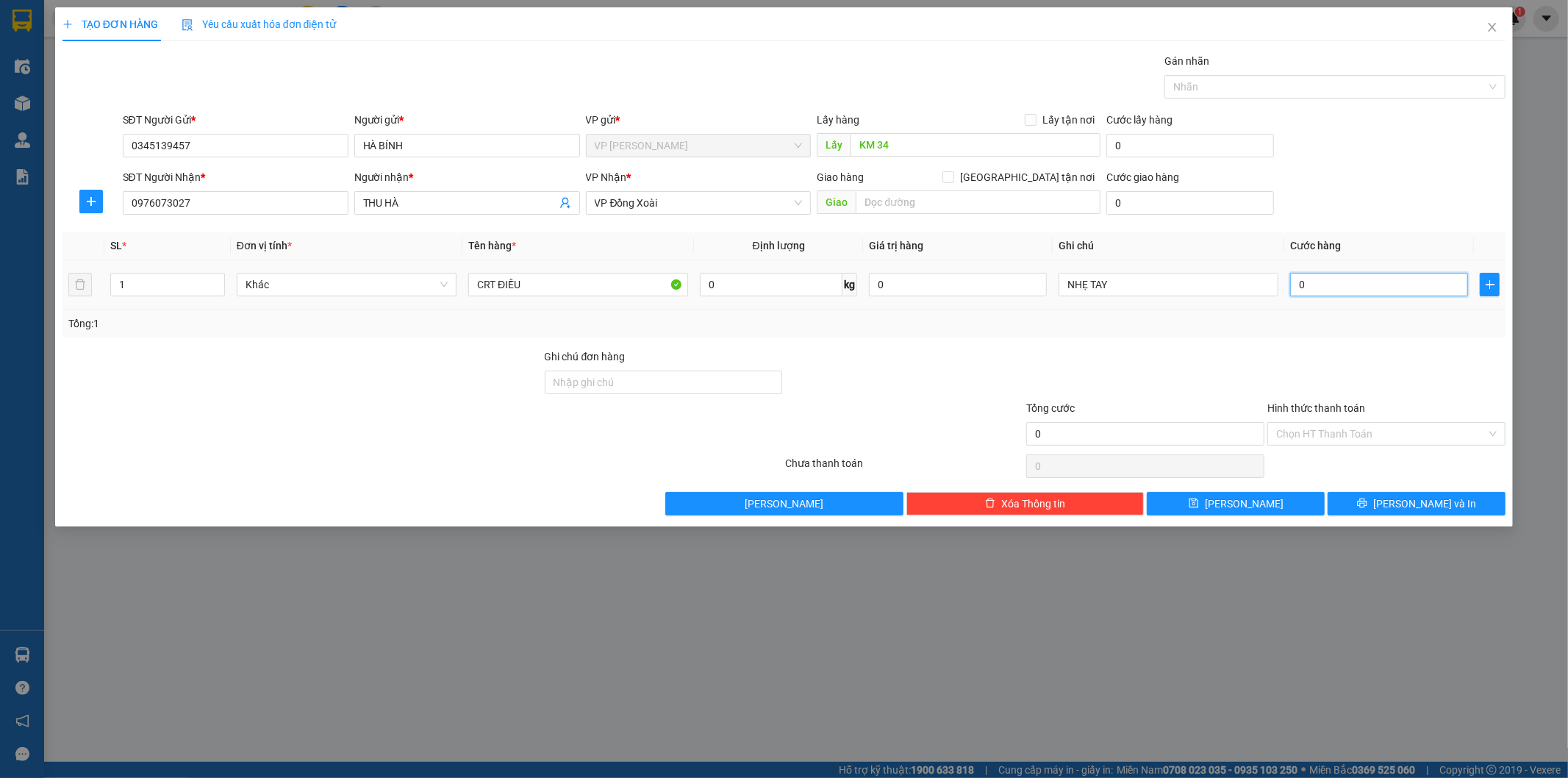
type input "0"
click at [1298, 287] on input "0" at bounding box center [1378, 285] width 178 height 24
type input "40"
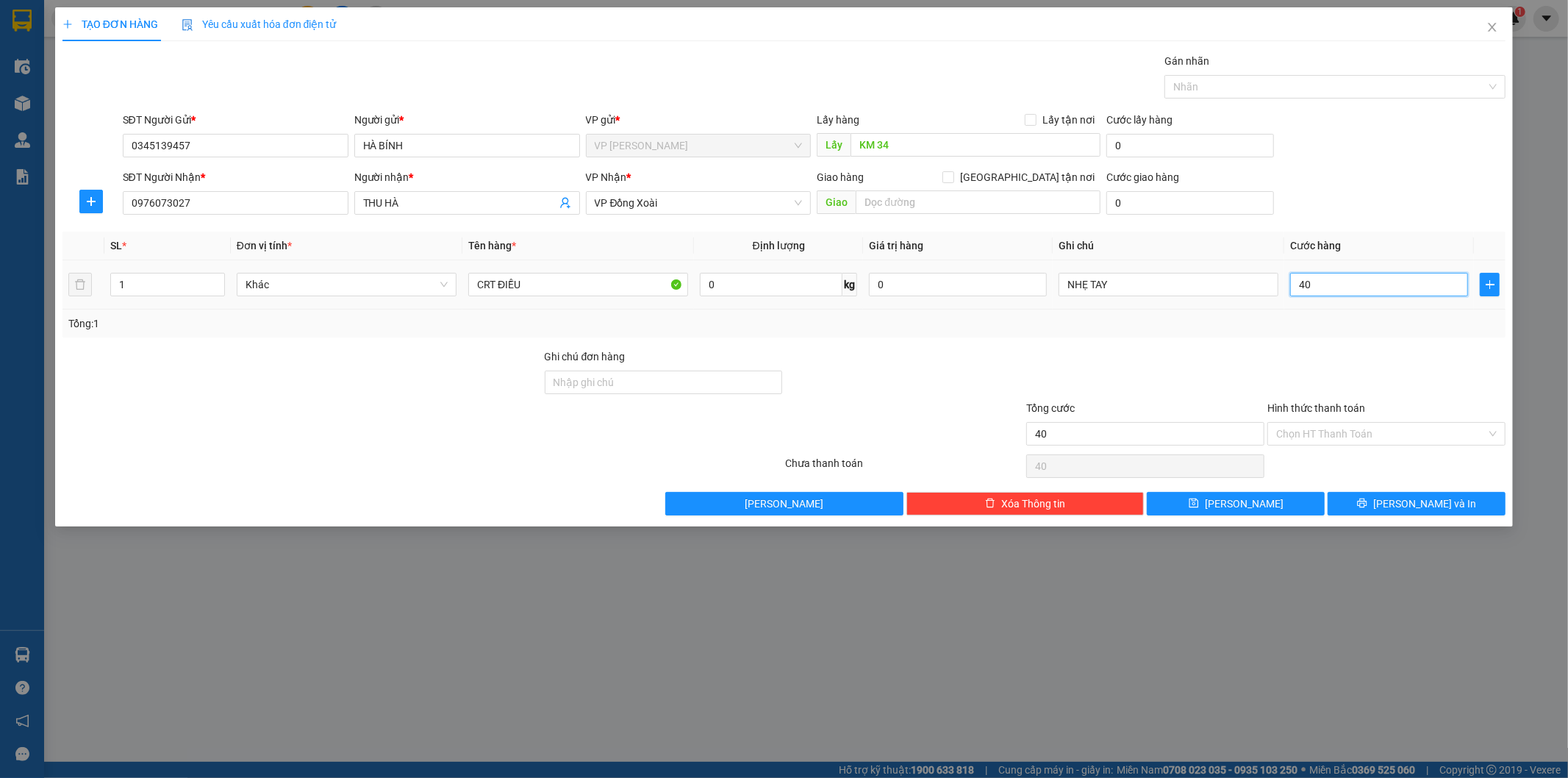
type input "400"
type input "4.000"
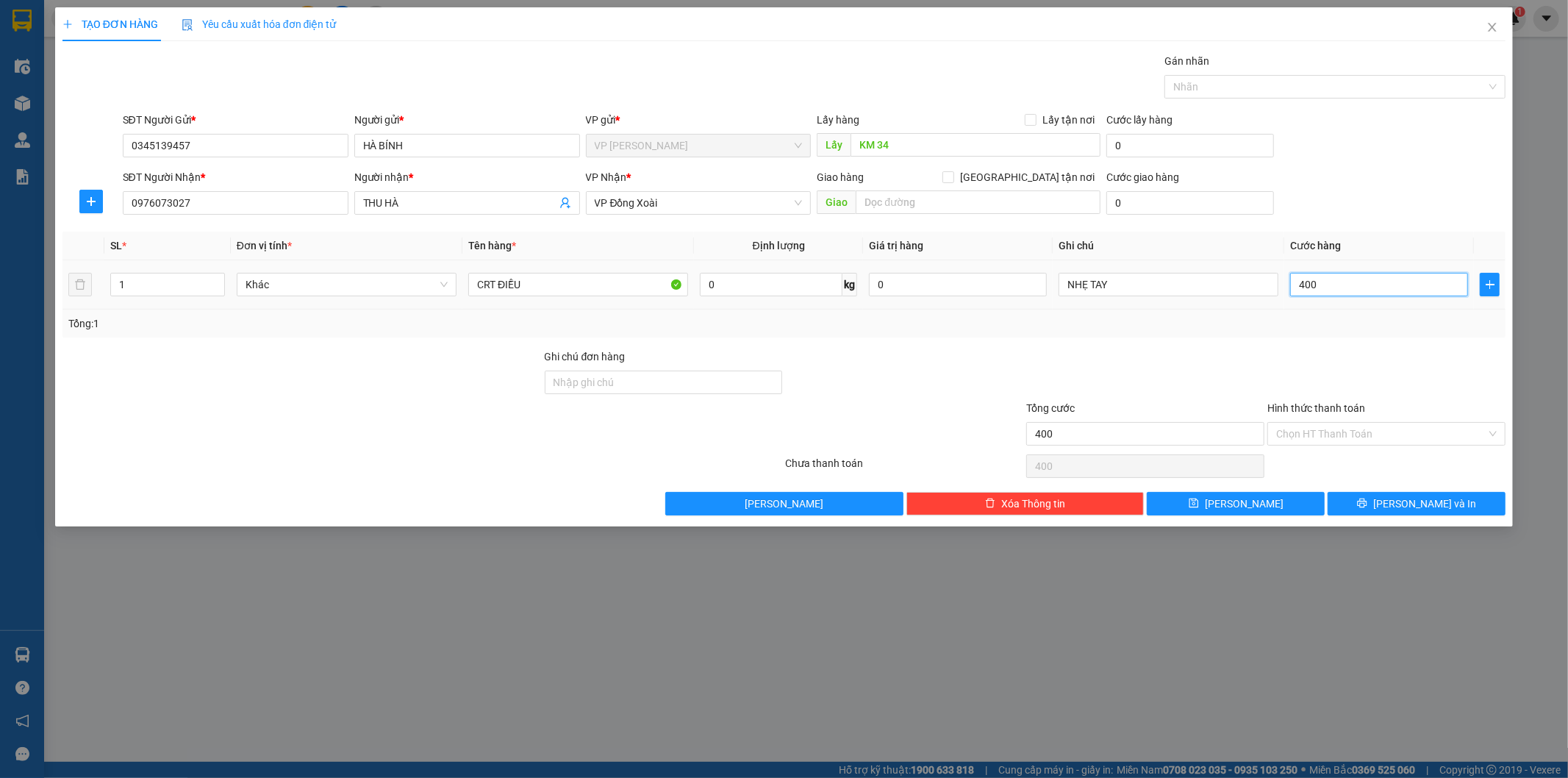
type input "4.000"
type input "40.000"
click at [1362, 500] on button "[PERSON_NAME] và In" at bounding box center [1416, 504] width 178 height 24
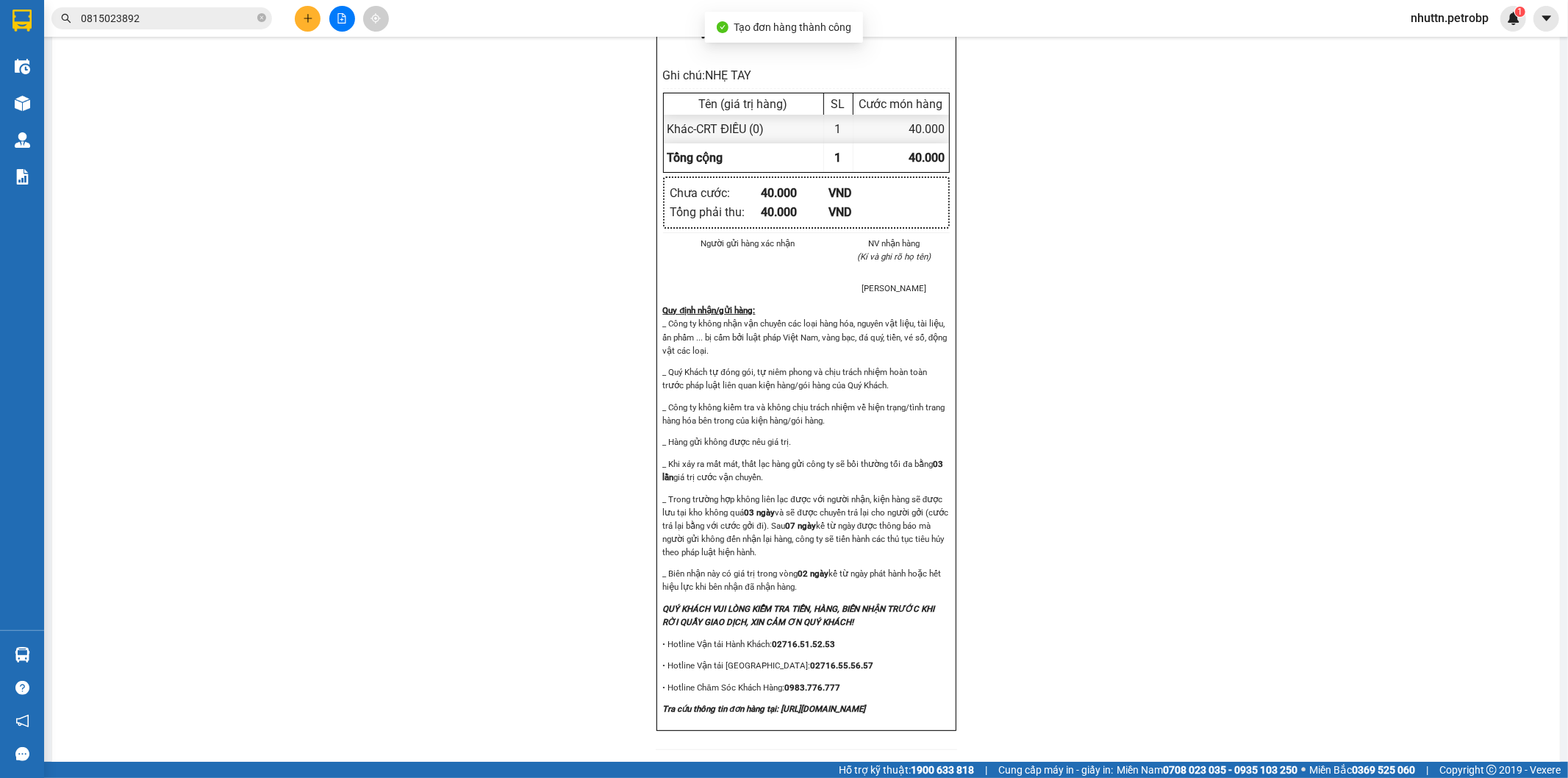
scroll to position [1552, 0]
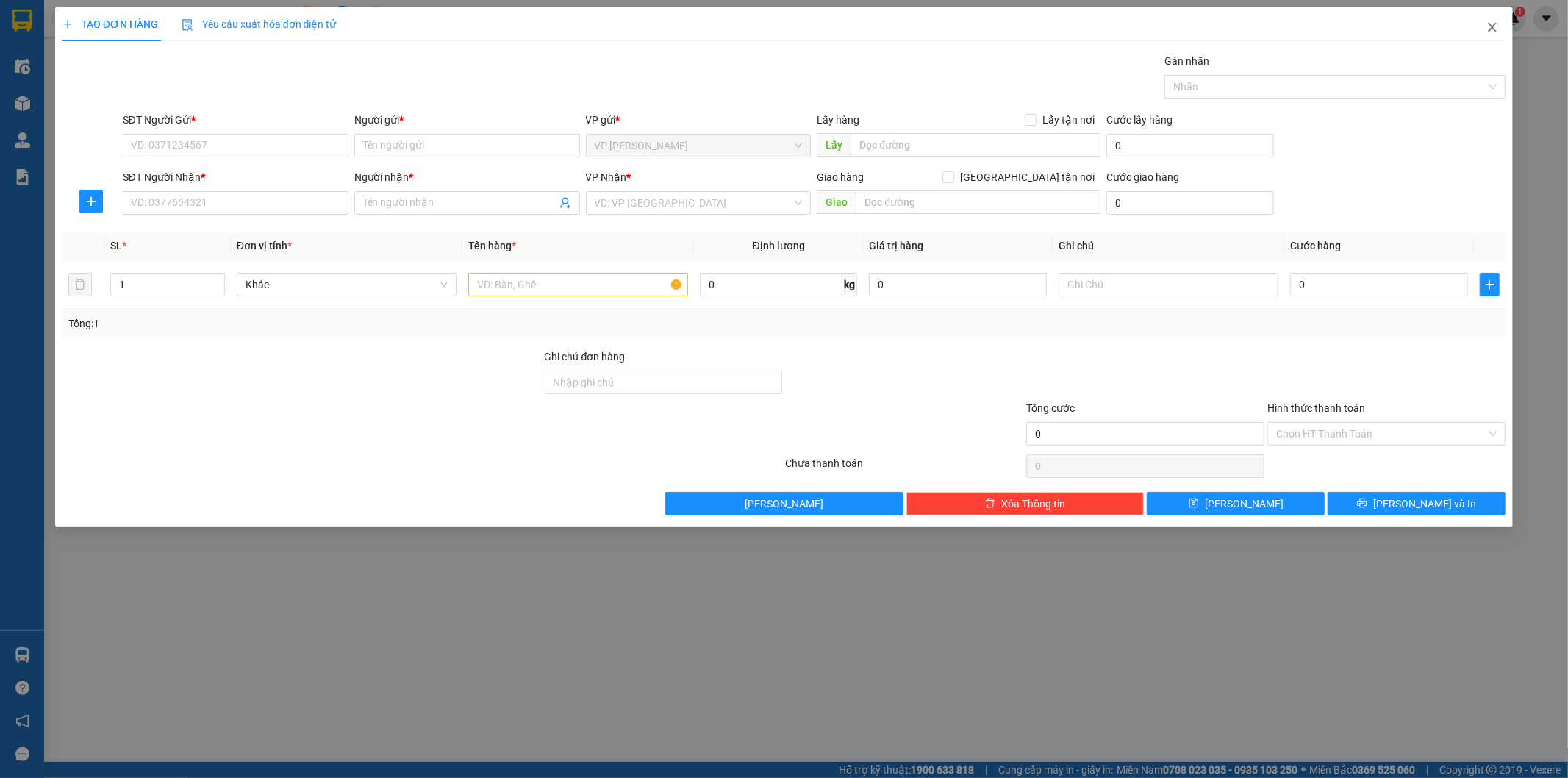
click at [1487, 29] on icon "close" at bounding box center [1491, 26] width 12 height 12
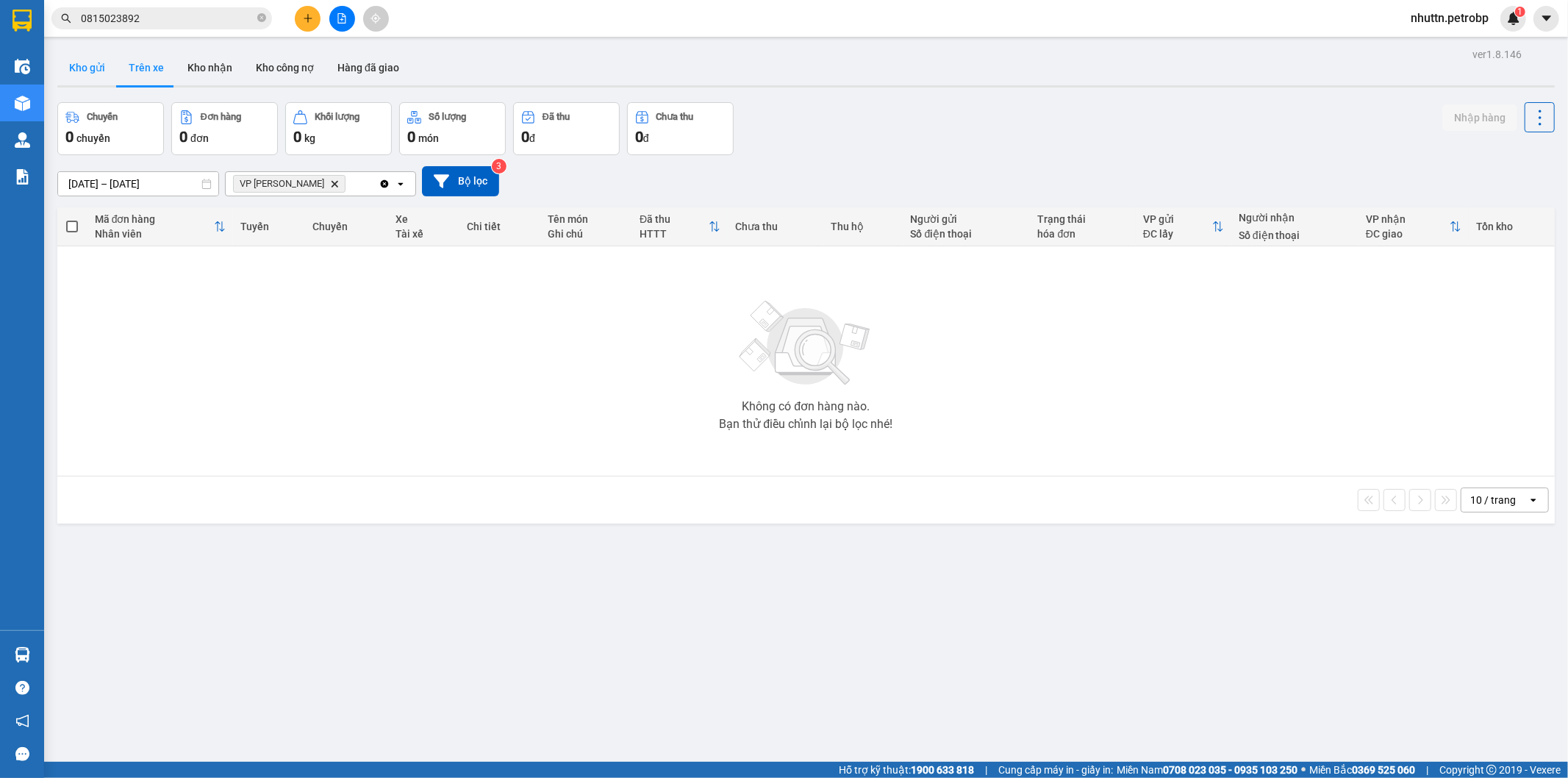
click at [81, 68] on button "Kho gửi" at bounding box center [87, 68] width 59 height 36
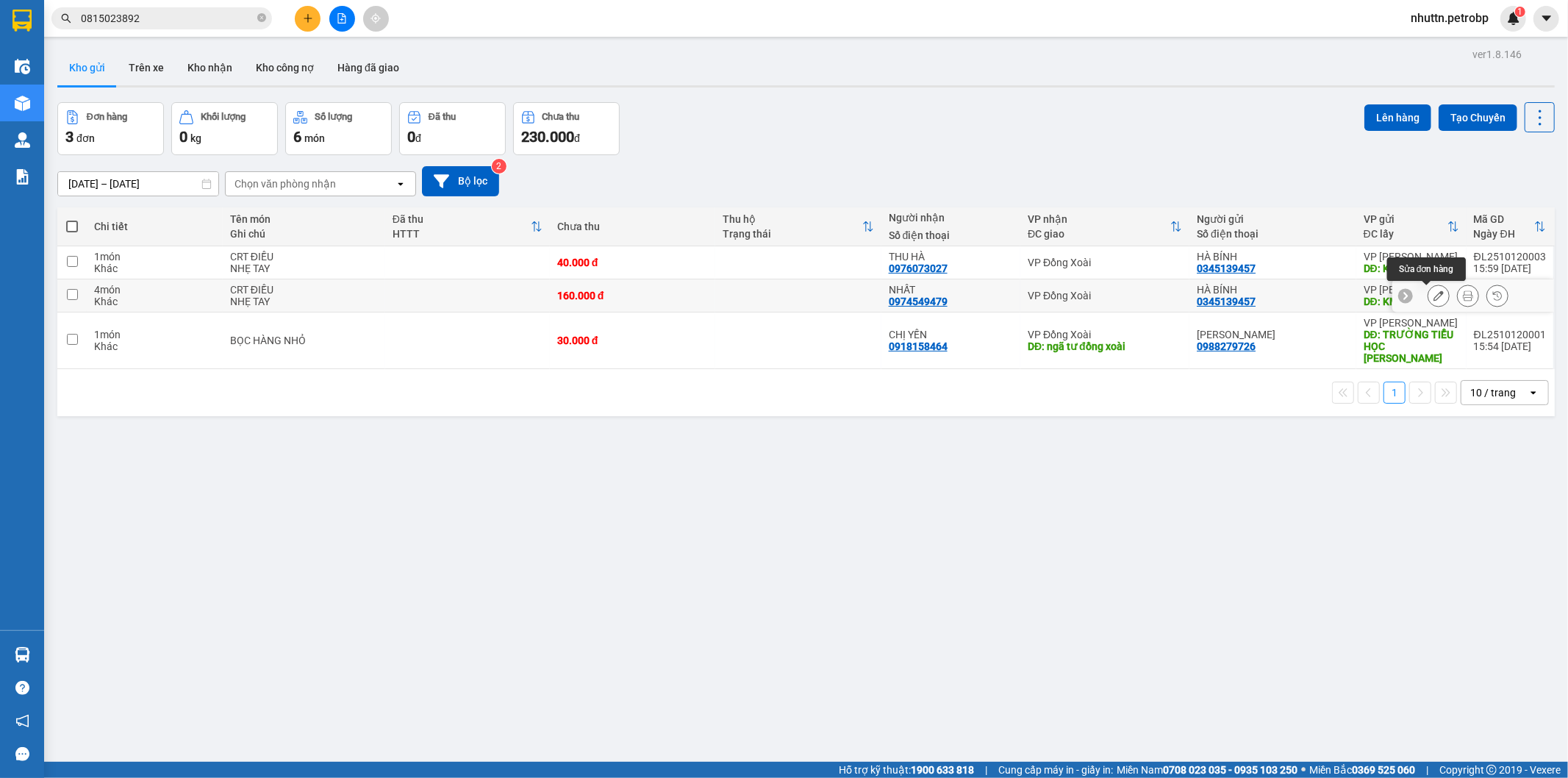
click at [1433, 293] on icon at bounding box center [1437, 295] width 10 height 10
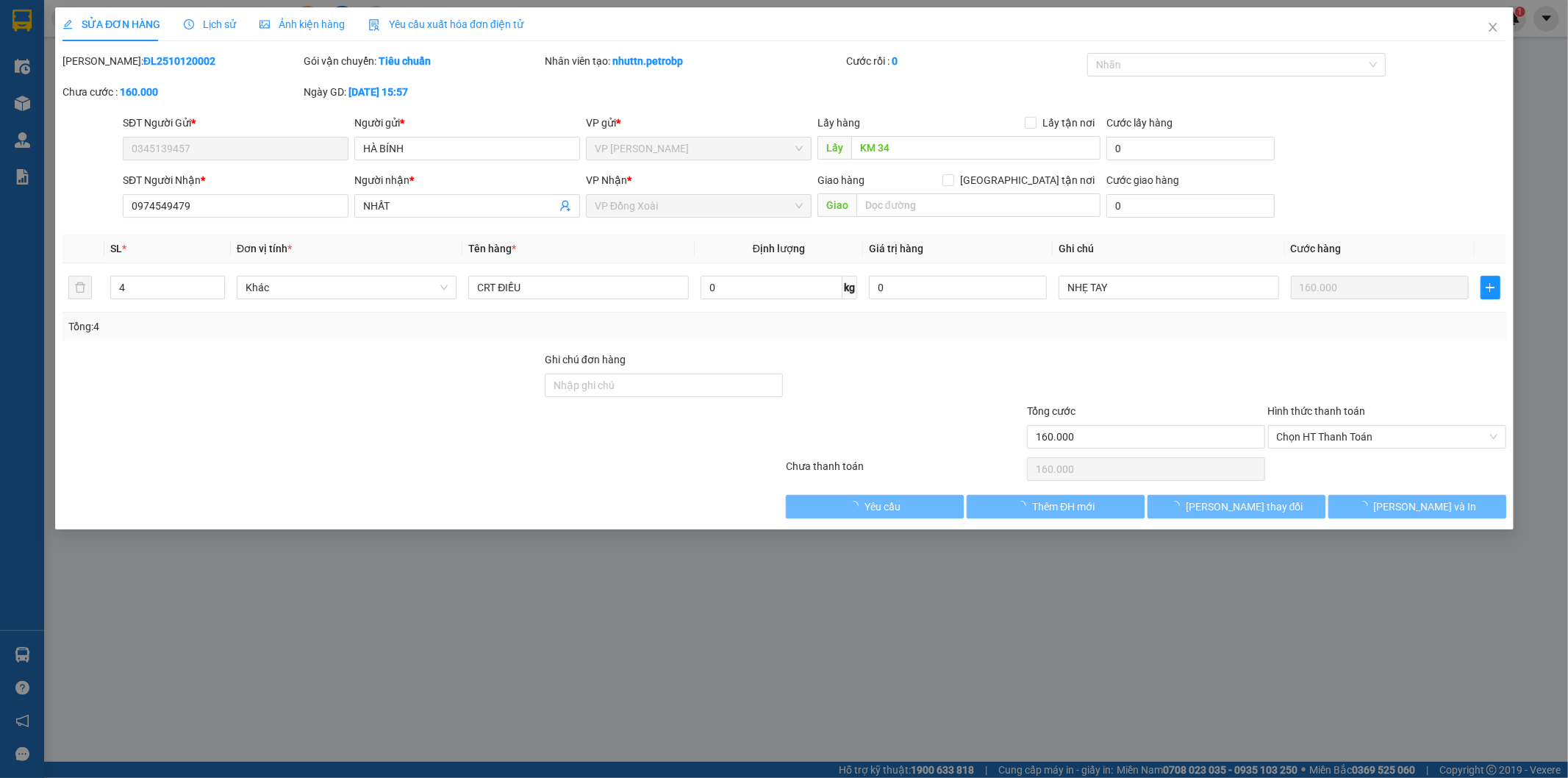
type input "0345139457"
type input "KM 34"
type input "0974549479"
type input "160.000"
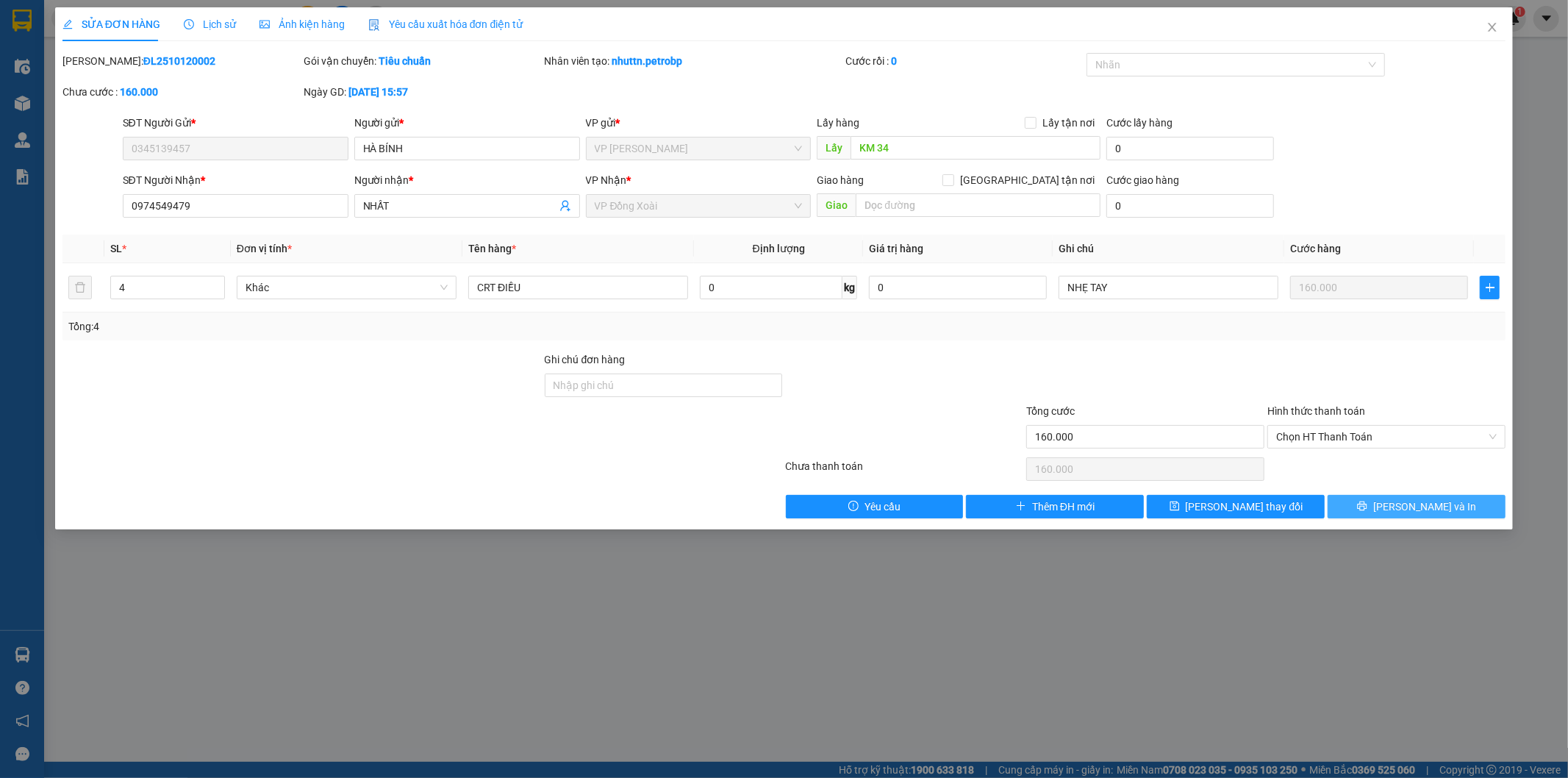
click at [1358, 510] on button "[PERSON_NAME] và In" at bounding box center [1416, 507] width 178 height 24
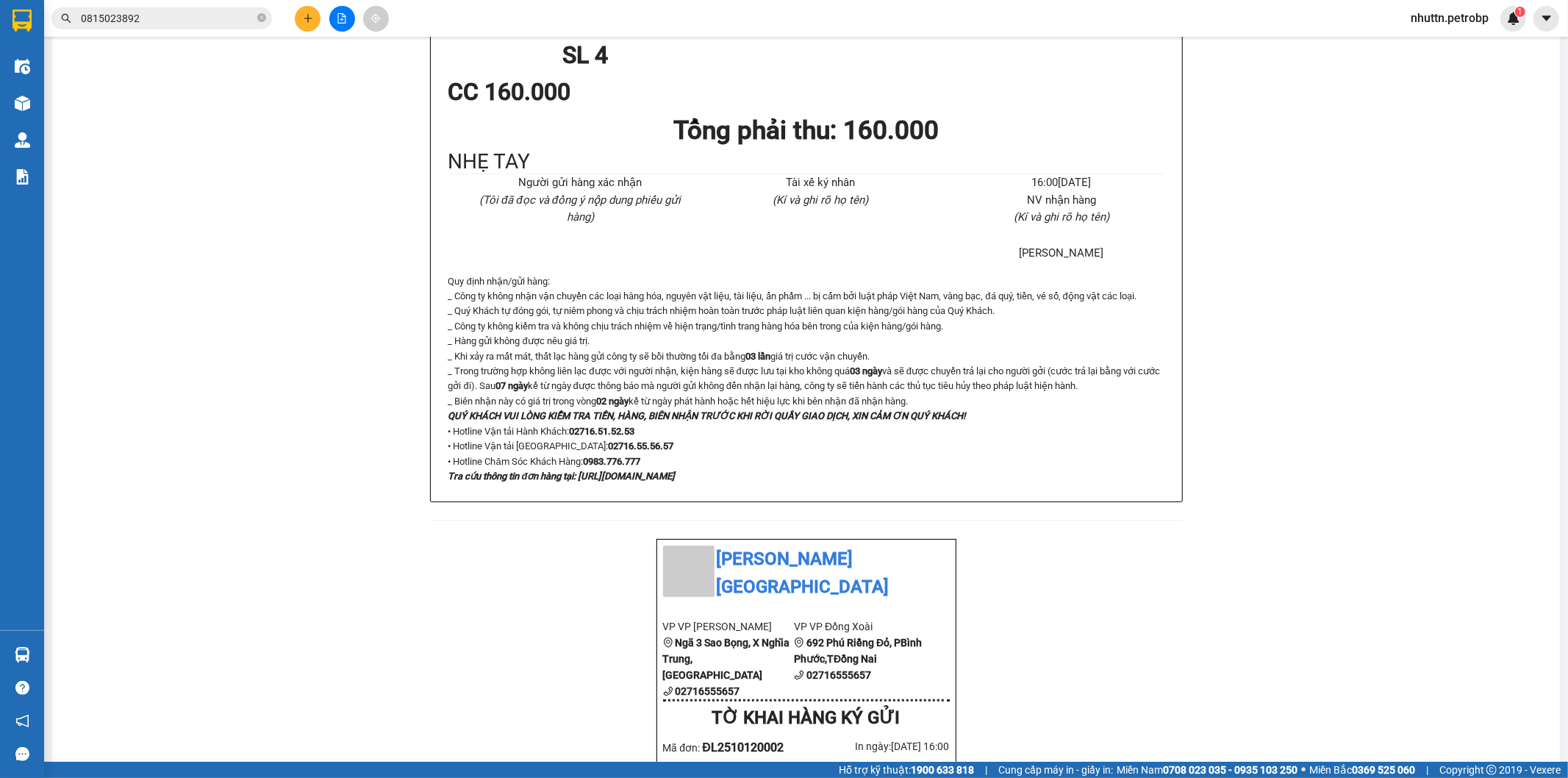
scroll to position [81, 0]
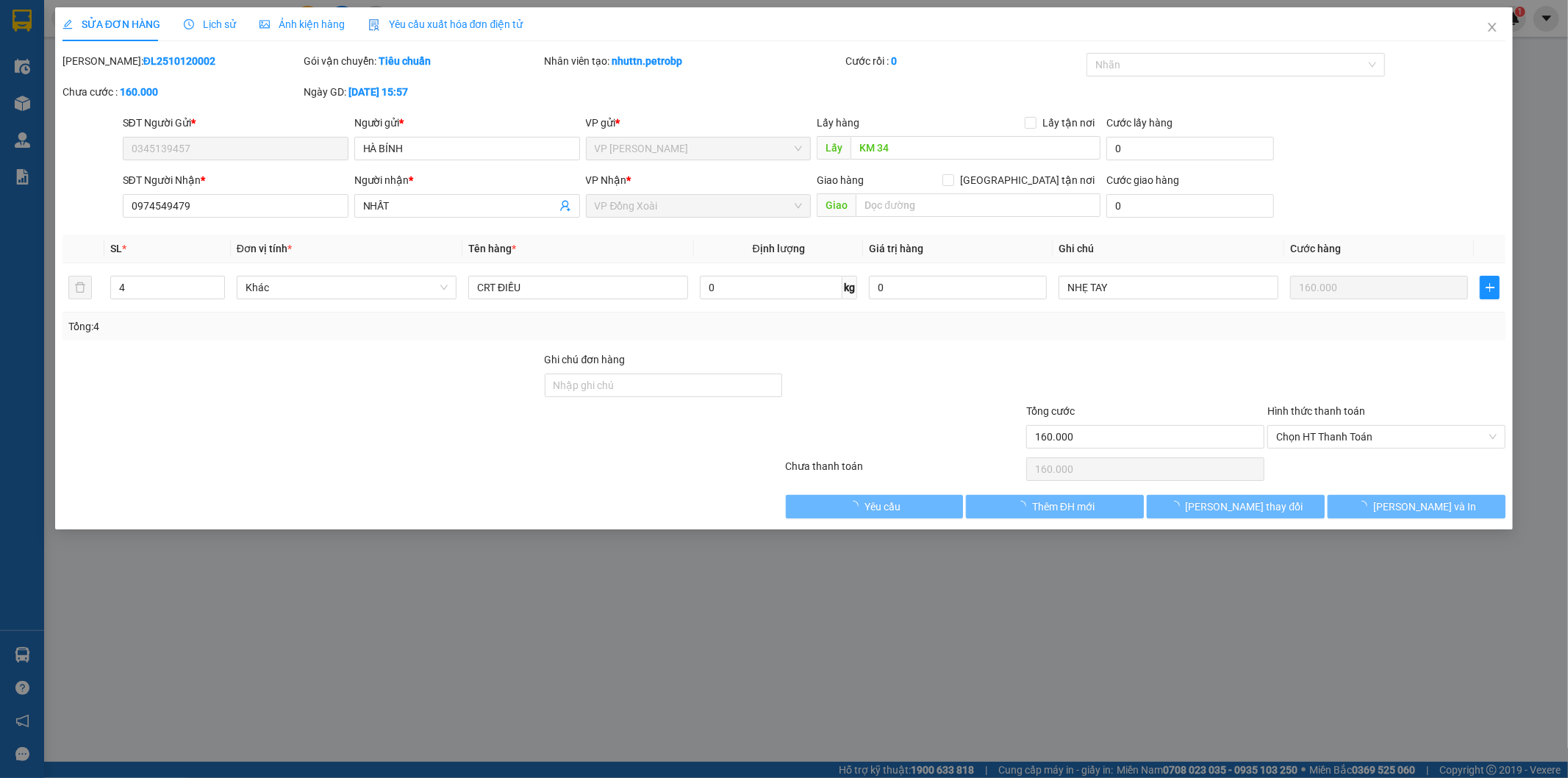
type input "0345139457"
type input "KM 34"
type input "0974549479"
type input "160.000"
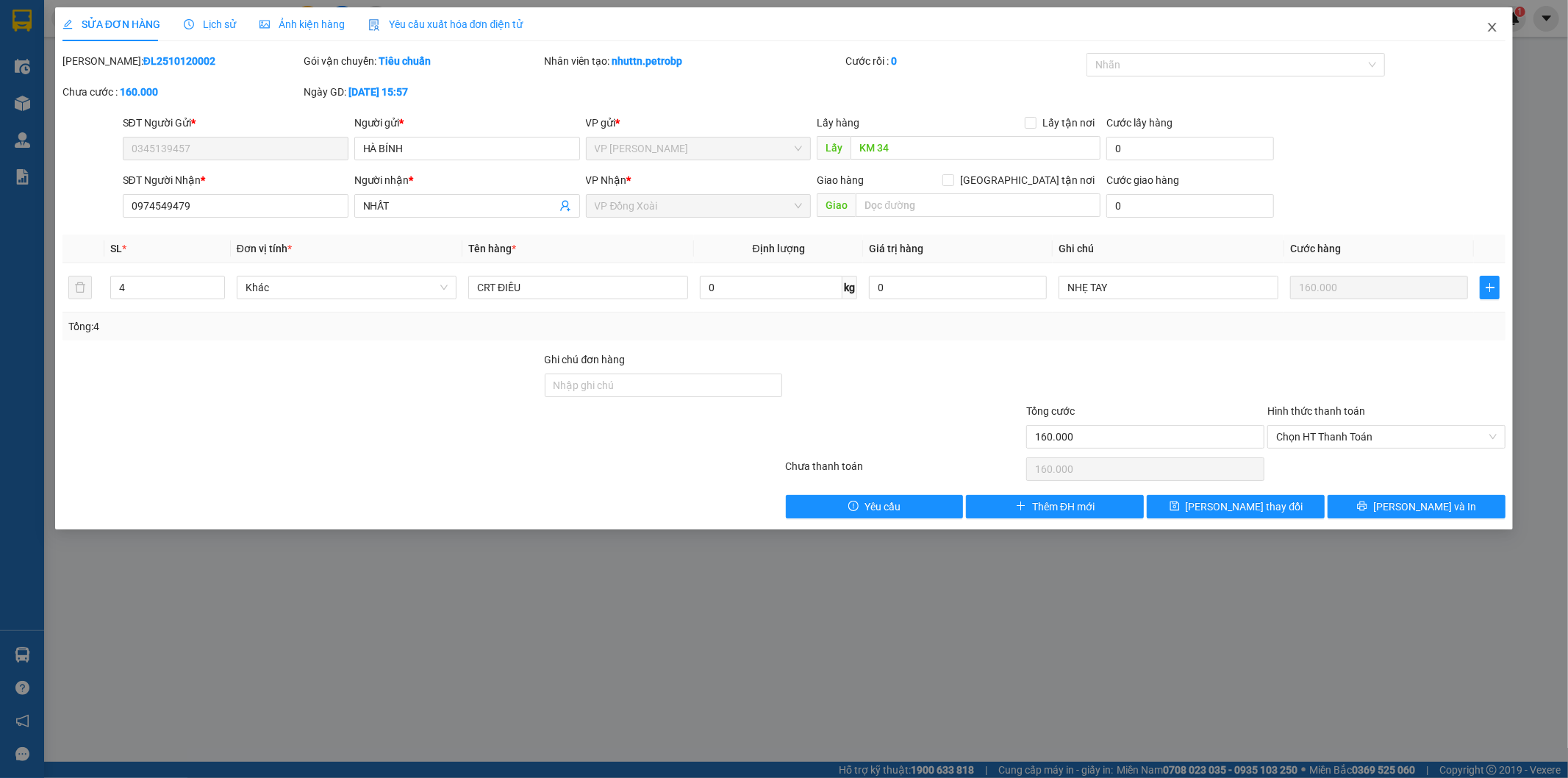
click at [1490, 26] on icon "close" at bounding box center [1492, 27] width 8 height 9
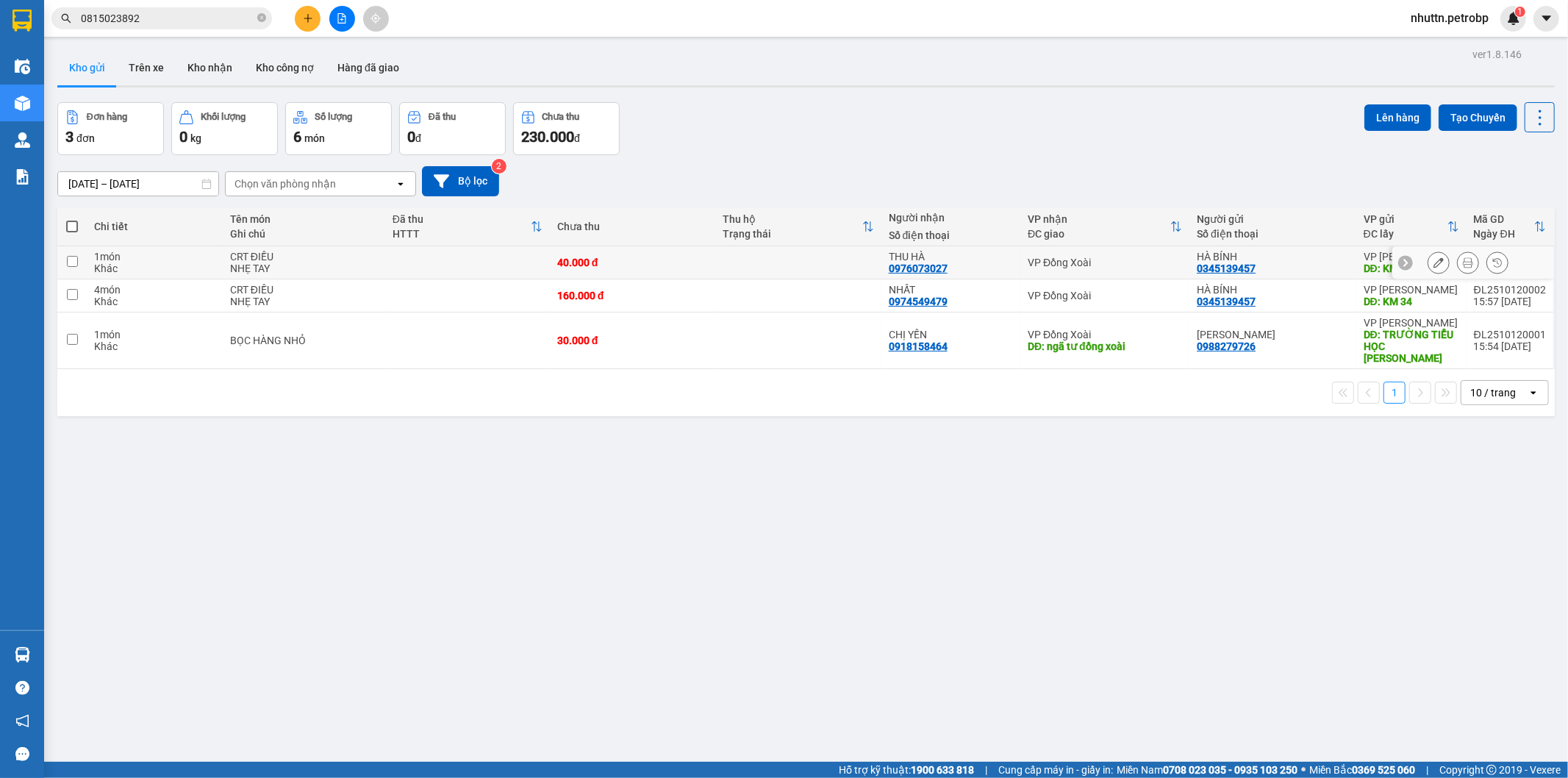
click at [67, 260] on input "checkbox" at bounding box center [72, 261] width 11 height 11
checkbox input "true"
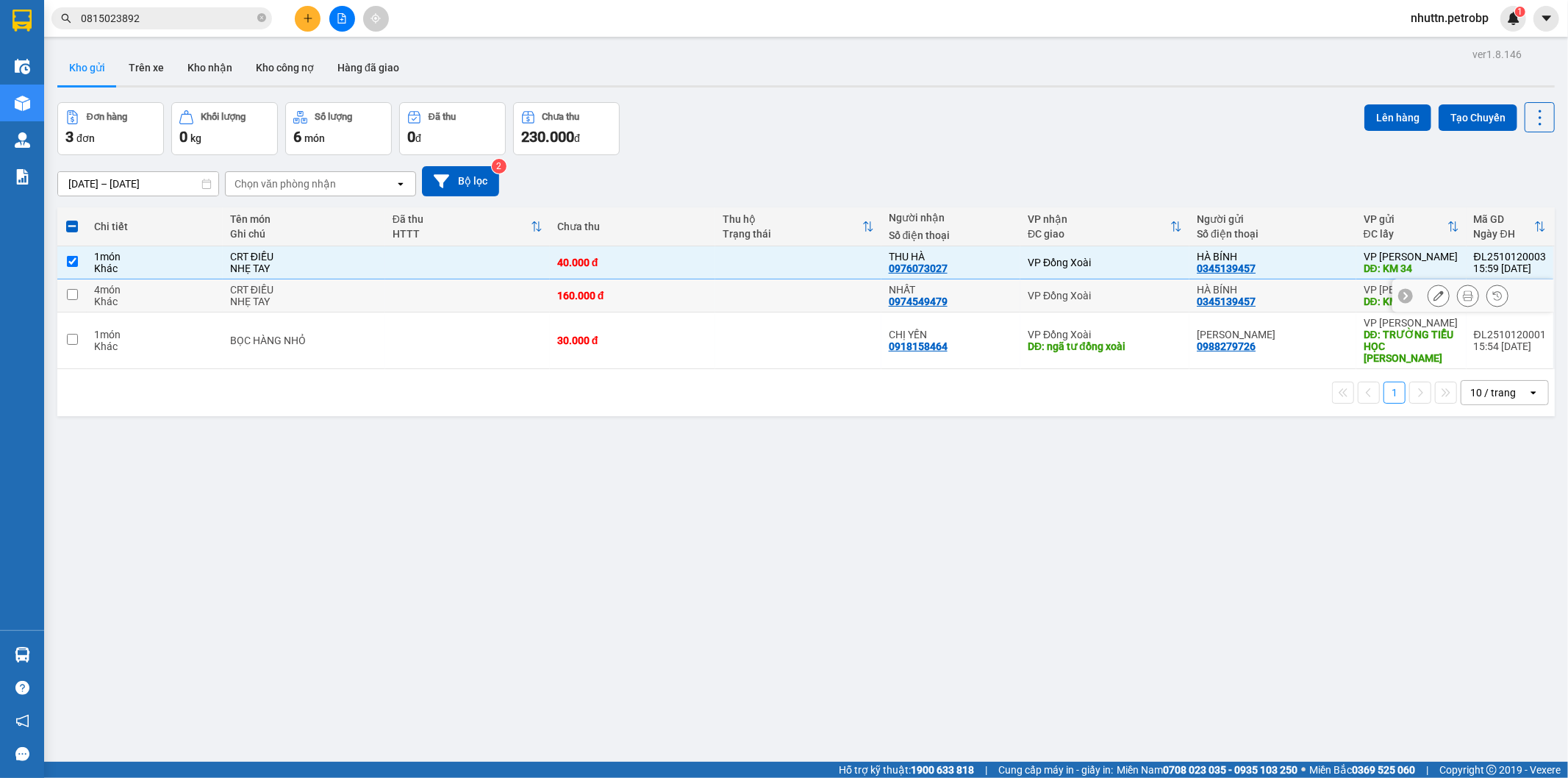
click at [70, 297] on input "checkbox" at bounding box center [72, 295] width 11 height 11
checkbox input "true"
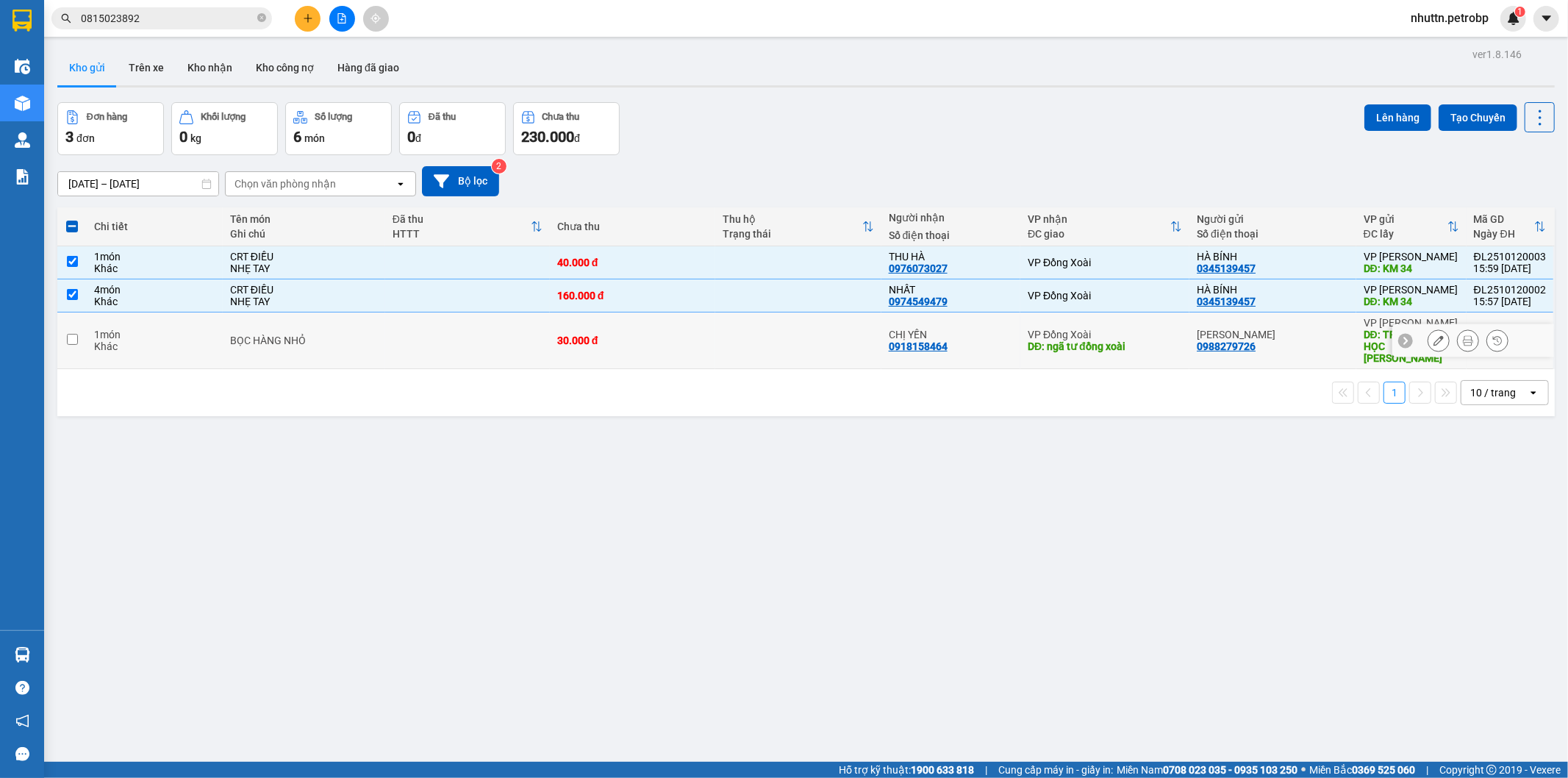
click at [75, 337] on input "checkbox" at bounding box center [72, 340] width 11 height 11
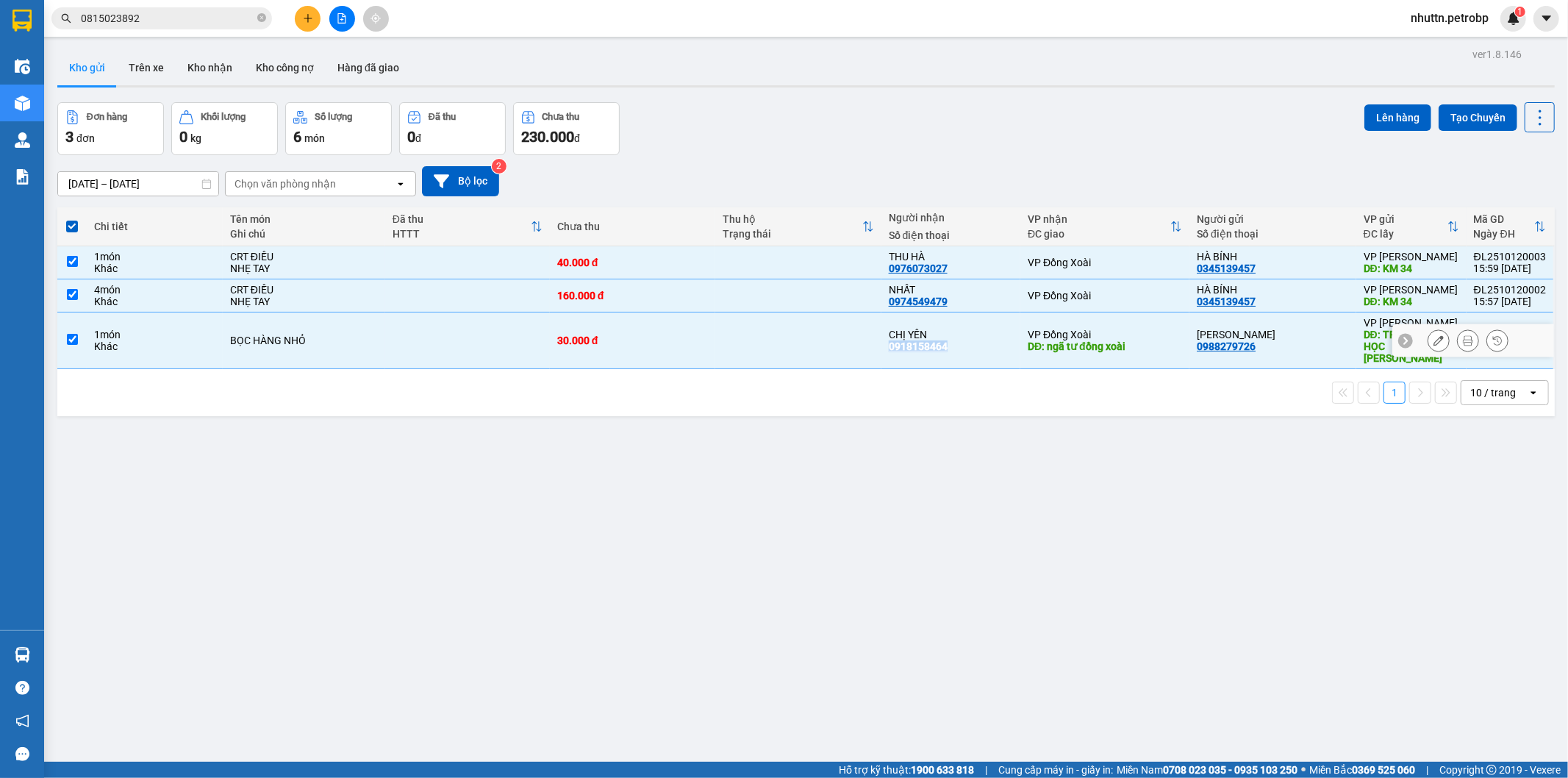
drag, startPoint x: 884, startPoint y: 342, endPoint x: 950, endPoint y: 342, distance: 66.0
click at [950, 342] on div "CHỊ YẾN 0918158464" at bounding box center [951, 341] width 124 height 24
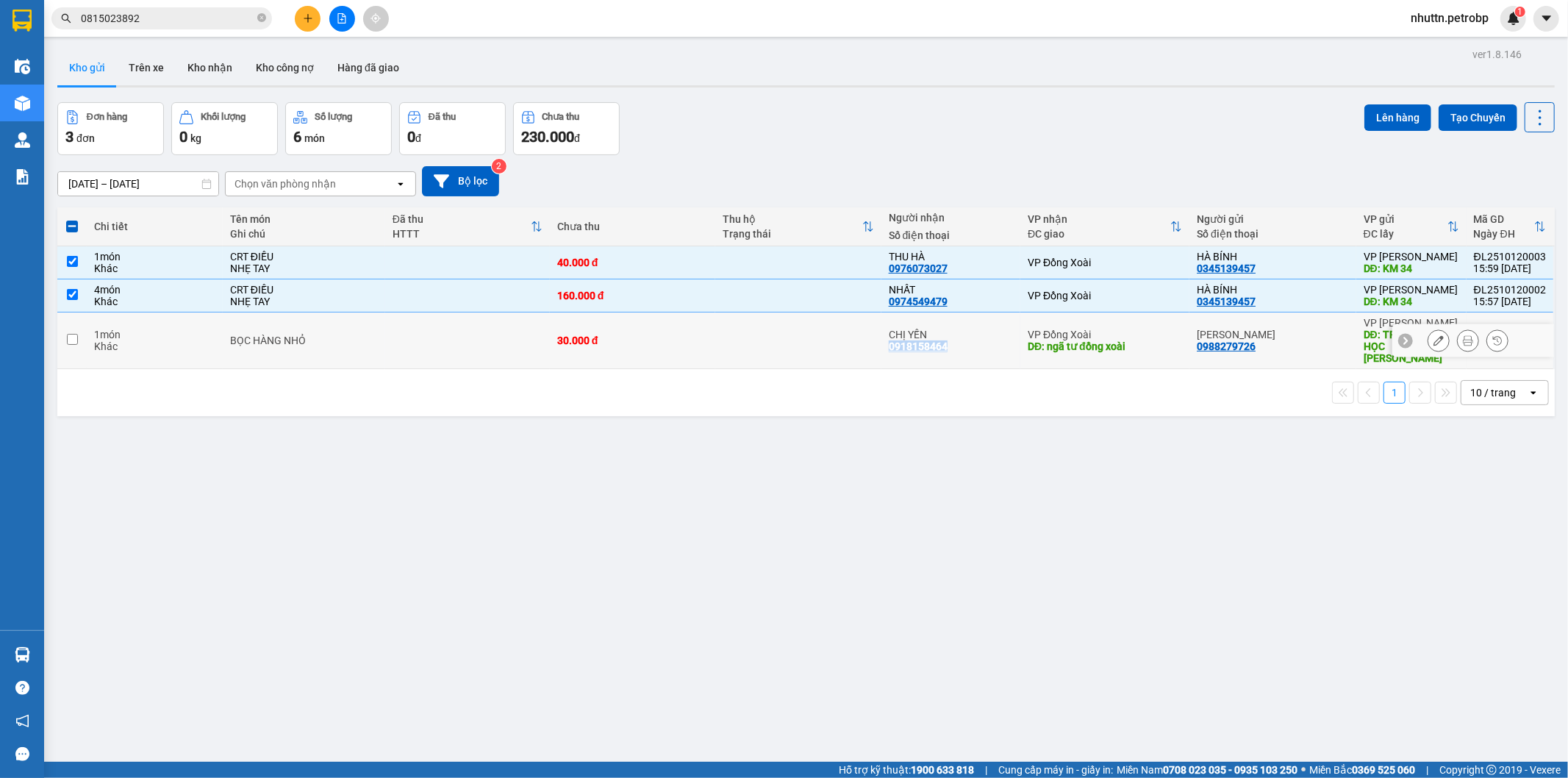
copy div "0918158464"
click at [70, 334] on input "checkbox" at bounding box center [72, 340] width 11 height 11
checkbox input "true"
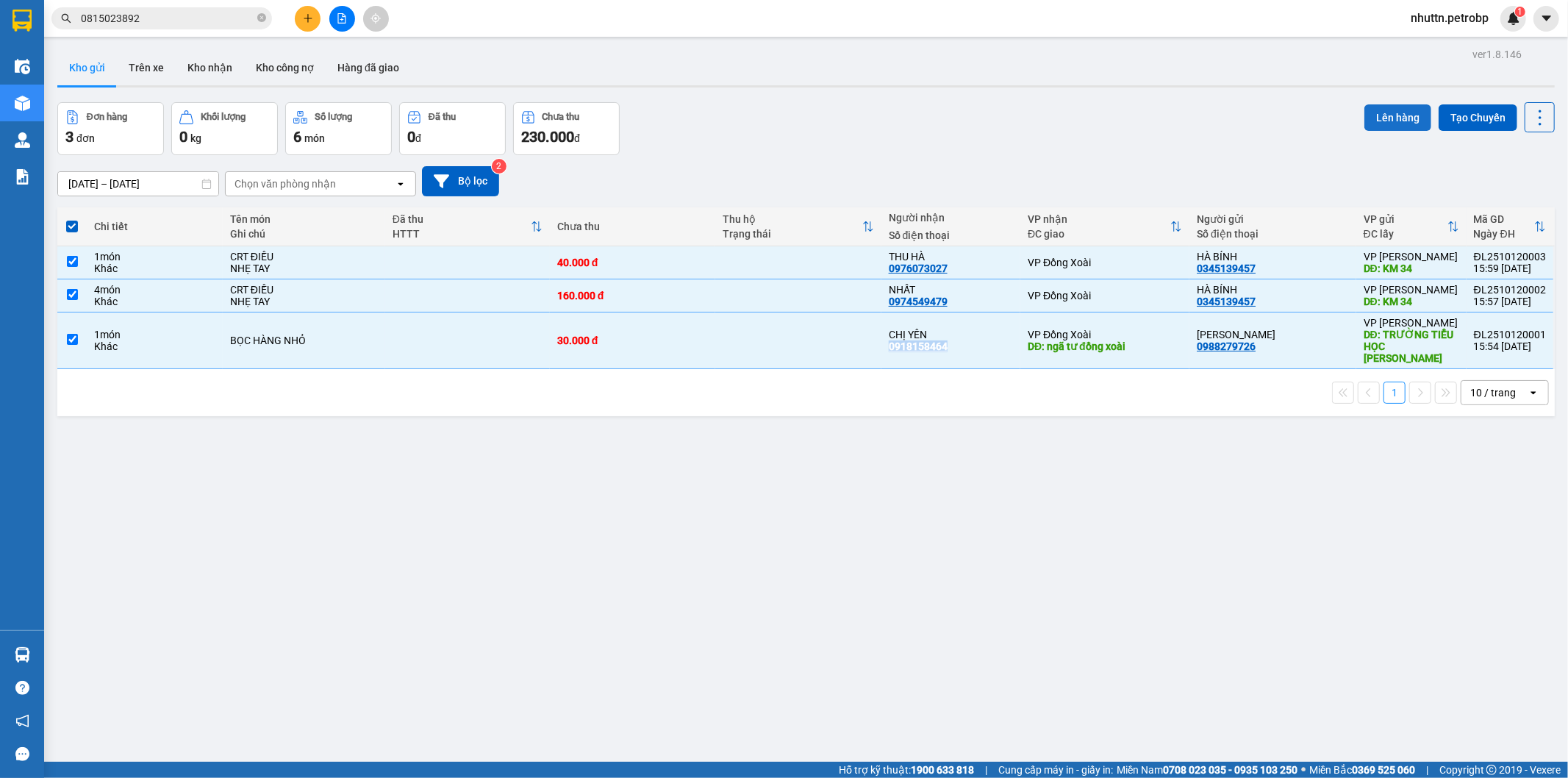
click at [1370, 116] on button "Lên hàng" at bounding box center [1397, 117] width 67 height 26
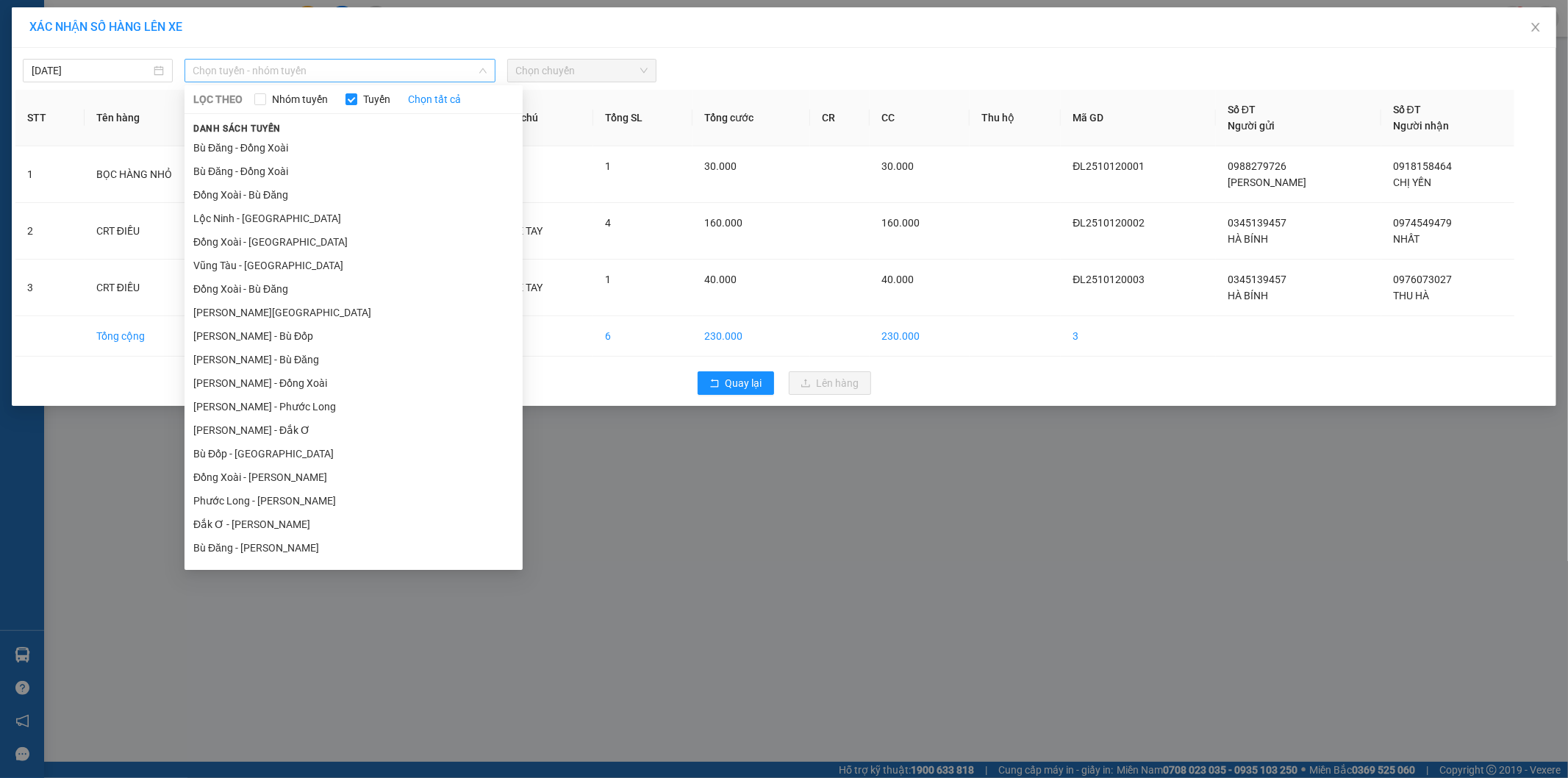
click at [455, 64] on span "Chọn tuyến - nhóm tuyến" at bounding box center [340, 70] width 293 height 22
click at [351, 152] on li "Bù Đăng - Đồng Xoài" at bounding box center [353, 148] width 338 height 24
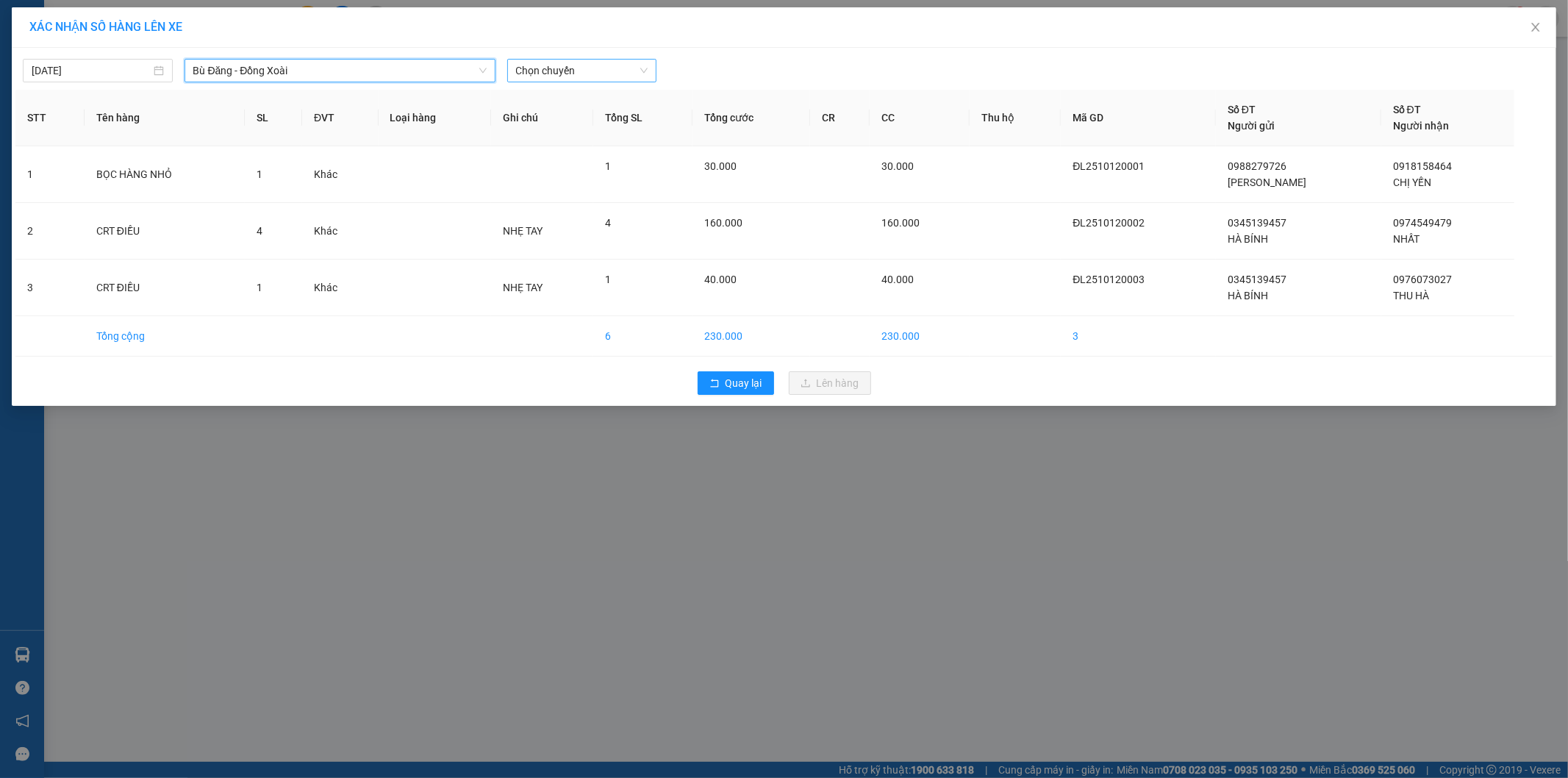
click at [599, 69] on span "Chọn chuyến" at bounding box center [581, 70] width 132 height 22
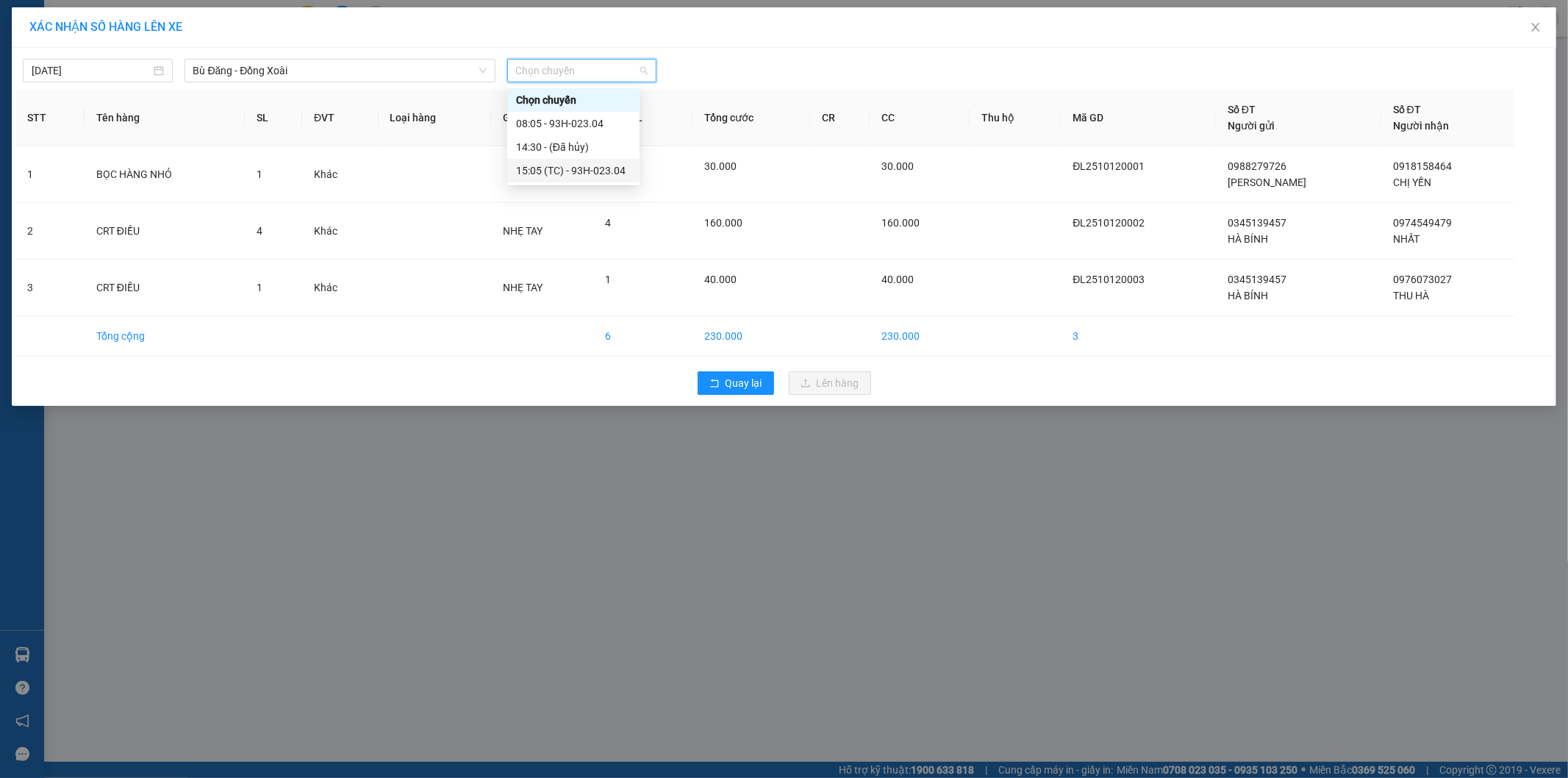
click at [567, 171] on div "15:05 (TC) - 93H-023.04" at bounding box center [573, 171] width 115 height 16
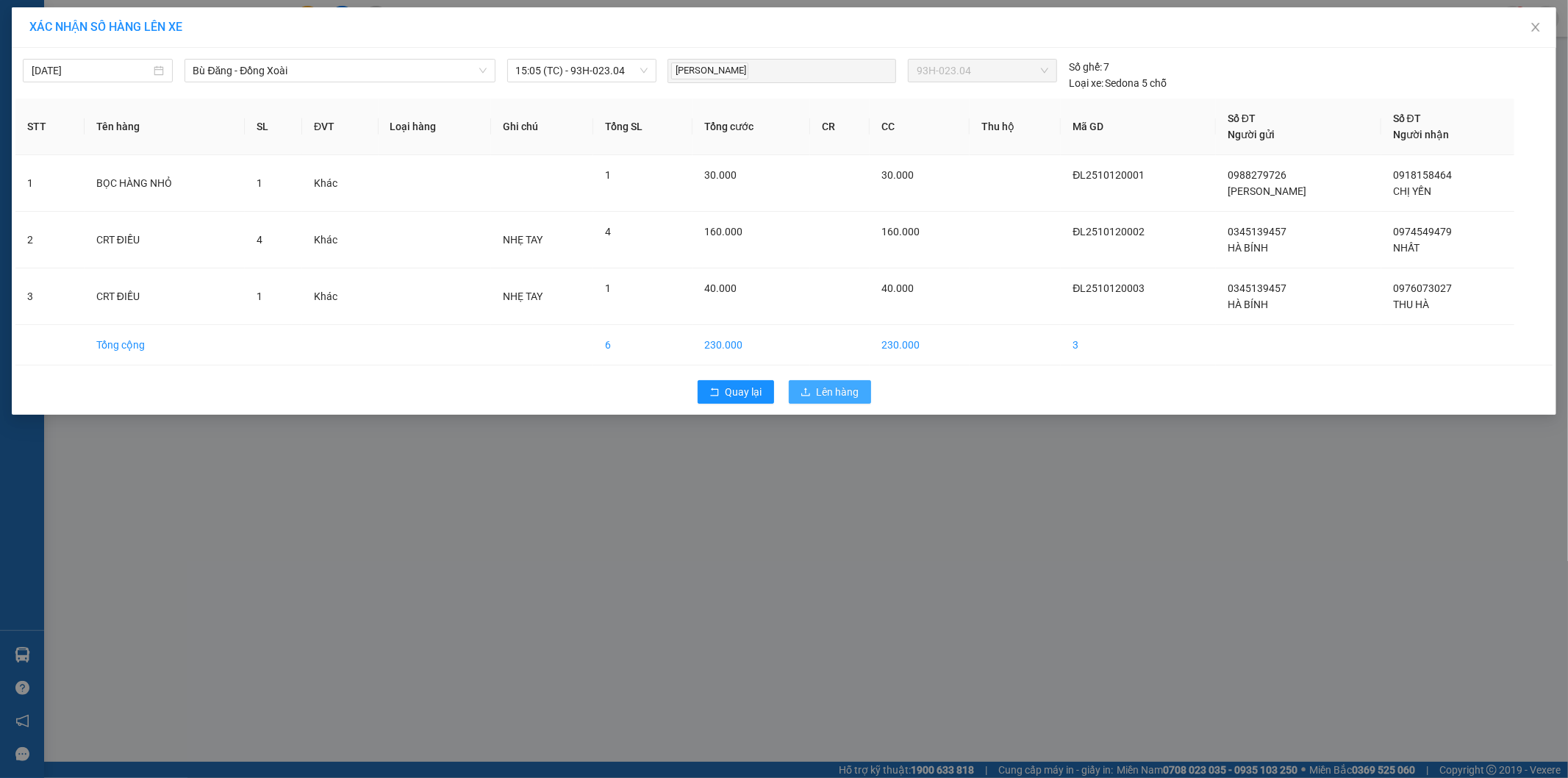
click at [821, 393] on span "Lên hàng" at bounding box center [838, 392] width 43 height 16
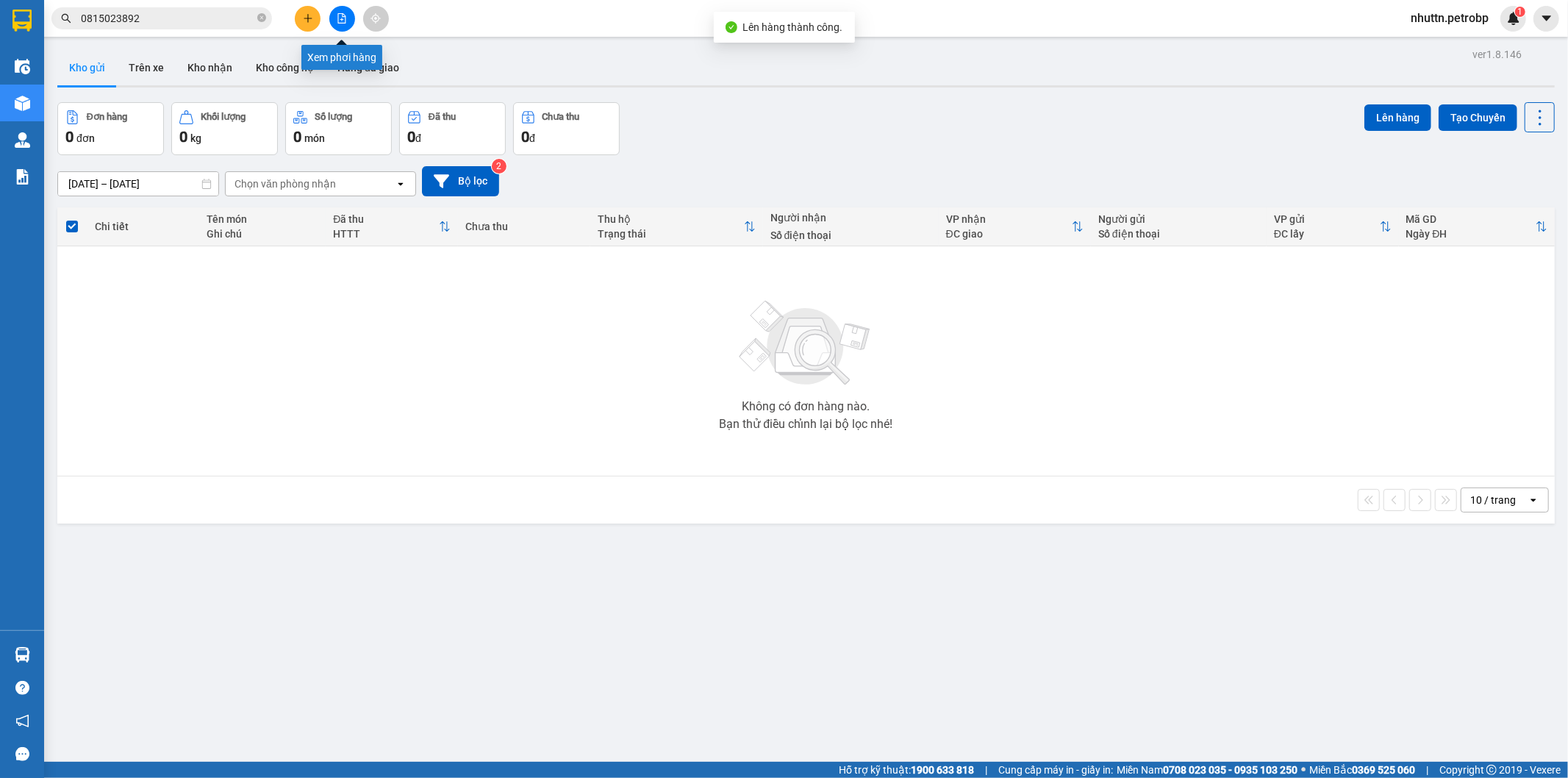
click at [340, 17] on icon "file-add" at bounding box center [341, 17] width 10 height 10
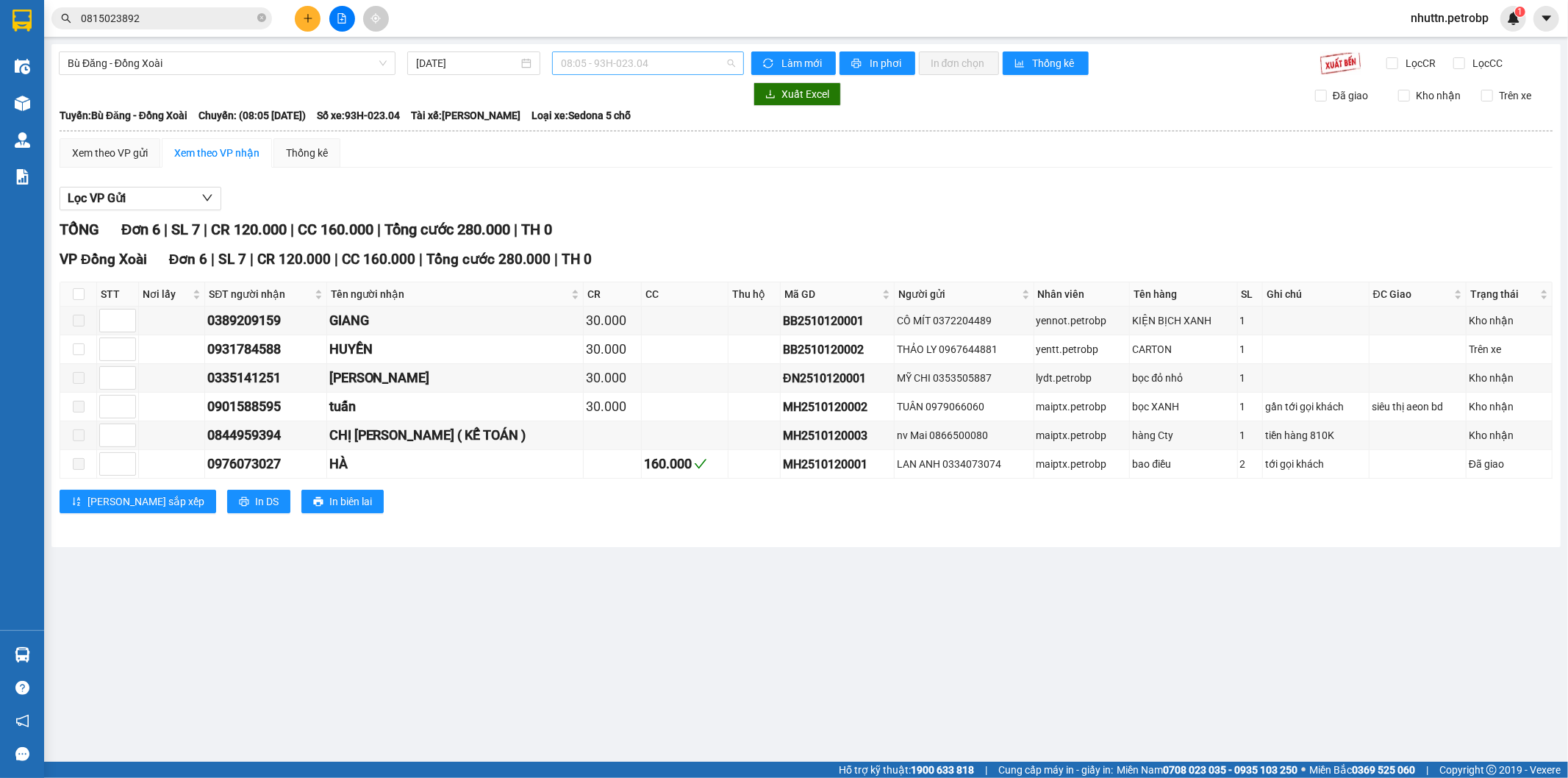
click at [642, 61] on span "08:05 - 93H-023.04" at bounding box center [648, 63] width 173 height 22
click at [616, 163] on div "15:05 (TC) - 93H-023.04" at bounding box center [619, 163] width 115 height 16
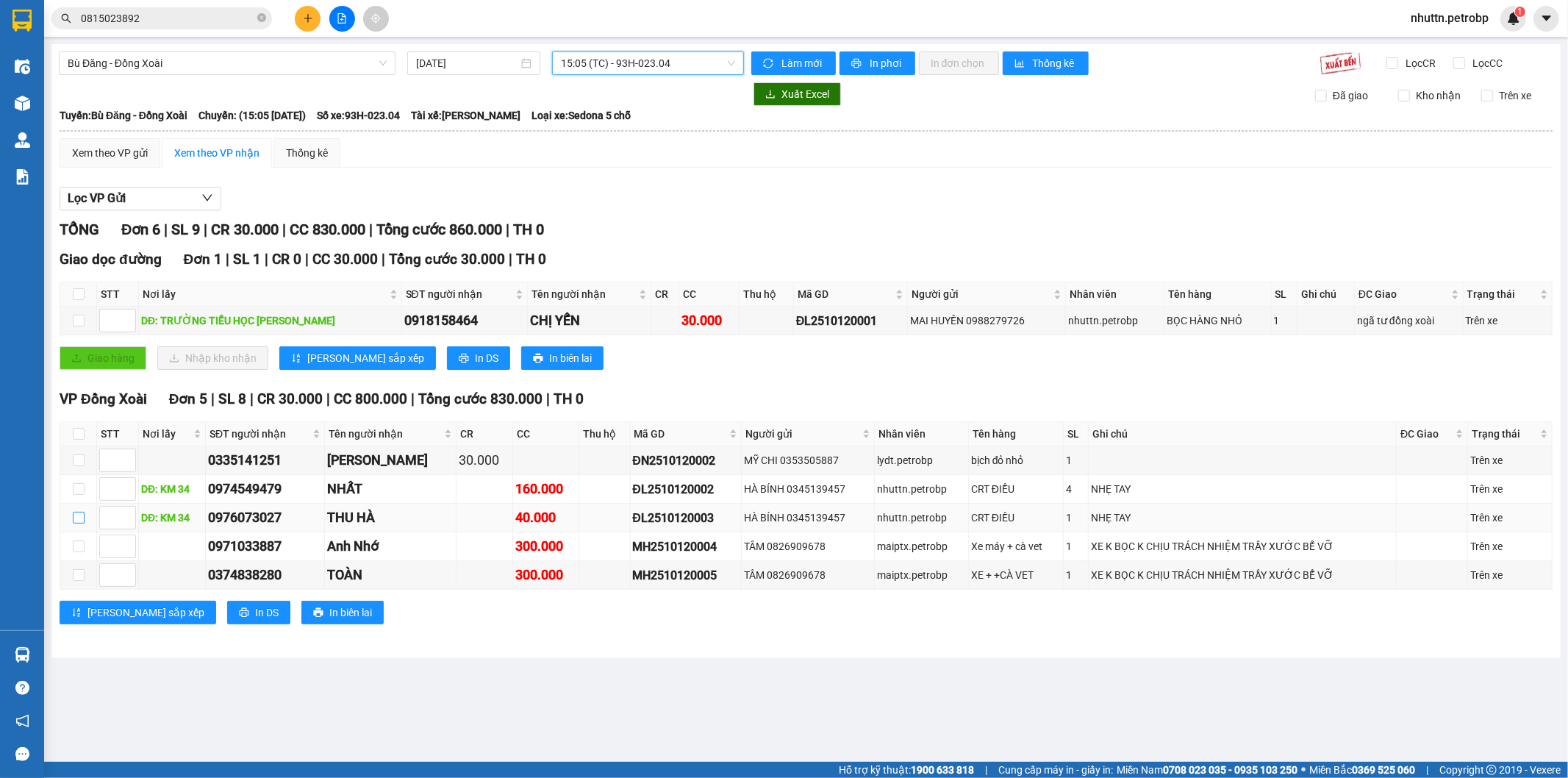
click at [78, 522] on input "checkbox" at bounding box center [78, 518] width 12 height 12
checkbox input "true"
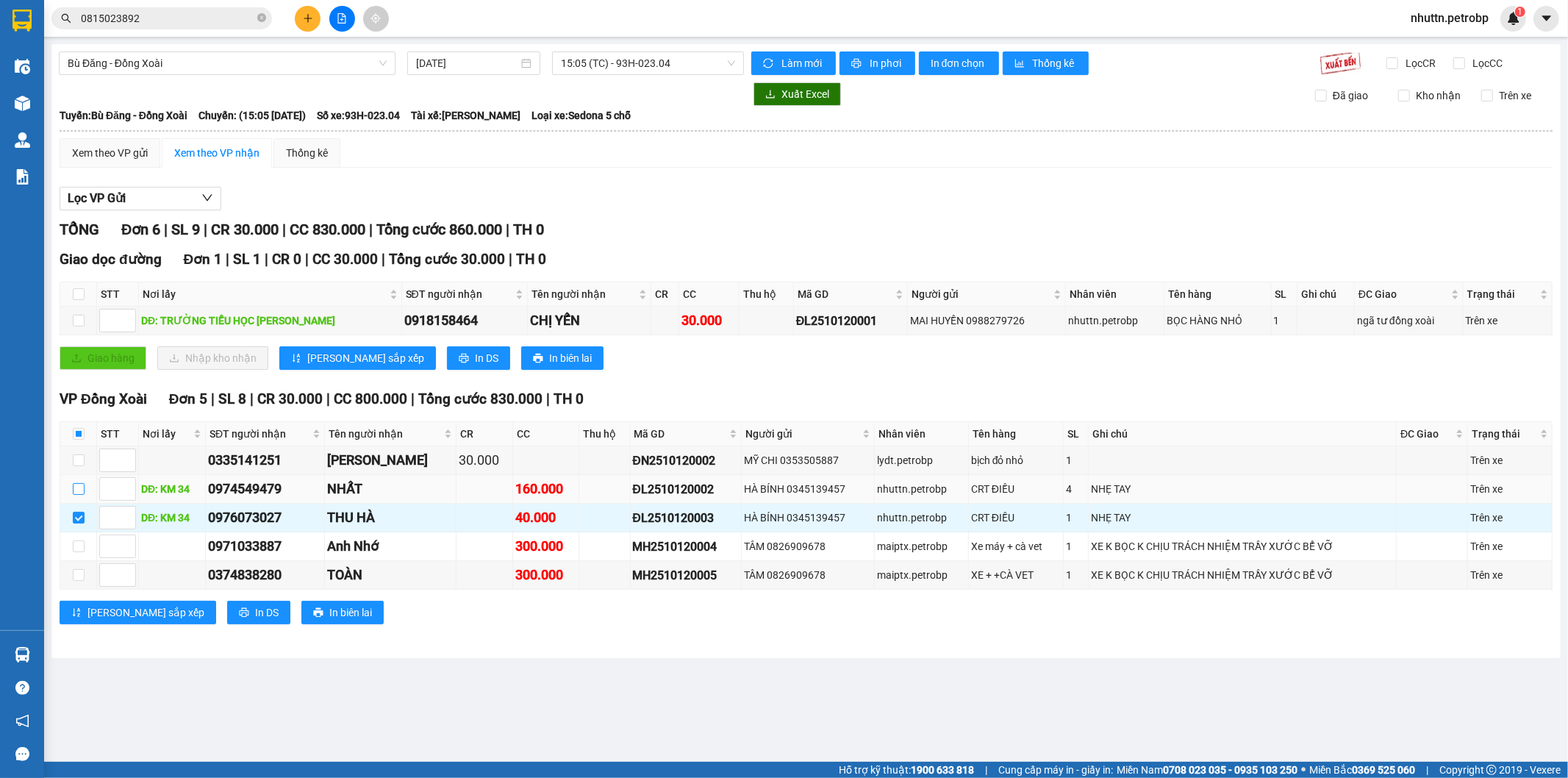
click at [78, 487] on input "checkbox" at bounding box center [78, 489] width 12 height 12
checkbox input "true"
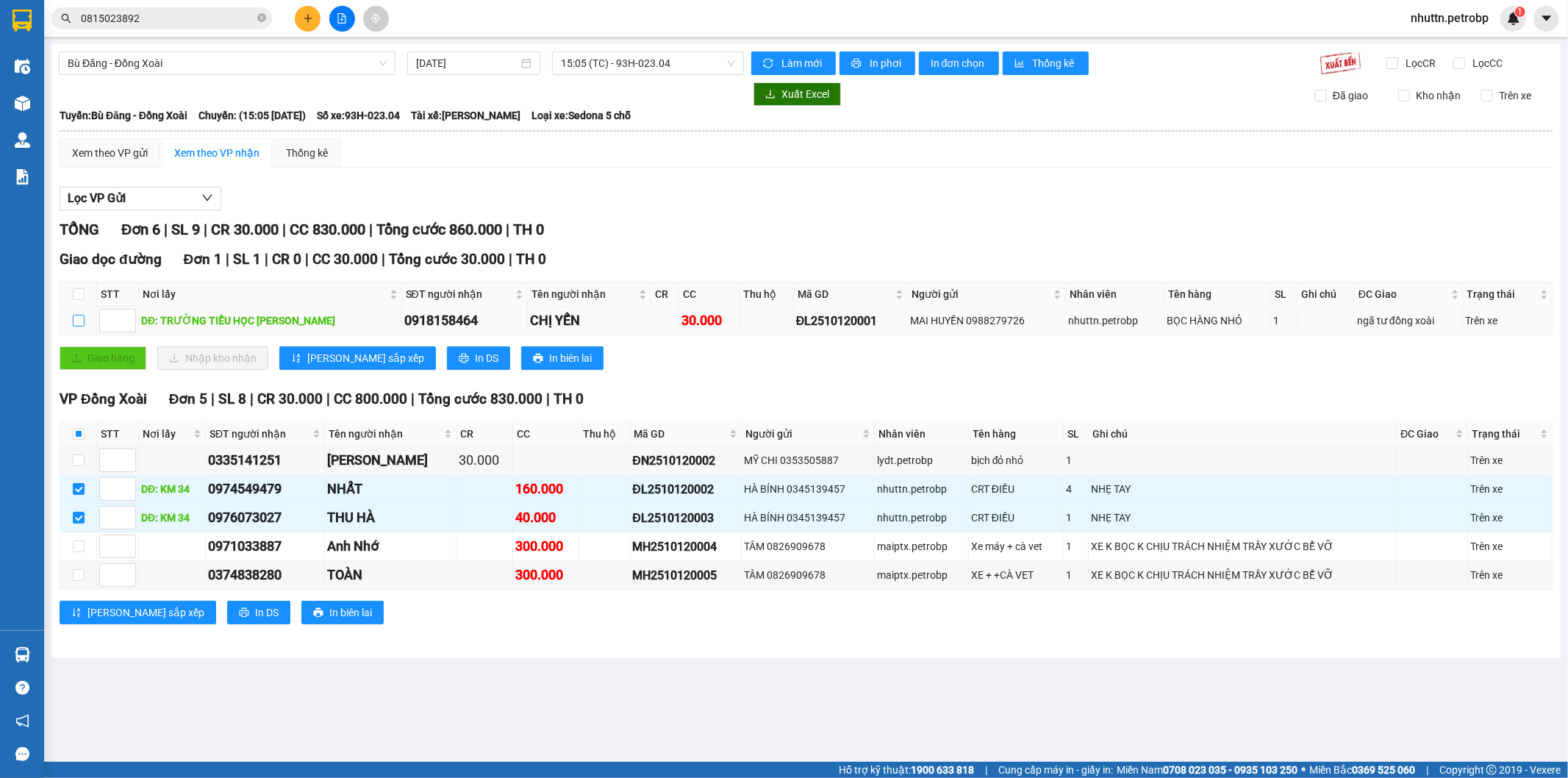
click at [79, 321] on input "checkbox" at bounding box center [78, 321] width 12 height 12
checkbox input "true"
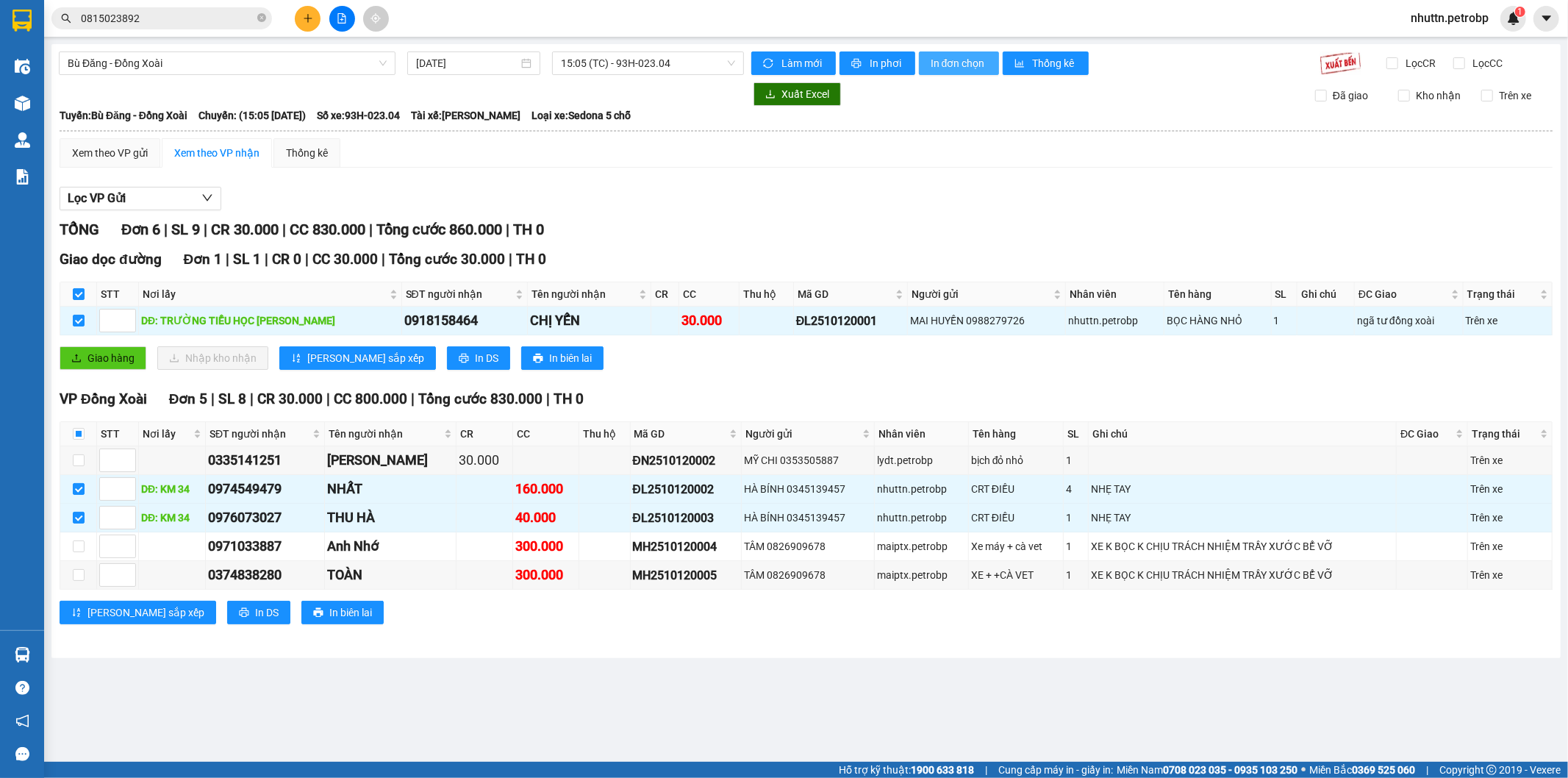
click at [965, 63] on span "In đơn chọn" at bounding box center [959, 63] width 57 height 16
click at [524, 723] on main "Bù Đăng - [GEOGRAPHIC_DATA] [DATE] 15:05 (TC) - 93H-023.04 Làm mới In phơi In đ…" at bounding box center [784, 381] width 1568 height 762
click at [83, 487] on input "checkbox" at bounding box center [78, 489] width 12 height 12
checkbox input "false"
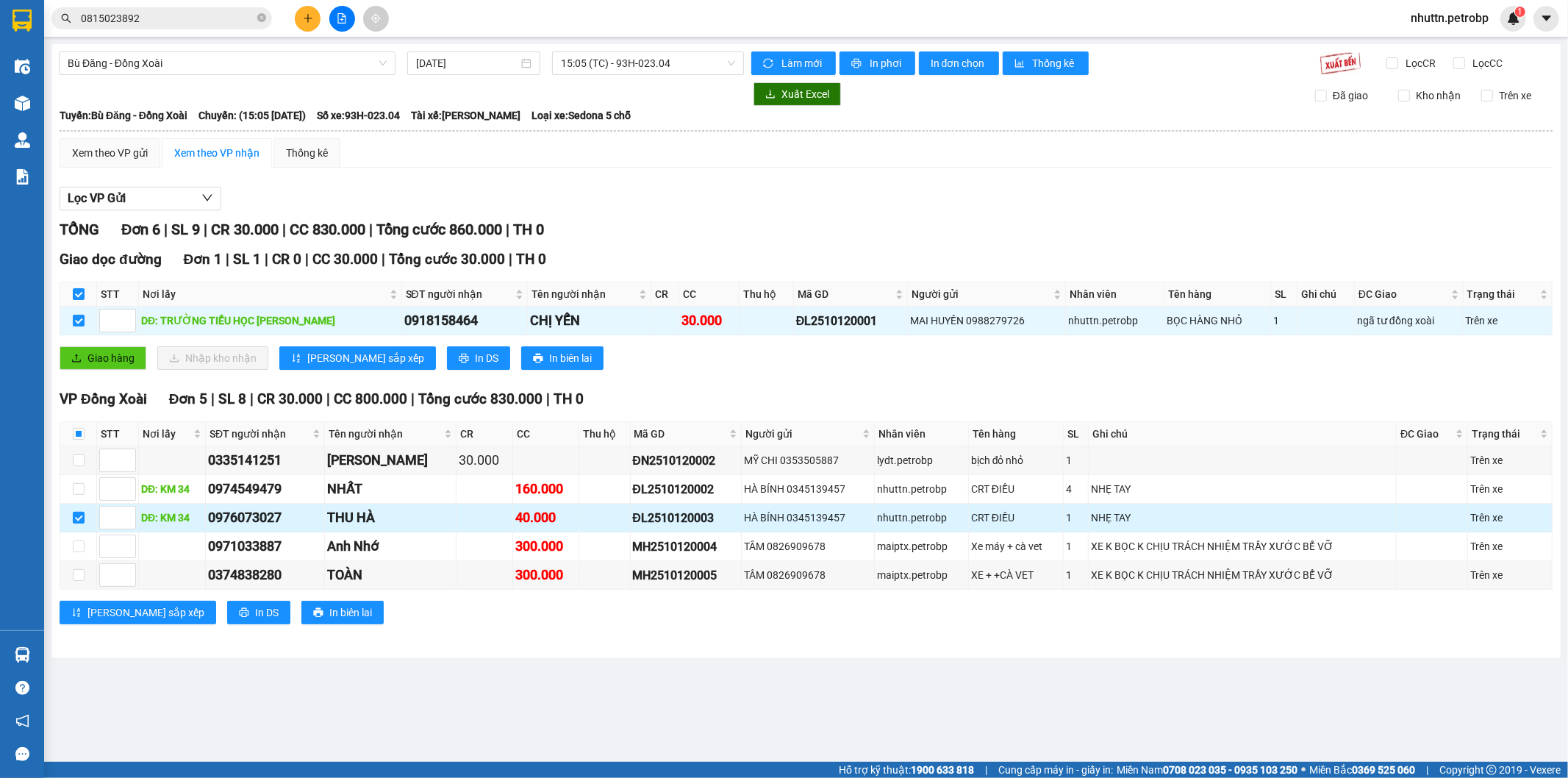
click at [79, 518] on input "checkbox" at bounding box center [78, 518] width 12 height 12
checkbox input "false"
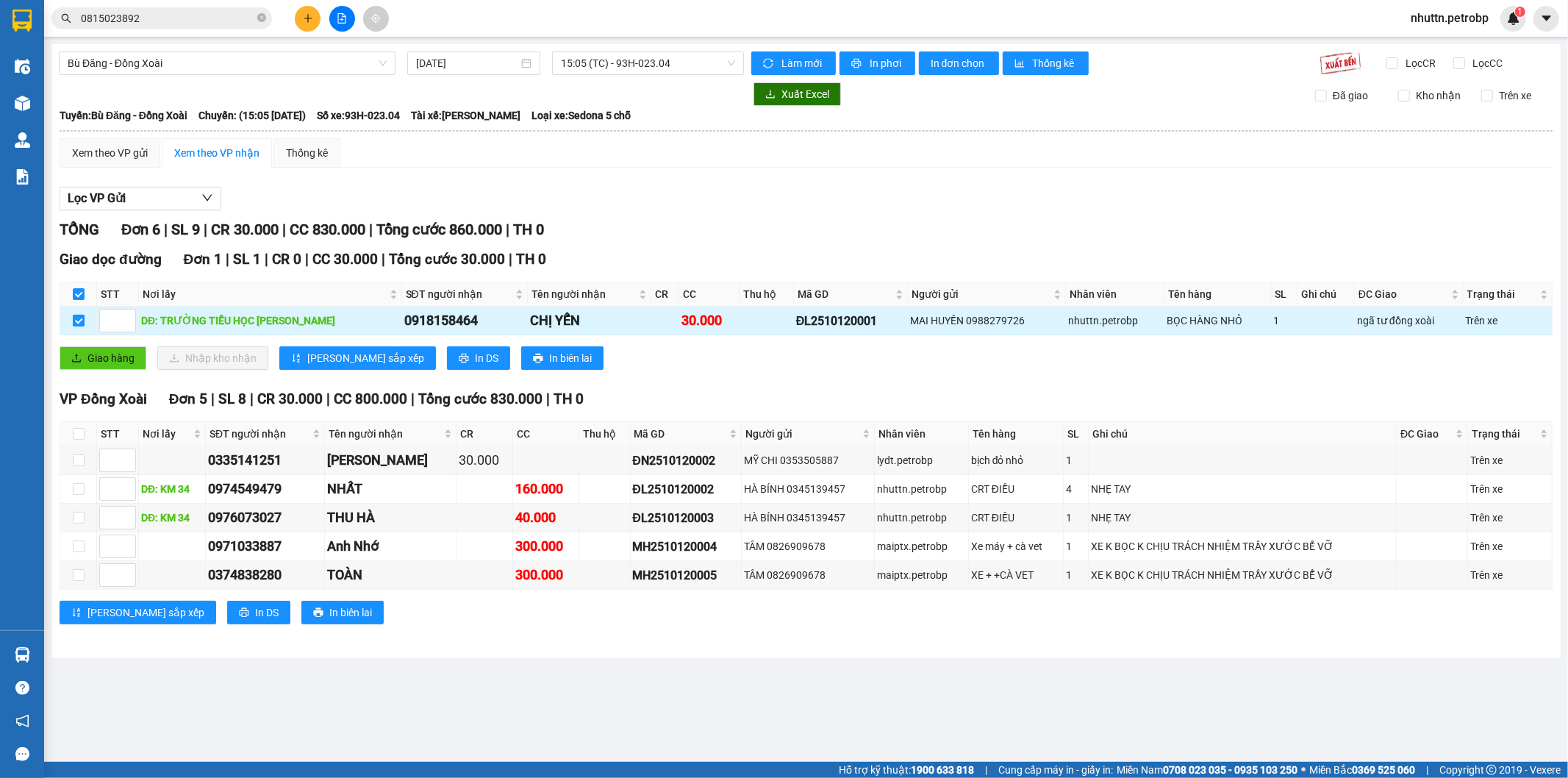
click at [78, 318] on input "checkbox" at bounding box center [78, 321] width 12 height 12
checkbox input "false"
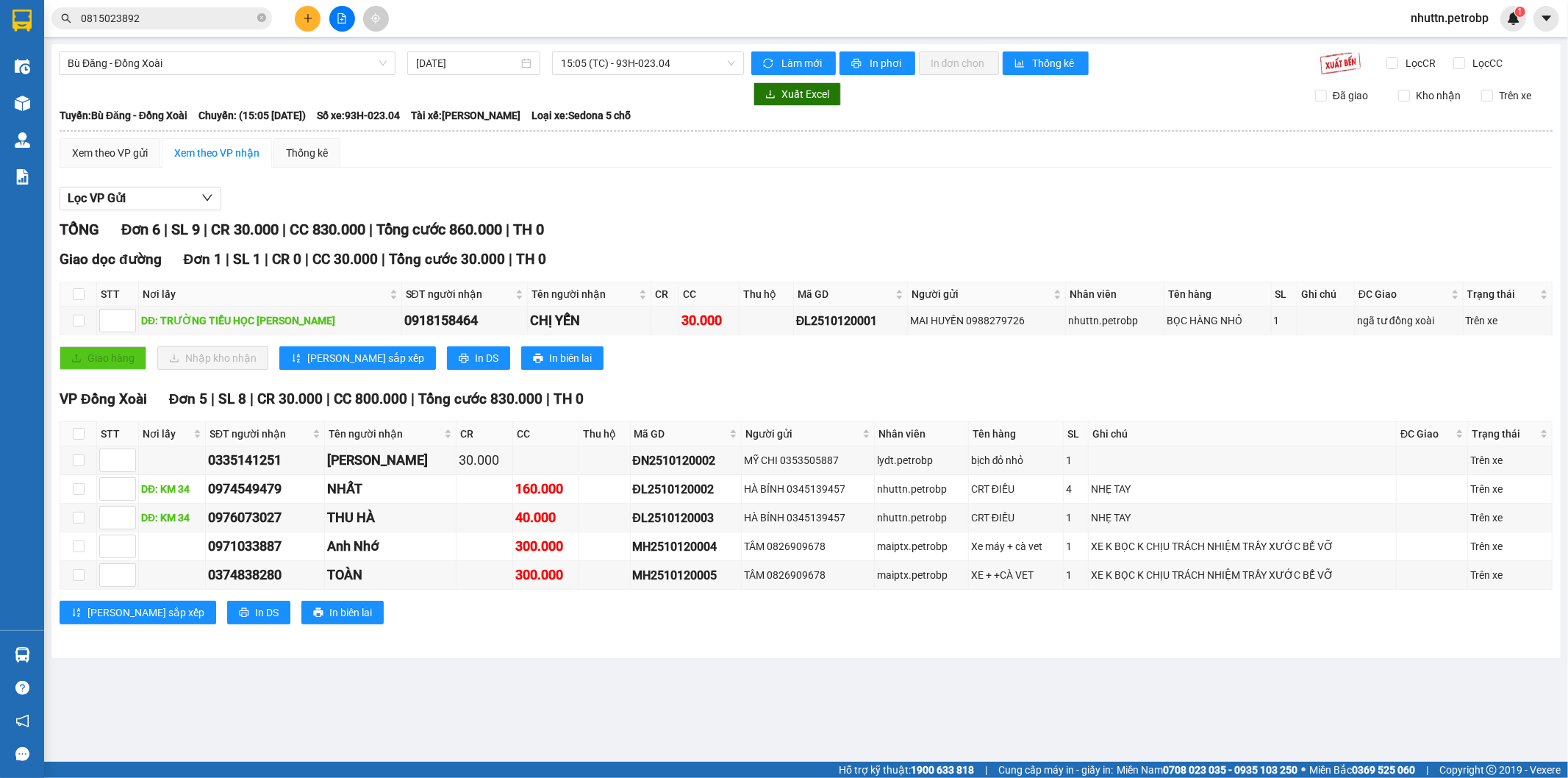
click at [606, 709] on main "Bù Đăng - [GEOGRAPHIC_DATA] [DATE] 15:05 (TC) - 93H-023.04 Làm mới In phơi In đ…" at bounding box center [784, 381] width 1568 height 762
drag, startPoint x: 210, startPoint y: 517, endPoint x: 293, endPoint y: 520, distance: 83.1
click at [293, 520] on div "0976073027" at bounding box center [265, 518] width 114 height 21
copy div "0976073027"
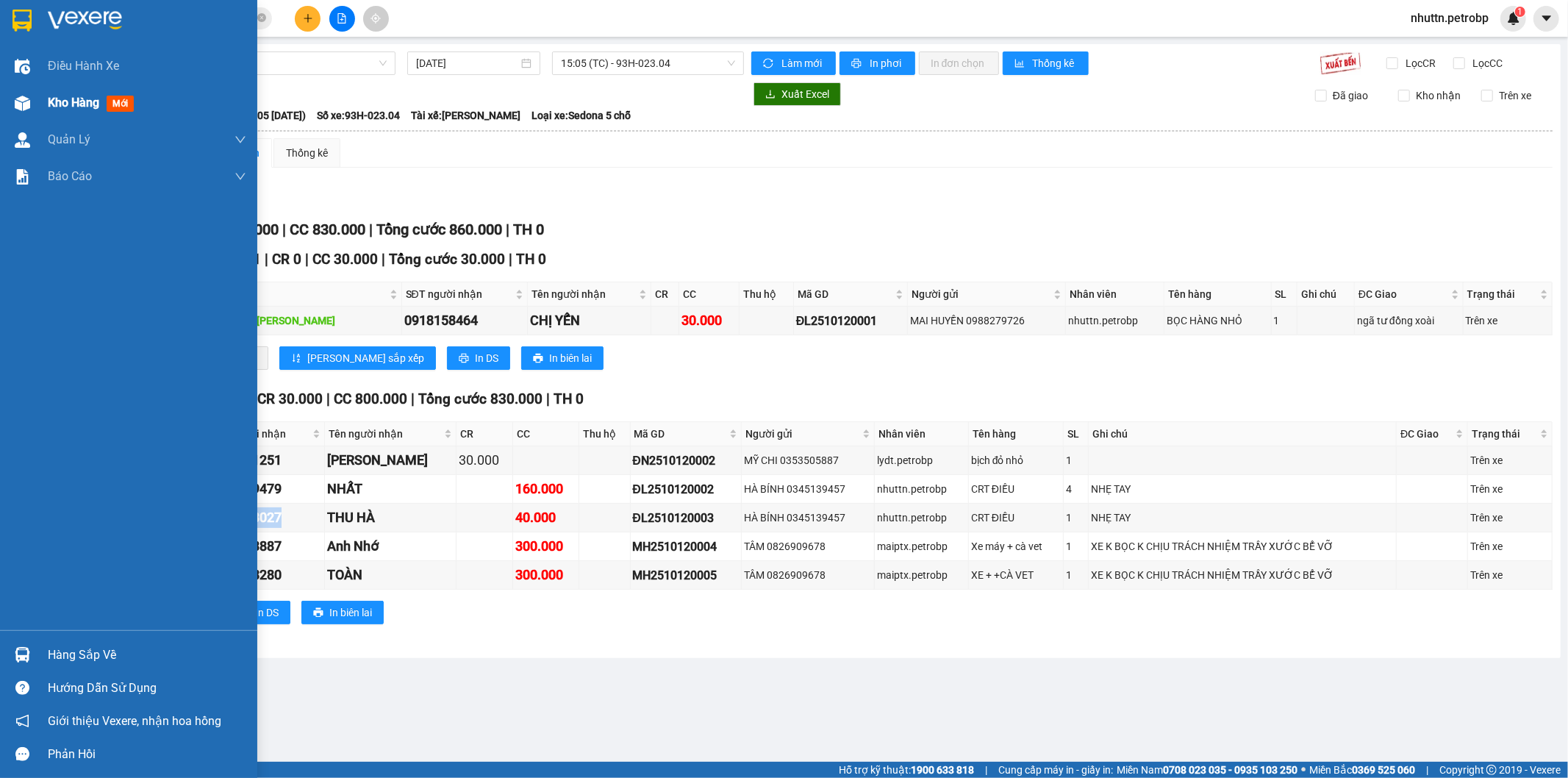
click at [76, 99] on span "Kho hàng" at bounding box center [73, 102] width 51 height 14
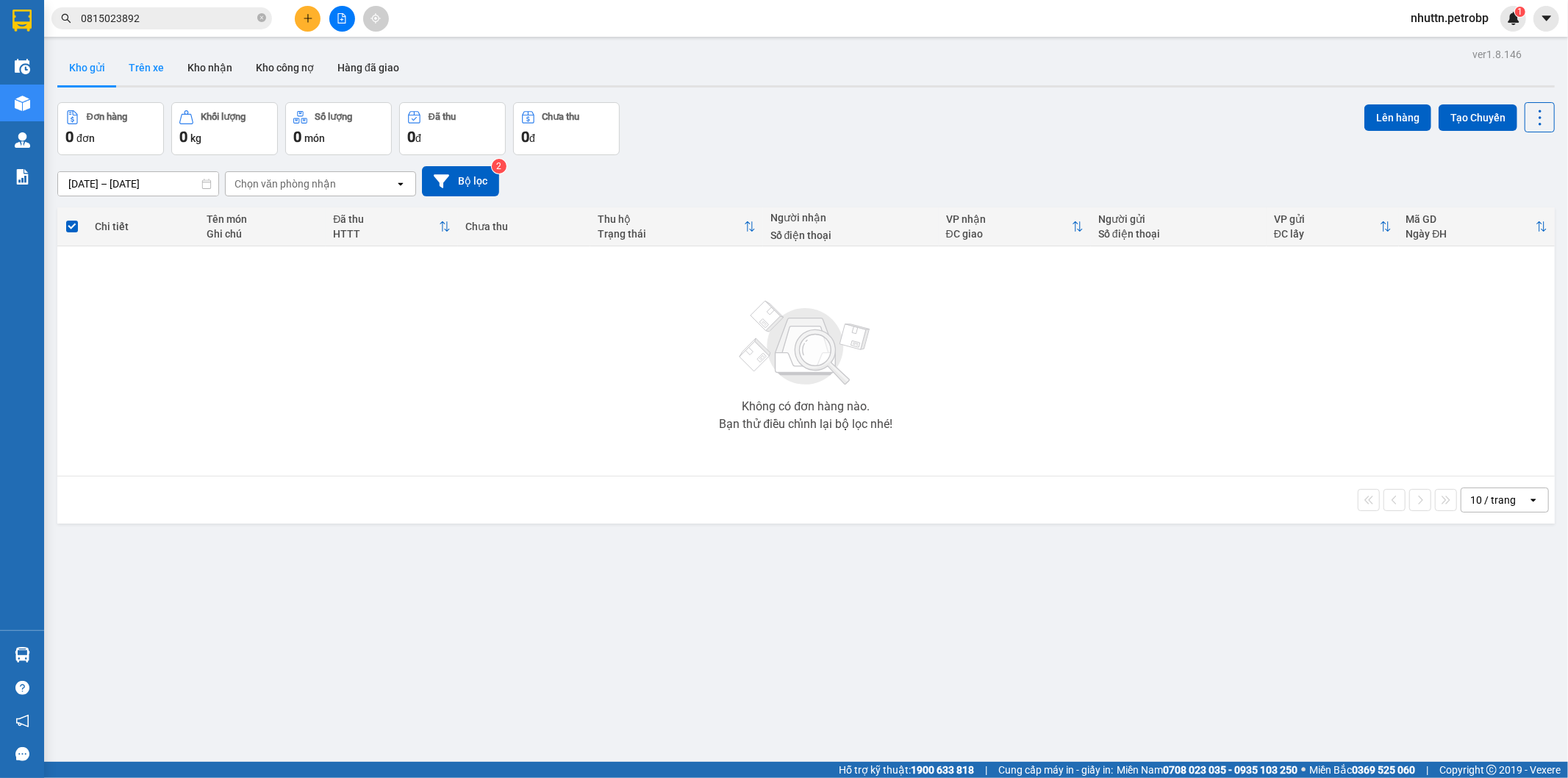
click at [148, 74] on button "Trên xe" at bounding box center [146, 68] width 58 height 36
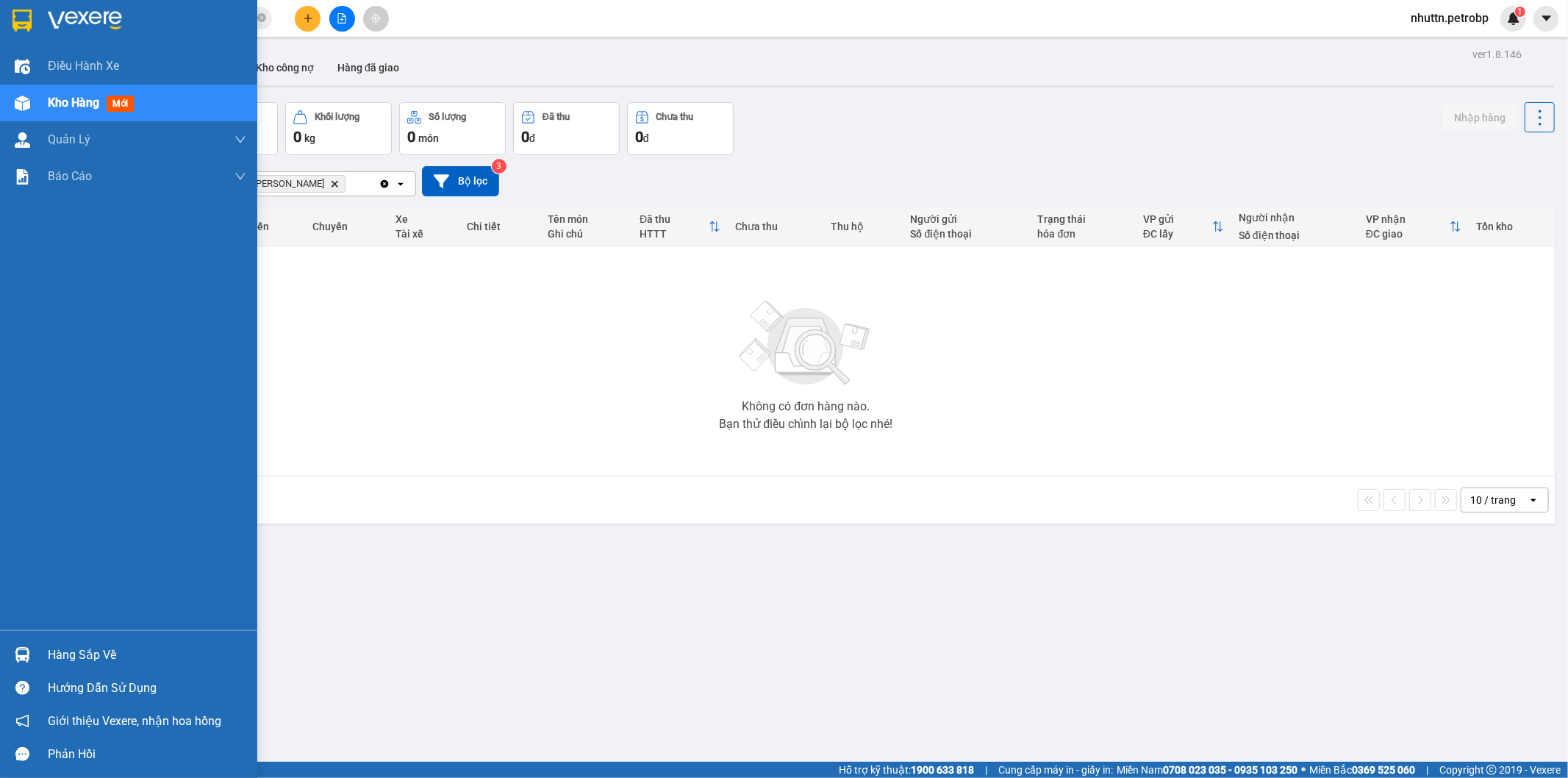
click at [76, 652] on div "Hàng sắp về" at bounding box center [146, 656] width 198 height 22
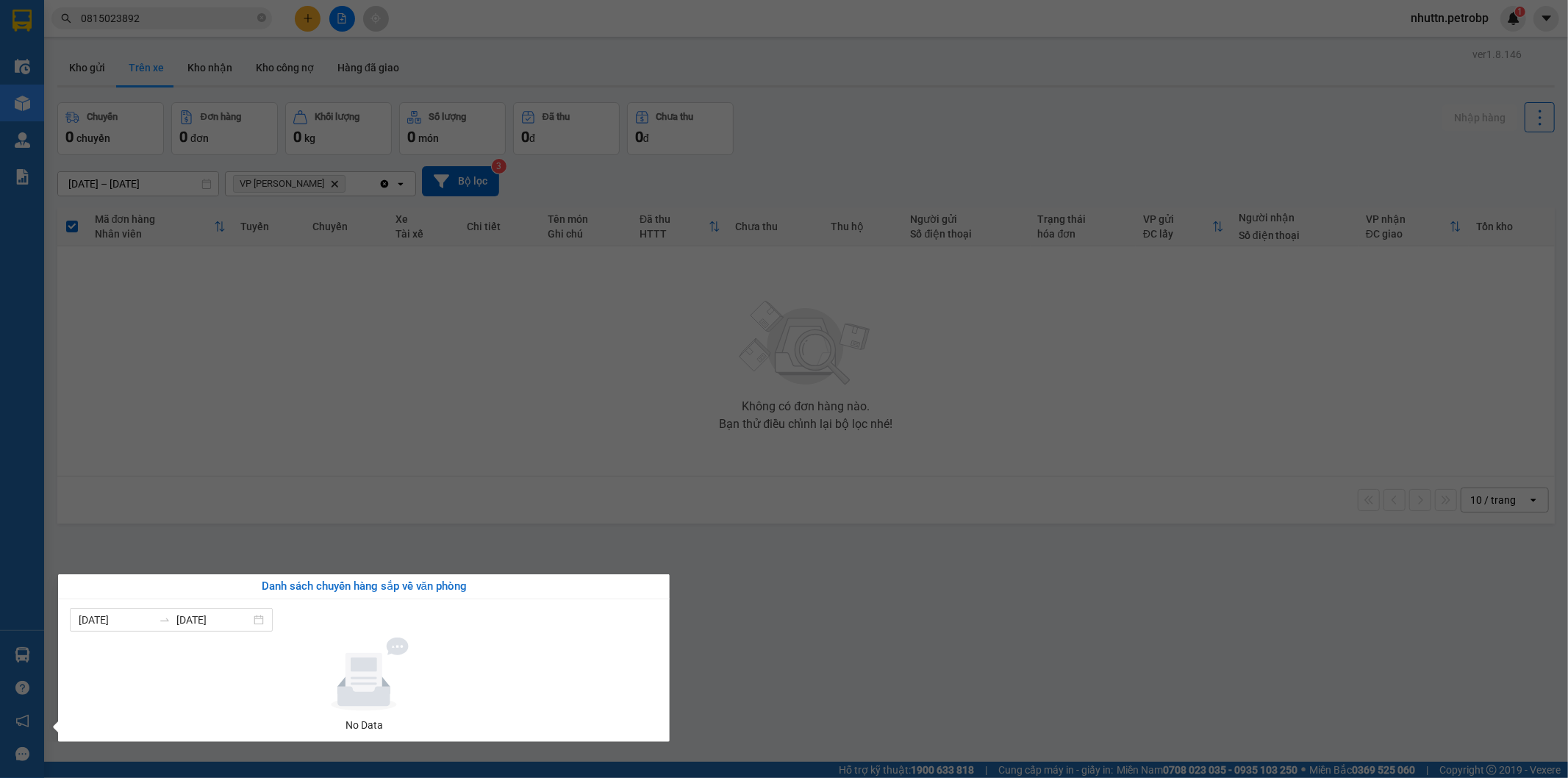
click at [821, 626] on section "Kết quả tìm kiếm ( 25 ) Bộ lọc Mã ĐH Trạng thái Món hàng Tổng cước Chưa cước Ng…" at bounding box center [784, 389] width 1568 height 778
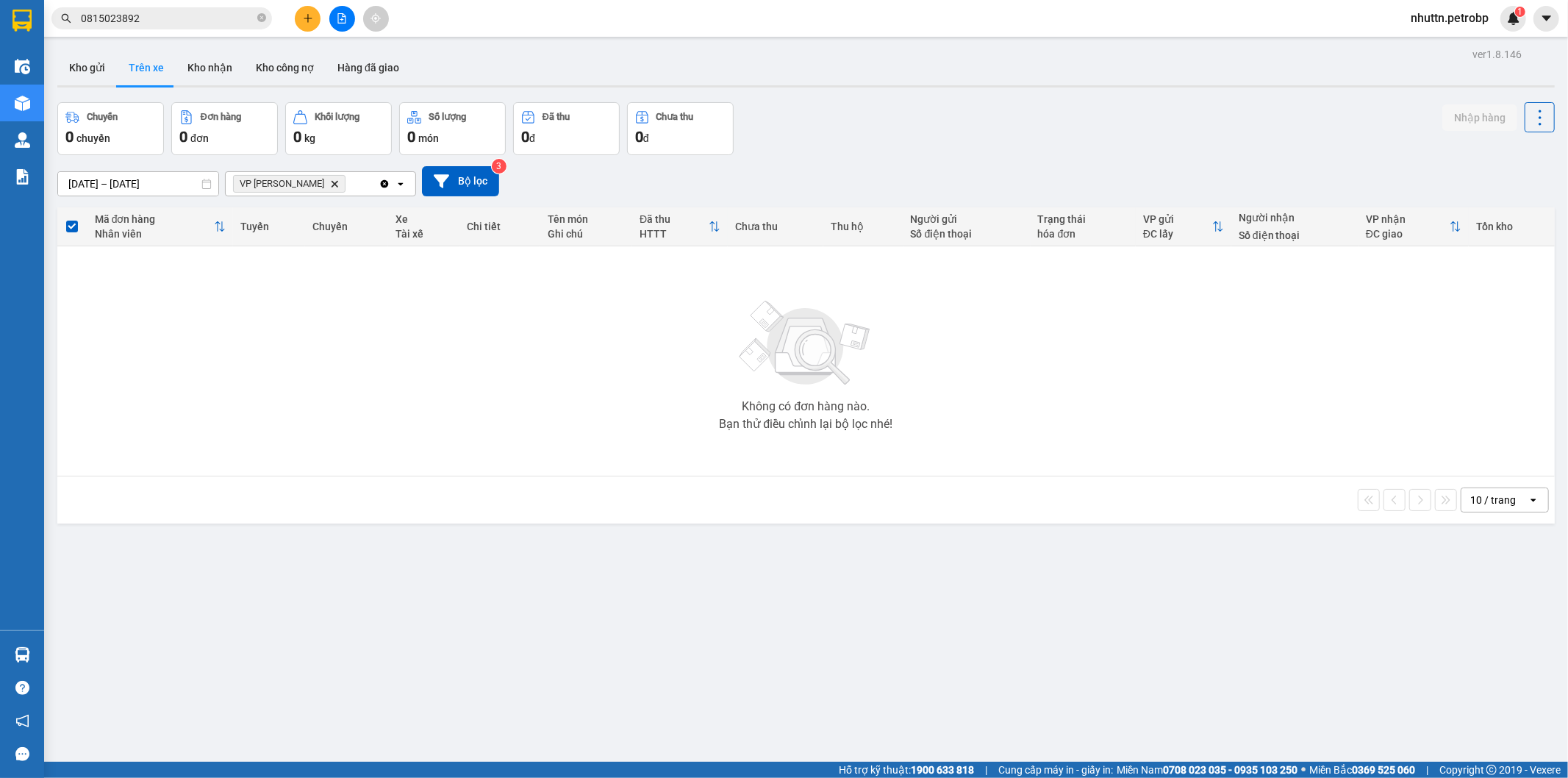
click at [493, 663] on div "ver 1.8.146 Kho gửi Trên xe Kho nhận Kho công nợ Hàng đã giao Chuyến 0 chuyến Đ…" at bounding box center [805, 433] width 1509 height 778
click at [207, 66] on button "Kho nhận" at bounding box center [209, 68] width 68 height 36
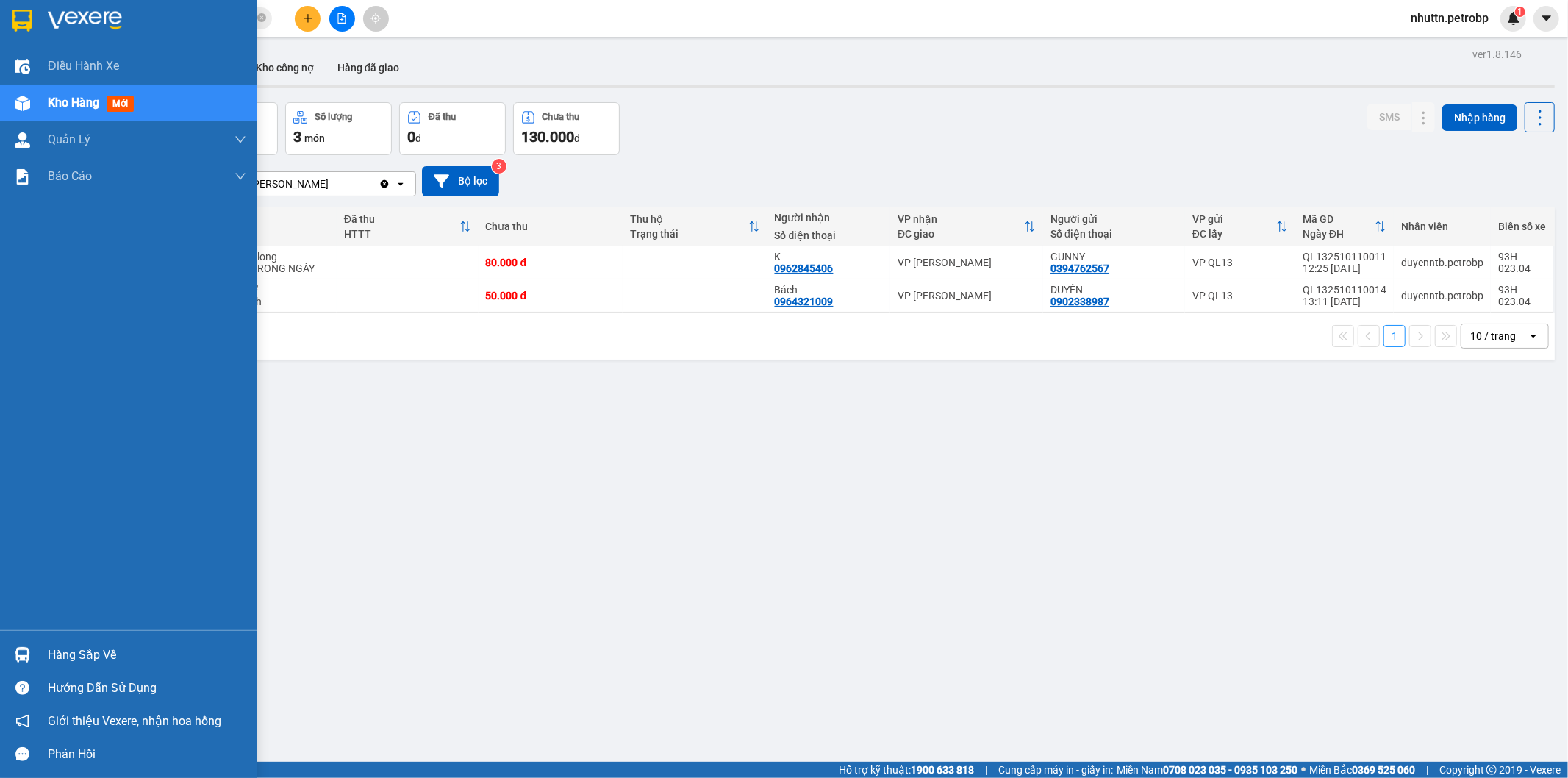
click at [94, 652] on div "Hàng sắp về" at bounding box center [146, 656] width 198 height 22
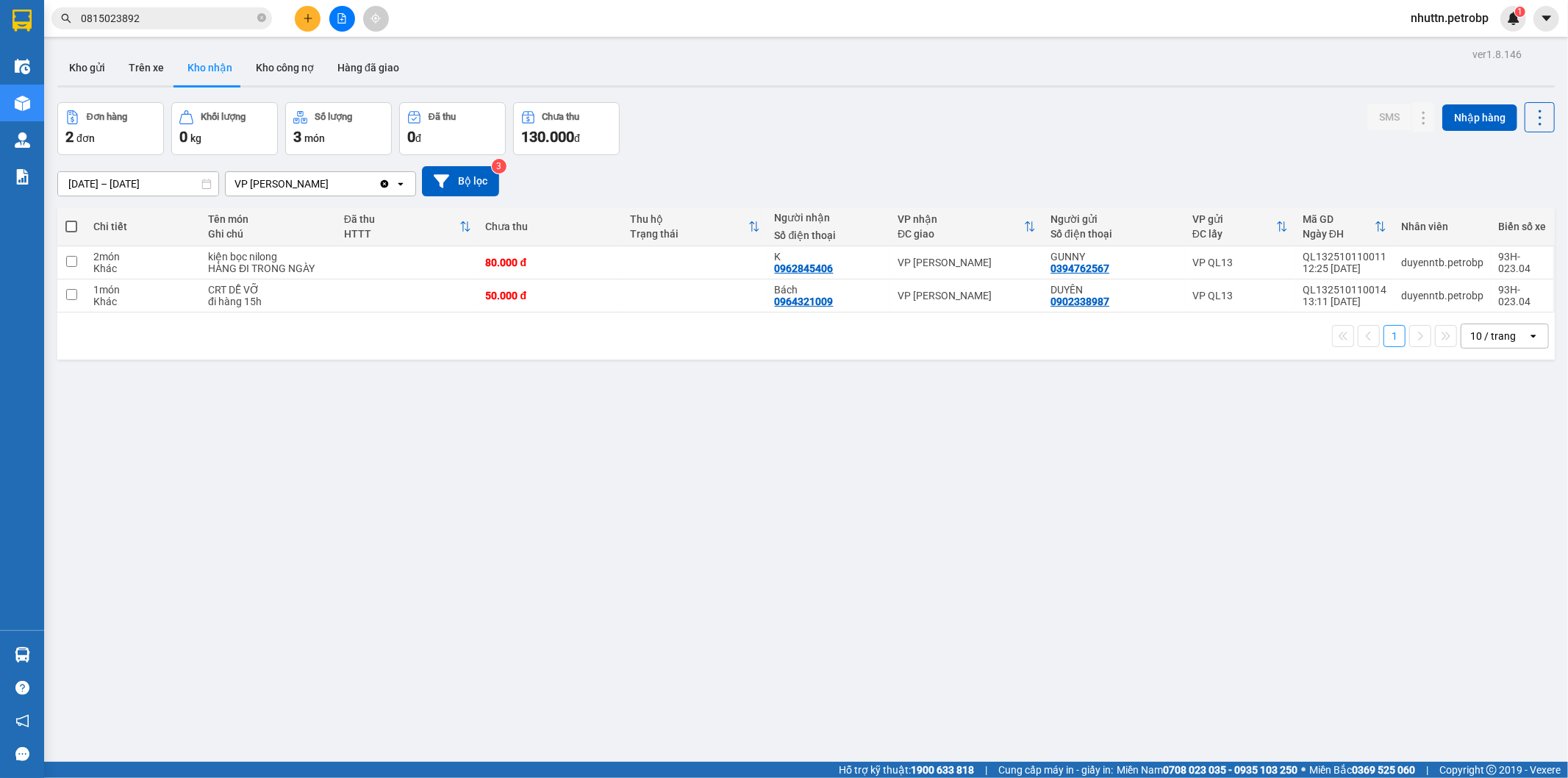
click at [901, 511] on section "Kết quả tìm kiếm ( 25 ) Bộ lọc Mã ĐH Trạng thái Món hàng Tổng cước Chưa cước Ng…" at bounding box center [784, 389] width 1568 height 778
click at [527, 504] on div "ver 1.8.146 Kho gửi Trên xe Kho nhận Kho công nợ Hàng đã giao Đơn hàng 2 đơn Kh…" at bounding box center [805, 433] width 1509 height 778
click at [156, 64] on button "Trên xe" at bounding box center [146, 68] width 58 height 36
type input "[DATE] – [DATE]"
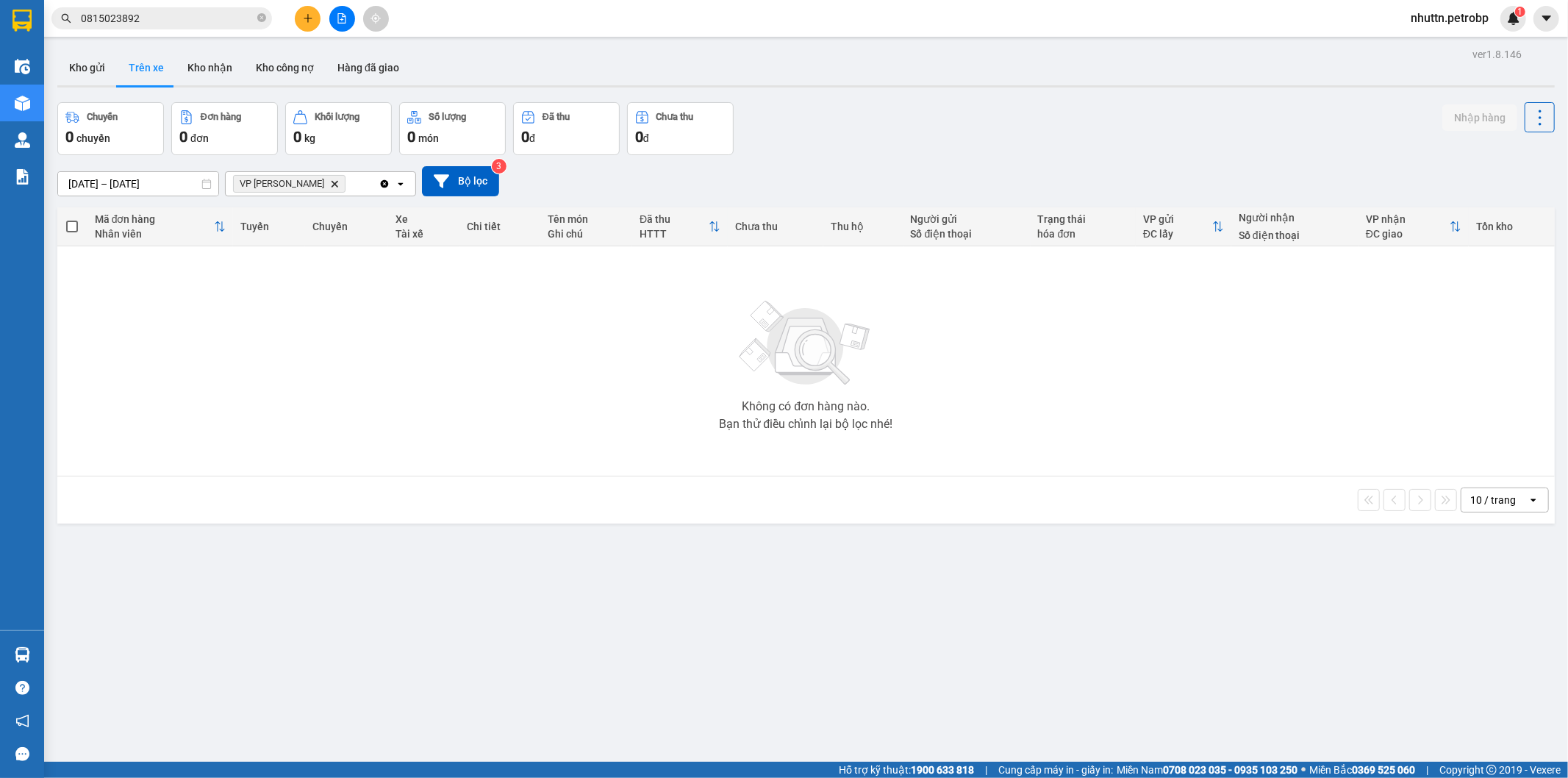
click at [150, 70] on button "Trên xe" at bounding box center [146, 68] width 58 height 36
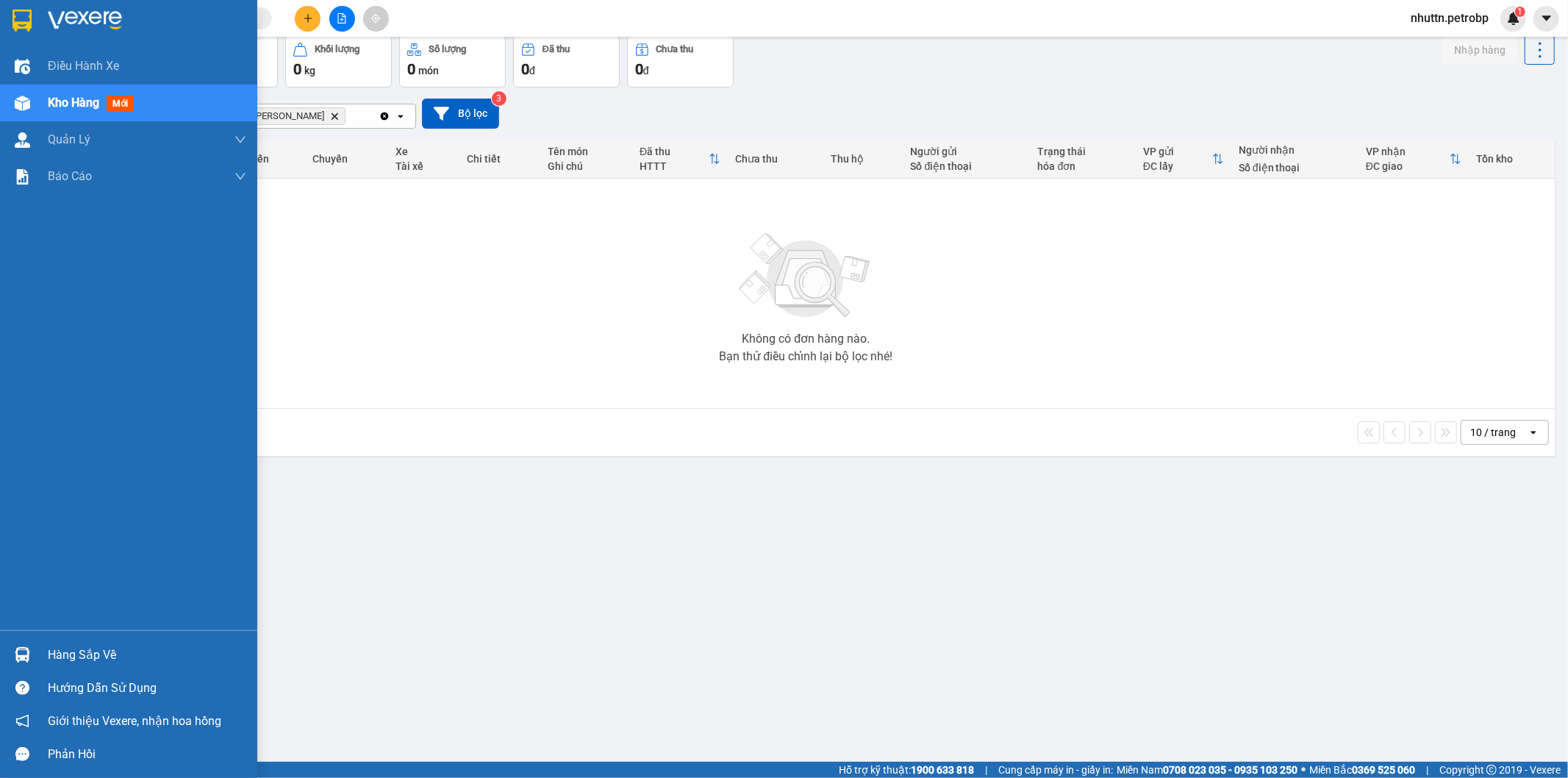
click at [97, 653] on div "Hàng sắp về" at bounding box center [146, 656] width 198 height 22
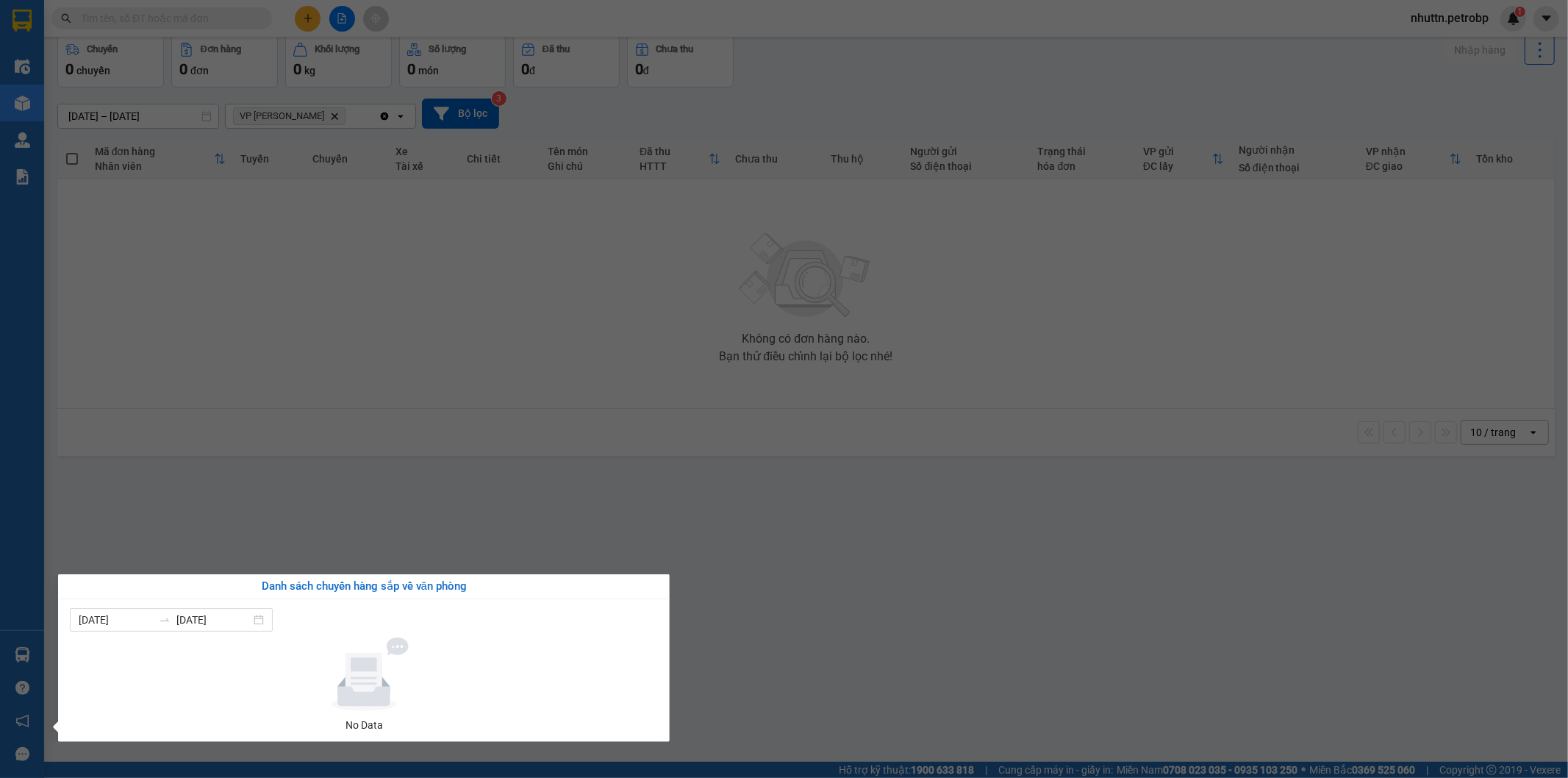
click at [780, 633] on section "Kết quả tìm kiếm ( 0 ) Bộ lọc No Data nhuttn.petrobp 1 Điều hành xe Kho hàng mớ…" at bounding box center [784, 389] width 1568 height 778
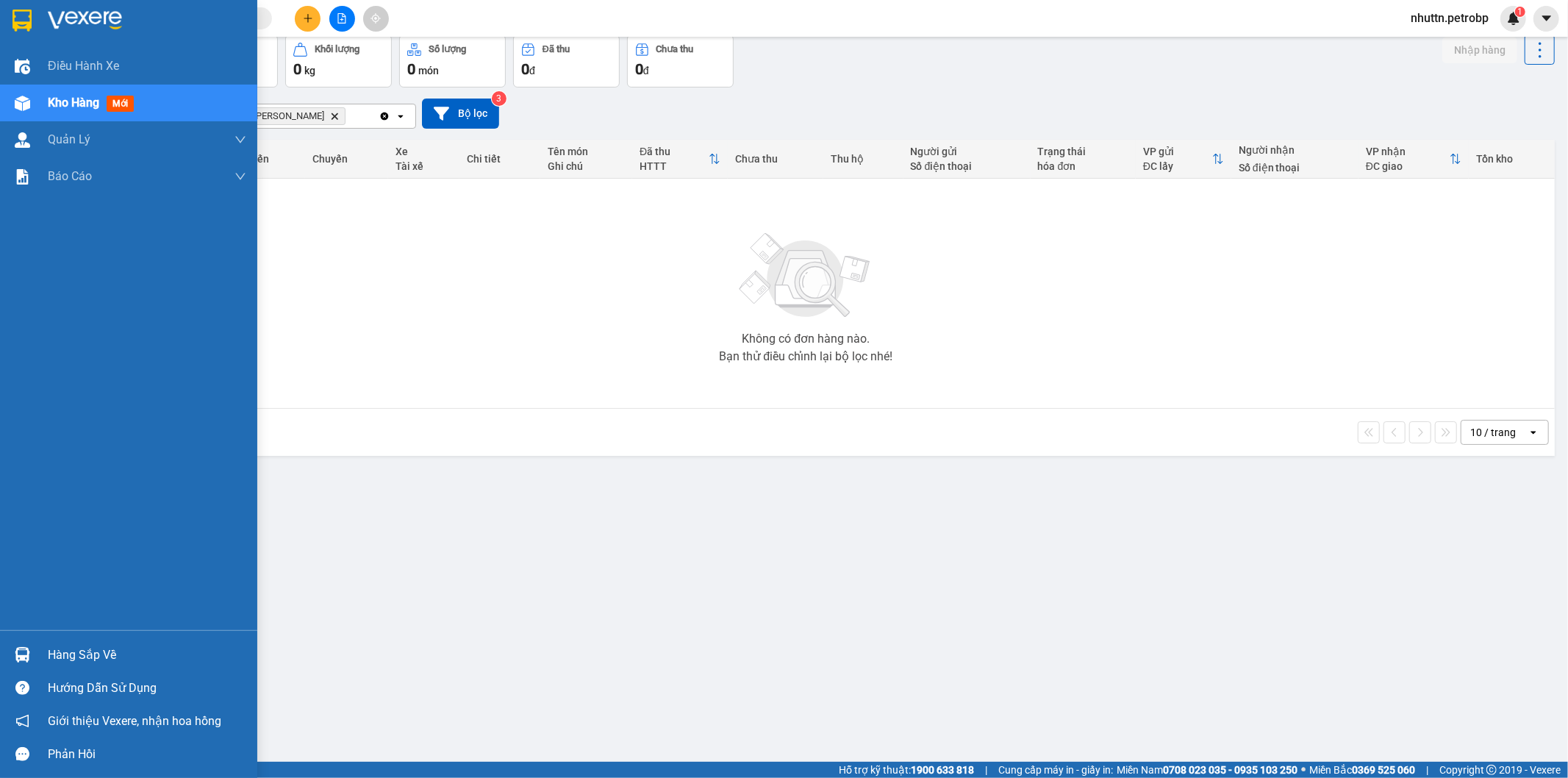
click at [85, 658] on div "Hàng sắp về" at bounding box center [146, 656] width 198 height 22
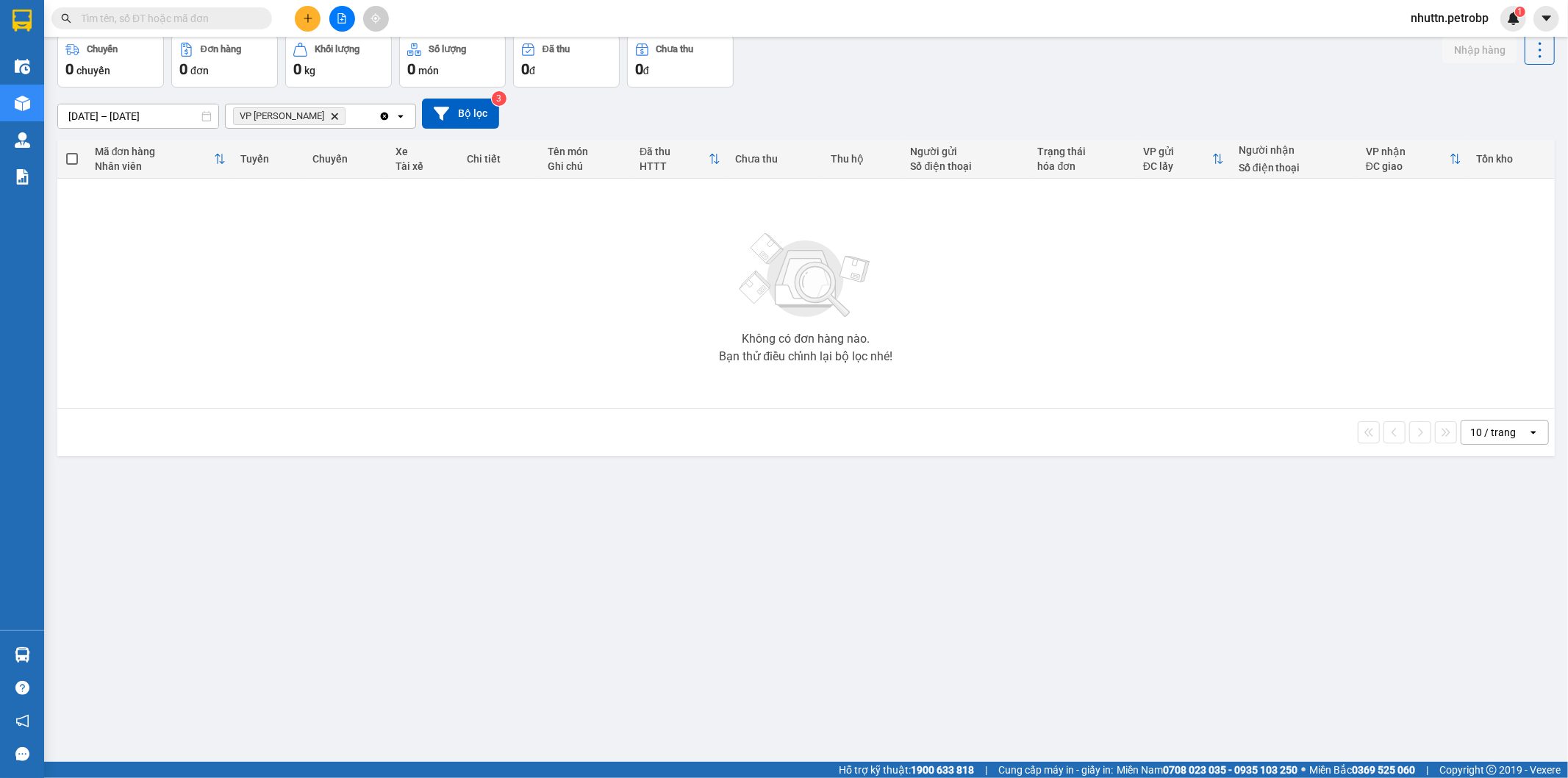
click at [785, 633] on section "Kết quả tìm kiếm ( 0 ) Bộ lọc No Data nhuttn.petrobp 1 Điều hành xe Kho hàng mớ…" at bounding box center [784, 389] width 1568 height 778
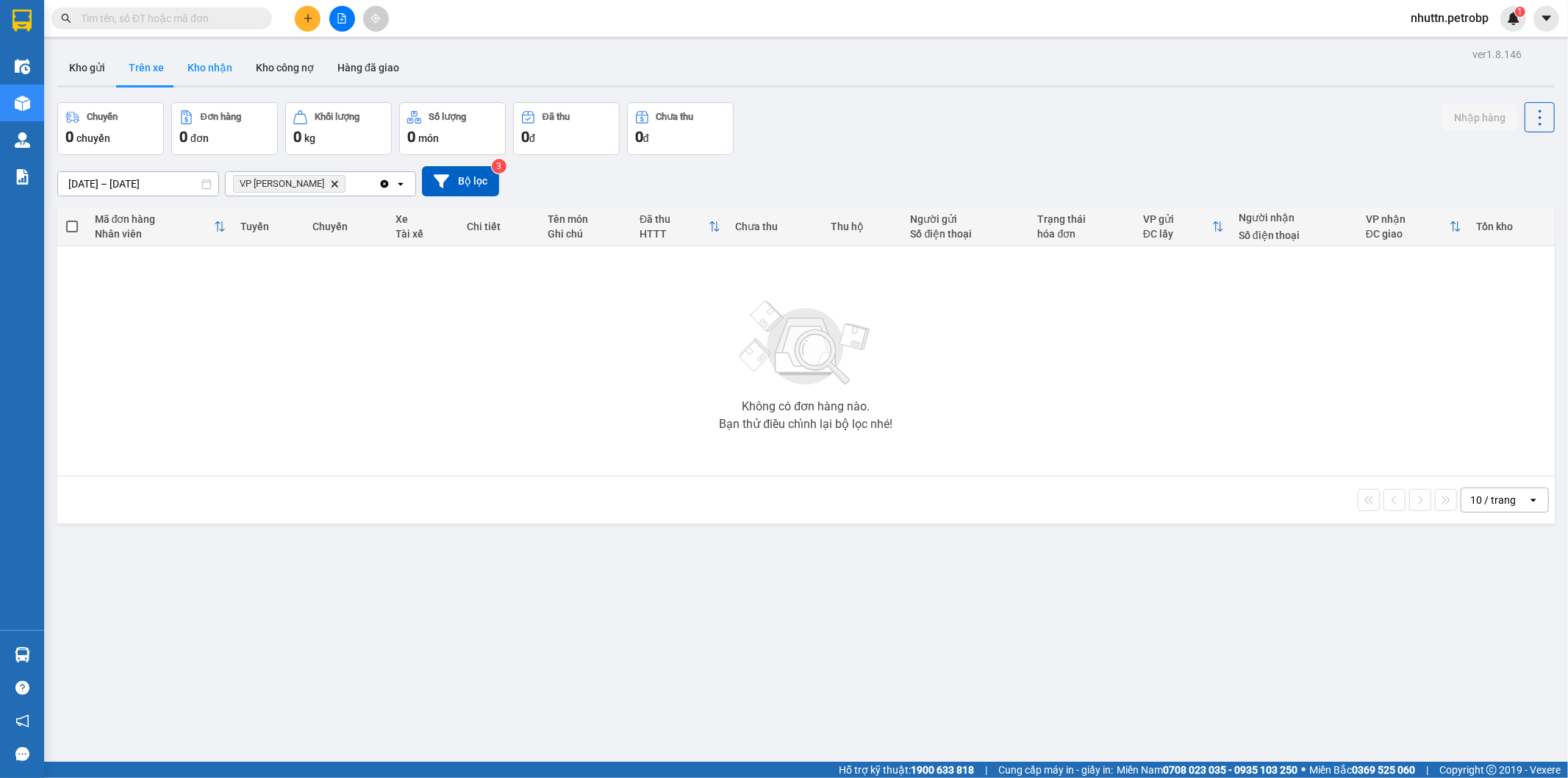
click at [196, 68] on button "Kho nhận" at bounding box center [209, 68] width 68 height 36
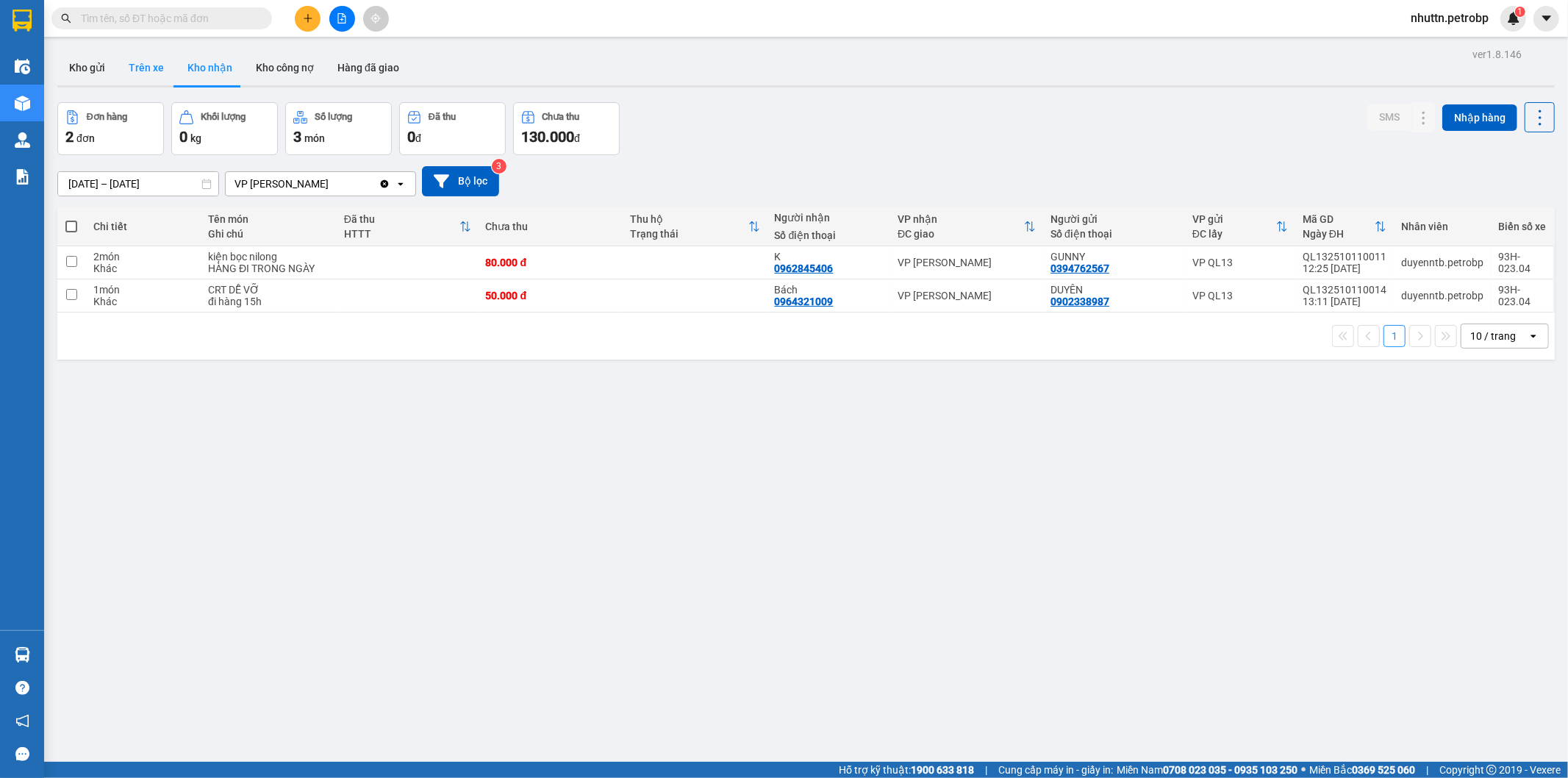
click at [136, 68] on button "Trên xe" at bounding box center [146, 68] width 58 height 36
type input "[DATE] – [DATE]"
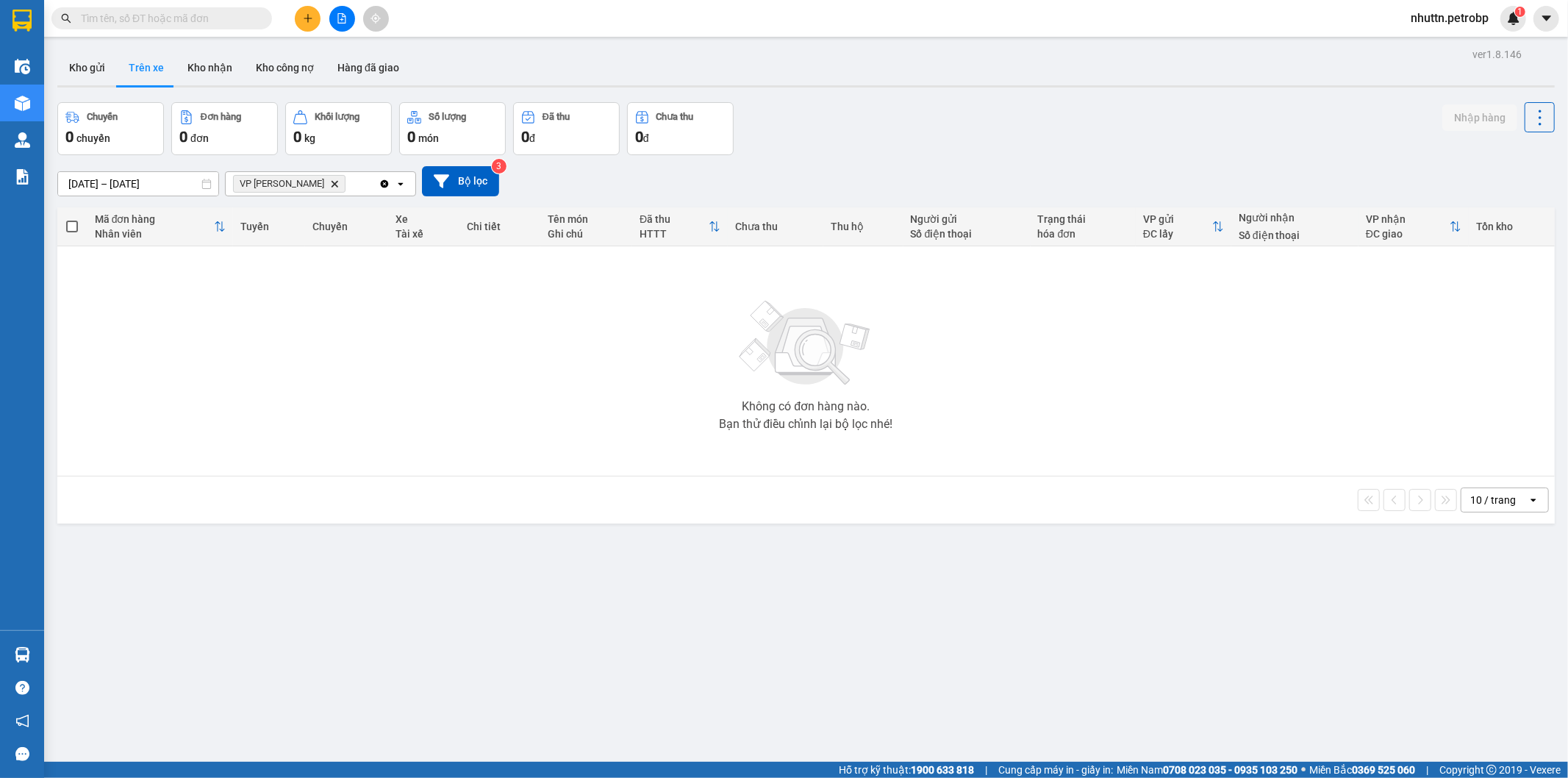
scroll to position [68, 0]
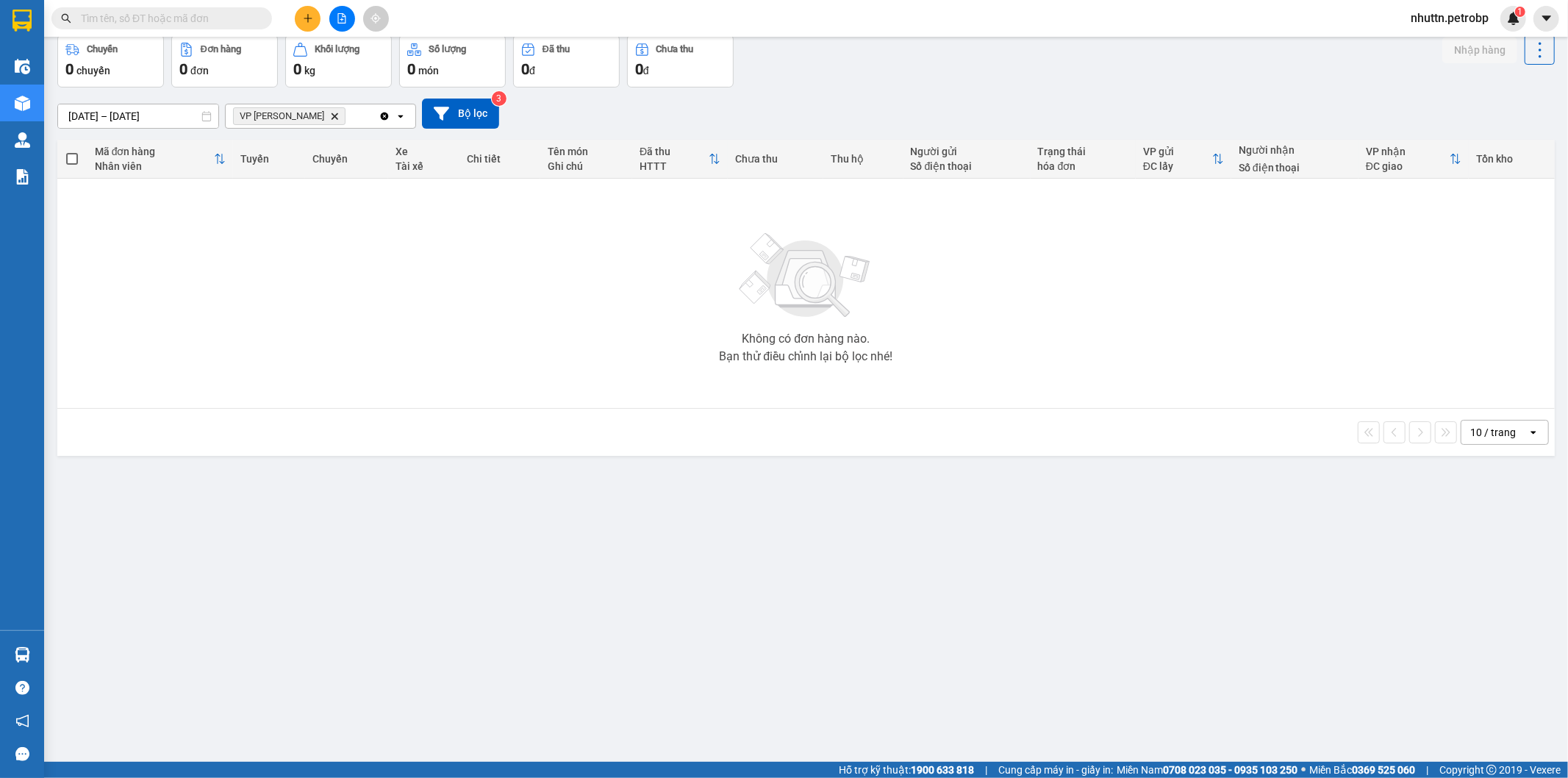
click at [325, 631] on div "ver 1.8.146 Kho gửi Trên xe Kho nhận Kho công nợ Hàng đã giao Chuyến 0 chuyến Đ…" at bounding box center [805, 365] width 1509 height 778
click at [222, 626] on div "ver 1.8.146 Kho gửi Trên xe Kho nhận Kho công nợ Hàng đã giao Chuyến 0 chuyến Đ…" at bounding box center [805, 365] width 1509 height 778
click at [465, 616] on div "ver 1.8.146 Kho gửi Trên xe Kho nhận Kho công nợ Hàng đã giao Chuyến 0 chuyến Đ…" at bounding box center [805, 365] width 1509 height 778
